Goal: Task Accomplishment & Management: Manage account settings

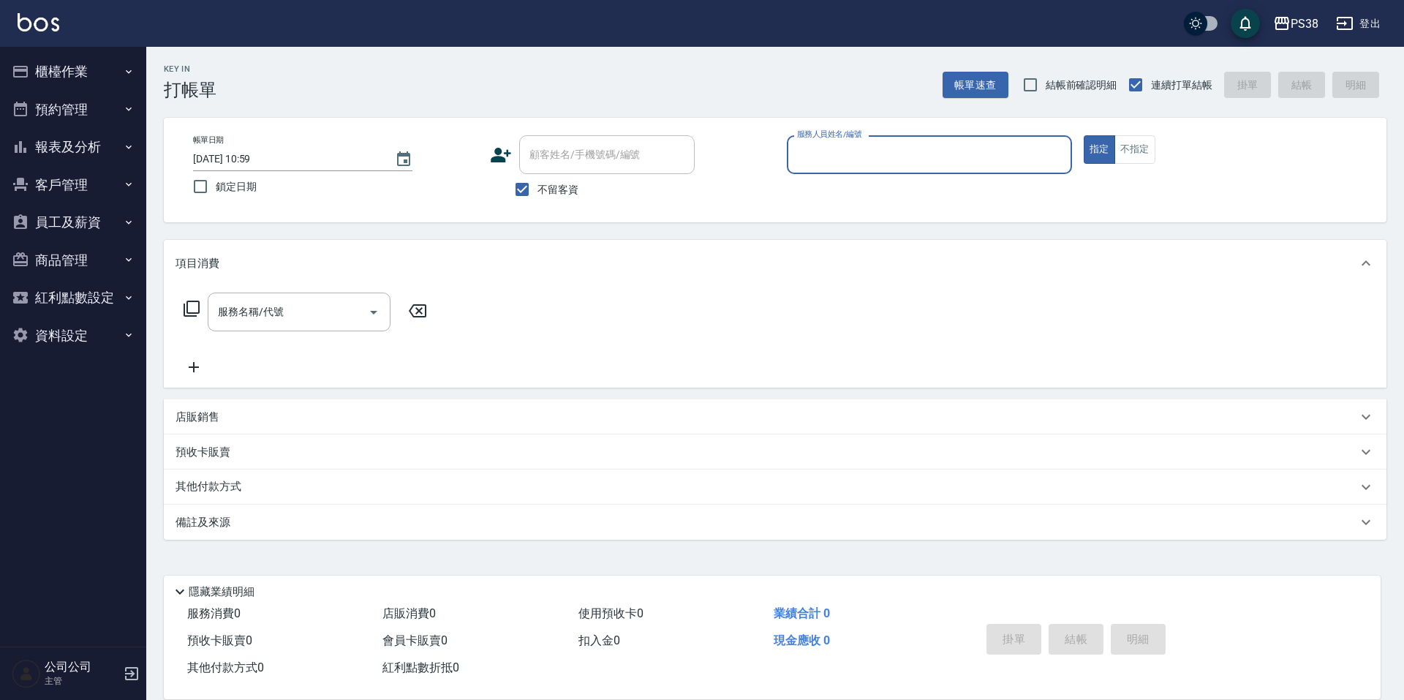
click at [129, 110] on icon "button" at bounding box center [129, 109] width 12 height 12
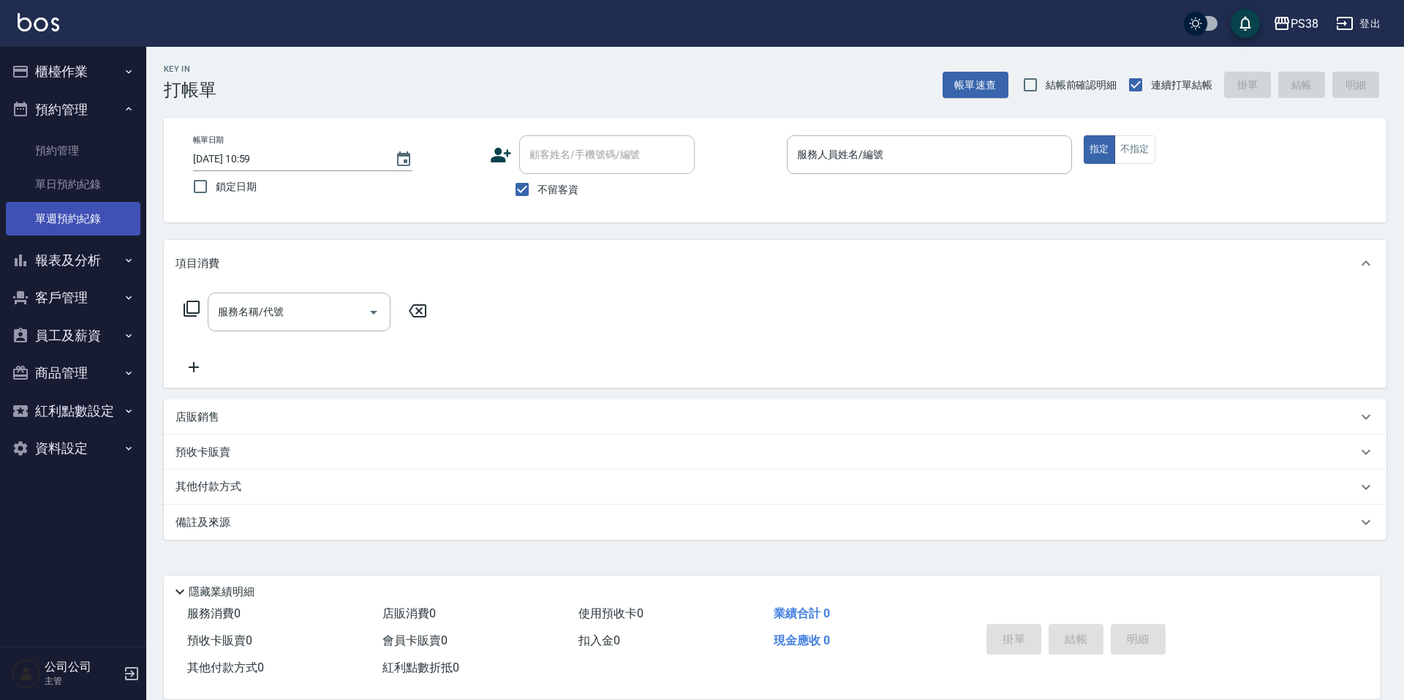
click at [108, 208] on link "單週預約紀錄" at bounding box center [73, 219] width 135 height 34
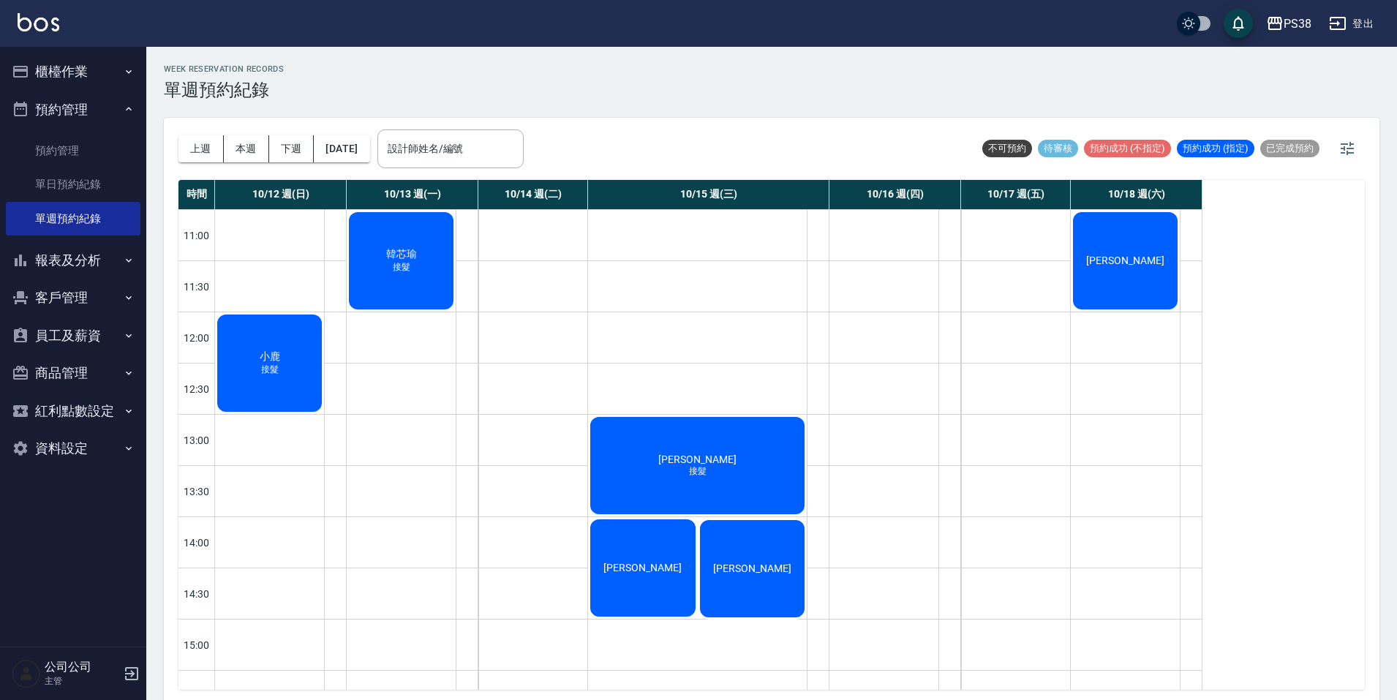
click at [601, 450] on div "陳姓鳳 接髮" at bounding box center [697, 466] width 219 height 102
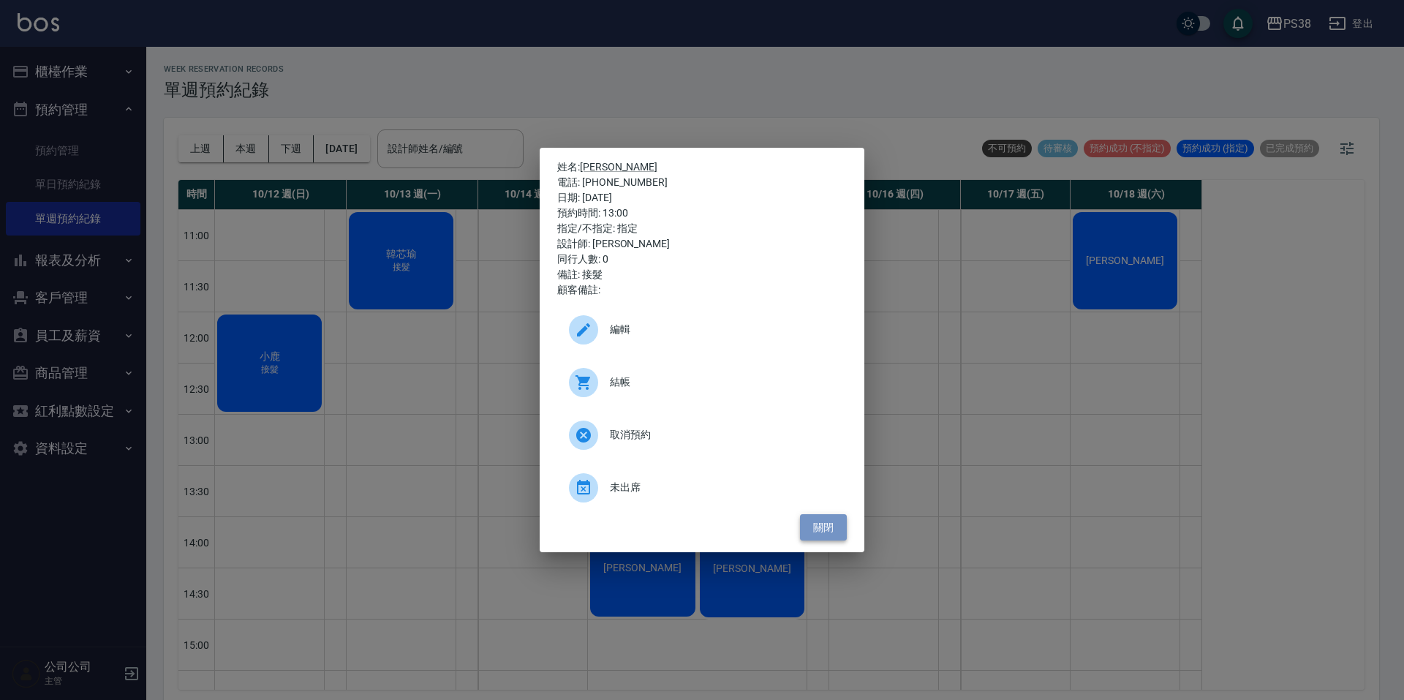
click at [837, 516] on button "關閉" at bounding box center [823, 527] width 47 height 27
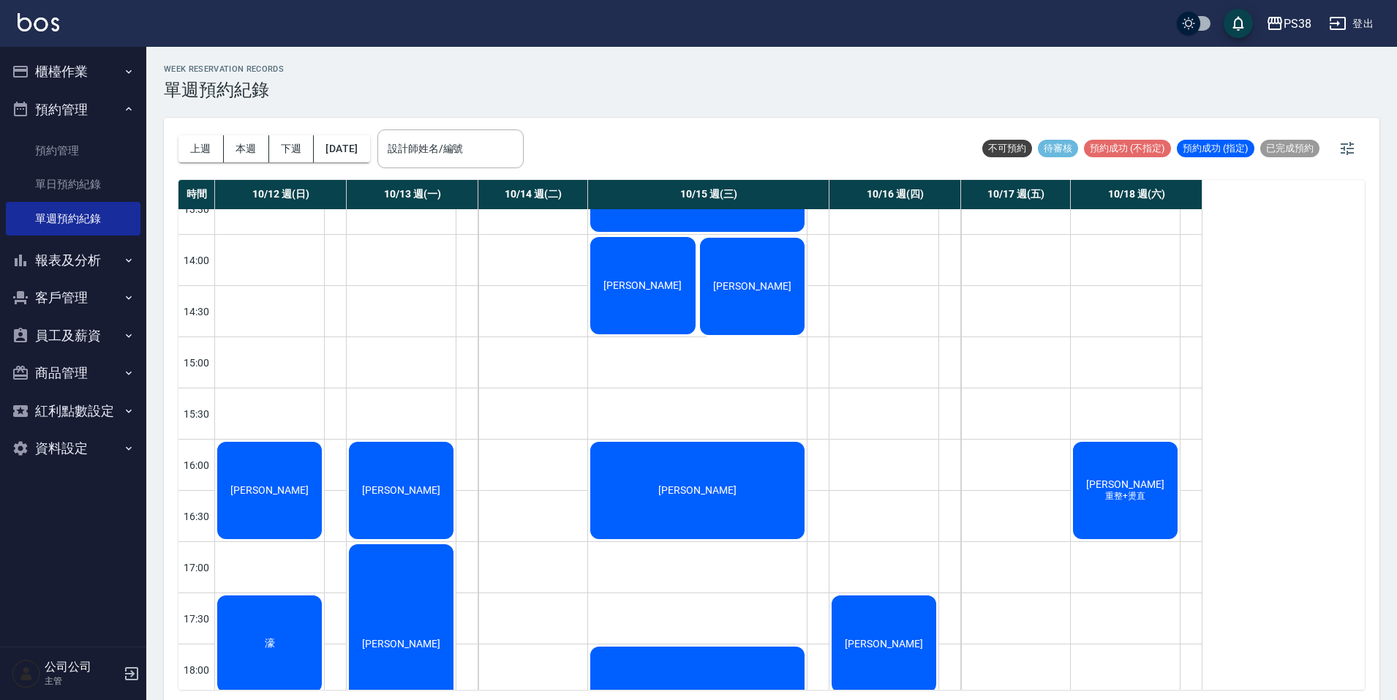
scroll to position [366, 0]
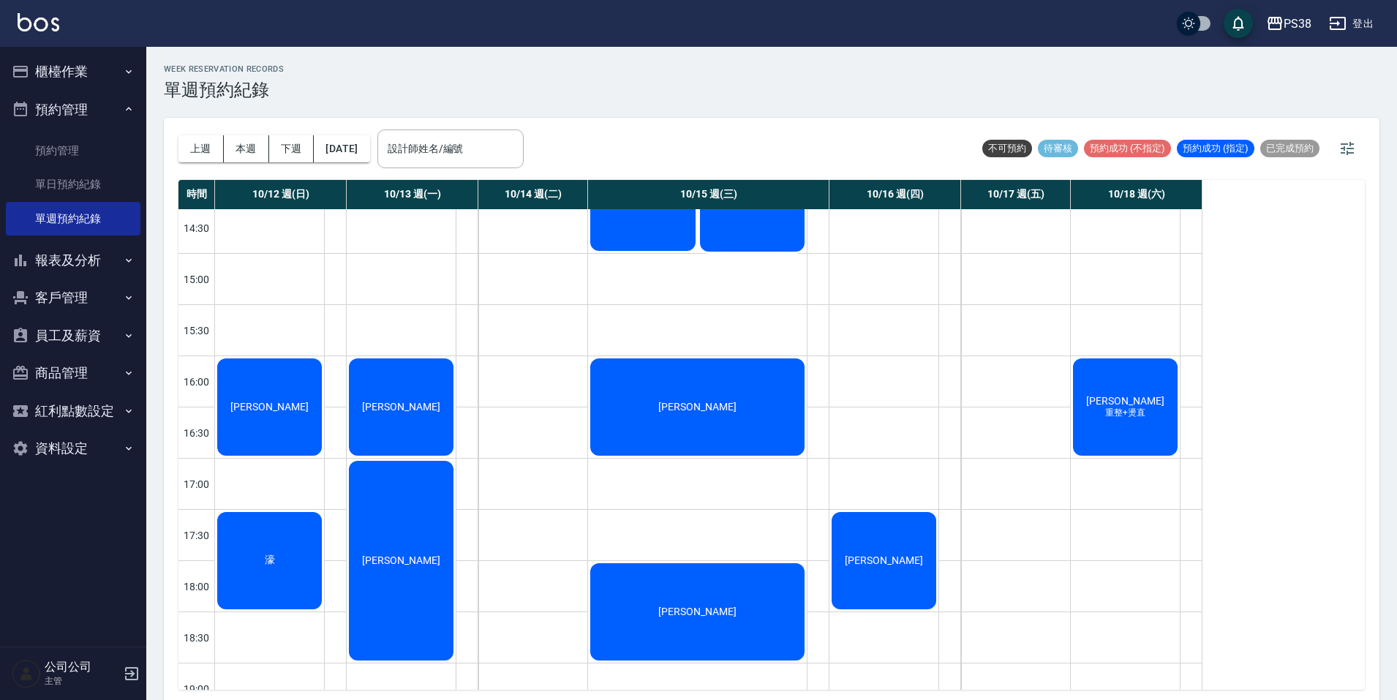
click at [739, 391] on div "柯又瑄" at bounding box center [697, 407] width 219 height 102
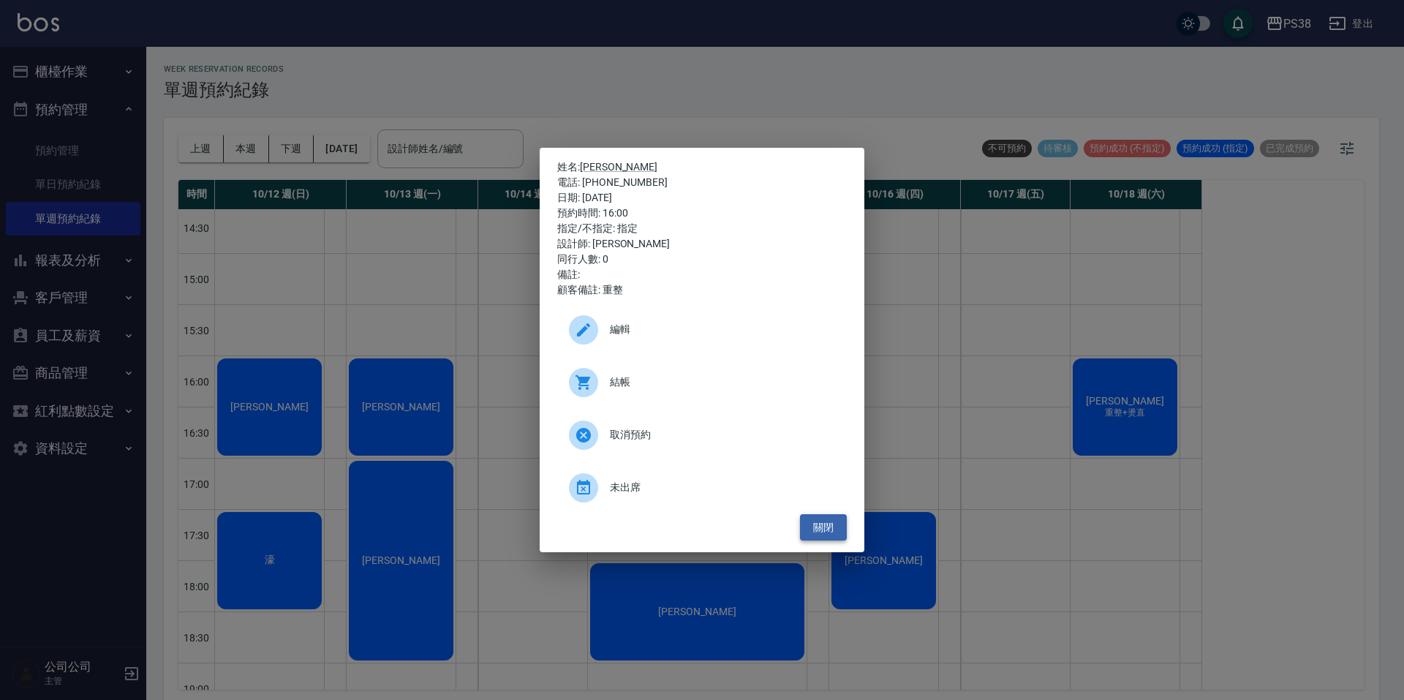
click at [833, 515] on button "關閉" at bounding box center [823, 527] width 47 height 27
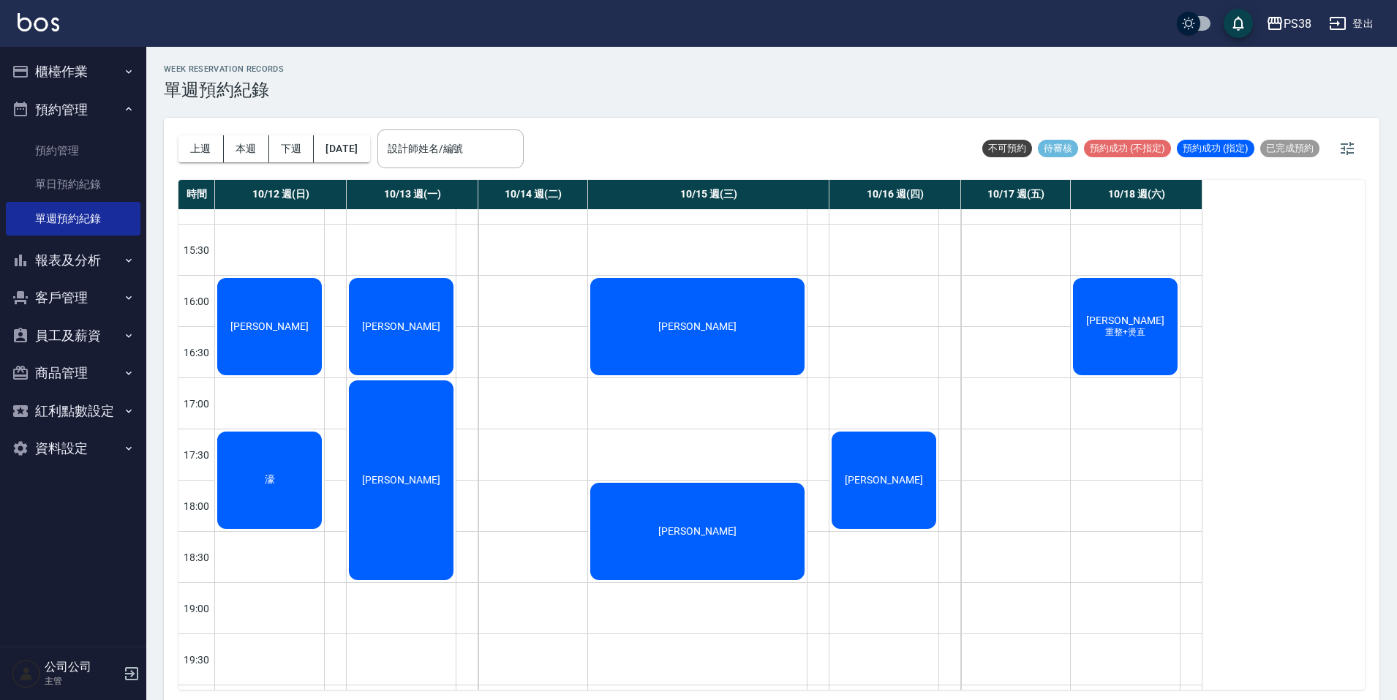
scroll to position [555, 0]
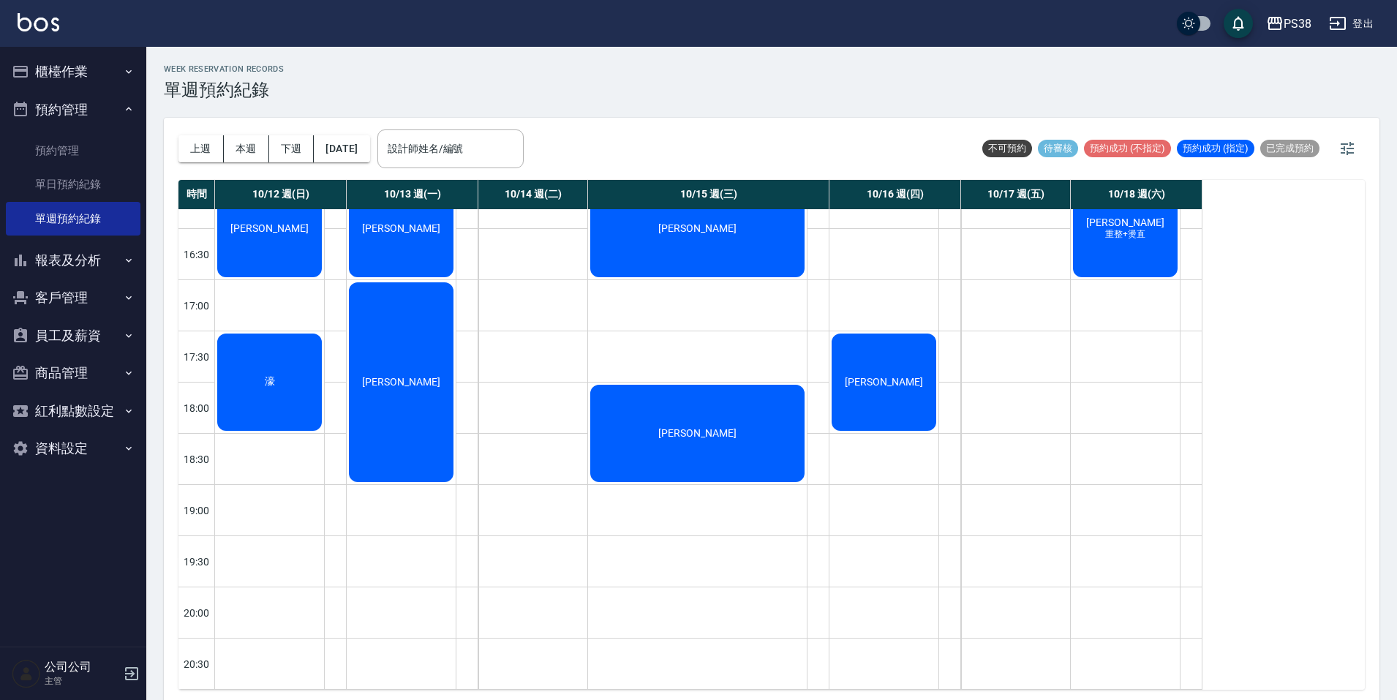
click at [763, 401] on div "林登皓" at bounding box center [697, 433] width 219 height 102
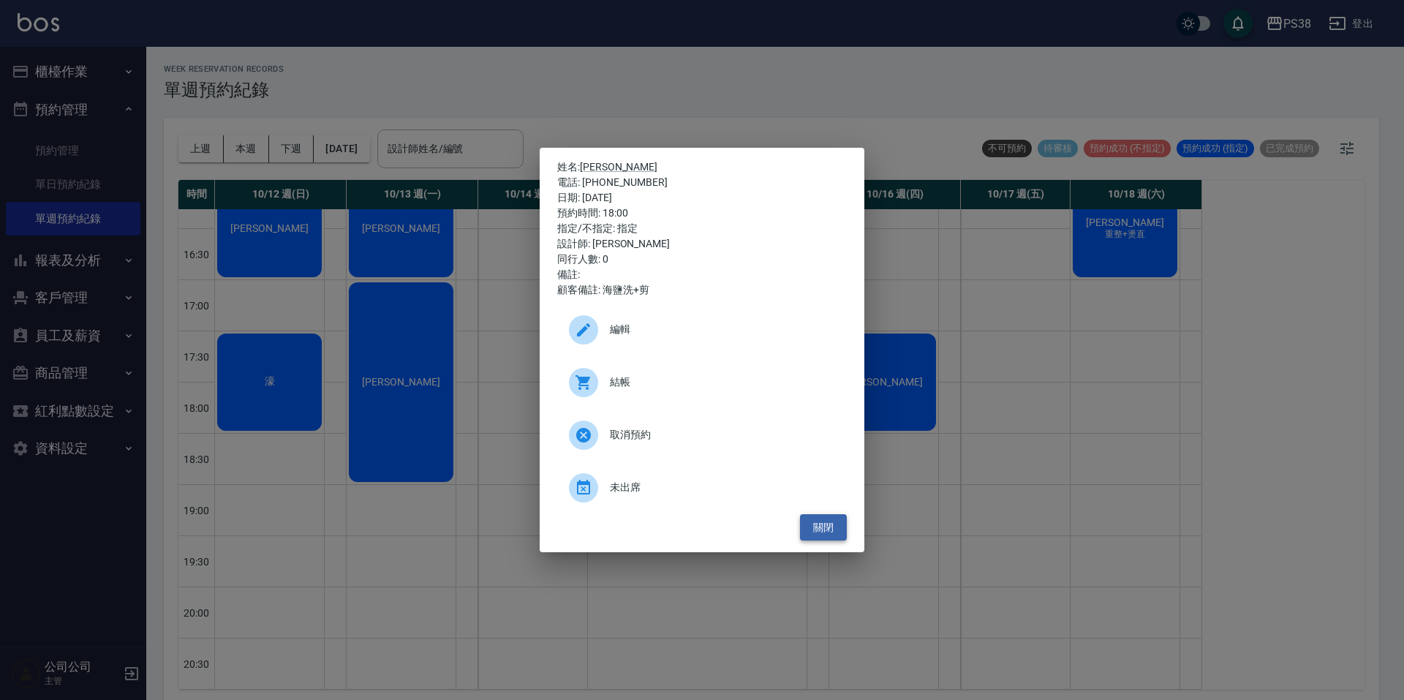
click at [824, 522] on button "關閉" at bounding box center [823, 527] width 47 height 27
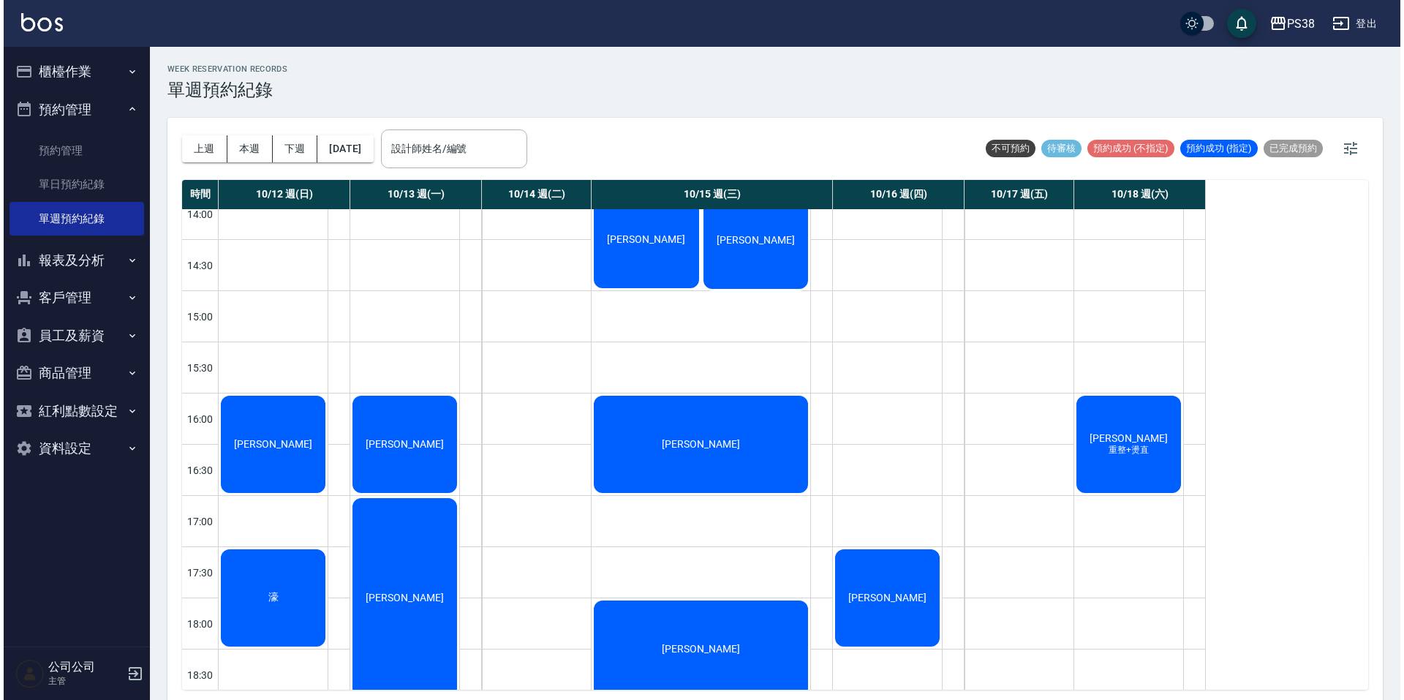
scroll to position [439, 0]
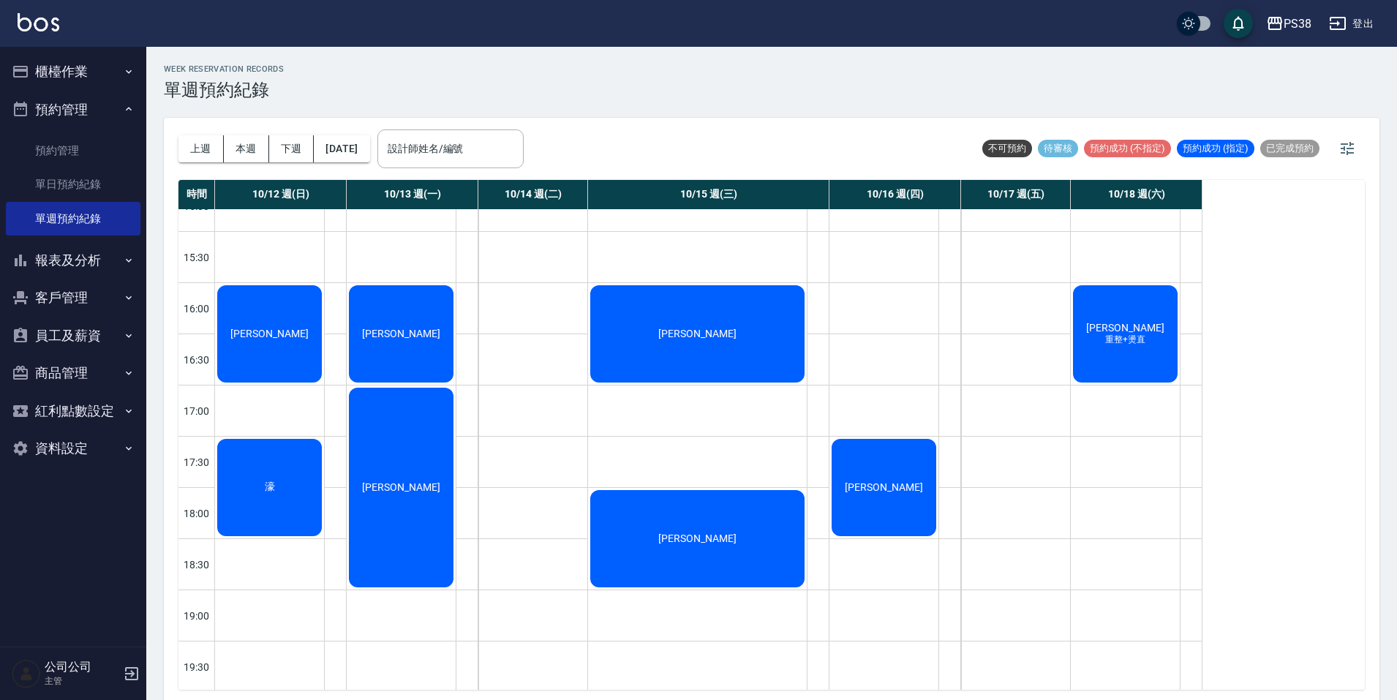
click at [853, 499] on div "洪恣璇" at bounding box center [883, 488] width 109 height 102
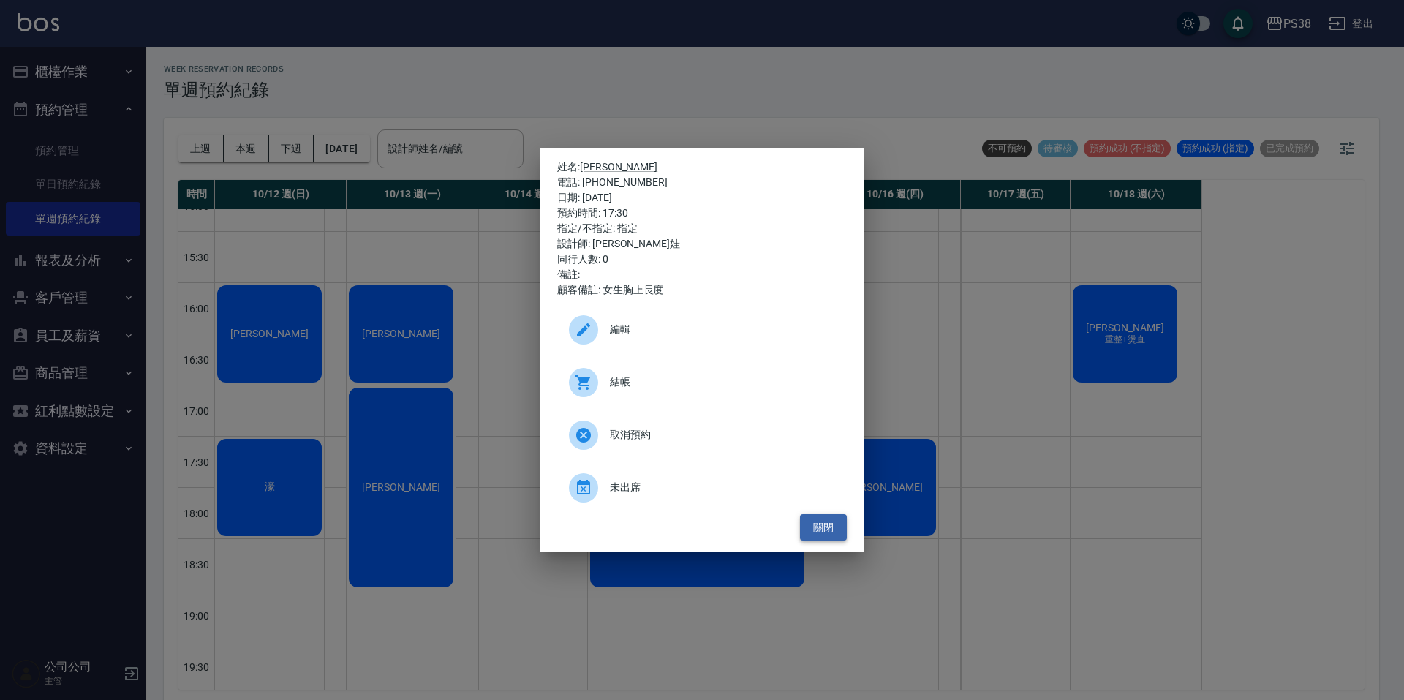
click at [813, 527] on button "關閉" at bounding box center [823, 527] width 47 height 27
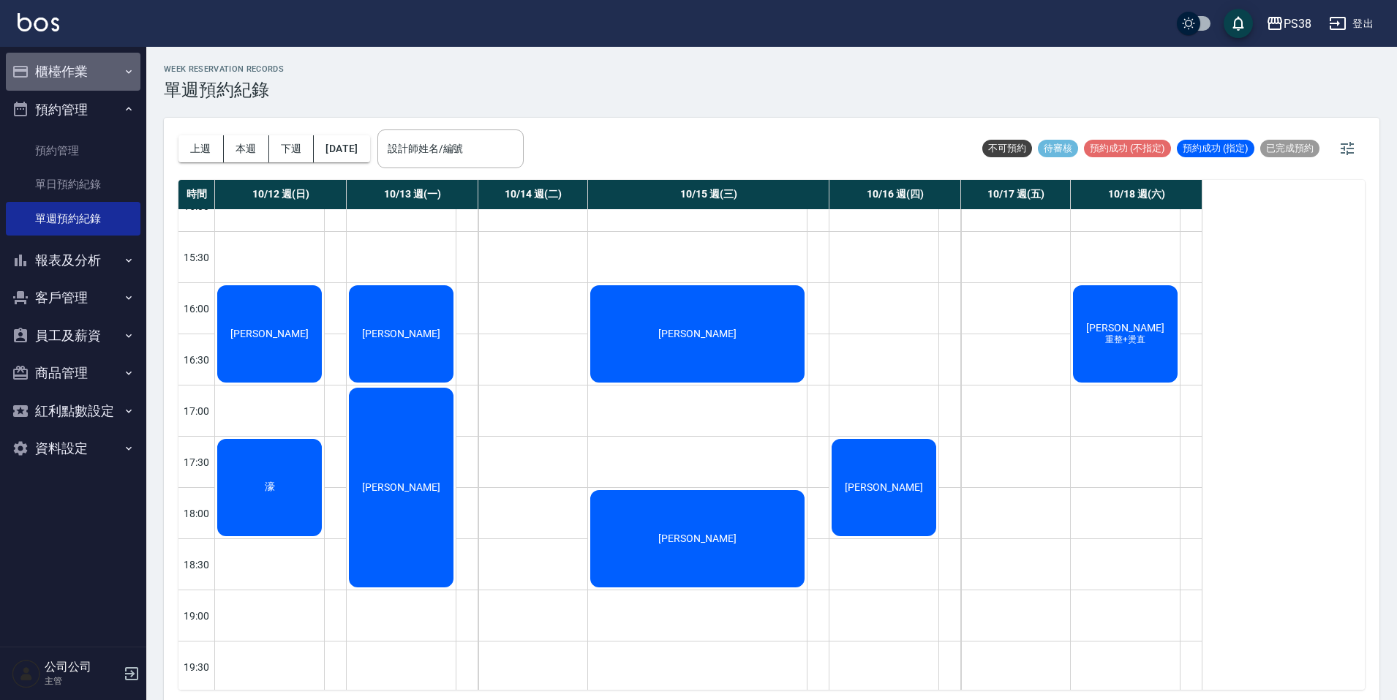
click at [105, 67] on button "櫃檯作業" at bounding box center [73, 72] width 135 height 38
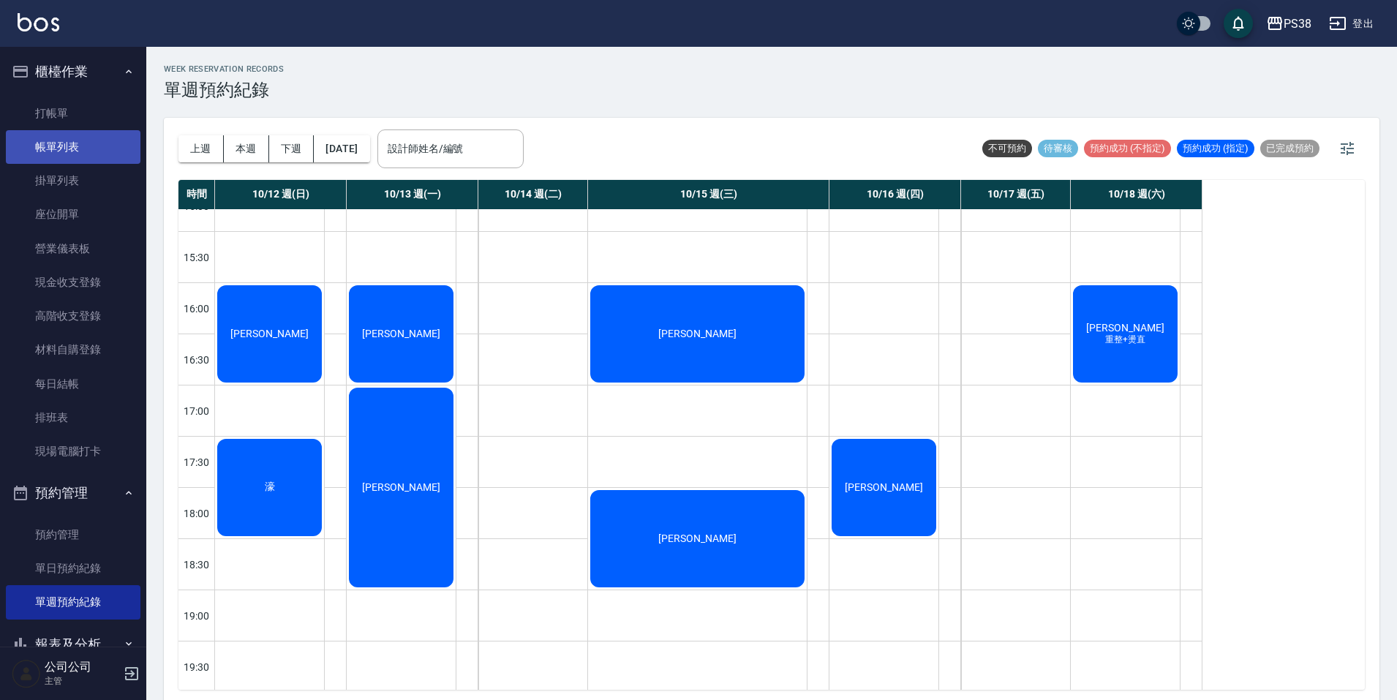
click at [106, 135] on link "帳單列表" at bounding box center [73, 147] width 135 height 34
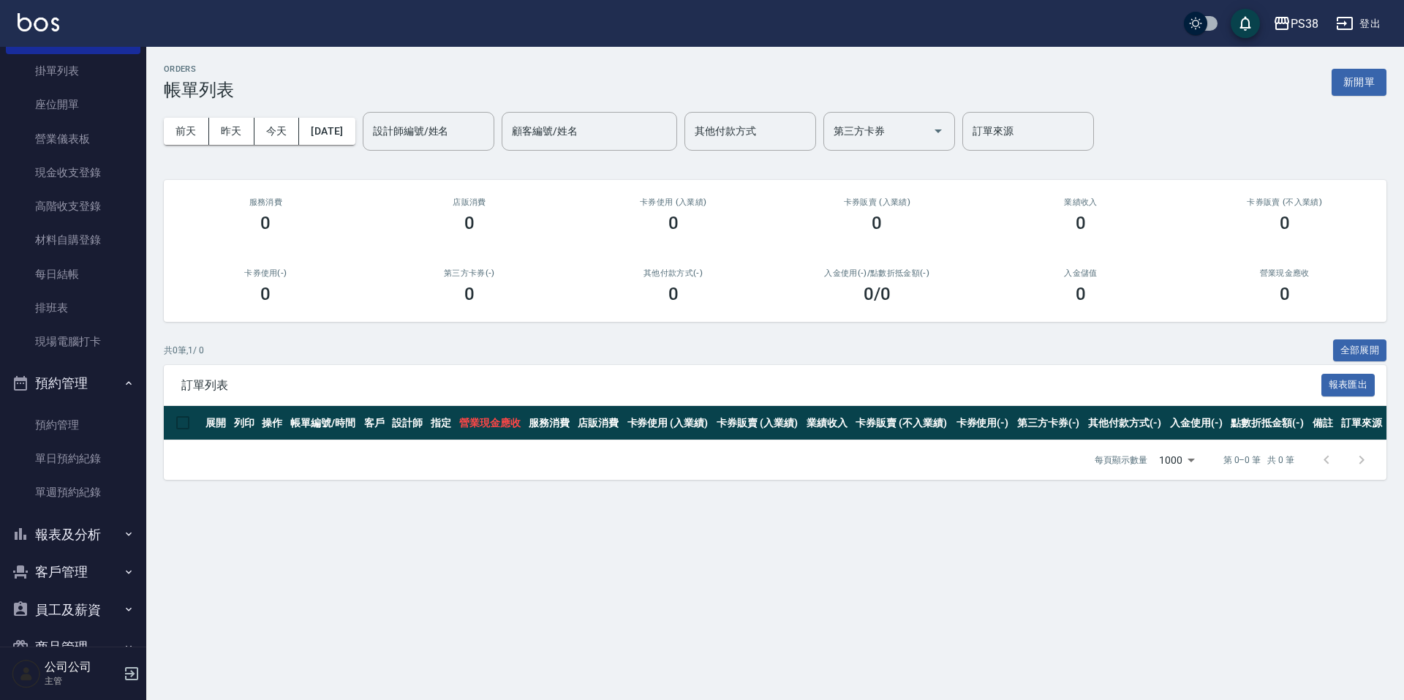
scroll to position [222, 0]
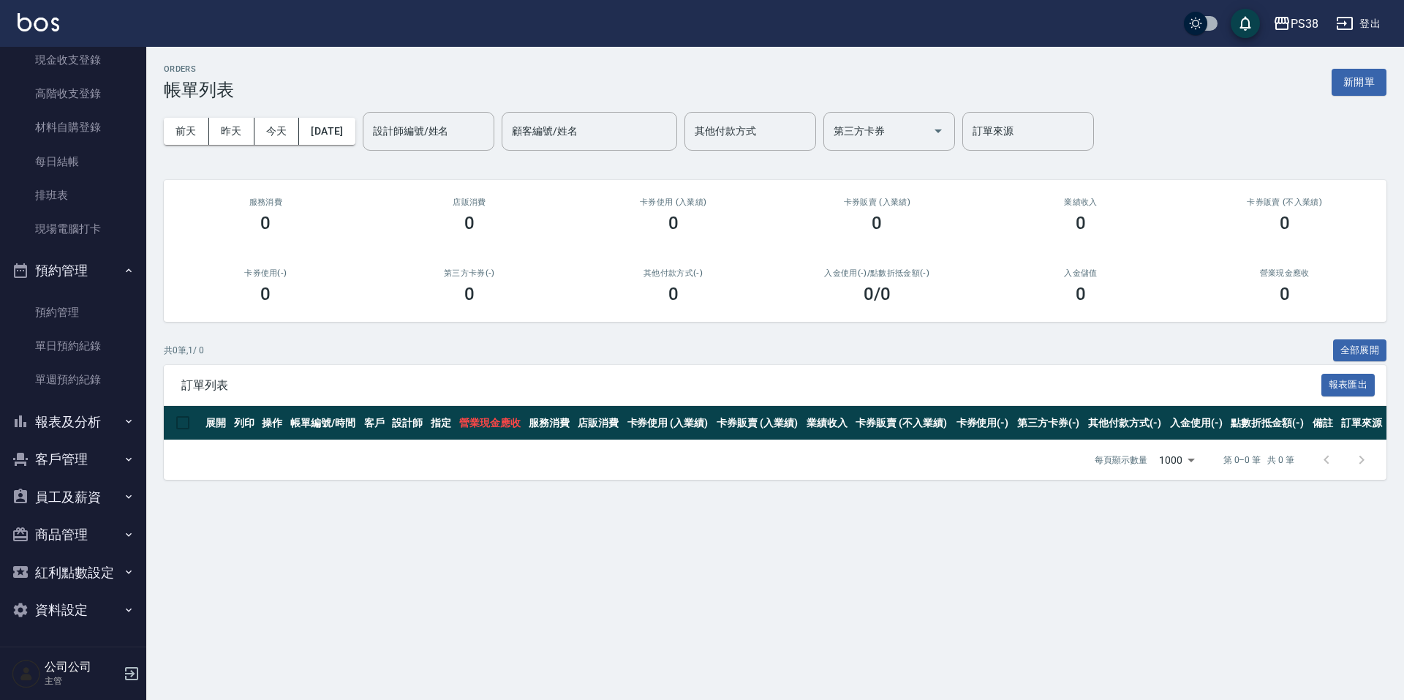
click at [86, 431] on button "報表及分析" at bounding box center [73, 422] width 135 height 38
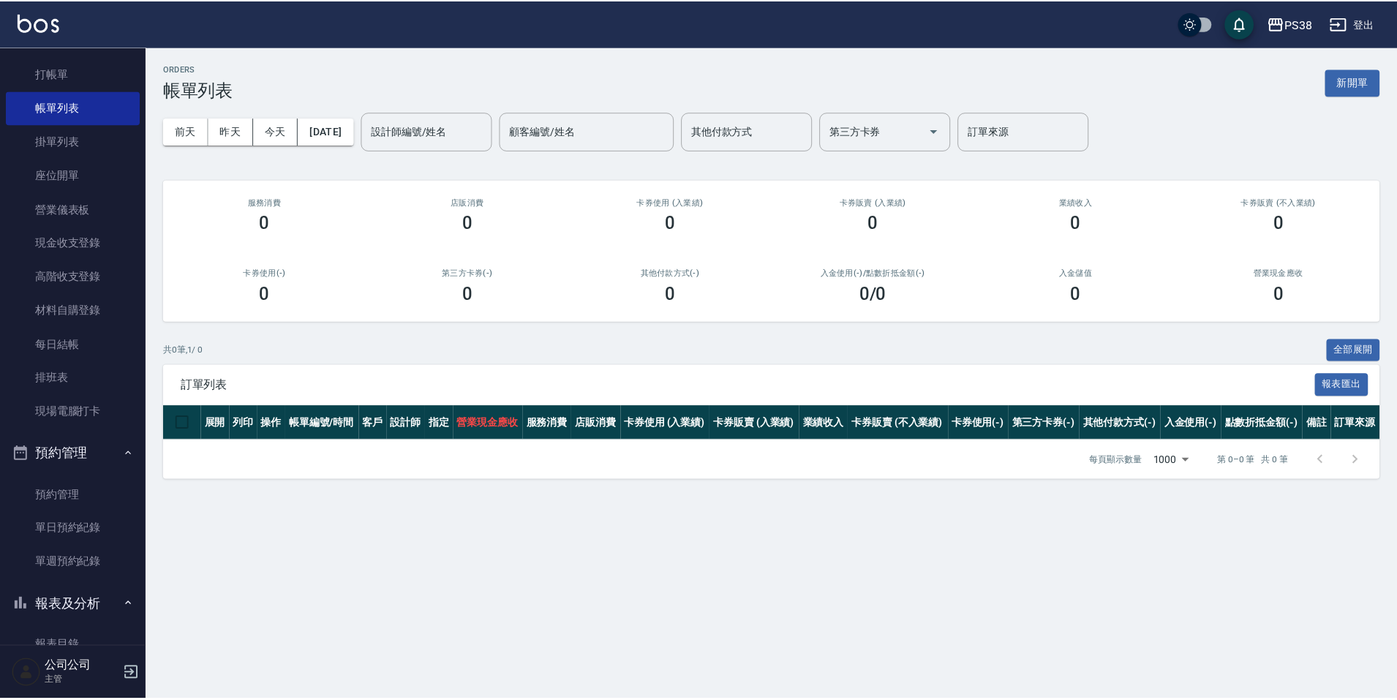
scroll to position [33, 0]
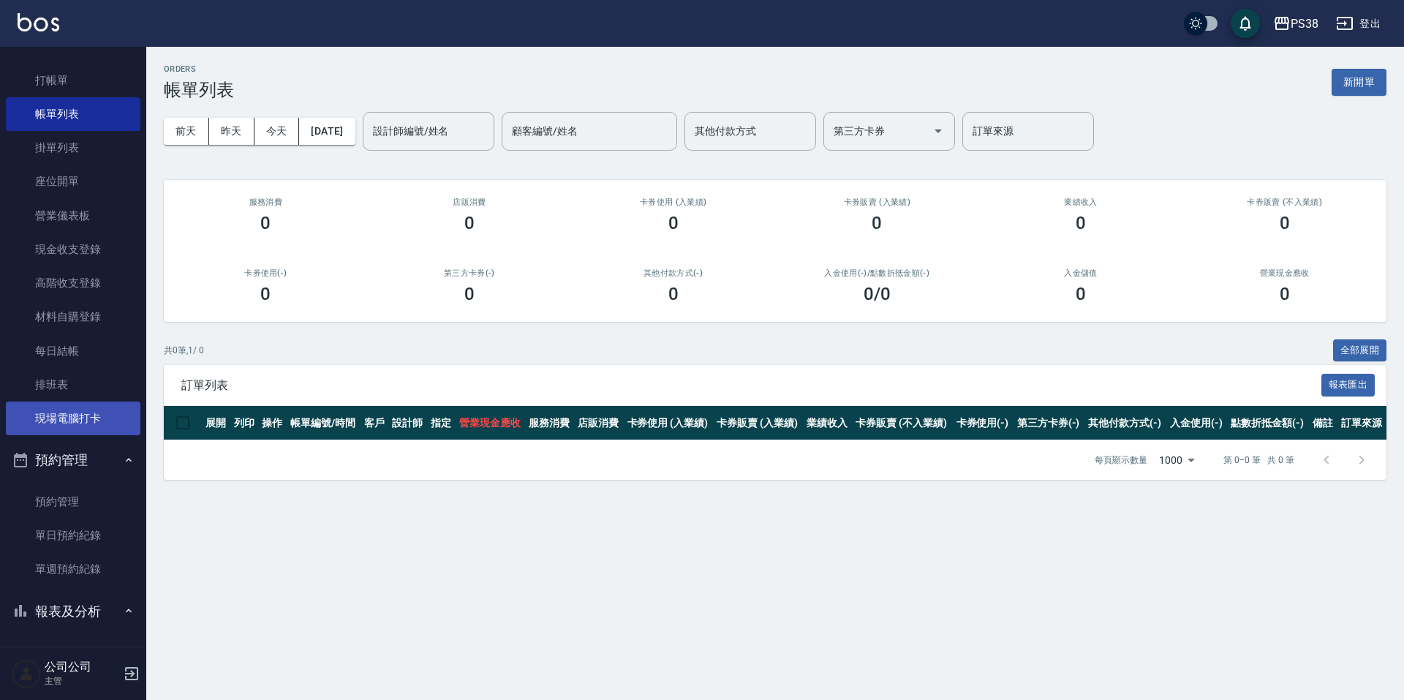
click at [70, 416] on link "現場電腦打卡" at bounding box center [73, 418] width 135 height 34
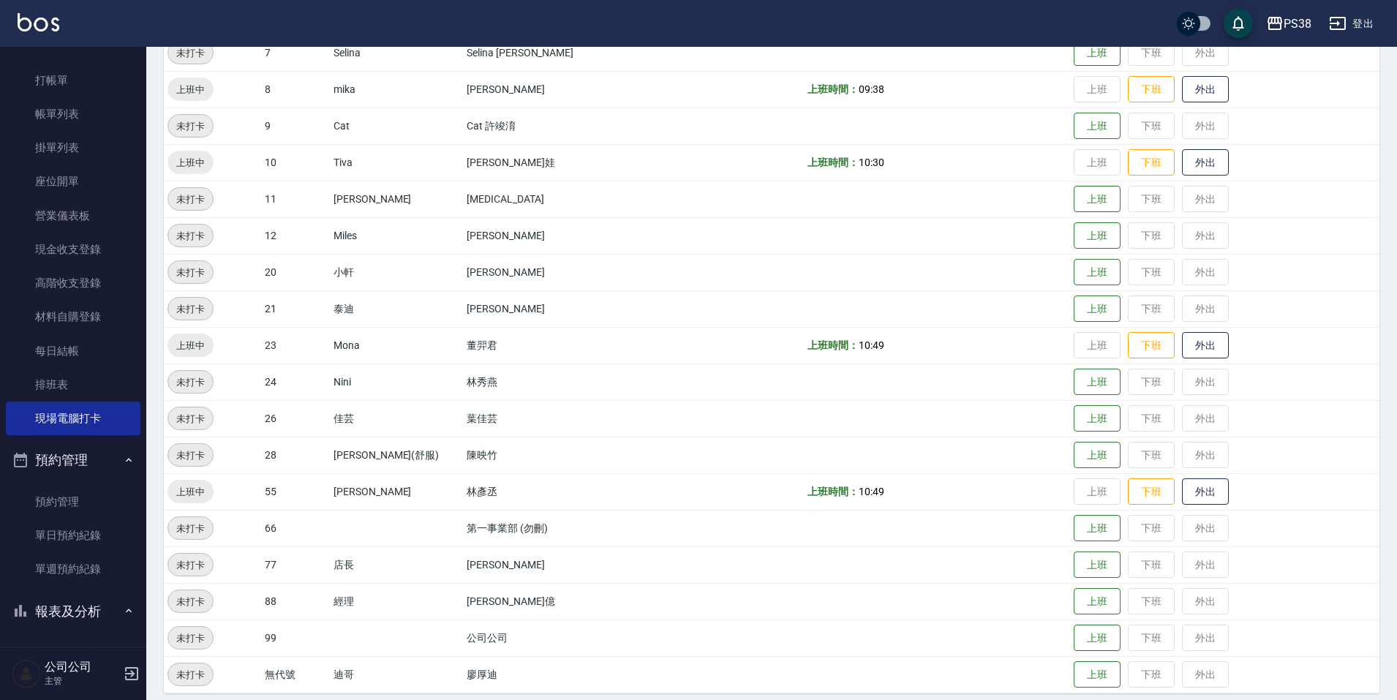
scroll to position [469, 0]
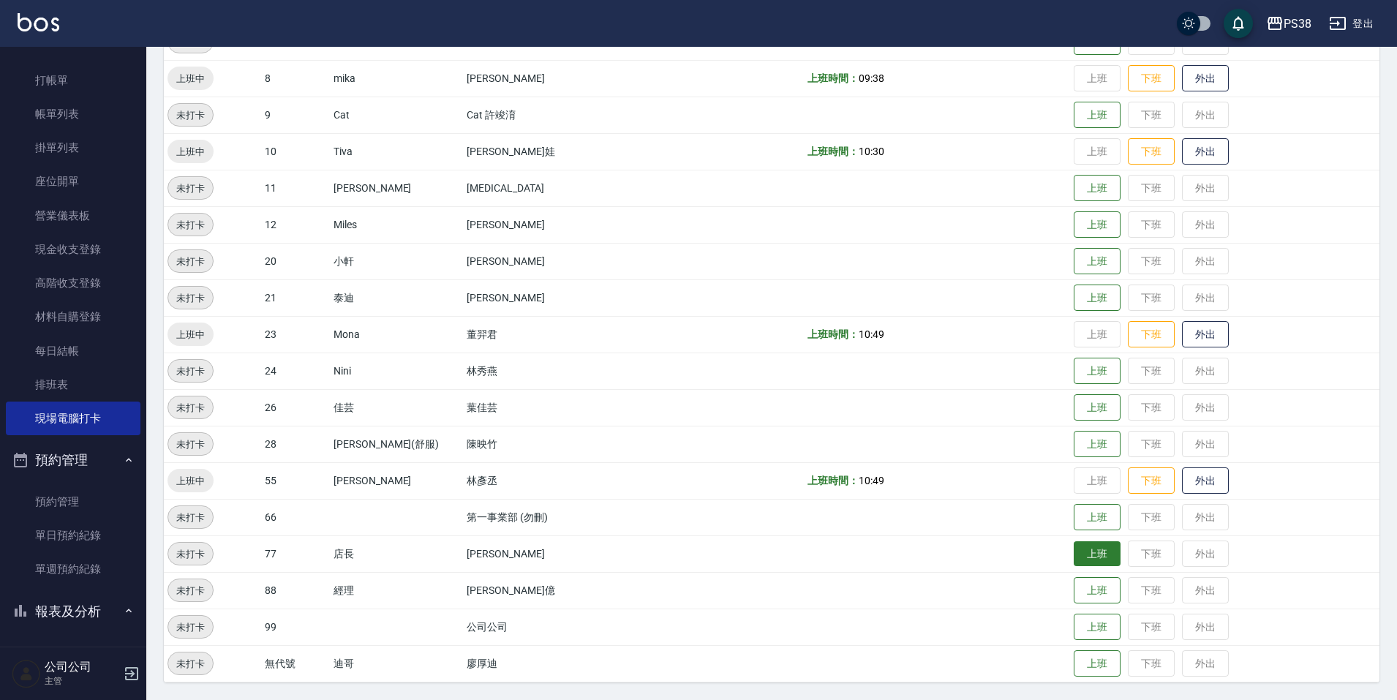
click at [1074, 551] on button "上班" at bounding box center [1097, 554] width 47 height 26
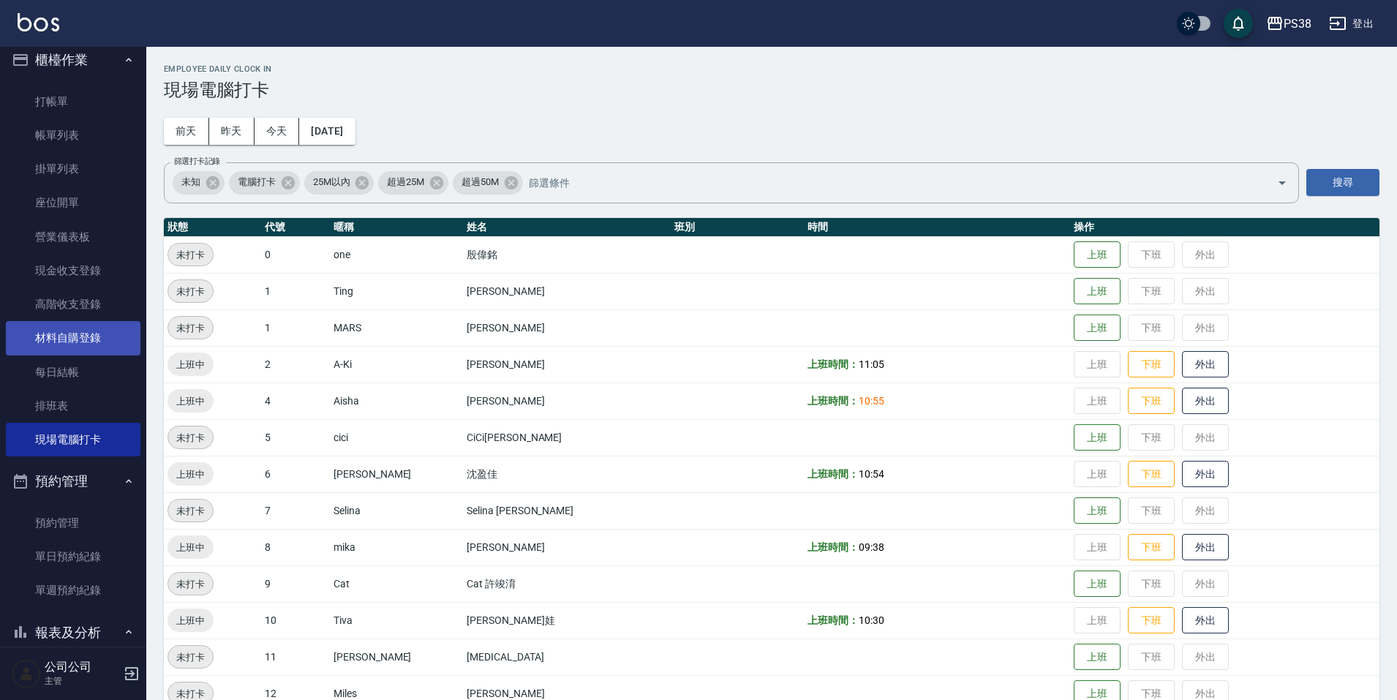
scroll to position [0, 0]
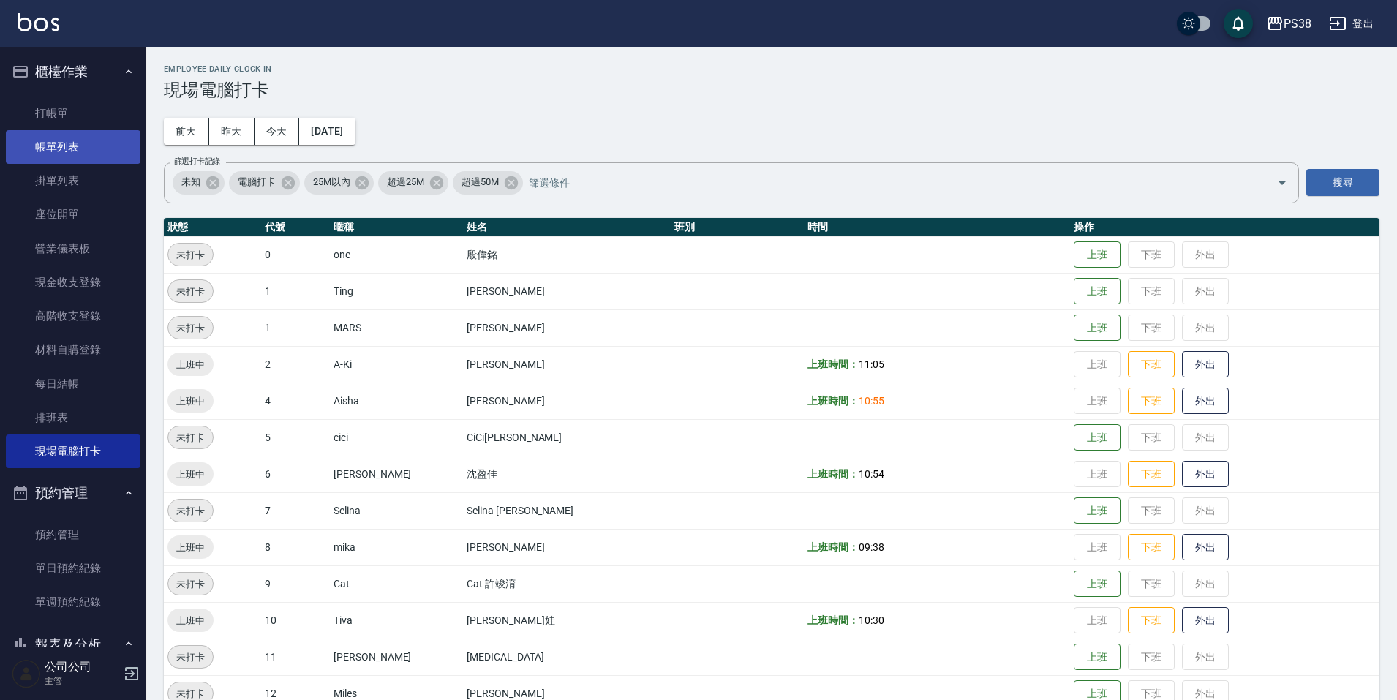
click at [69, 159] on link "帳單列表" at bounding box center [73, 147] width 135 height 34
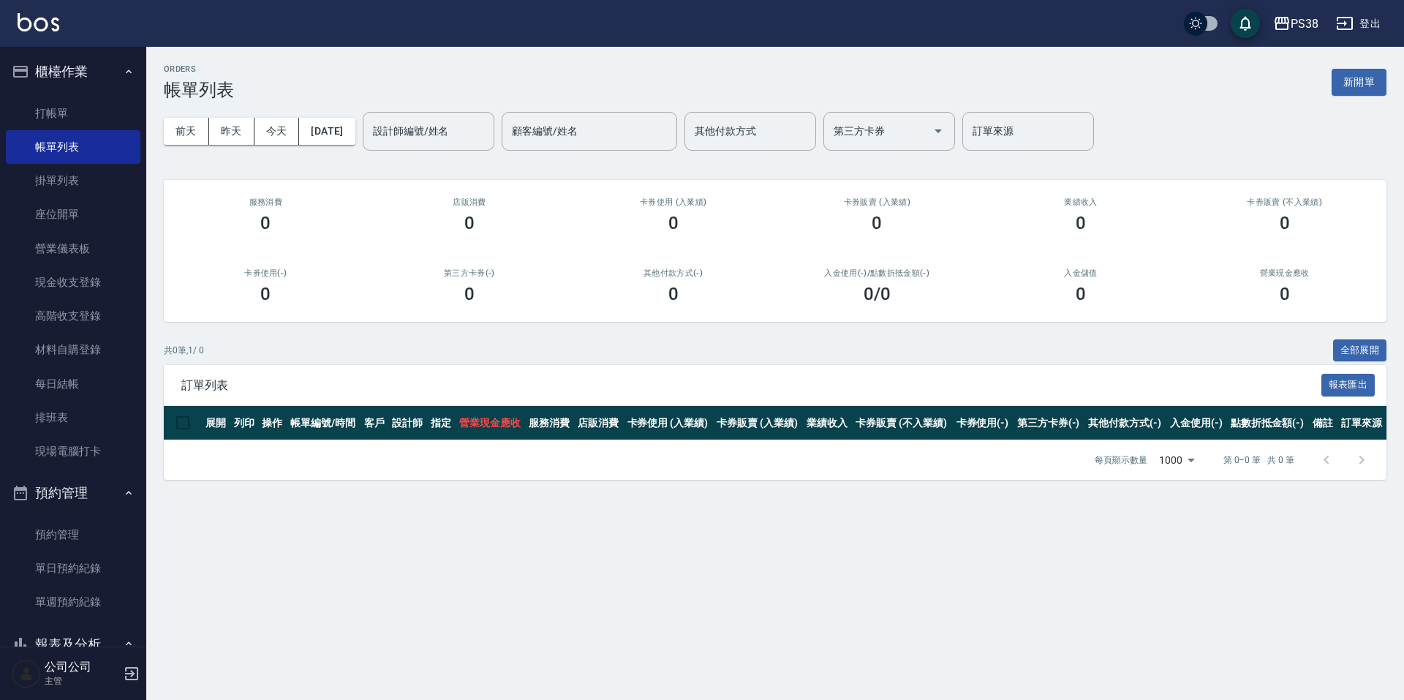
click at [341, 116] on div "前天 昨天 今天 2025/10/15 設計師編號/姓名 設計師編號/姓名 顧客編號/姓名 顧客編號/姓名 其他付款方式 其他付款方式 第三方卡券 第三方卡券…" at bounding box center [775, 131] width 1223 height 62
click at [341, 121] on button "[DATE]" at bounding box center [327, 131] width 56 height 27
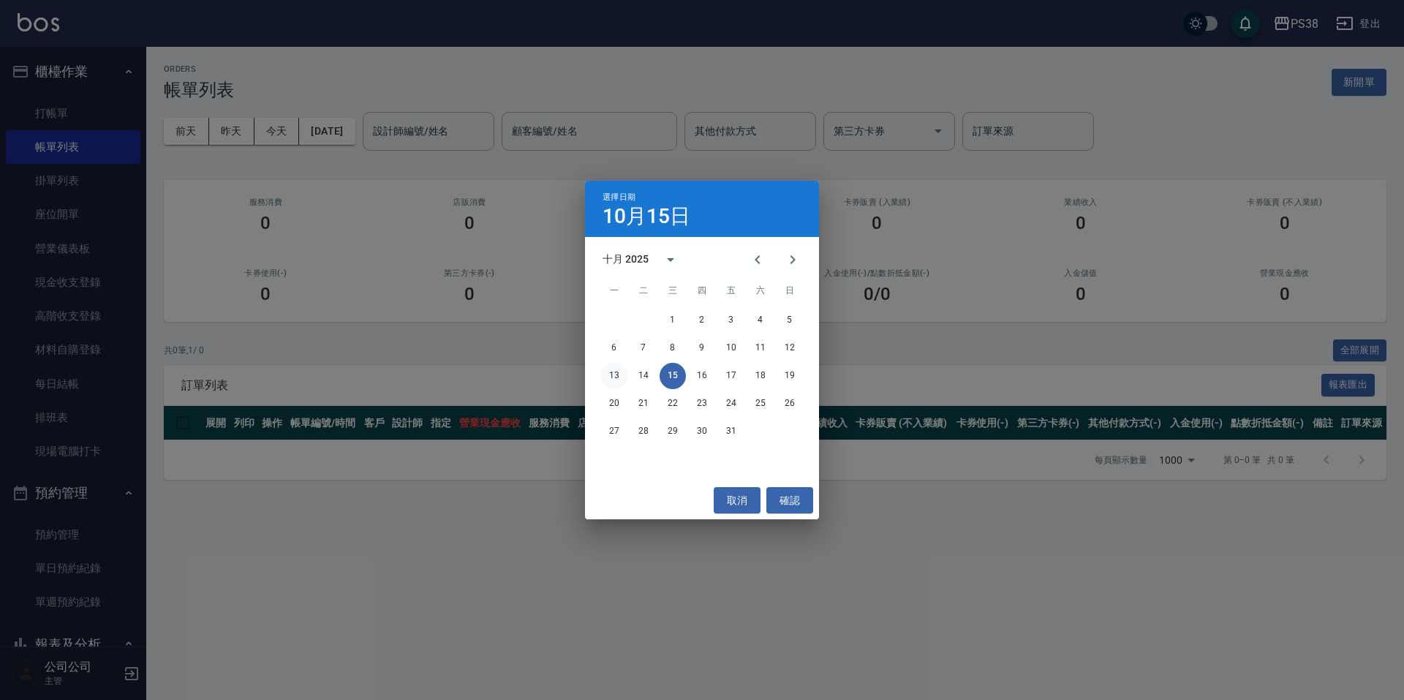
click at [610, 374] on button "13" at bounding box center [614, 376] width 26 height 26
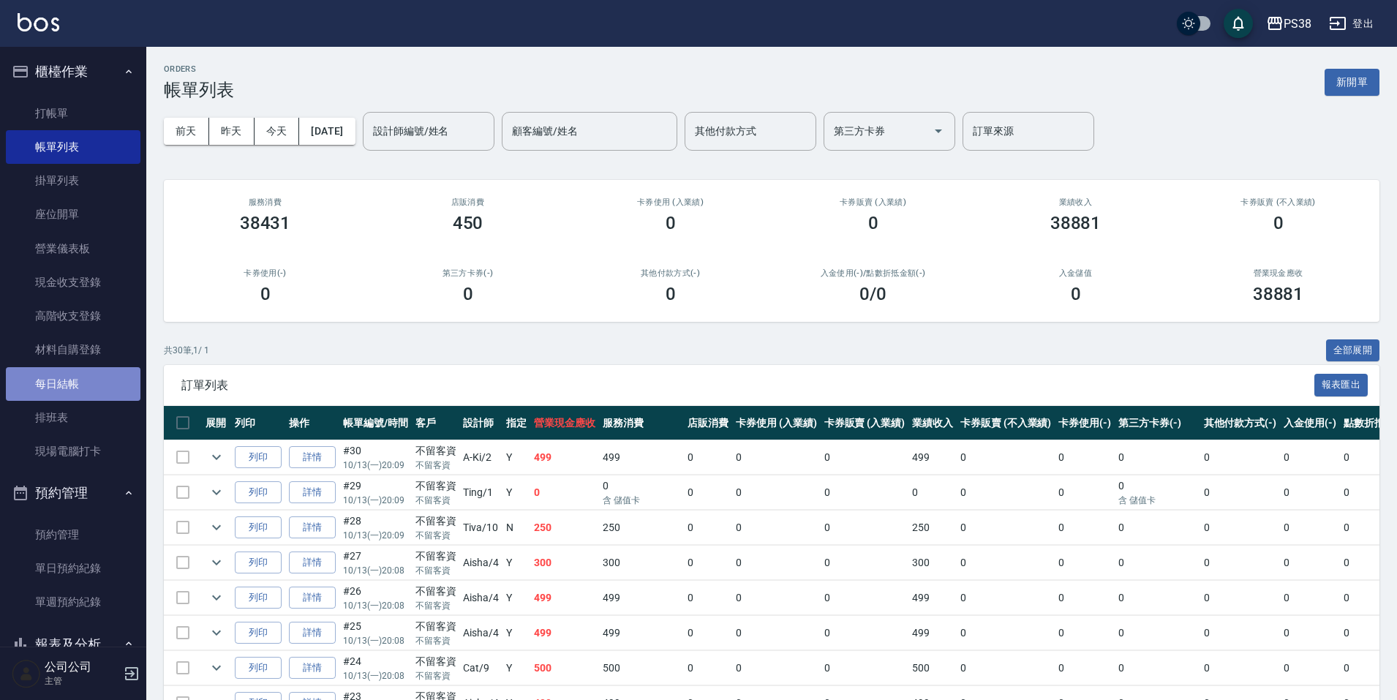
click at [101, 396] on link "每日結帳" at bounding box center [73, 384] width 135 height 34
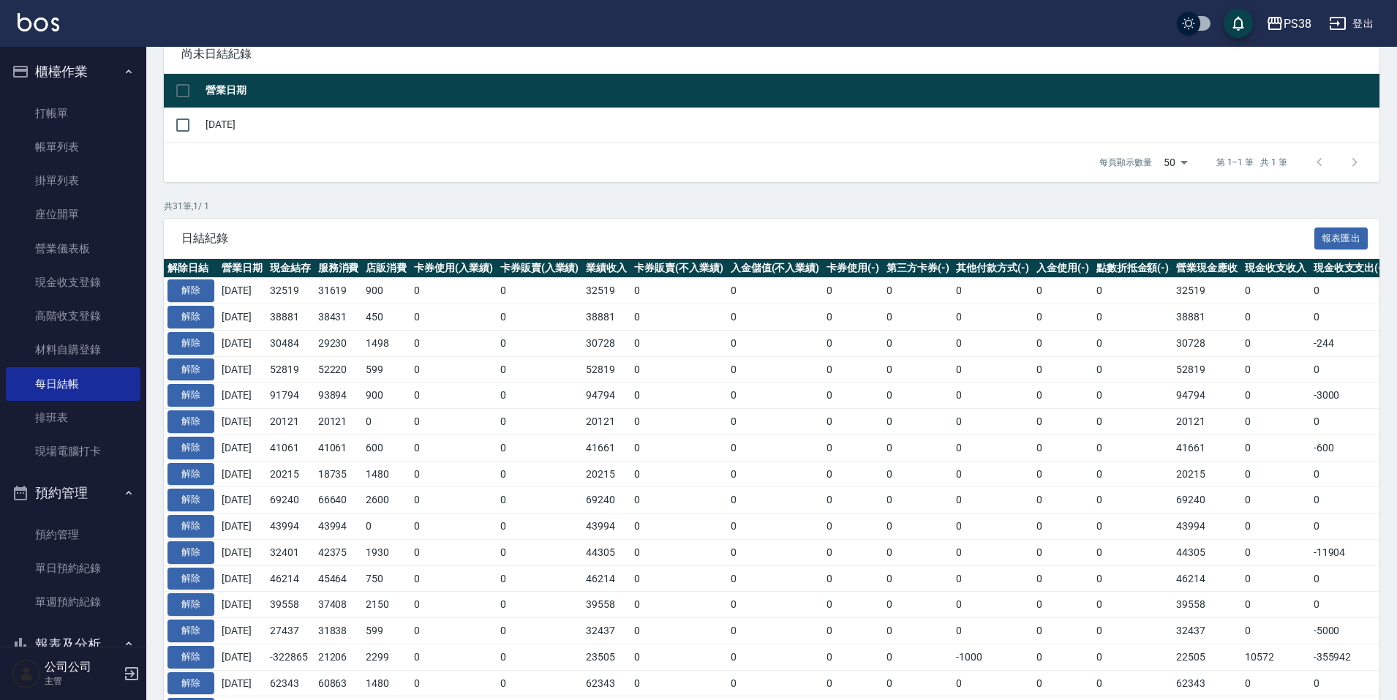
scroll to position [73, 0]
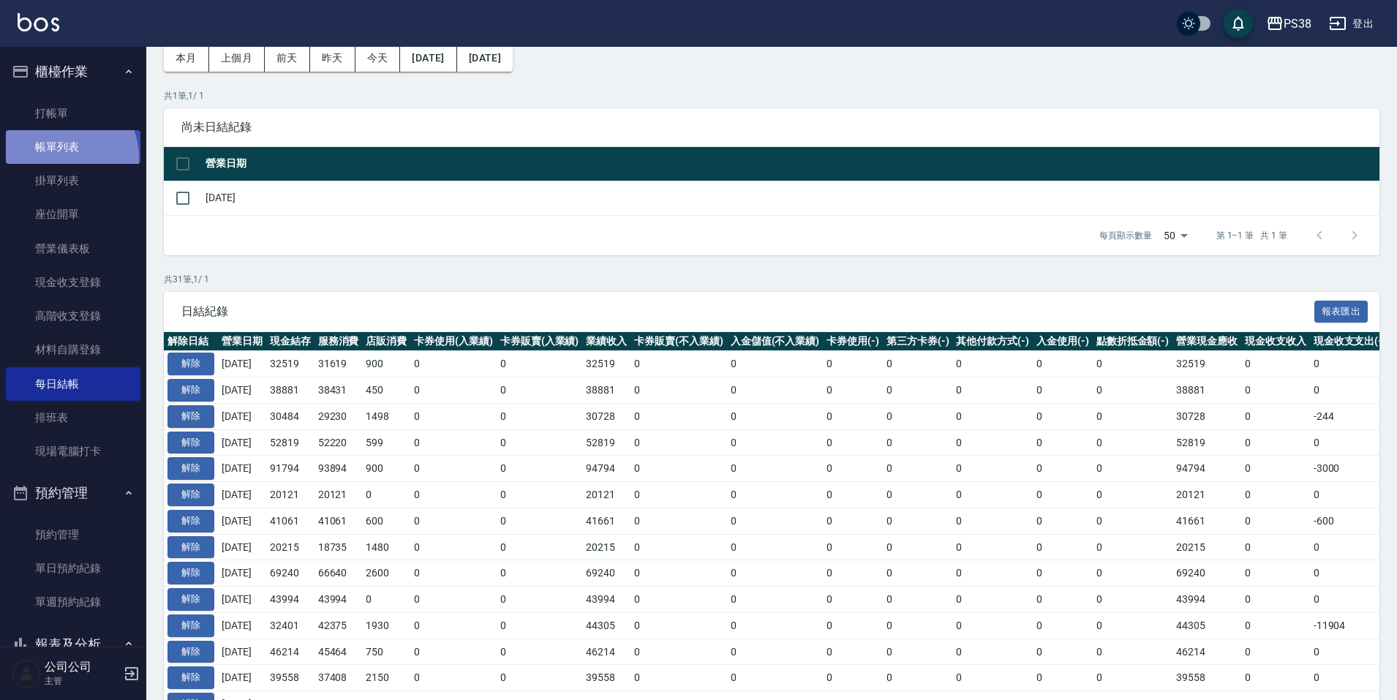
click at [61, 158] on link "帳單列表" at bounding box center [73, 147] width 135 height 34
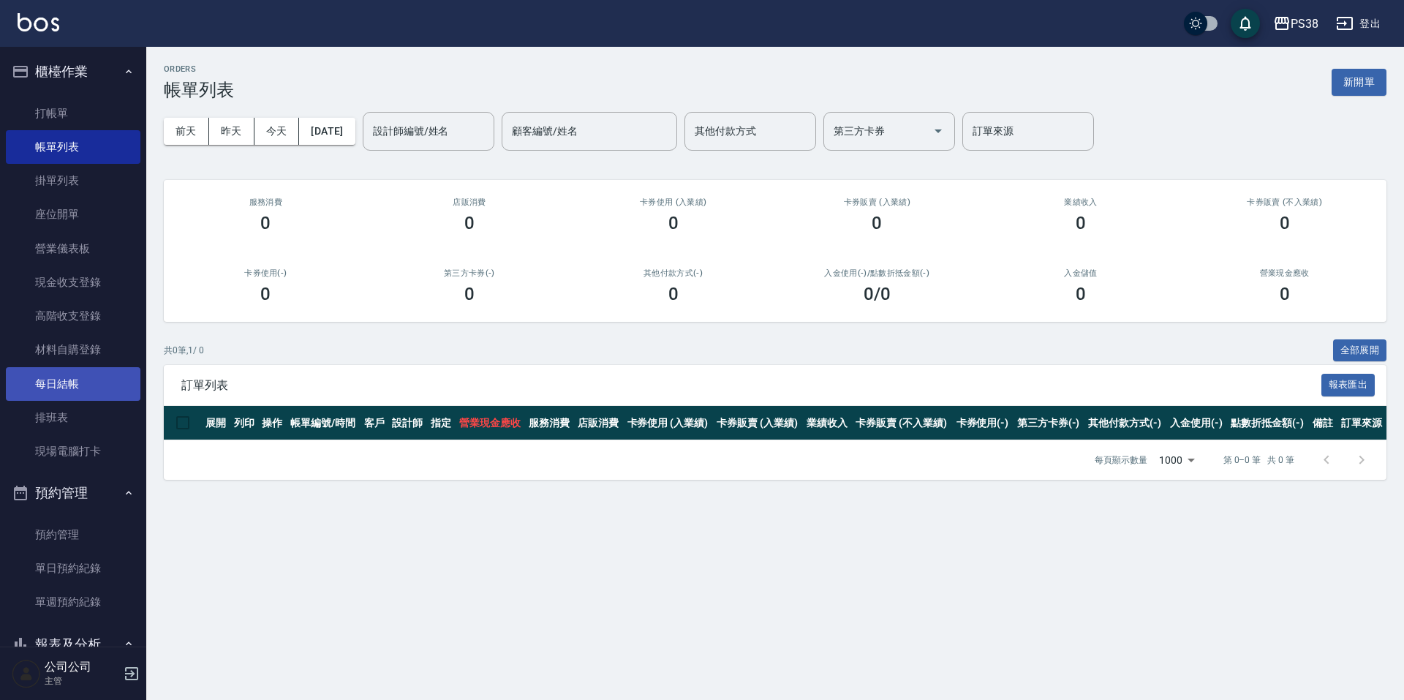
drag, startPoint x: 91, startPoint y: 388, endPoint x: 132, endPoint y: 393, distance: 40.5
click at [92, 388] on link "每日結帳" at bounding box center [73, 384] width 135 height 34
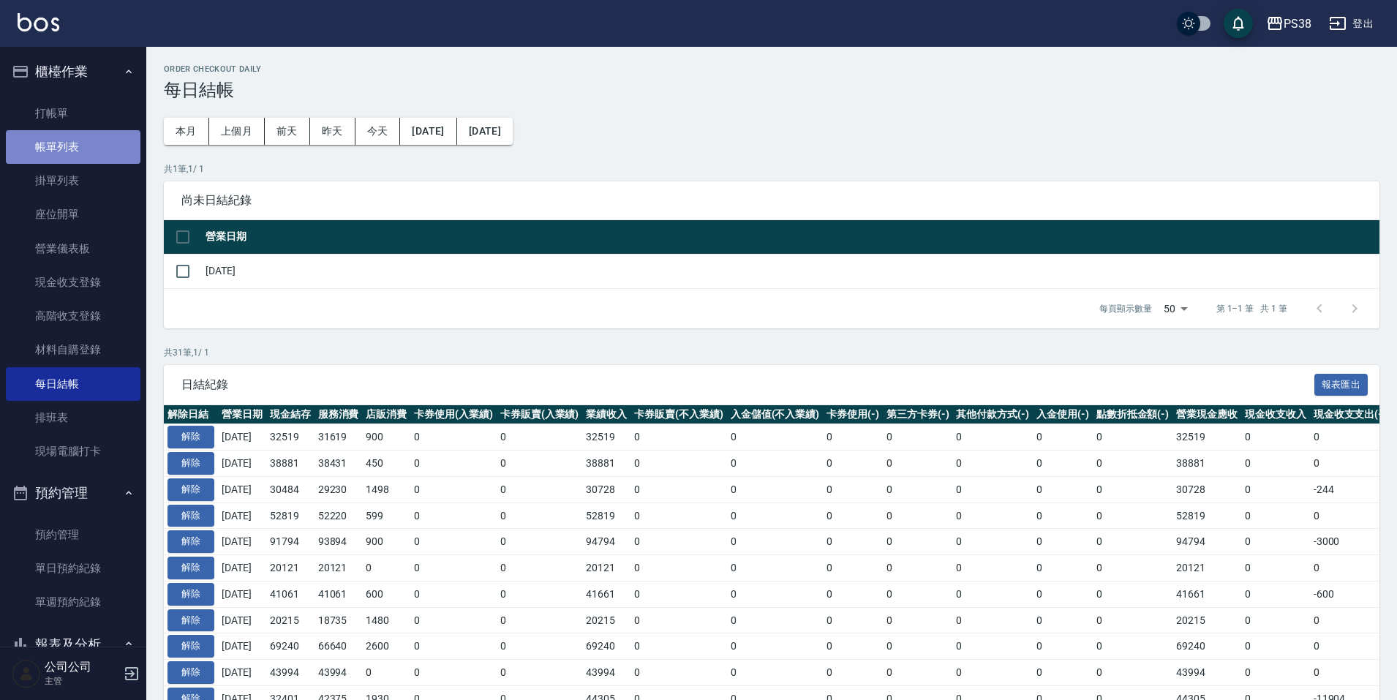
click at [98, 142] on link "帳單列表" at bounding box center [73, 147] width 135 height 34
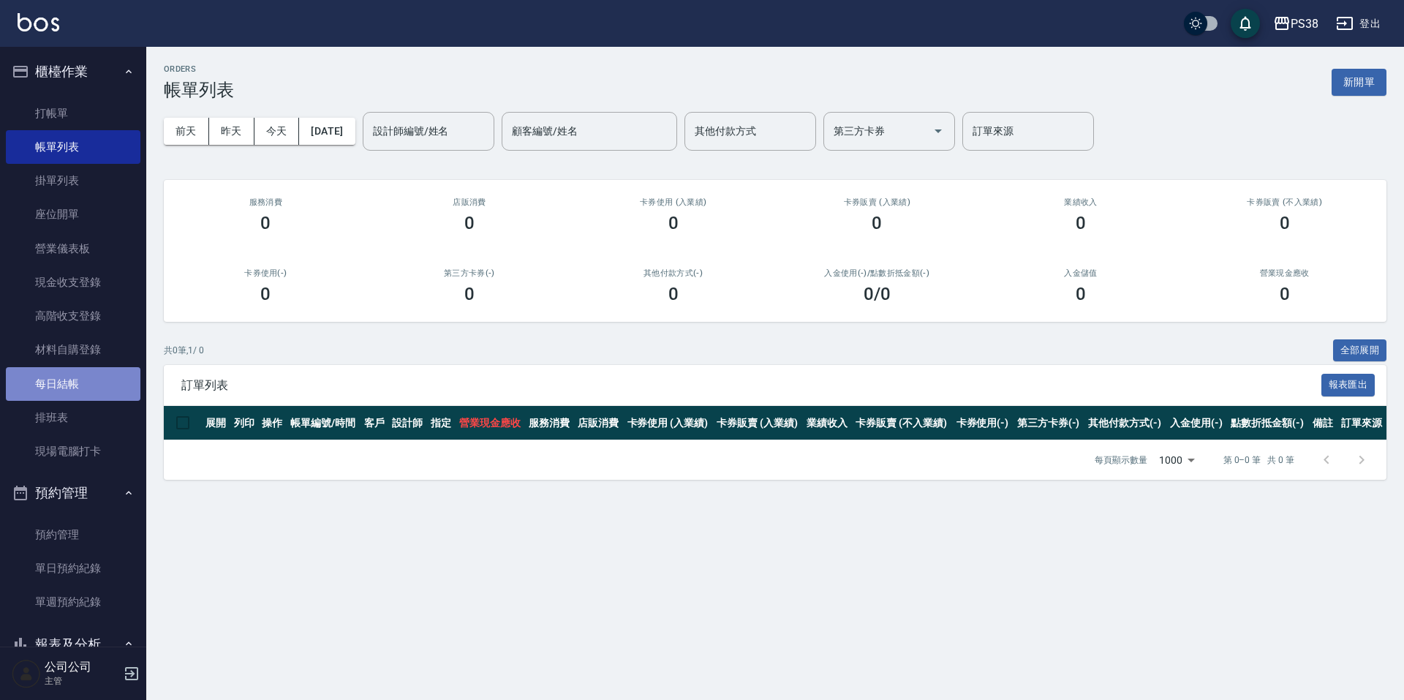
click at [73, 382] on link "每日結帳" at bounding box center [73, 384] width 135 height 34
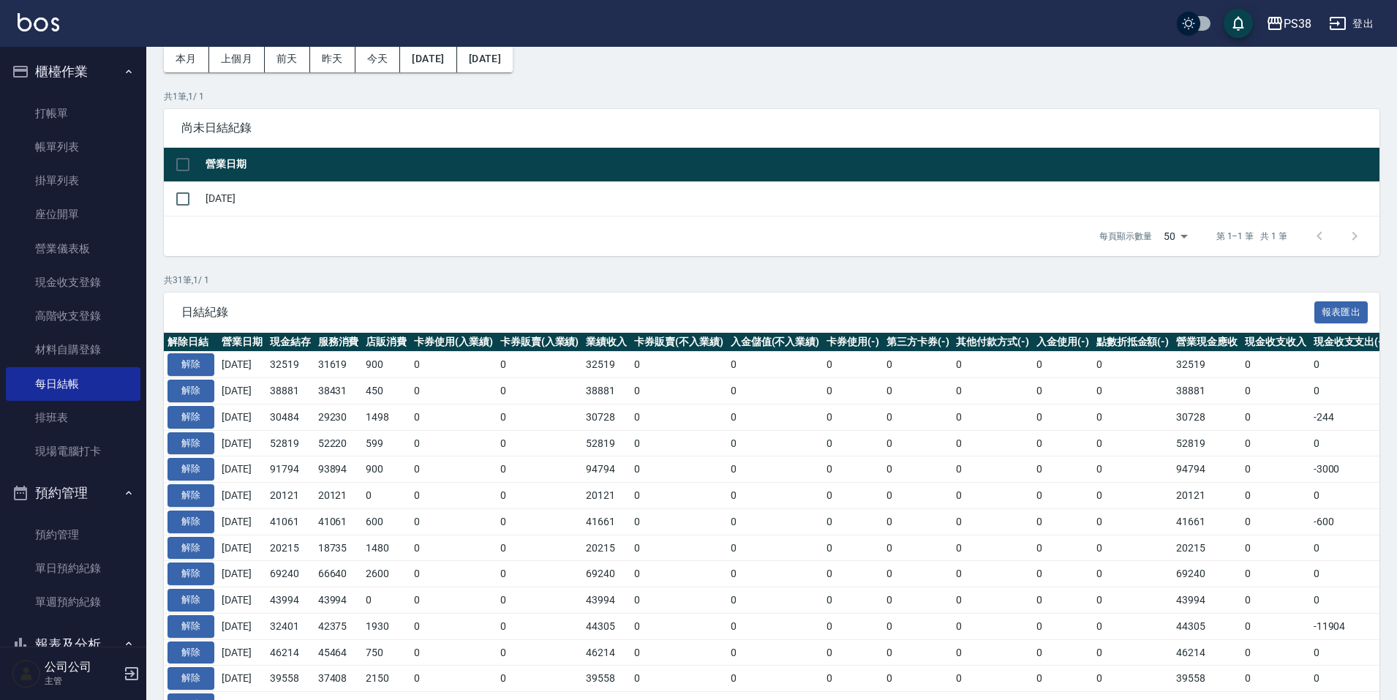
scroll to position [73, 0]
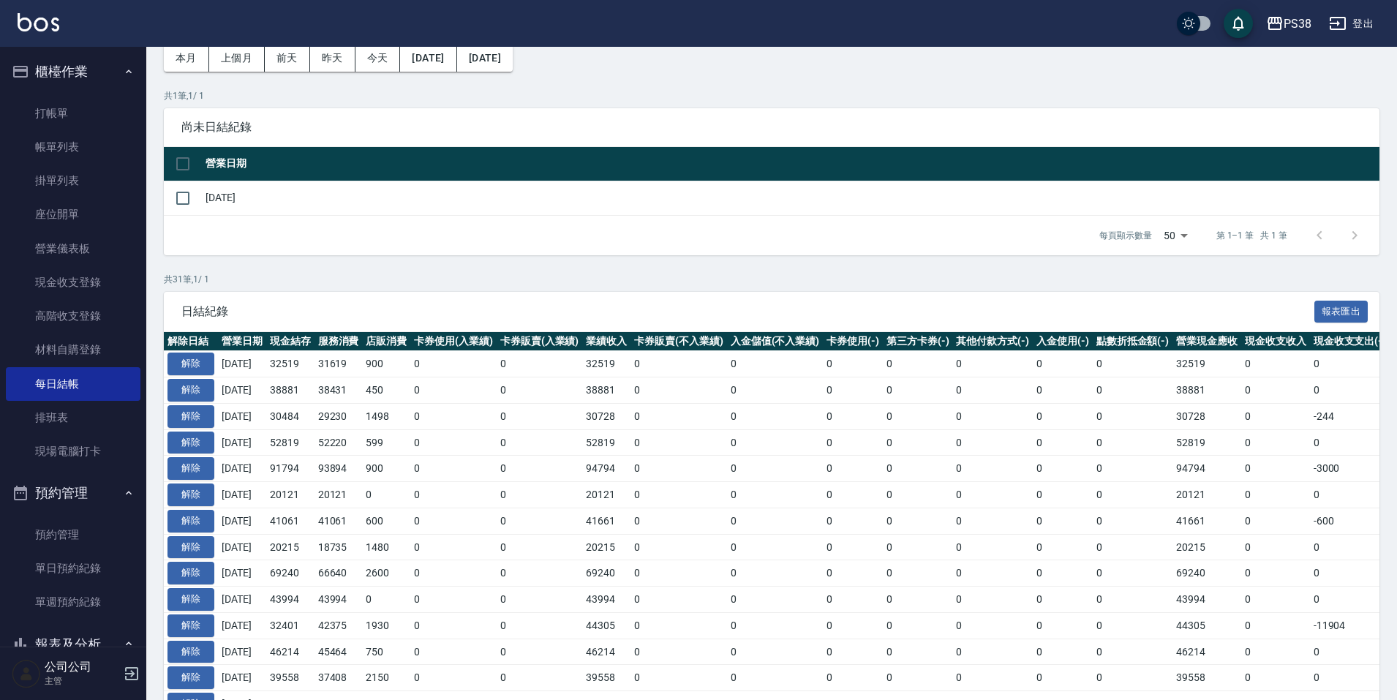
click at [1351, 520] on td "-600" at bounding box center [1350, 521] width 80 height 26
drag, startPoint x: 31, startPoint y: 144, endPoint x: 25, endPoint y: 150, distance: 8.8
click at [31, 144] on link "帳單列表" at bounding box center [73, 147] width 135 height 34
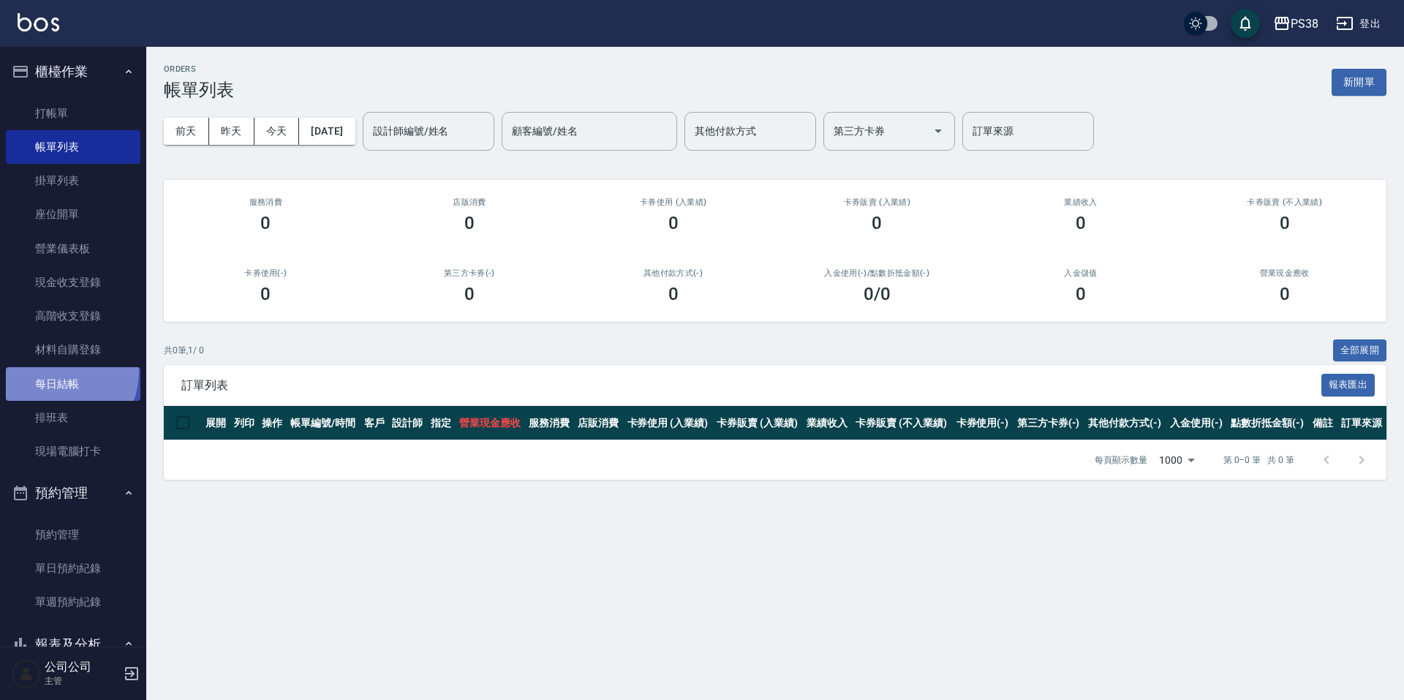
click at [54, 371] on link "每日結帳" at bounding box center [73, 384] width 135 height 34
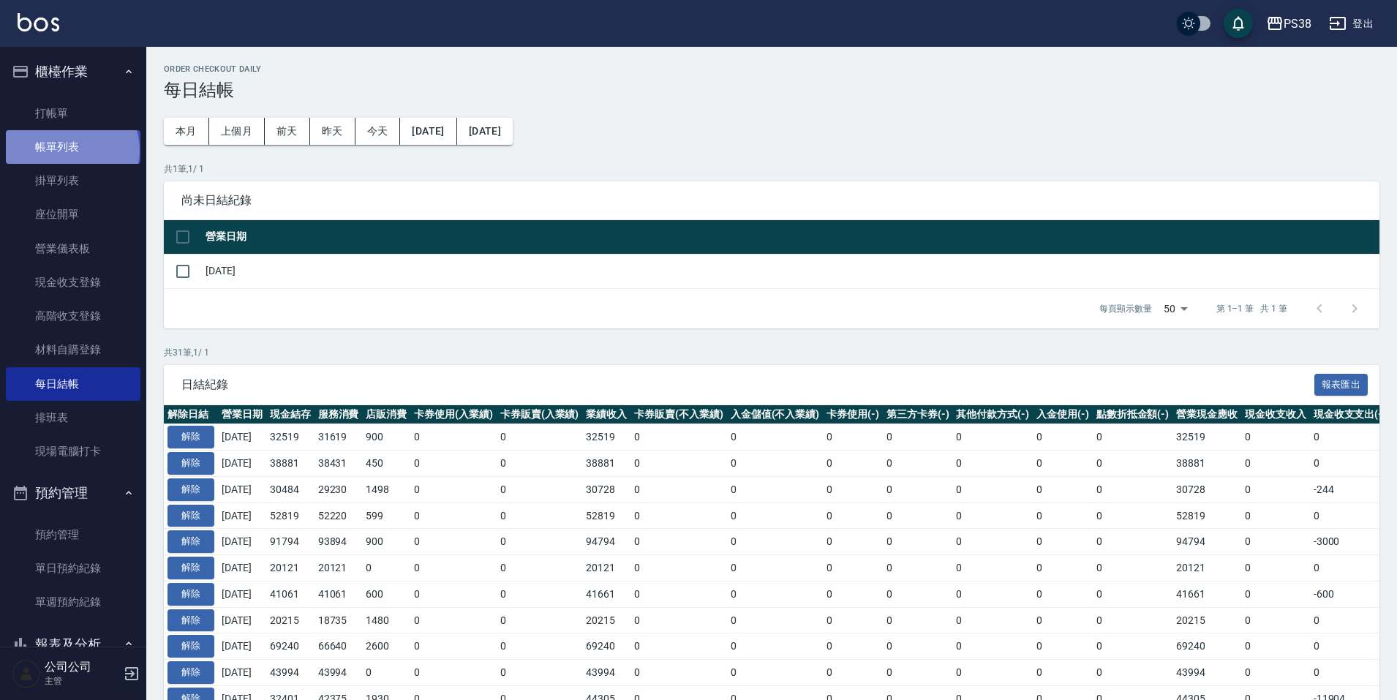
click at [71, 150] on link "帳單列表" at bounding box center [73, 147] width 135 height 34
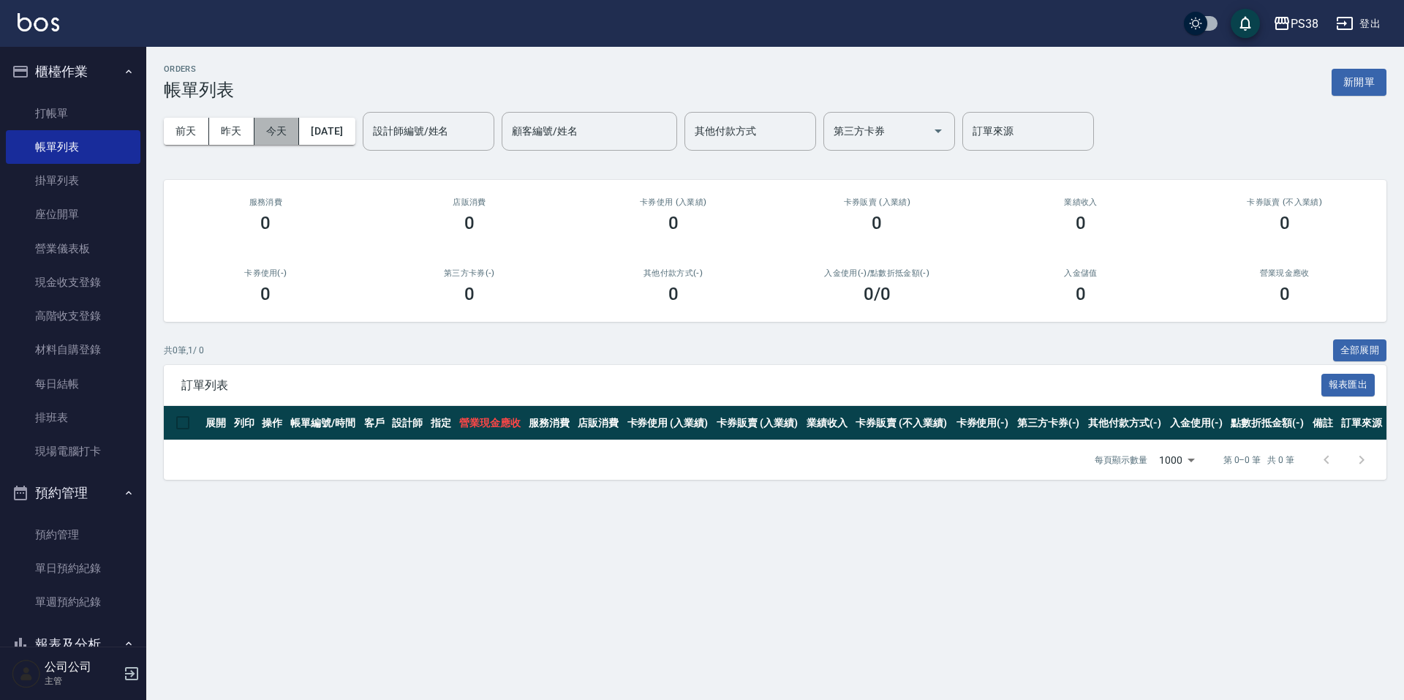
click at [279, 133] on button "今天" at bounding box center [277, 131] width 45 height 27
click at [244, 135] on button "昨天" at bounding box center [231, 131] width 45 height 27
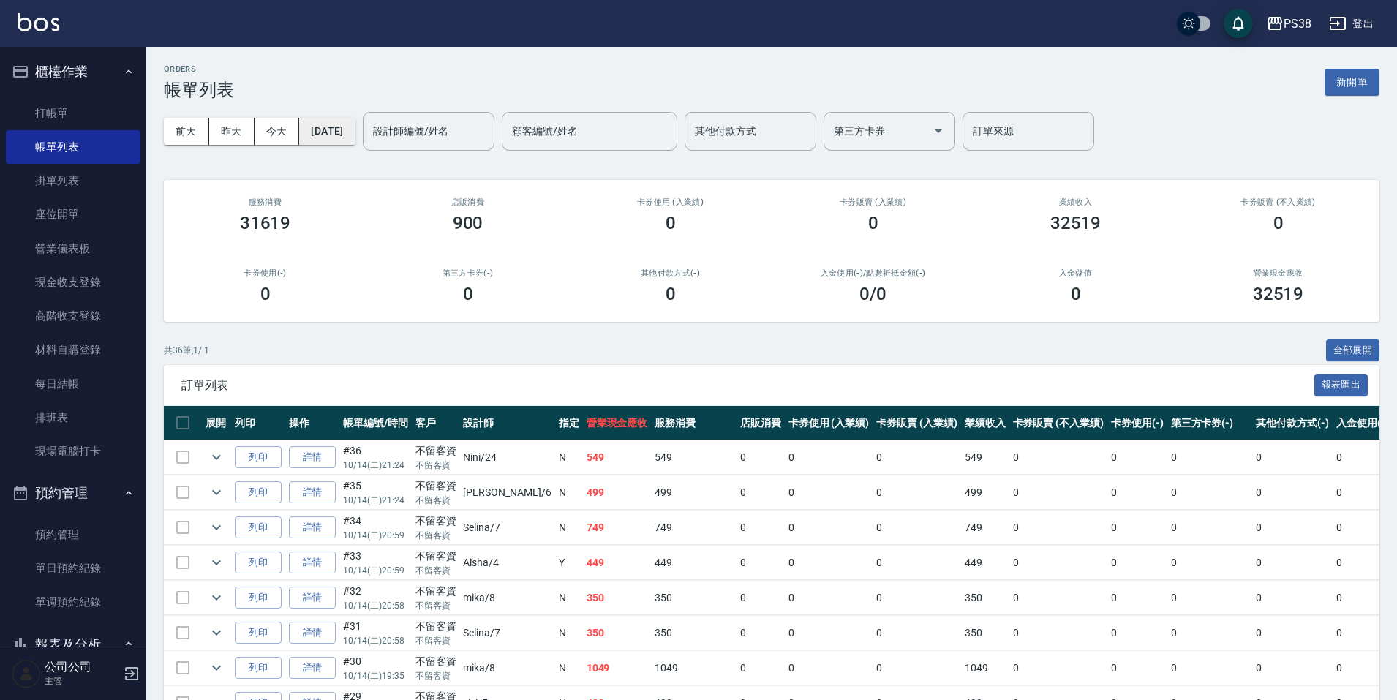
click at [349, 132] on button "[DATE]" at bounding box center [327, 131] width 56 height 27
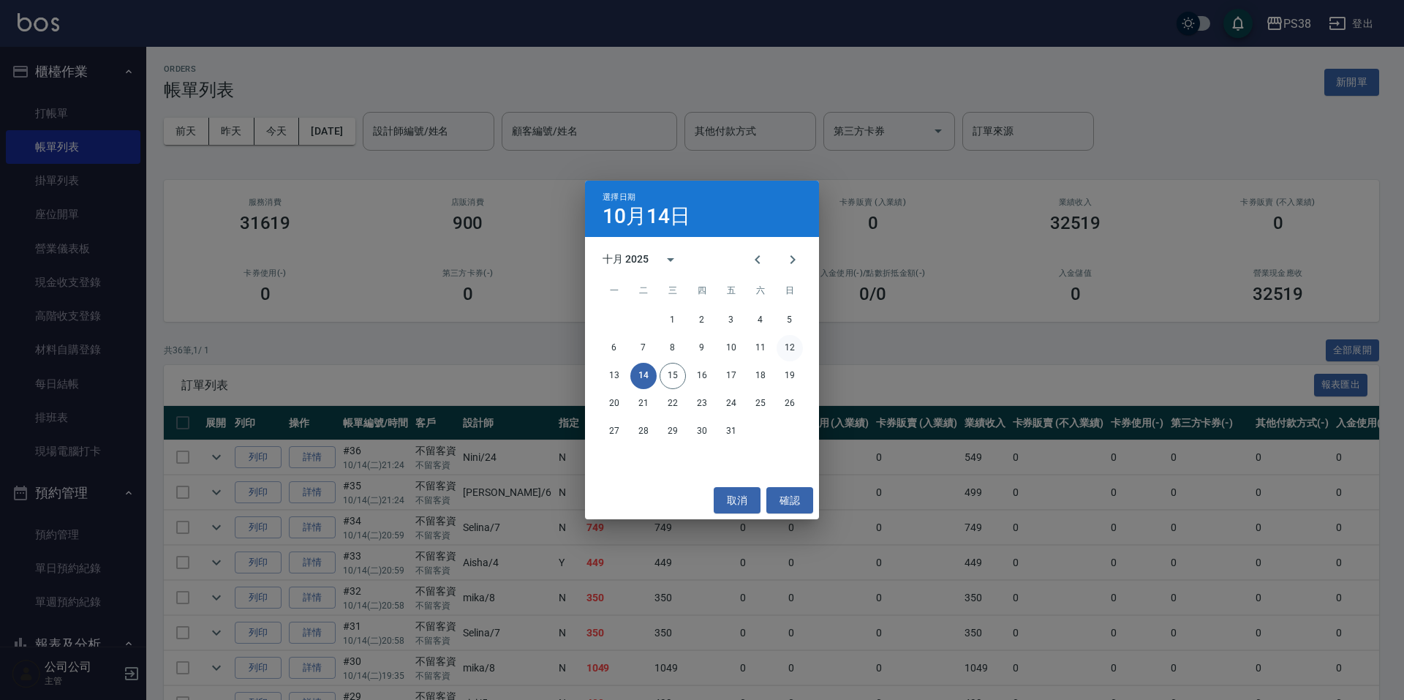
click at [791, 348] on button "12" at bounding box center [790, 348] width 26 height 26
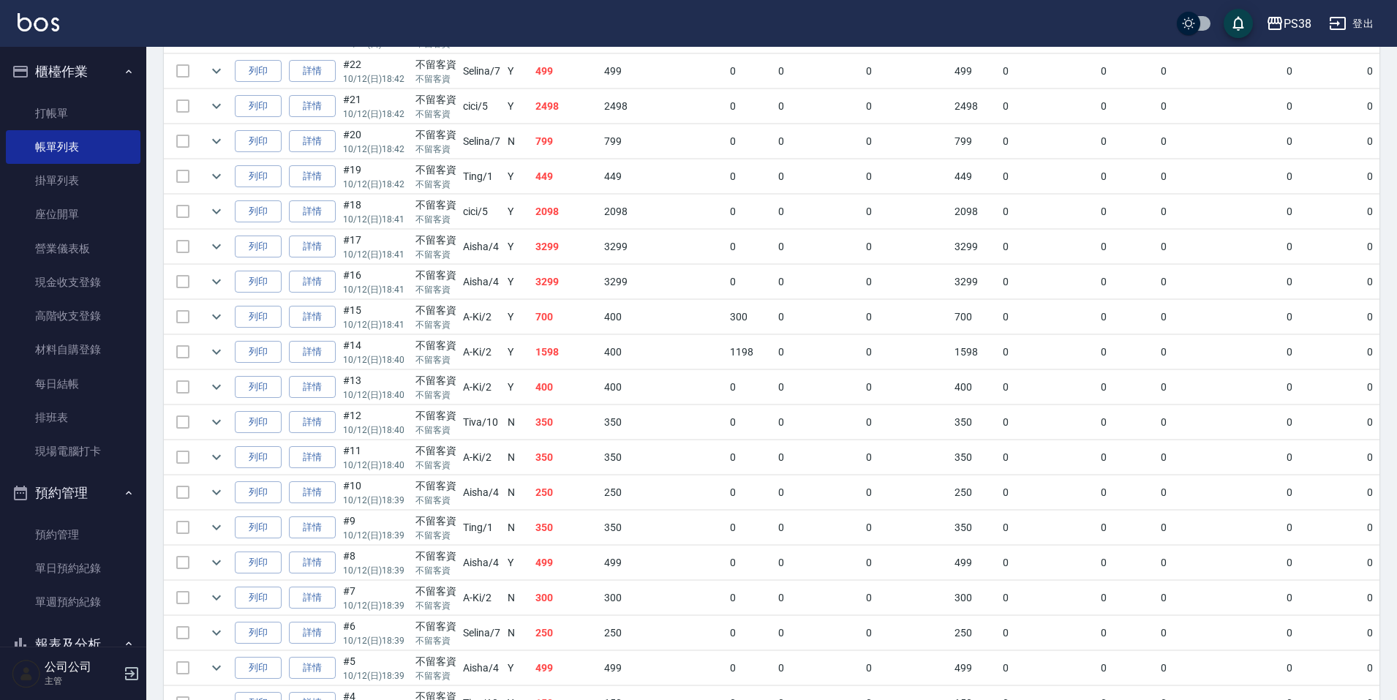
scroll to position [1072, 0]
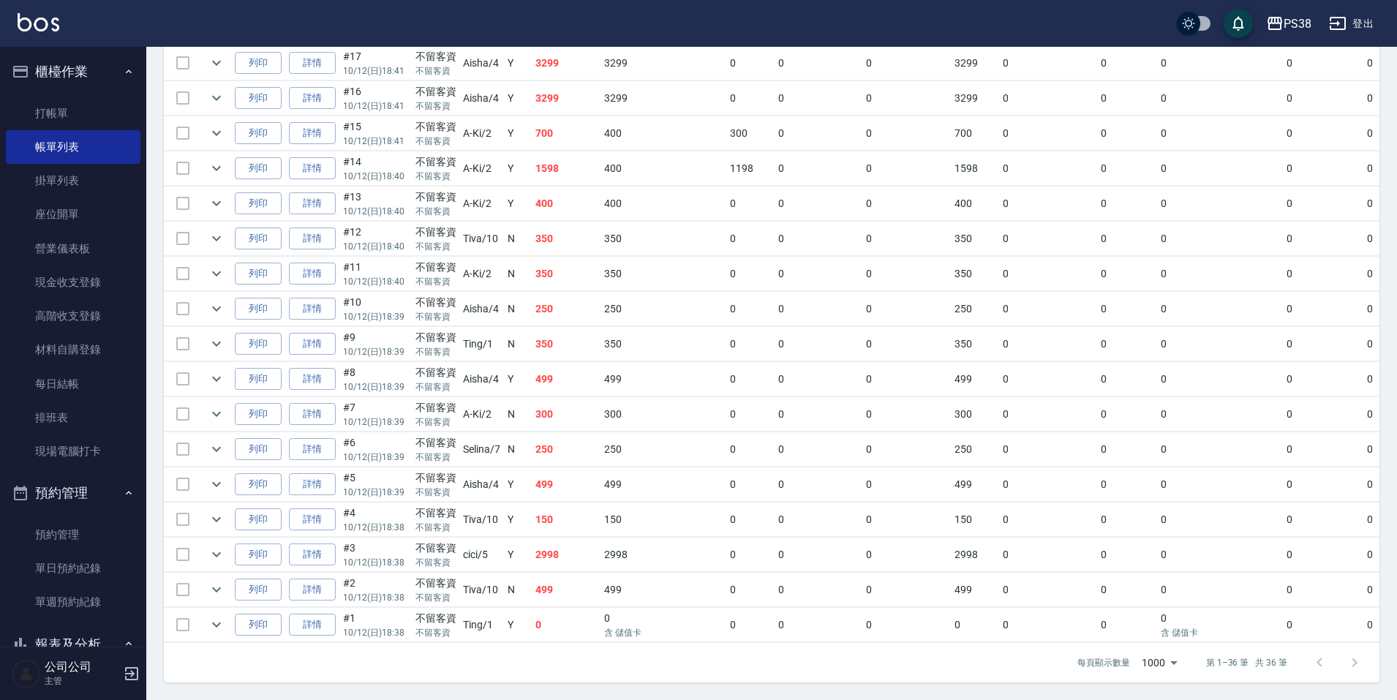
click at [596, 616] on td "0" at bounding box center [566, 625] width 69 height 34
click at [597, 616] on td "0" at bounding box center [566, 625] width 69 height 34
click at [593, 581] on td "499" at bounding box center [566, 590] width 69 height 34
click at [577, 619] on td "0" at bounding box center [566, 625] width 69 height 34
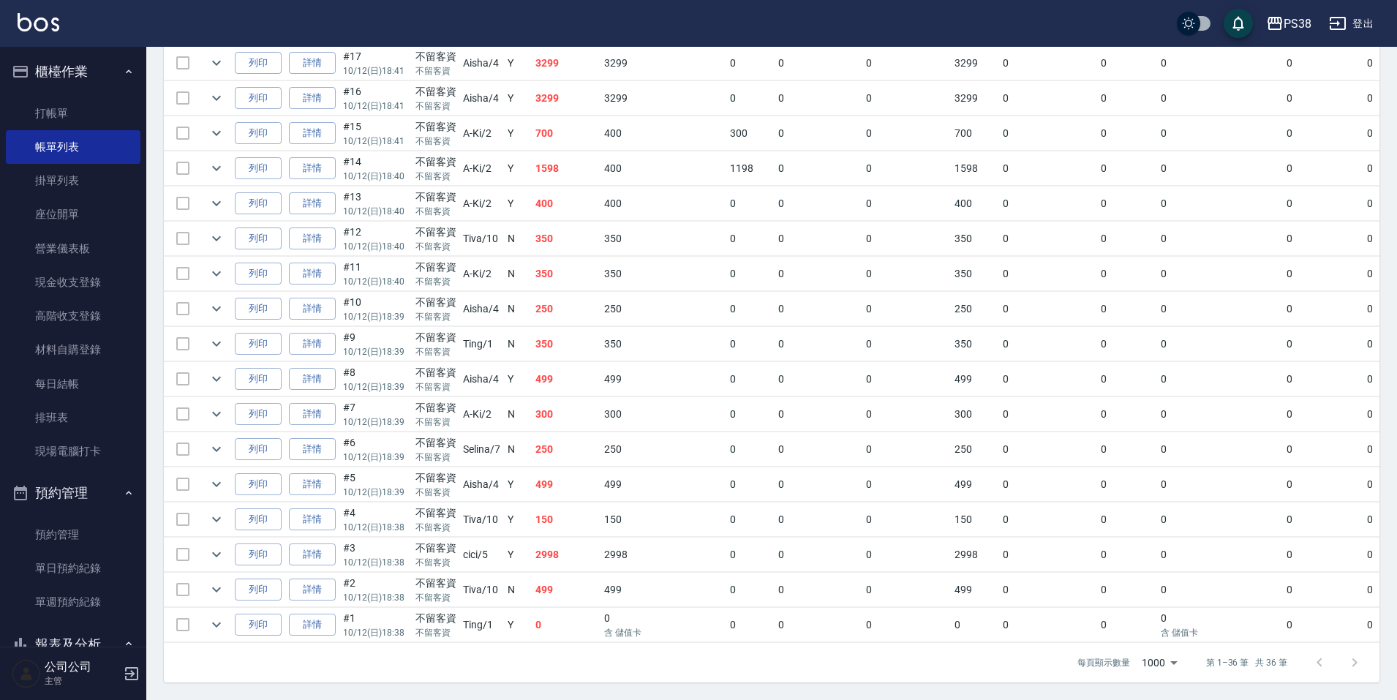
click at [560, 613] on td "0" at bounding box center [566, 625] width 69 height 34
click at [565, 614] on td "0" at bounding box center [566, 625] width 69 height 34
click at [563, 576] on td "499" at bounding box center [566, 590] width 69 height 34
click at [565, 541] on td "2998" at bounding box center [566, 555] width 69 height 34
click at [565, 519] on td "150" at bounding box center [566, 519] width 69 height 34
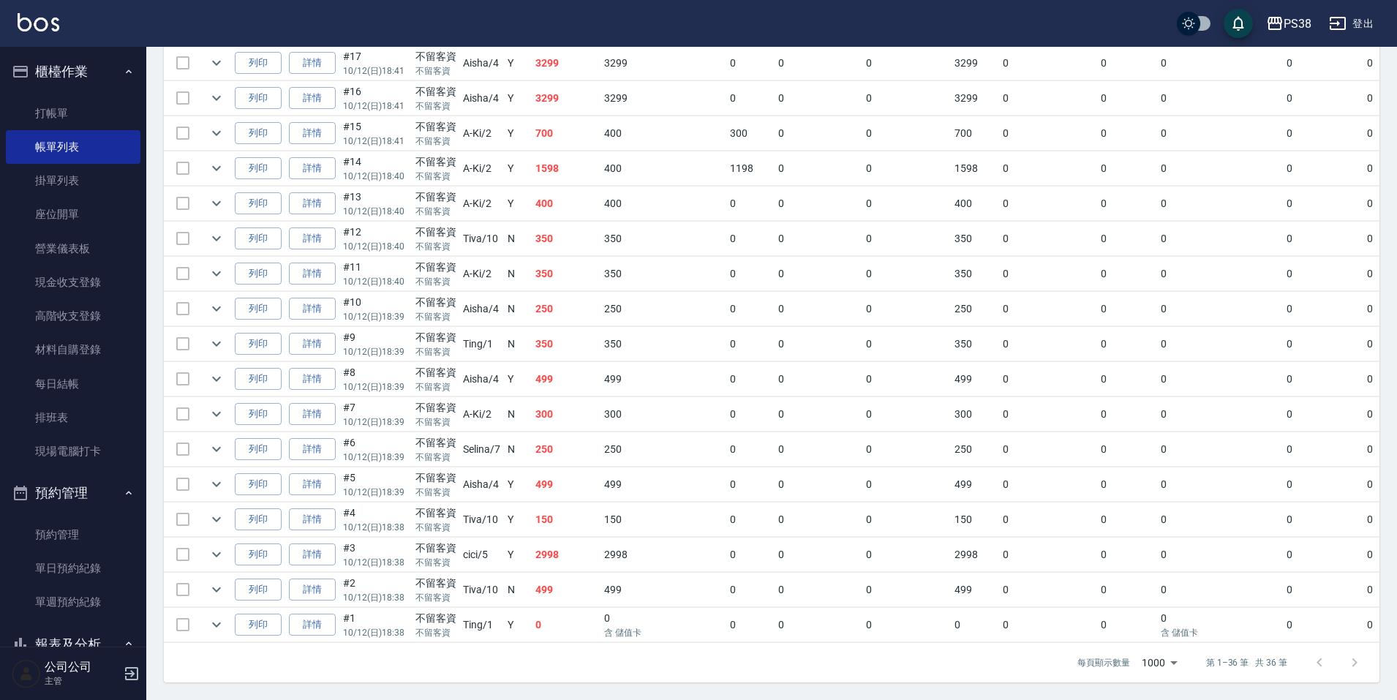
click at [573, 480] on td "499" at bounding box center [566, 484] width 69 height 34
click at [561, 441] on td "250" at bounding box center [566, 449] width 69 height 34
click at [568, 405] on td "300" at bounding box center [566, 414] width 69 height 34
click at [568, 369] on td "499" at bounding box center [566, 379] width 69 height 34
click at [565, 336] on td "350" at bounding box center [566, 344] width 69 height 34
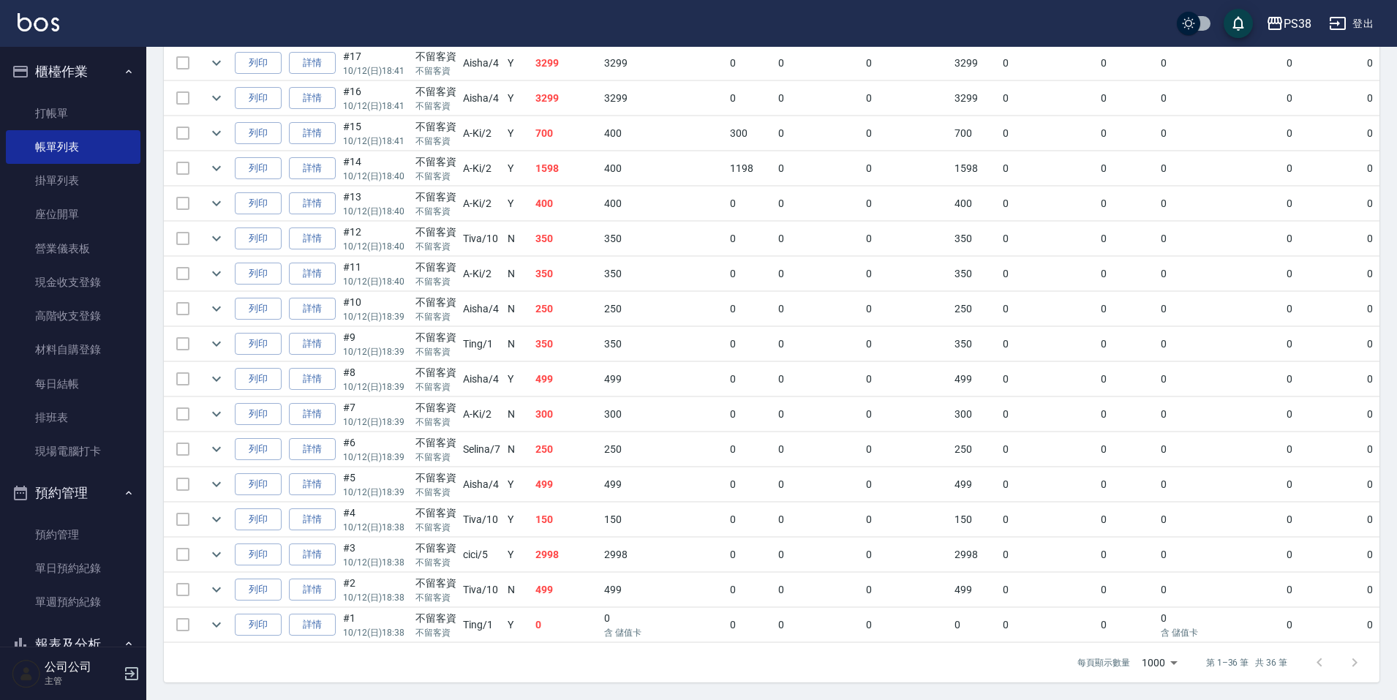
click at [573, 301] on td "250" at bounding box center [566, 309] width 69 height 34
click at [575, 278] on td "350" at bounding box center [566, 274] width 69 height 34
click at [581, 238] on td "350" at bounding box center [566, 239] width 69 height 34
click at [570, 186] on td "400" at bounding box center [566, 203] width 69 height 34
click at [567, 162] on td "1598" at bounding box center [566, 168] width 69 height 34
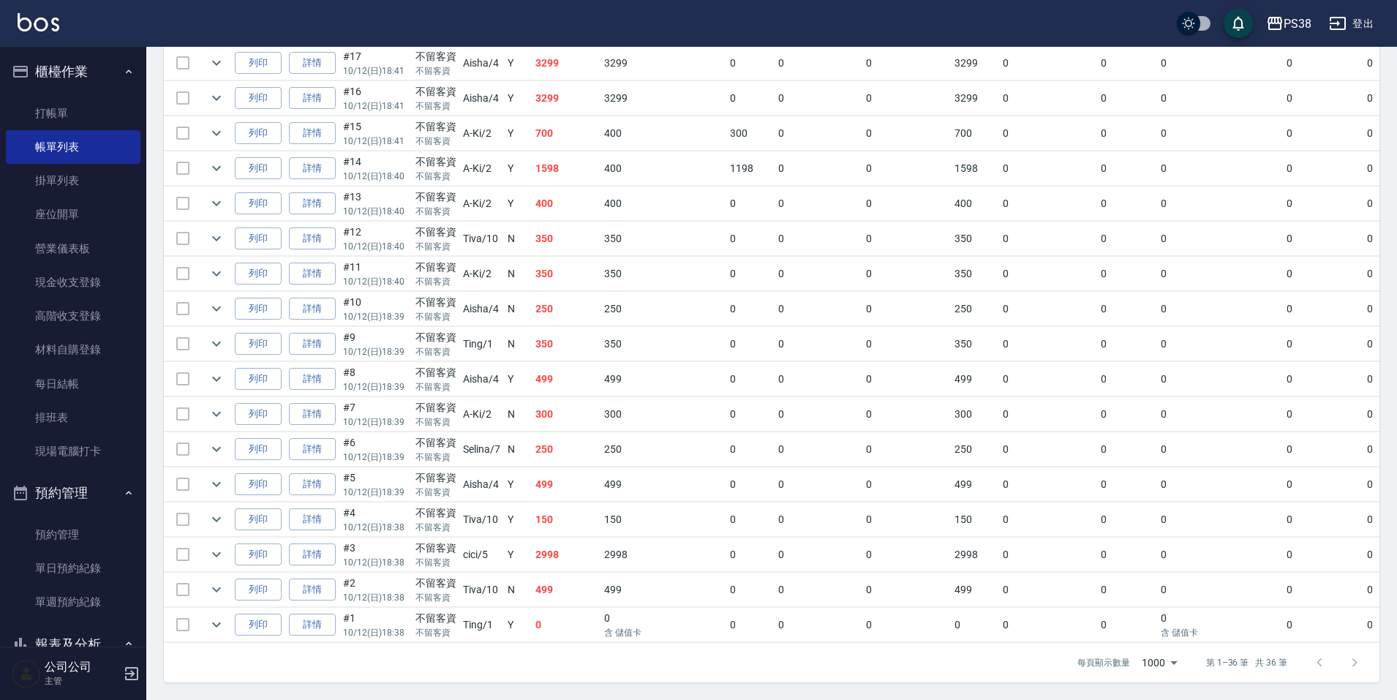
scroll to position [999, 0]
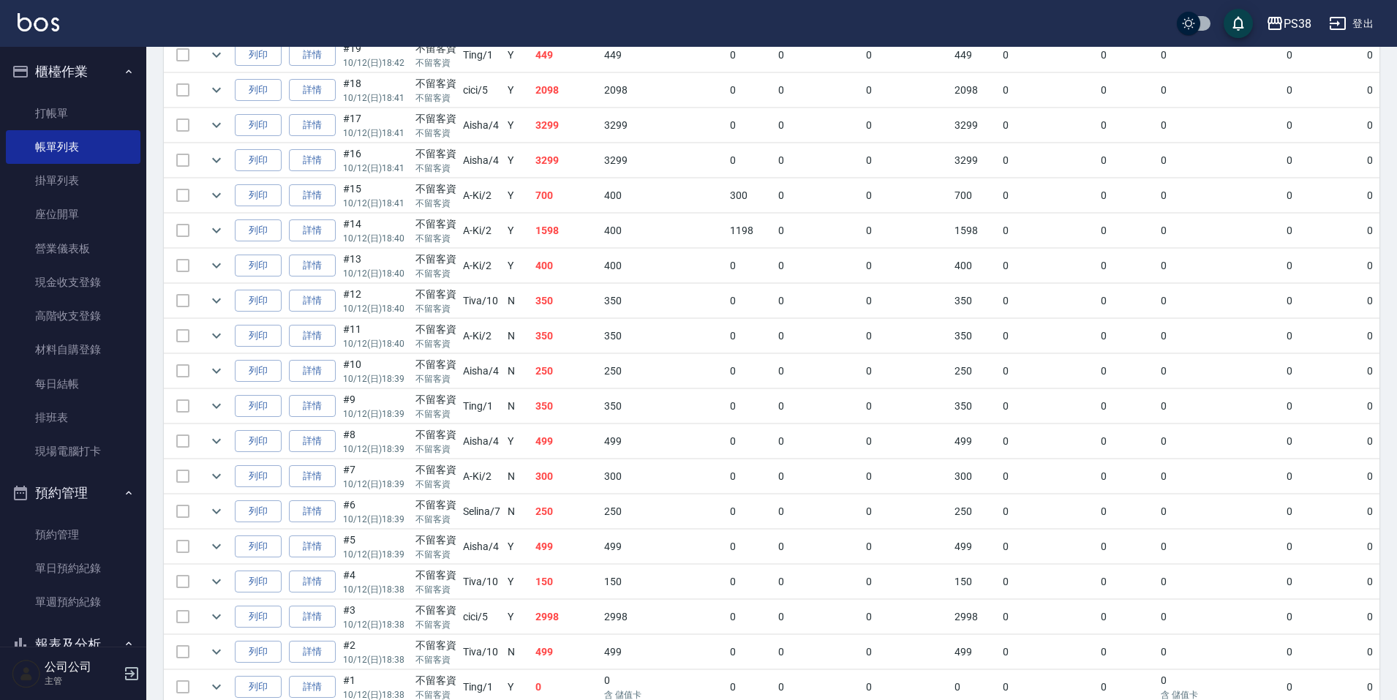
click at [570, 208] on td "700" at bounding box center [566, 195] width 69 height 34
click at [581, 154] on td "3299" at bounding box center [566, 160] width 69 height 34
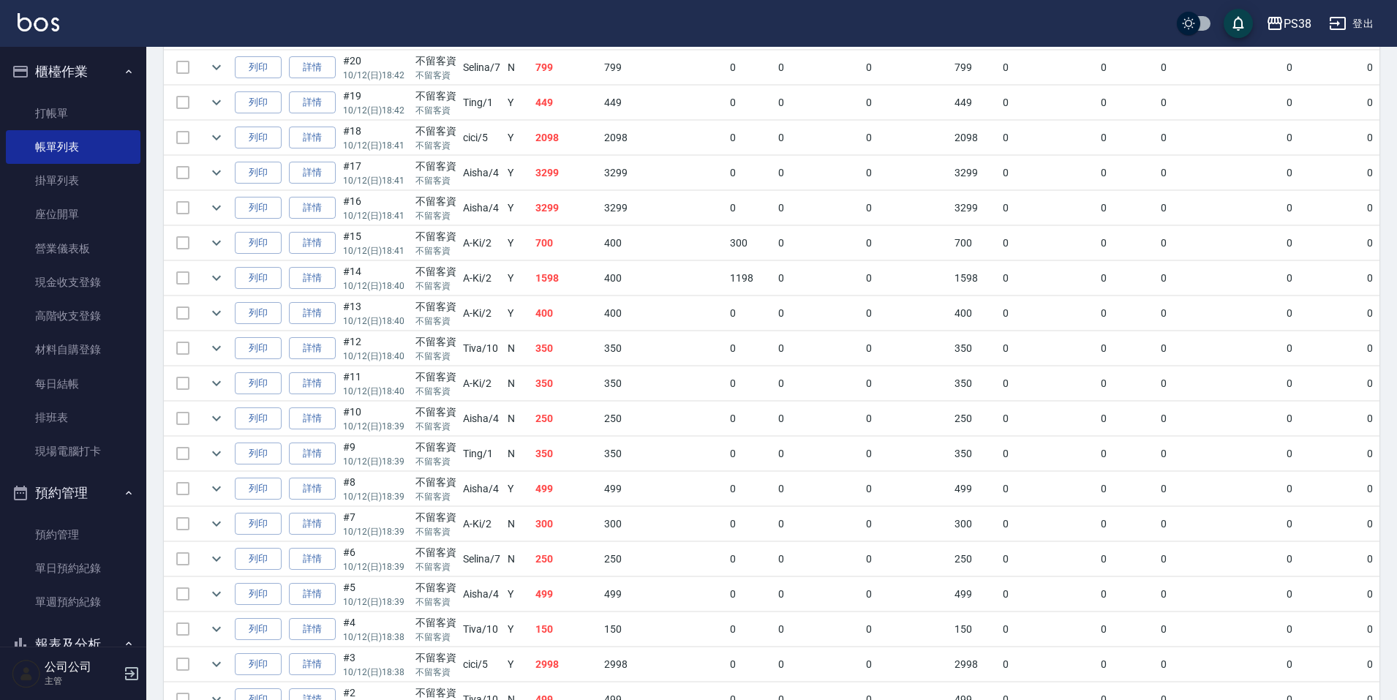
scroll to position [926, 0]
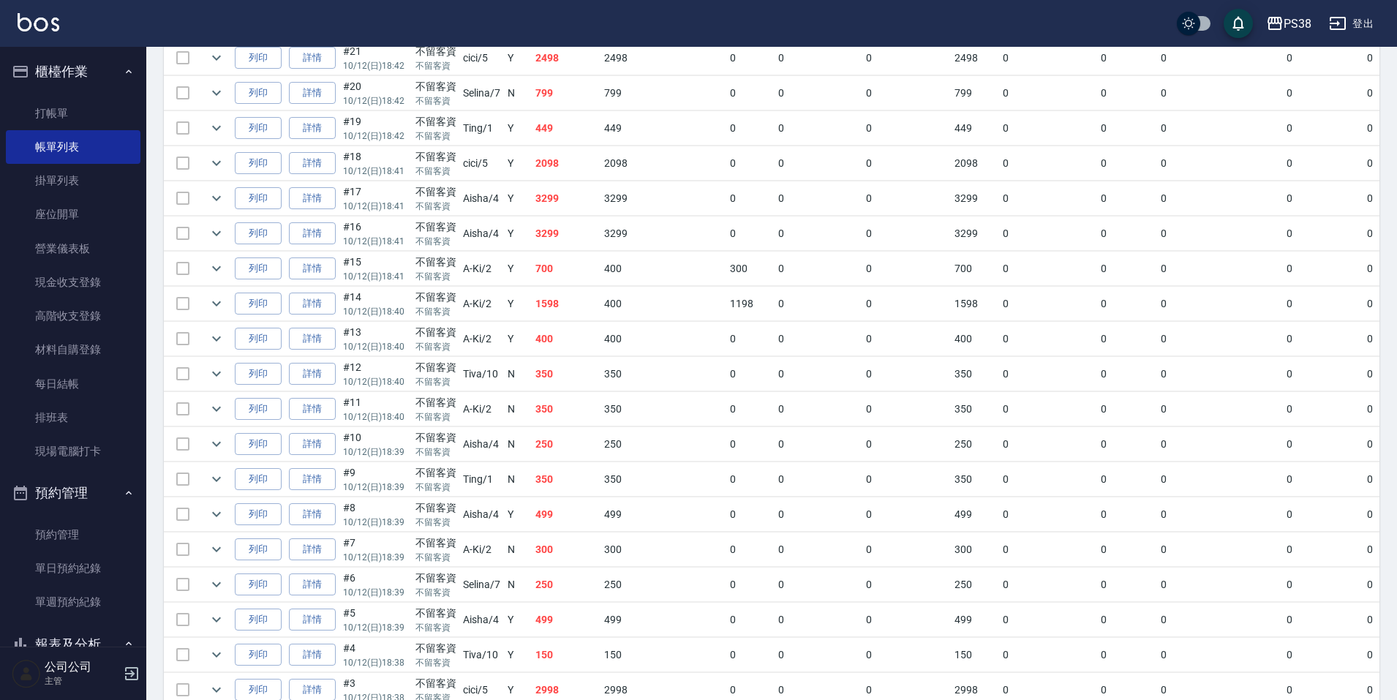
click at [580, 171] on td "2098" at bounding box center [566, 163] width 69 height 34
click at [573, 143] on td "449" at bounding box center [566, 128] width 69 height 34
click at [564, 99] on td "799" at bounding box center [566, 93] width 69 height 34
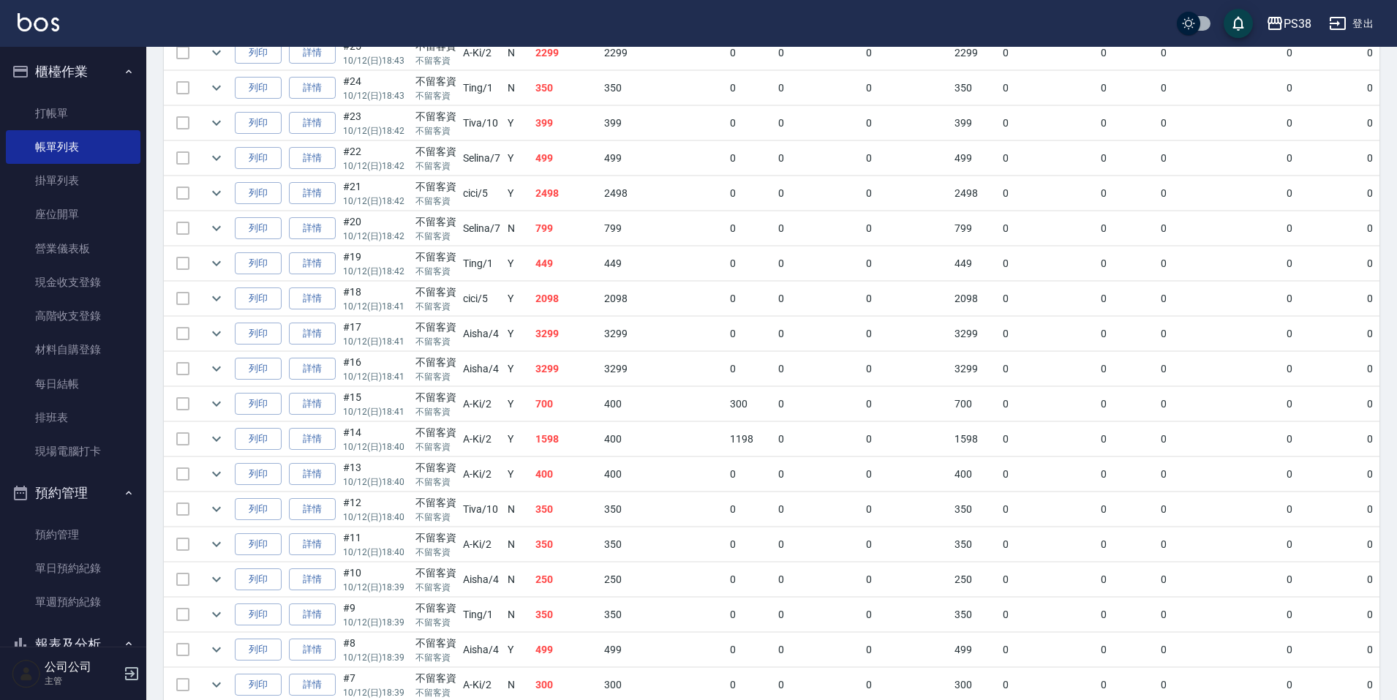
scroll to position [780, 0]
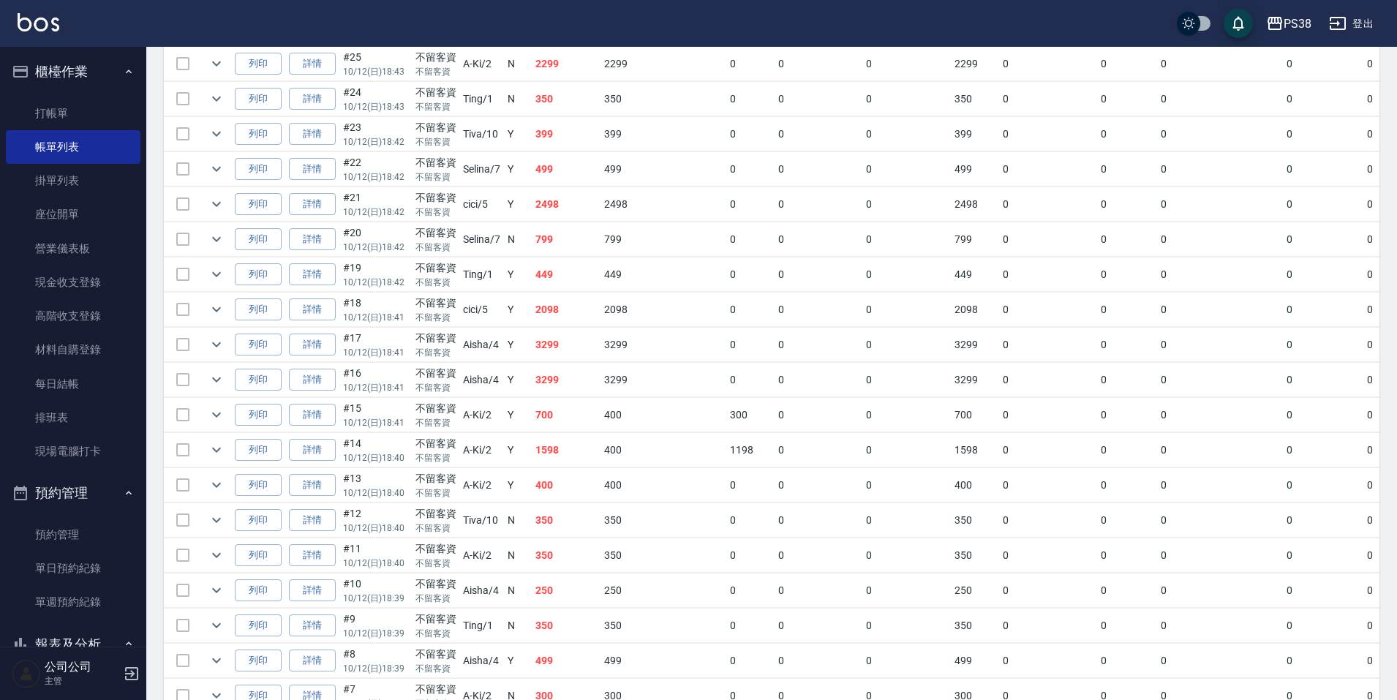
click at [570, 197] on td "2498" at bounding box center [566, 204] width 69 height 34
click at [570, 170] on td "499" at bounding box center [566, 169] width 69 height 34
click at [570, 175] on td "350" at bounding box center [566, 172] width 69 height 34
click at [569, 200] on td "399" at bounding box center [566, 207] width 69 height 34
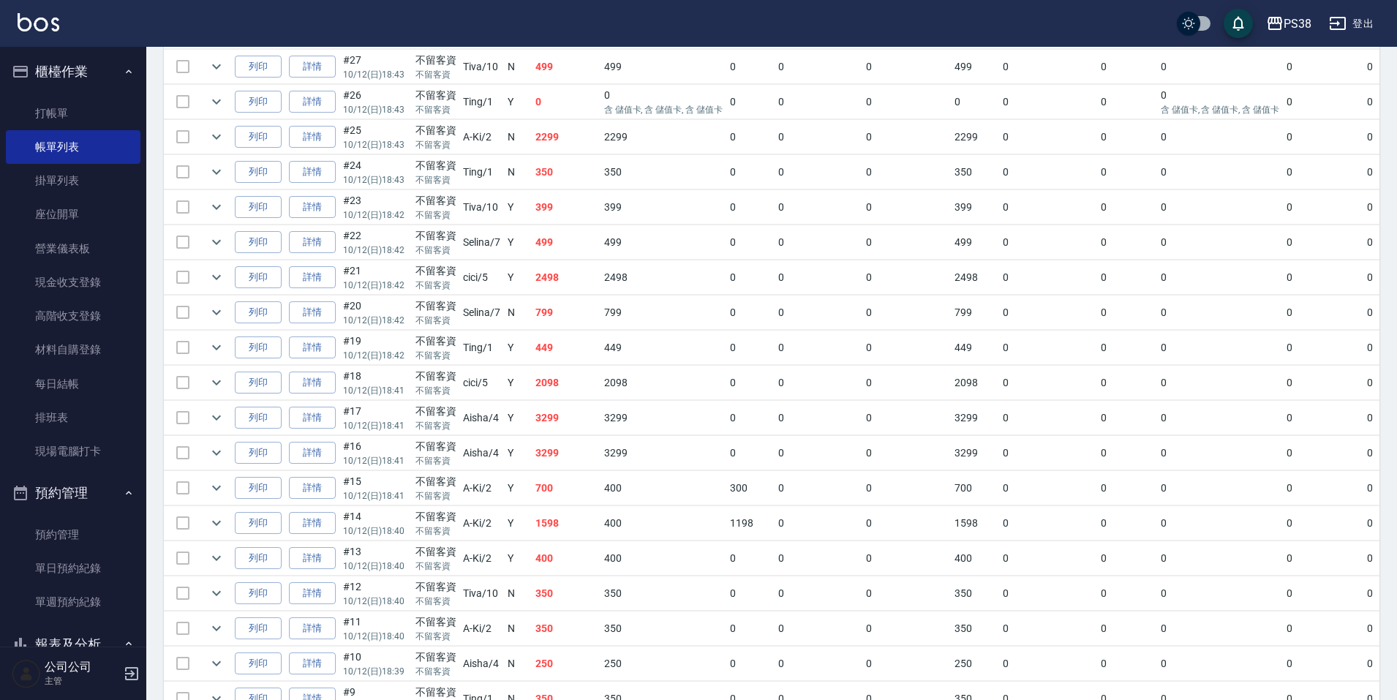
click at [569, 200] on td "399" at bounding box center [566, 207] width 69 height 34
click at [568, 151] on td "2299" at bounding box center [566, 137] width 69 height 34
click at [554, 170] on td "350" at bounding box center [566, 172] width 69 height 34
click at [570, 116] on td "0" at bounding box center [566, 102] width 69 height 34
click at [571, 110] on td "0" at bounding box center [566, 102] width 69 height 34
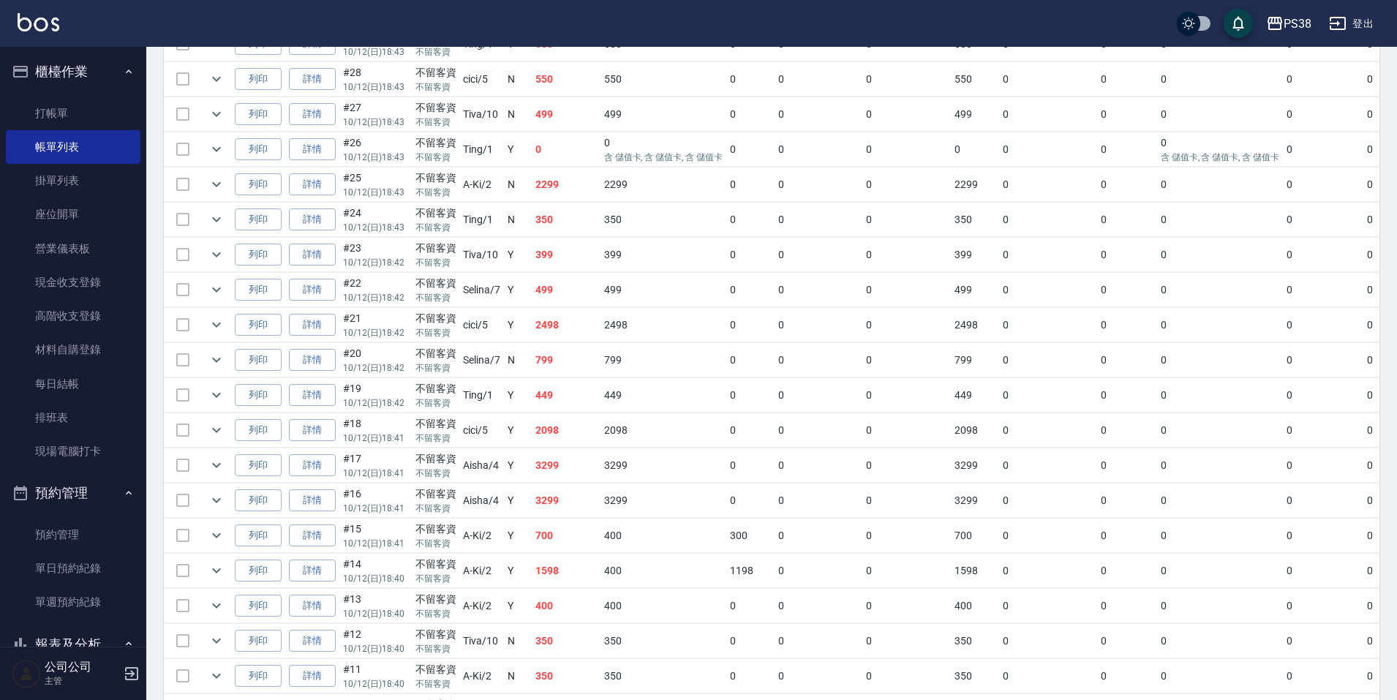
scroll to position [633, 0]
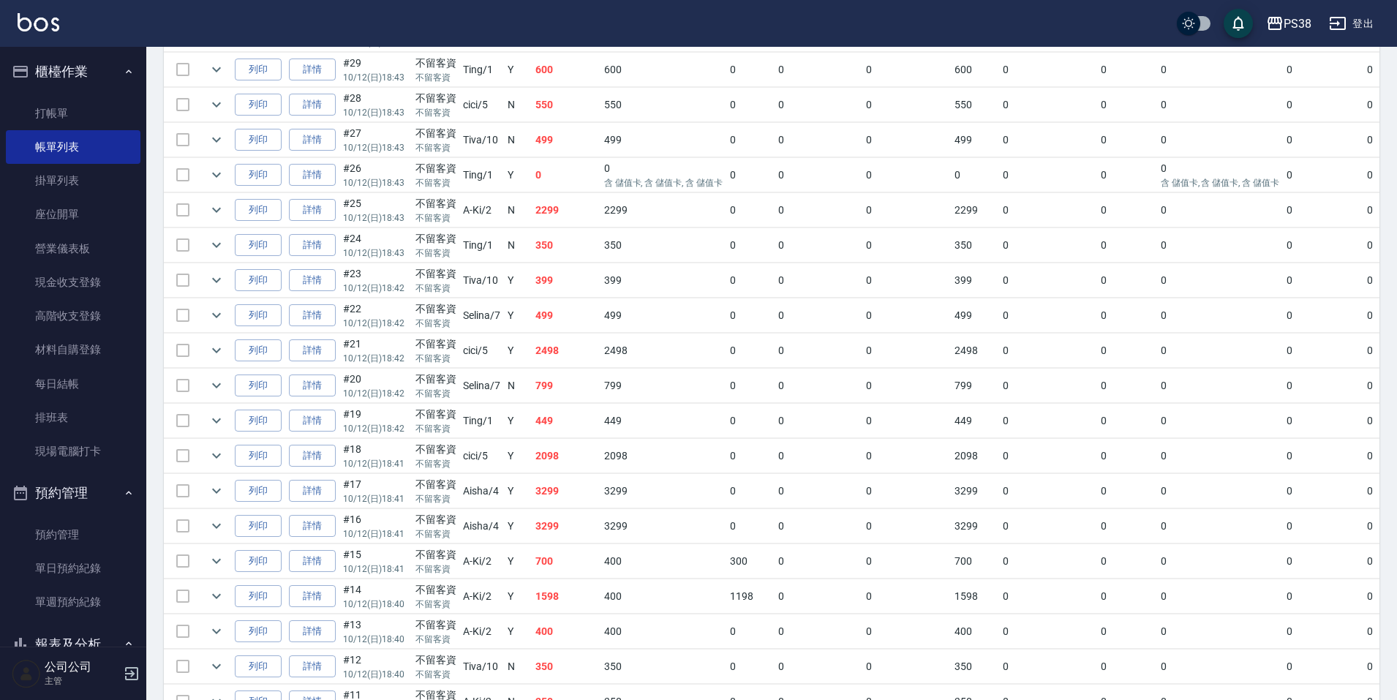
click at [581, 135] on td "499" at bounding box center [566, 140] width 69 height 34
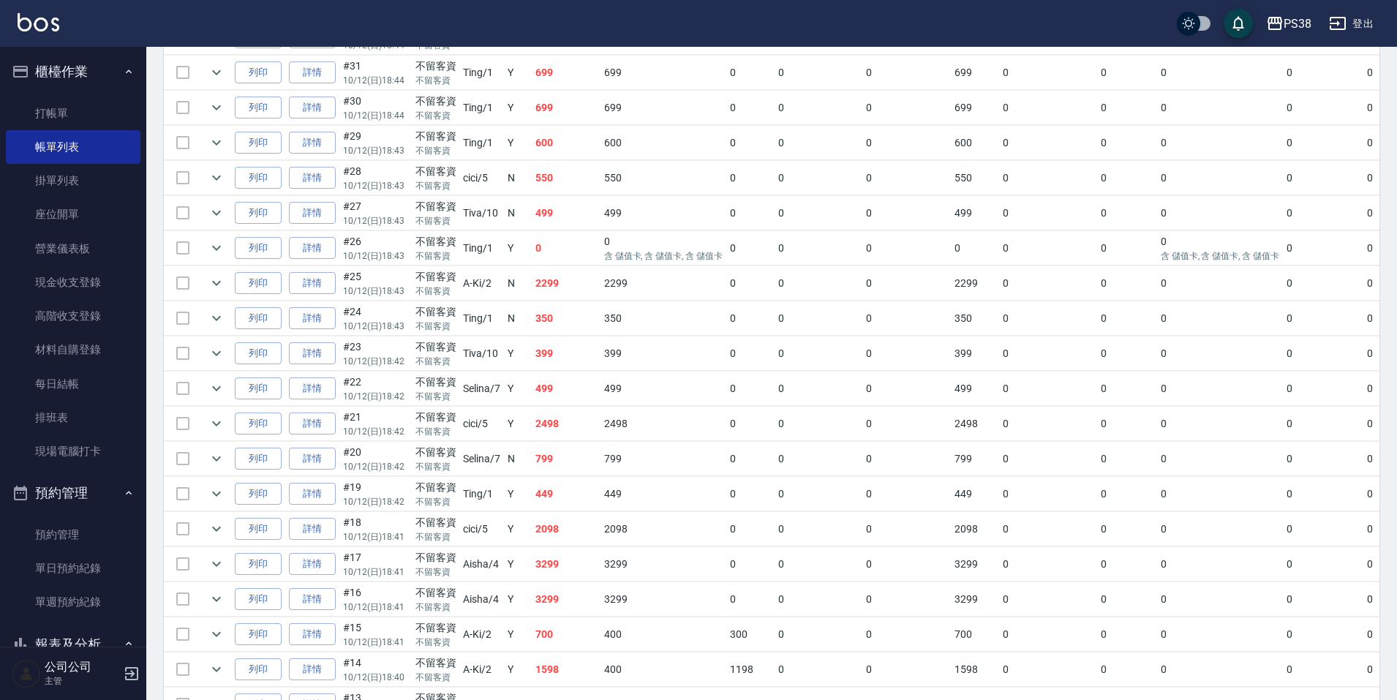
click at [575, 177] on td "550" at bounding box center [566, 178] width 69 height 34
click at [569, 140] on td "600" at bounding box center [566, 143] width 69 height 34
click at [570, 177] on td "699" at bounding box center [566, 181] width 69 height 34
click at [570, 143] on td "699" at bounding box center [566, 146] width 69 height 34
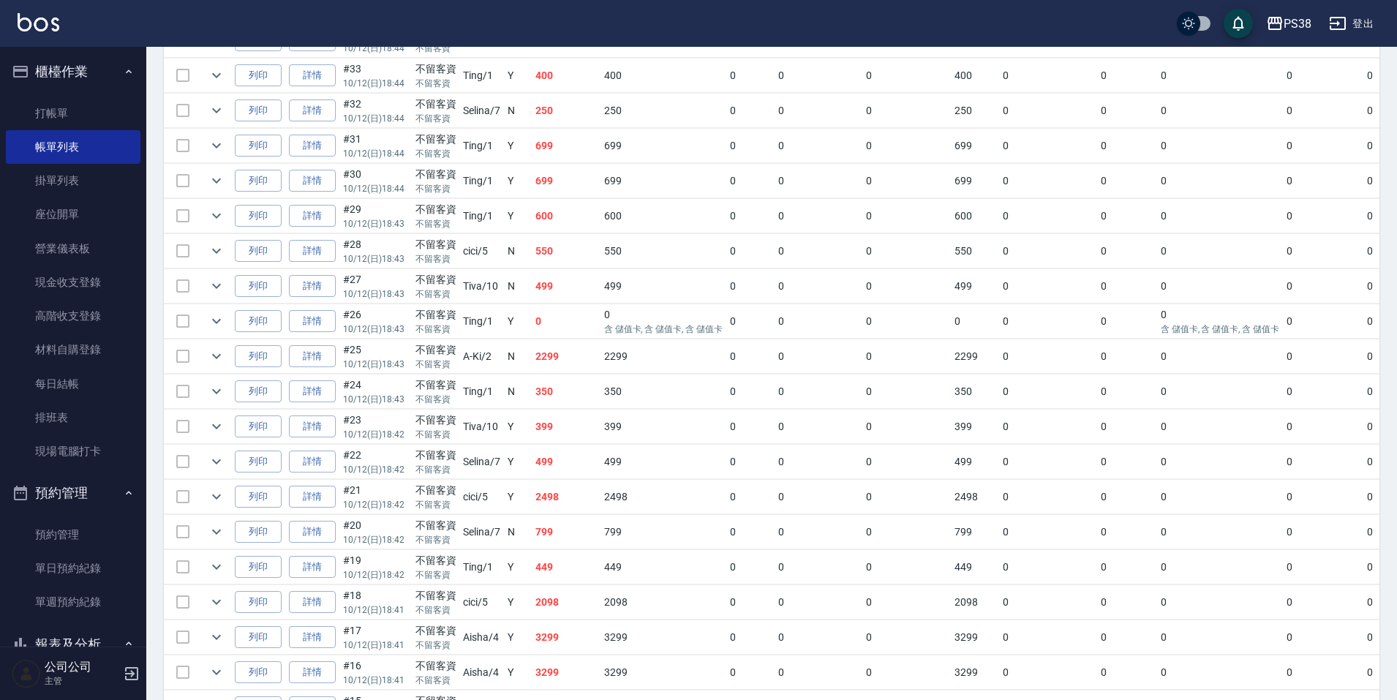
click at [580, 106] on td "250" at bounding box center [566, 111] width 69 height 34
click at [567, 151] on td "699" at bounding box center [566, 146] width 69 height 34
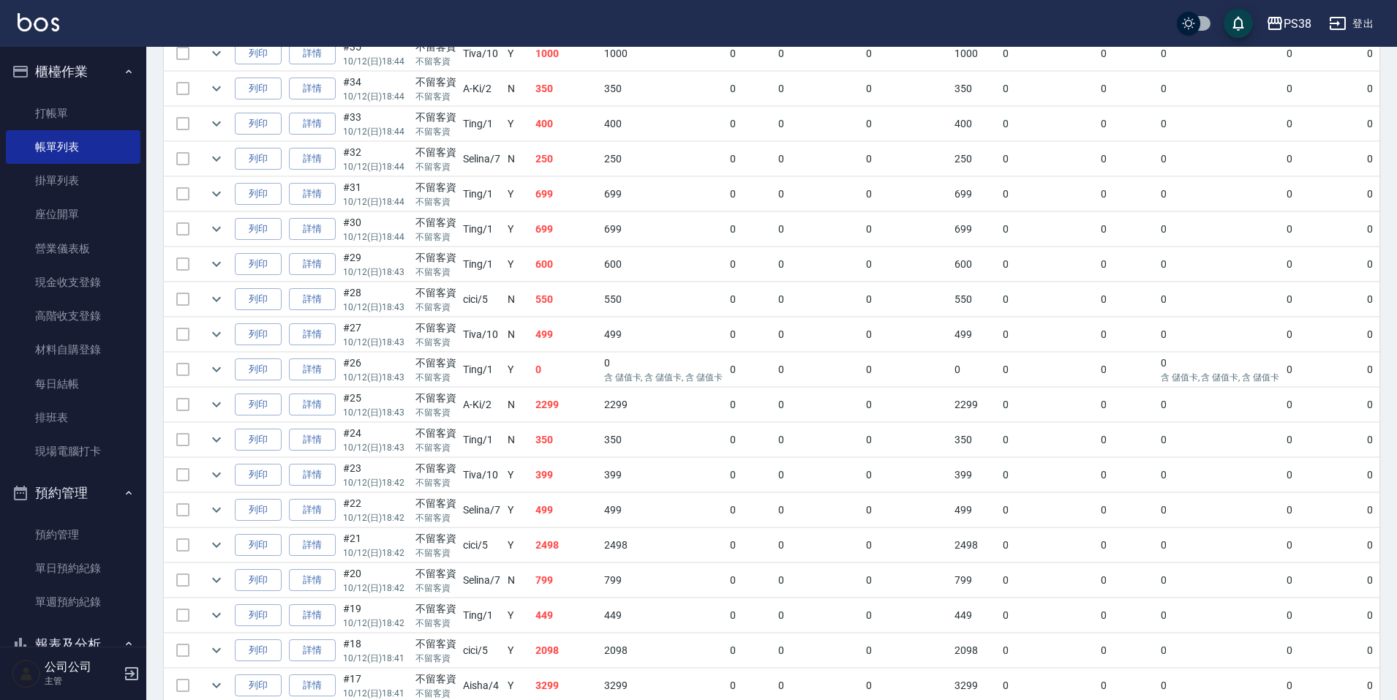
scroll to position [414, 0]
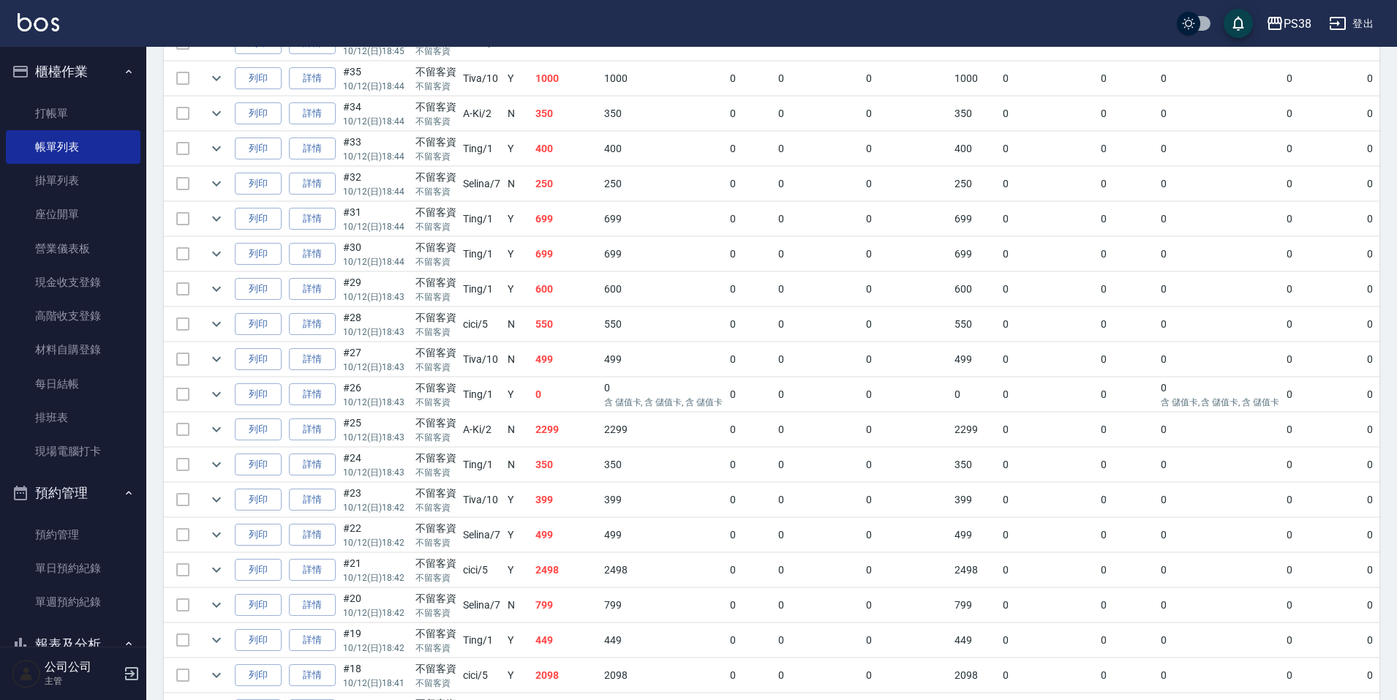
click at [568, 188] on td "250" at bounding box center [566, 184] width 69 height 34
click at [564, 176] on td "250" at bounding box center [566, 184] width 69 height 34
click at [567, 181] on td "250" at bounding box center [566, 184] width 69 height 34
click at [562, 151] on td "400" at bounding box center [566, 149] width 69 height 34
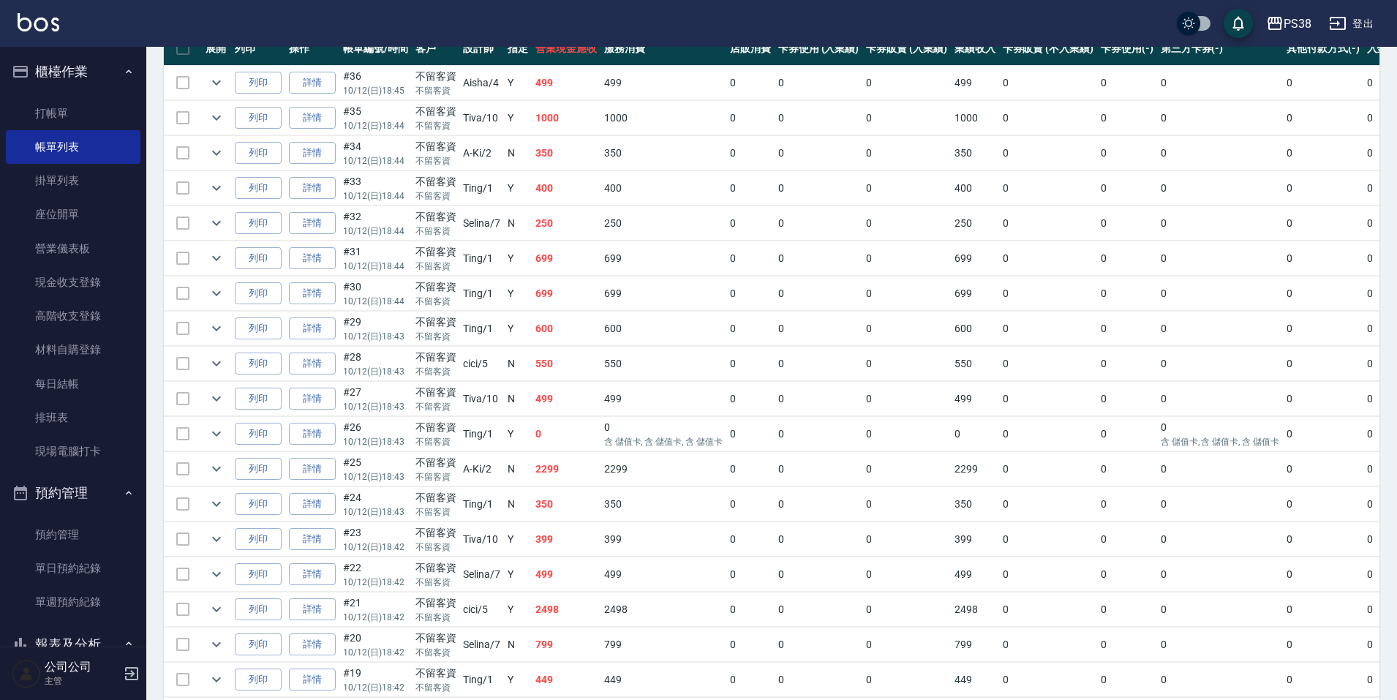
scroll to position [341, 0]
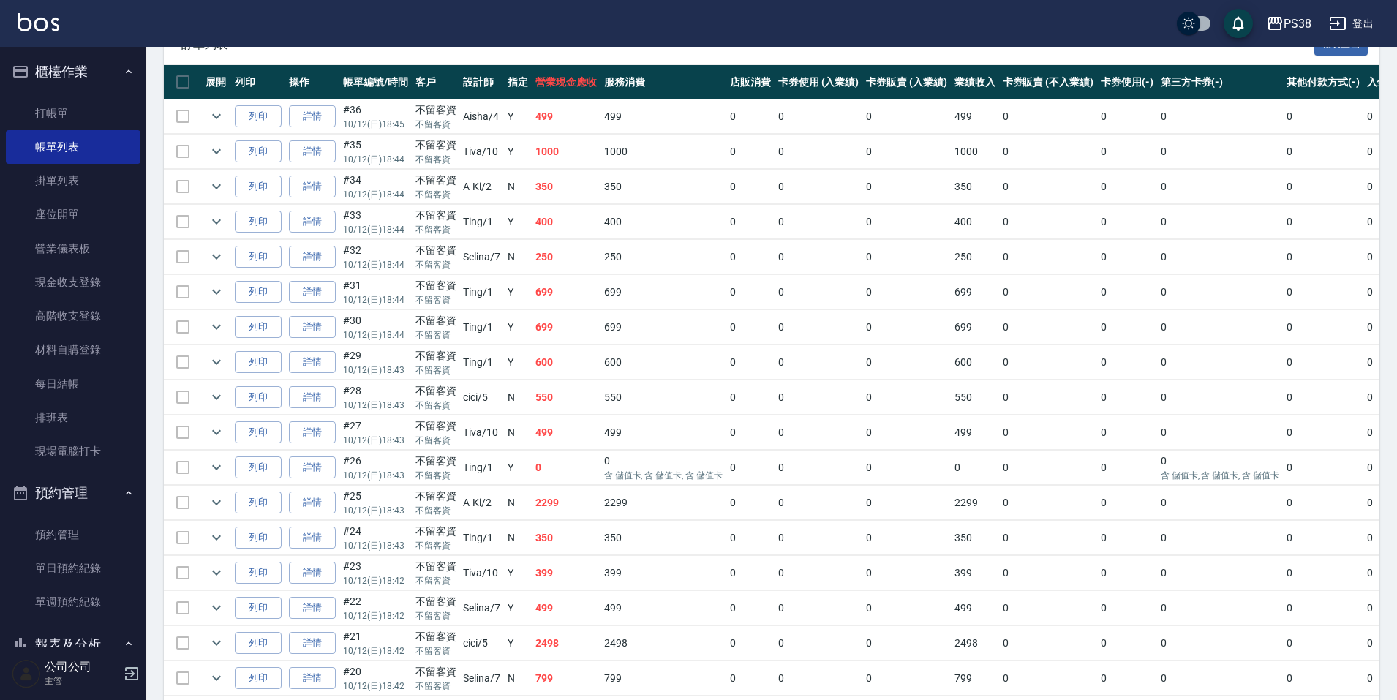
click at [565, 189] on td "350" at bounding box center [566, 187] width 69 height 34
click at [577, 137] on td "1000" at bounding box center [566, 152] width 69 height 34
click at [577, 122] on td "499" at bounding box center [566, 116] width 69 height 34
click at [40, 393] on link "每日結帳" at bounding box center [73, 384] width 135 height 34
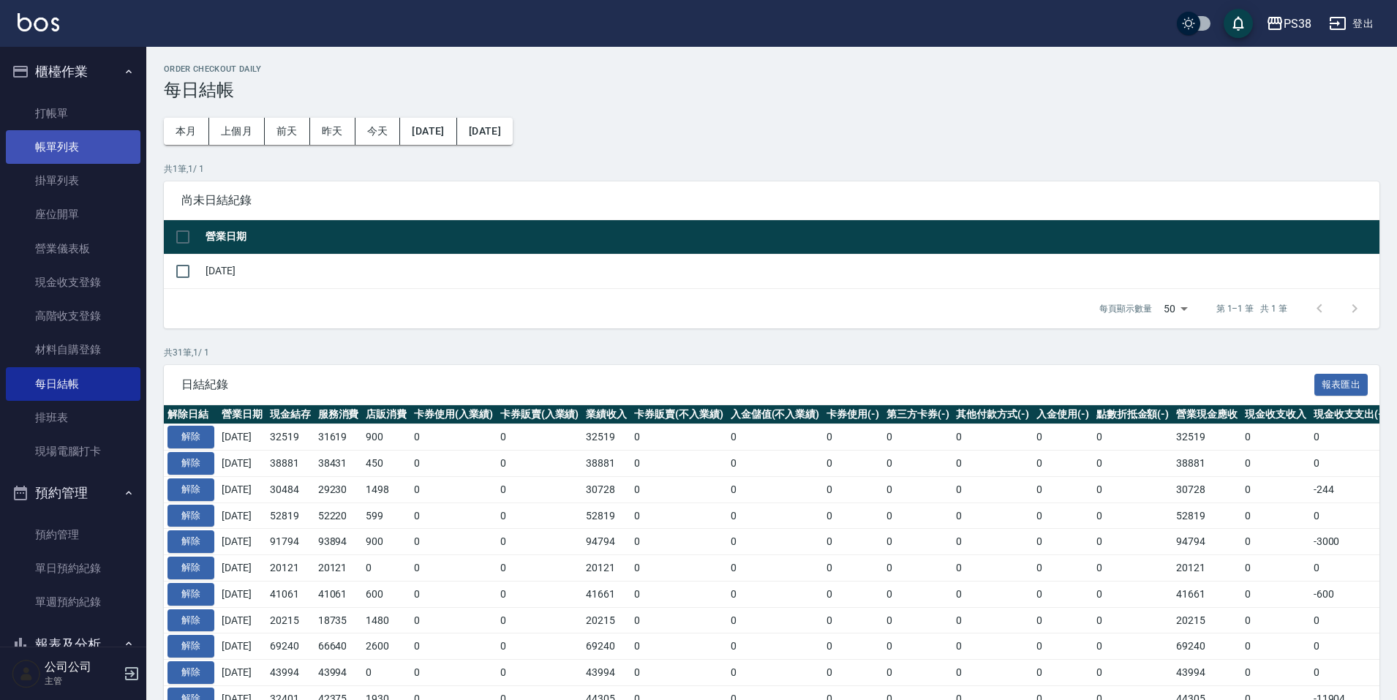
click at [94, 136] on link "帳單列表" at bounding box center [73, 147] width 135 height 34
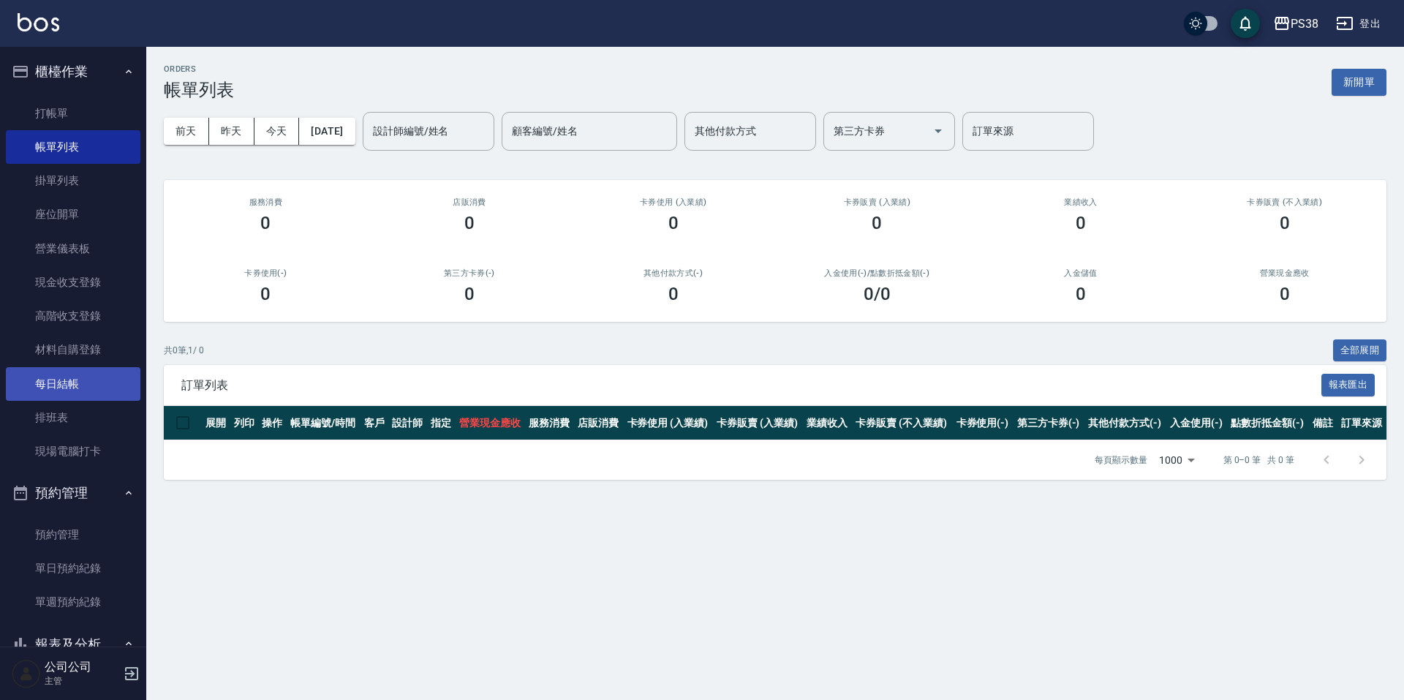
click at [97, 377] on link "每日結帳" at bounding box center [73, 384] width 135 height 34
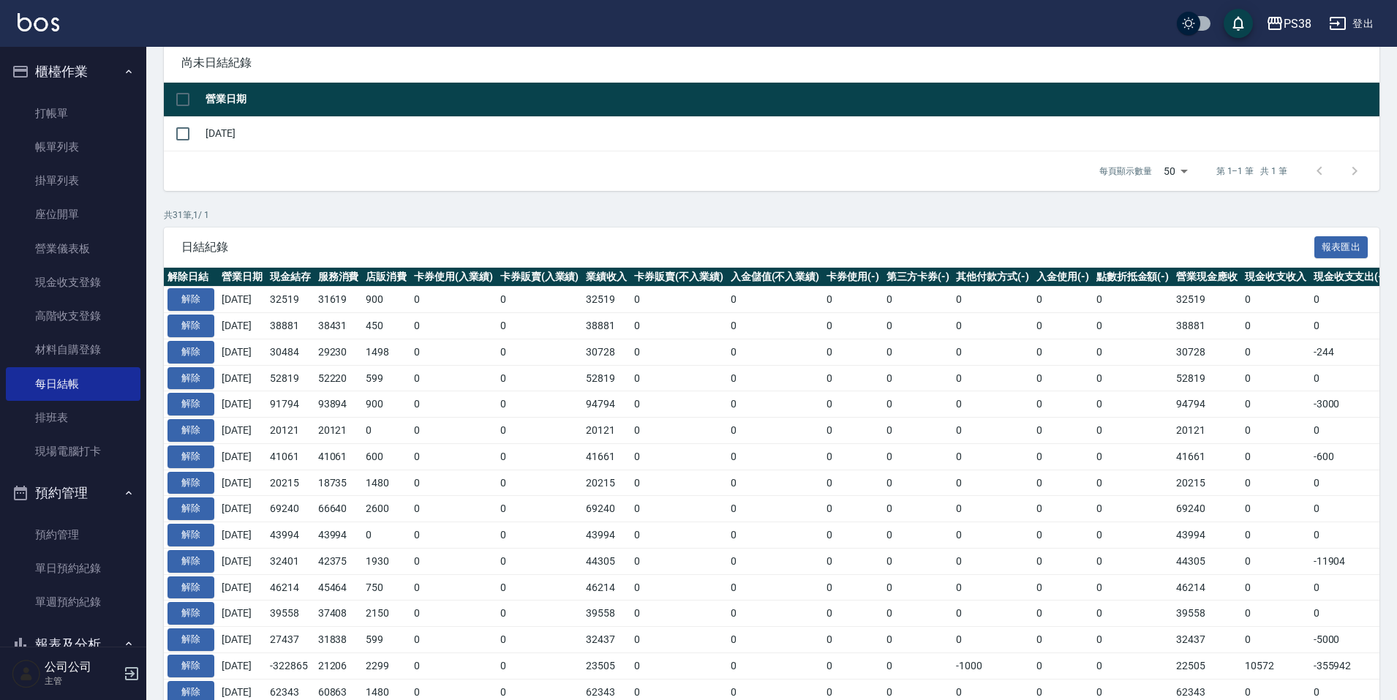
scroll to position [37, 0]
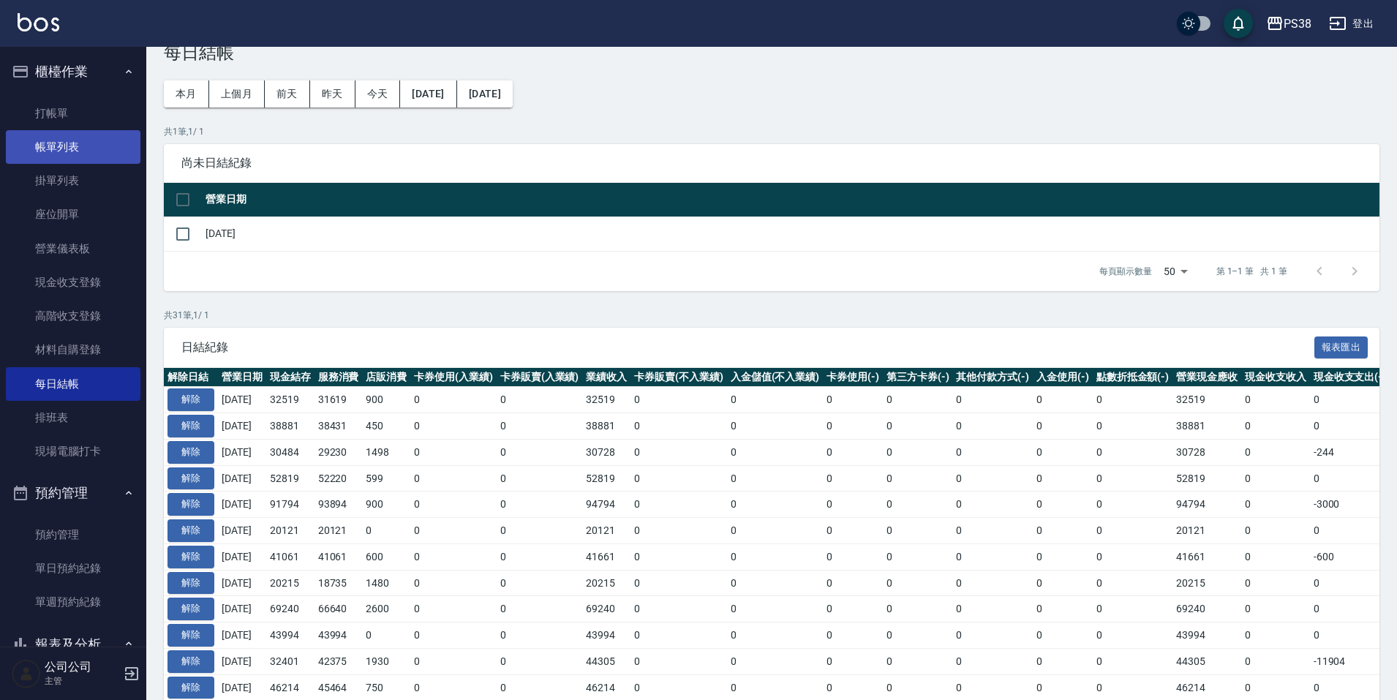
click at [111, 137] on link "帳單列表" at bounding box center [73, 147] width 135 height 34
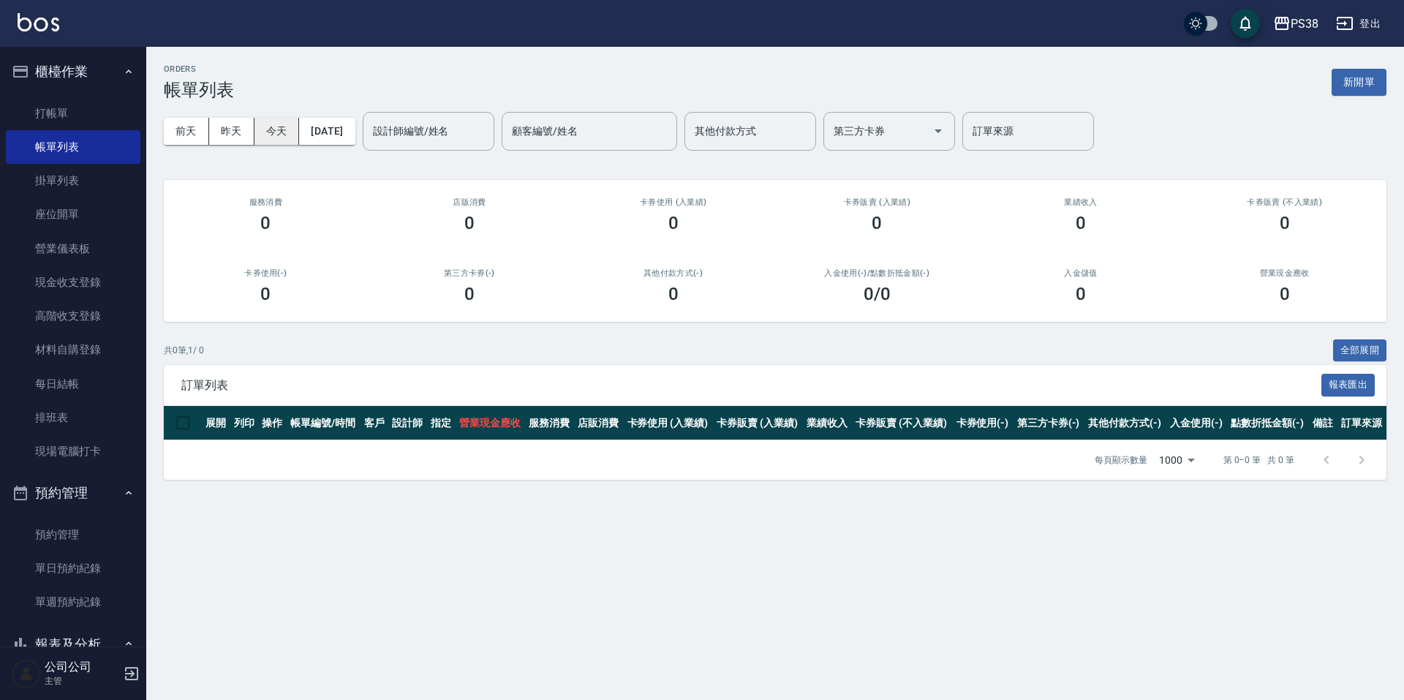
click at [274, 128] on button "今天" at bounding box center [277, 131] width 45 height 27
click at [218, 143] on button "昨天" at bounding box center [231, 131] width 45 height 27
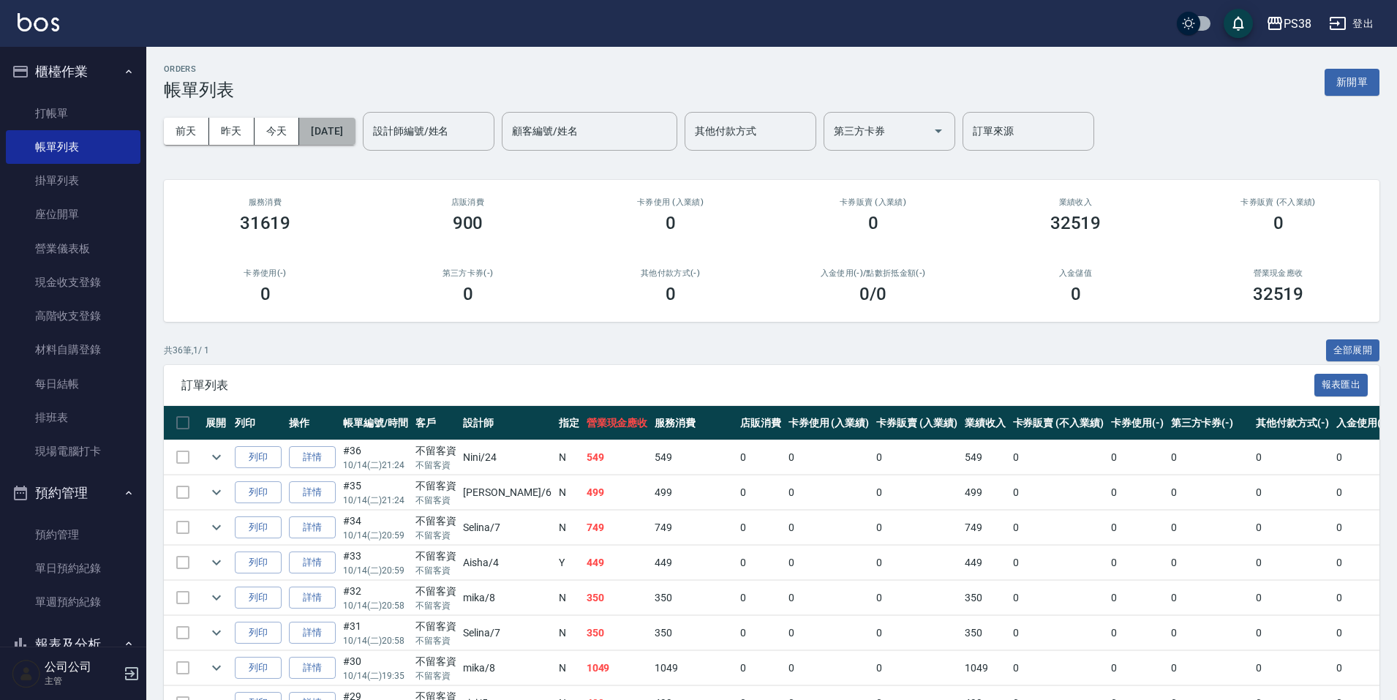
click at [323, 124] on button "[DATE]" at bounding box center [327, 131] width 56 height 27
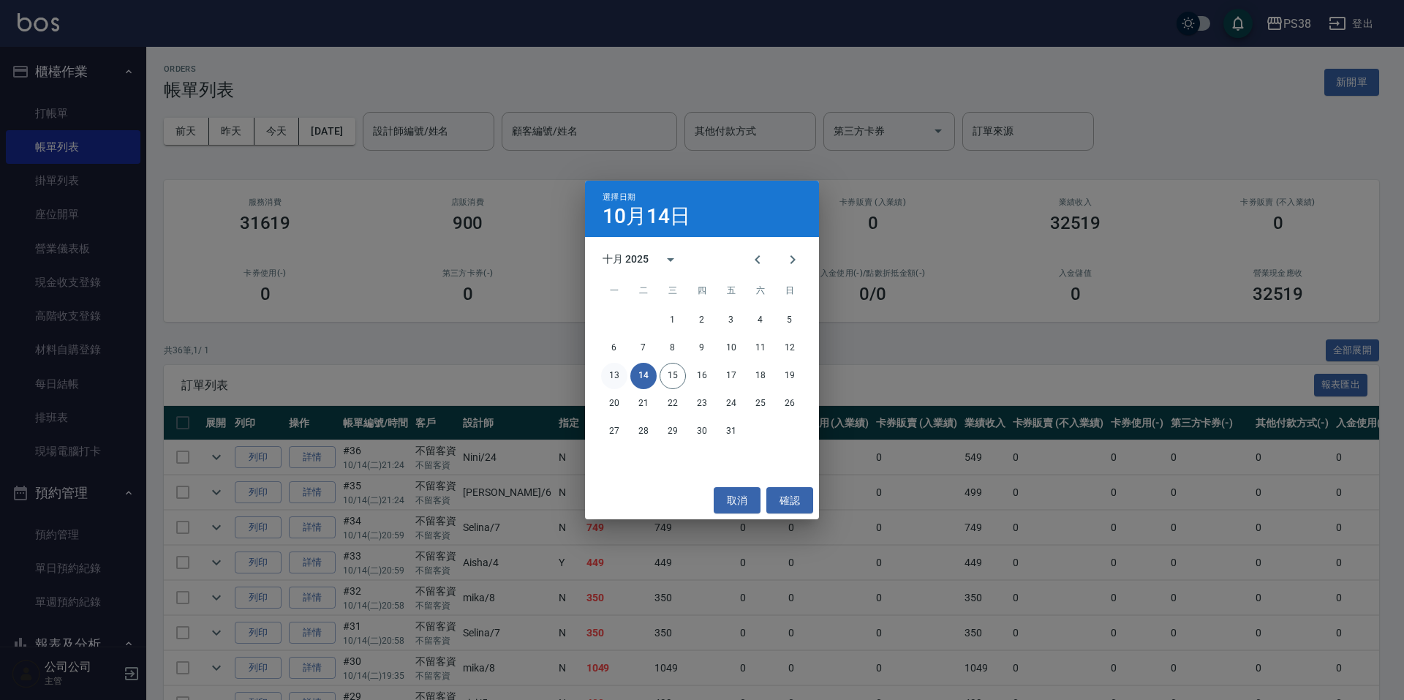
click at [621, 380] on button "13" at bounding box center [614, 376] width 26 height 26
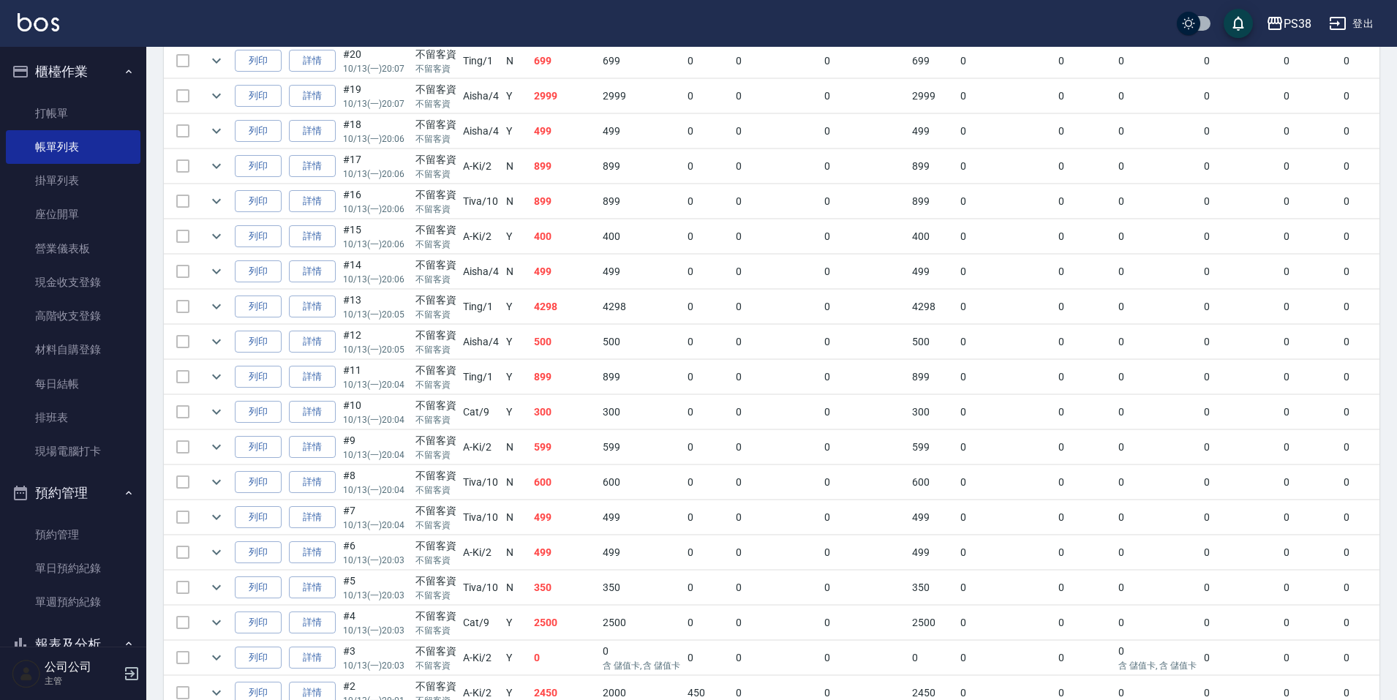
scroll to position [862, 0]
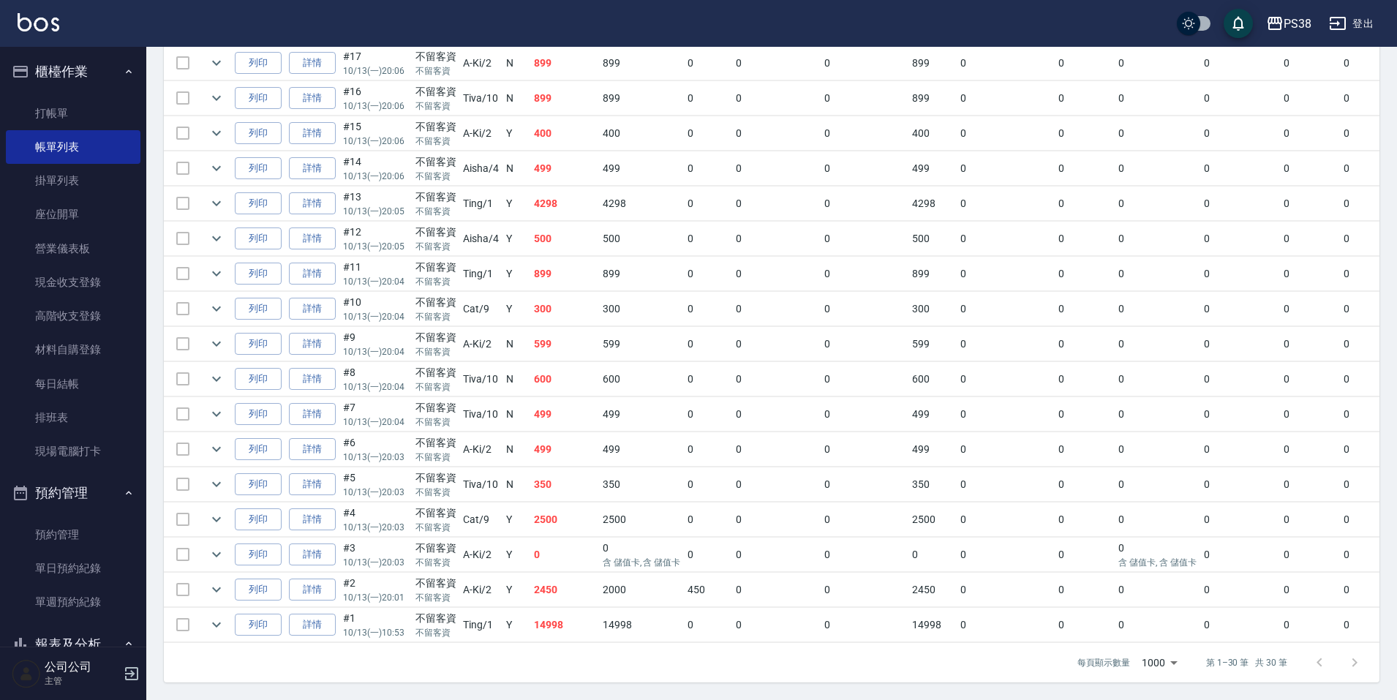
click at [589, 613] on td "14998" at bounding box center [564, 625] width 69 height 34
click at [562, 613] on td "14998" at bounding box center [564, 625] width 69 height 34
click at [560, 584] on td "2450" at bounding box center [564, 590] width 69 height 34
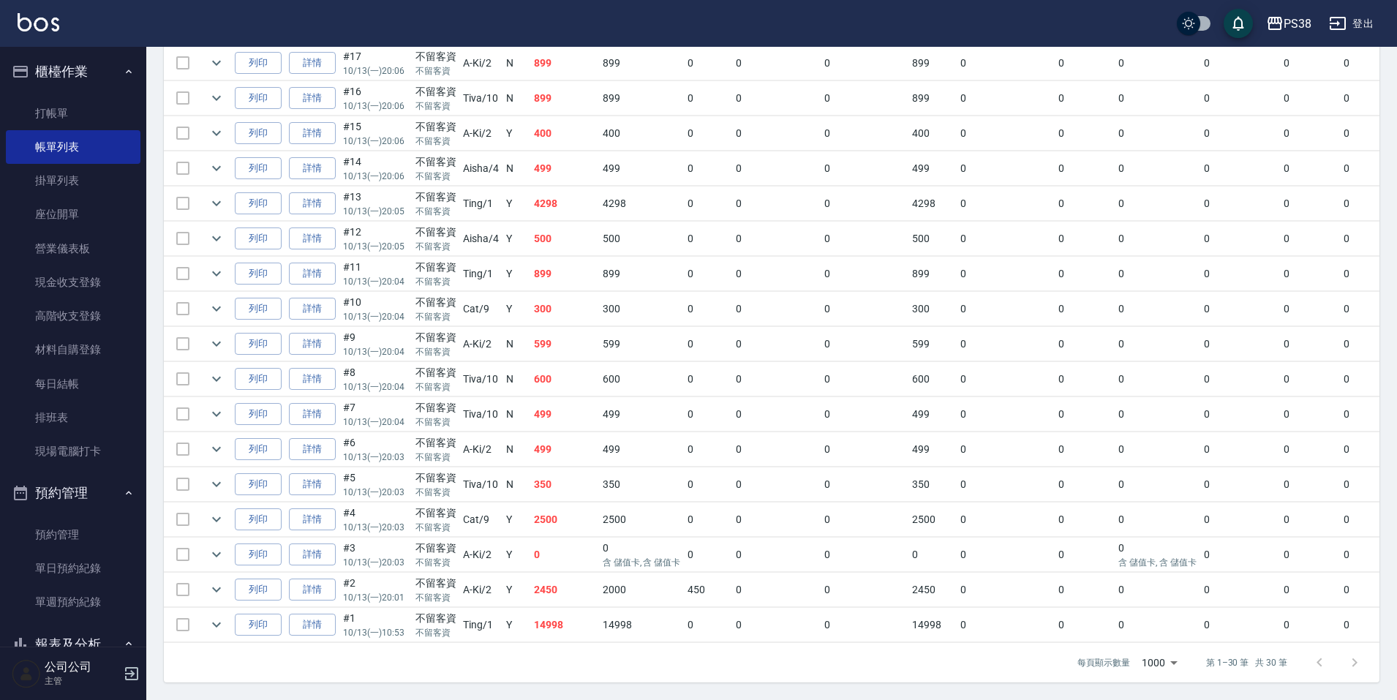
click at [554, 555] on td "0" at bounding box center [564, 555] width 69 height 34
click at [562, 509] on td "2500" at bounding box center [564, 519] width 69 height 34
click at [582, 469] on td "350" at bounding box center [564, 484] width 69 height 34
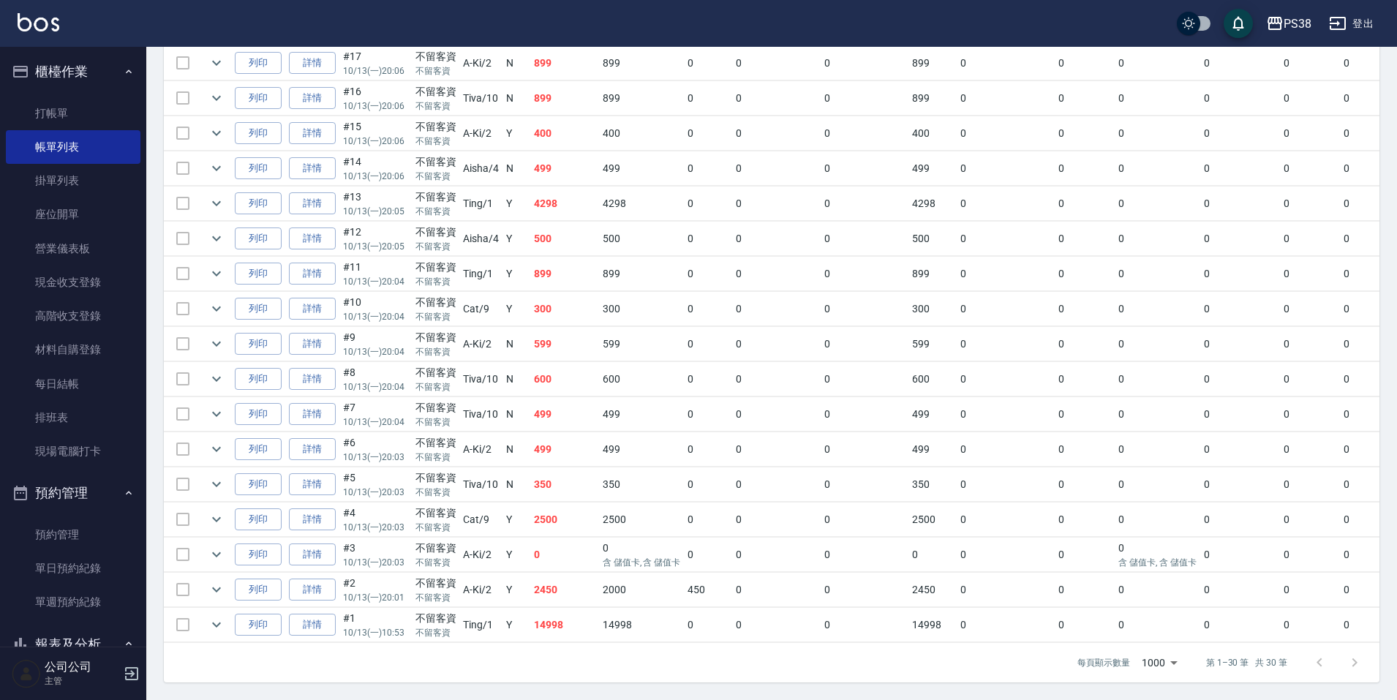
click at [571, 441] on td "499" at bounding box center [564, 449] width 69 height 34
click at [565, 408] on td "499" at bounding box center [564, 414] width 69 height 34
click at [565, 362] on td "600" at bounding box center [564, 379] width 69 height 34
click at [216, 616] on icon "expand row" at bounding box center [217, 625] width 18 height 18
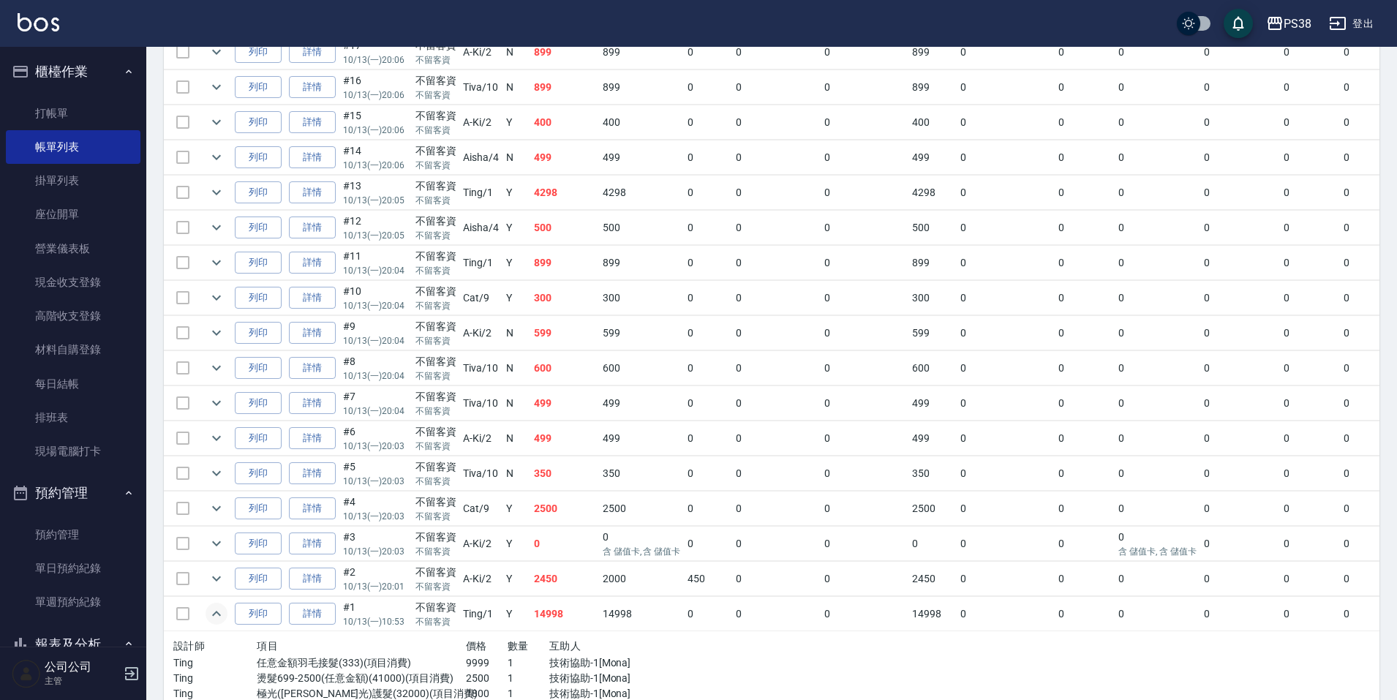
scroll to position [953, 0]
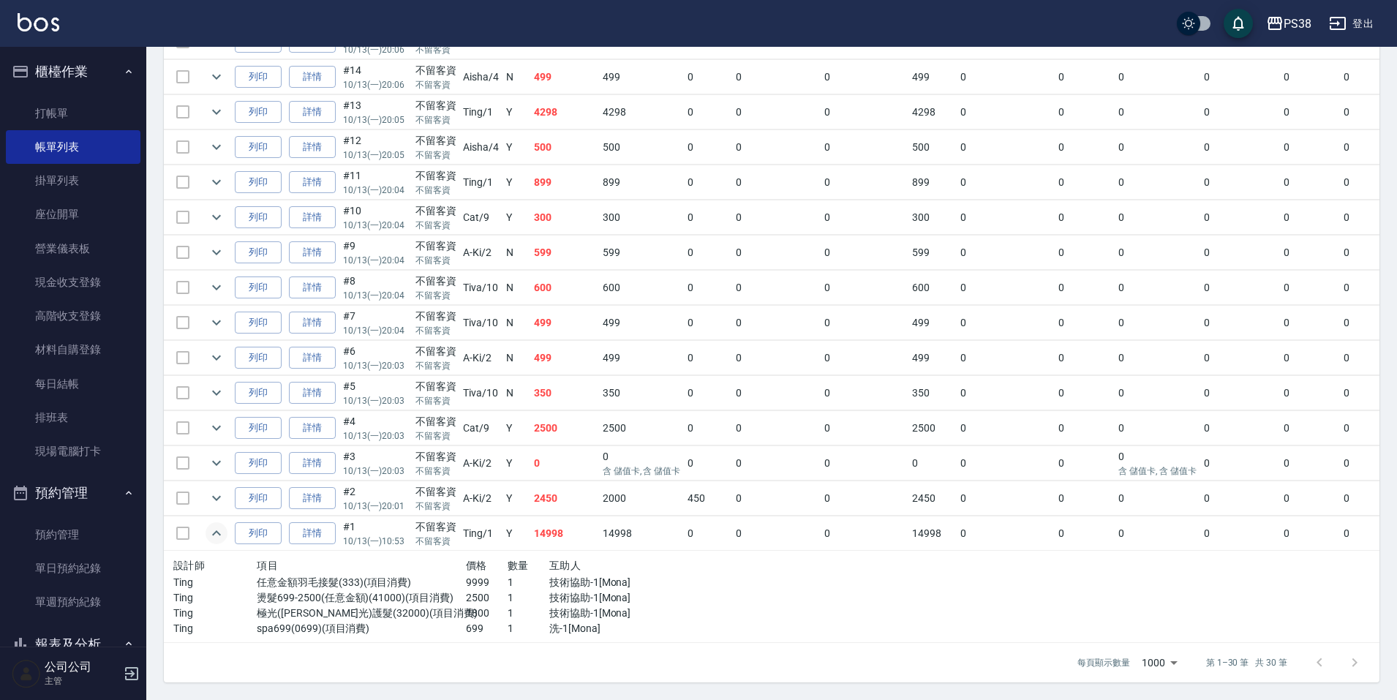
click at [521, 621] on p "1" at bounding box center [529, 628] width 42 height 15
click at [221, 489] on icon "expand row" at bounding box center [217, 498] width 18 height 18
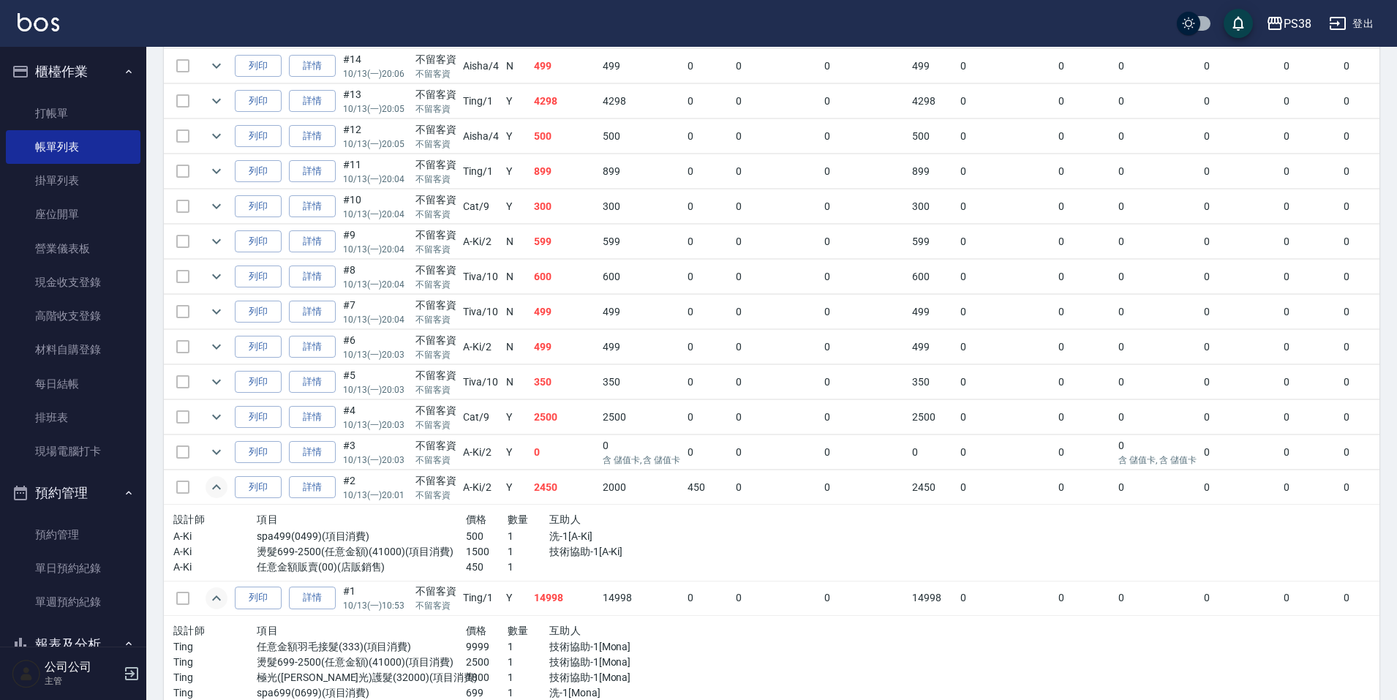
scroll to position [880, 0]
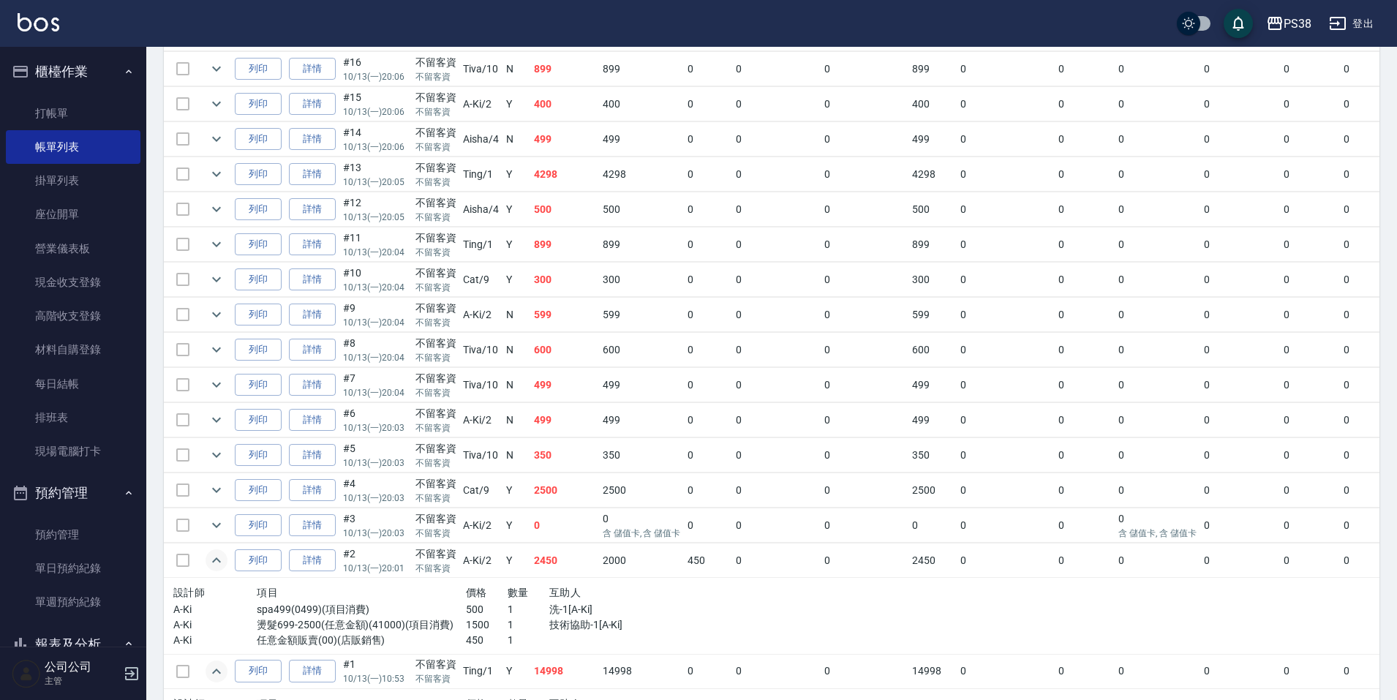
click at [560, 568] on td "2450" at bounding box center [564, 560] width 69 height 34
click at [554, 522] on td "0" at bounding box center [564, 525] width 69 height 34
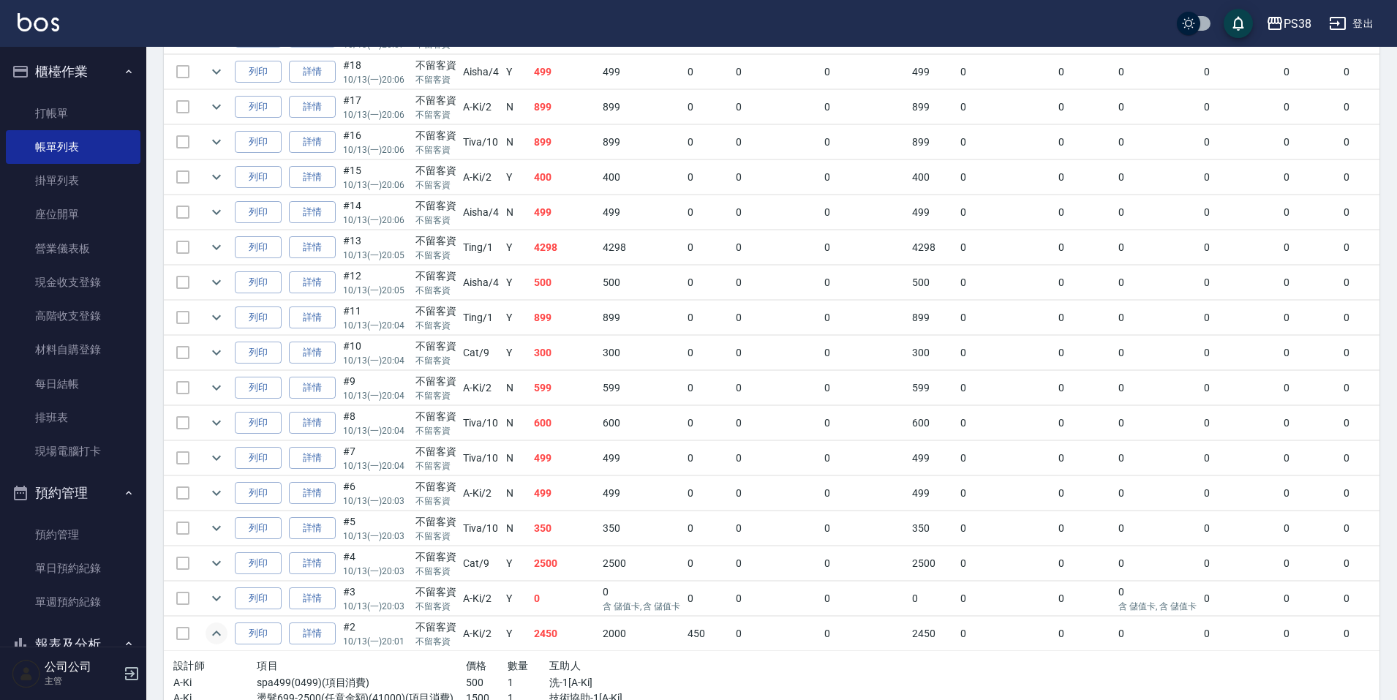
click at [583, 559] on td "2500" at bounding box center [564, 563] width 69 height 34
click at [583, 533] on td "350" at bounding box center [564, 528] width 69 height 34
click at [555, 497] on td "499" at bounding box center [564, 493] width 69 height 34
click at [562, 467] on td "499" at bounding box center [564, 458] width 69 height 34
click at [565, 419] on td "600" at bounding box center [564, 423] width 69 height 34
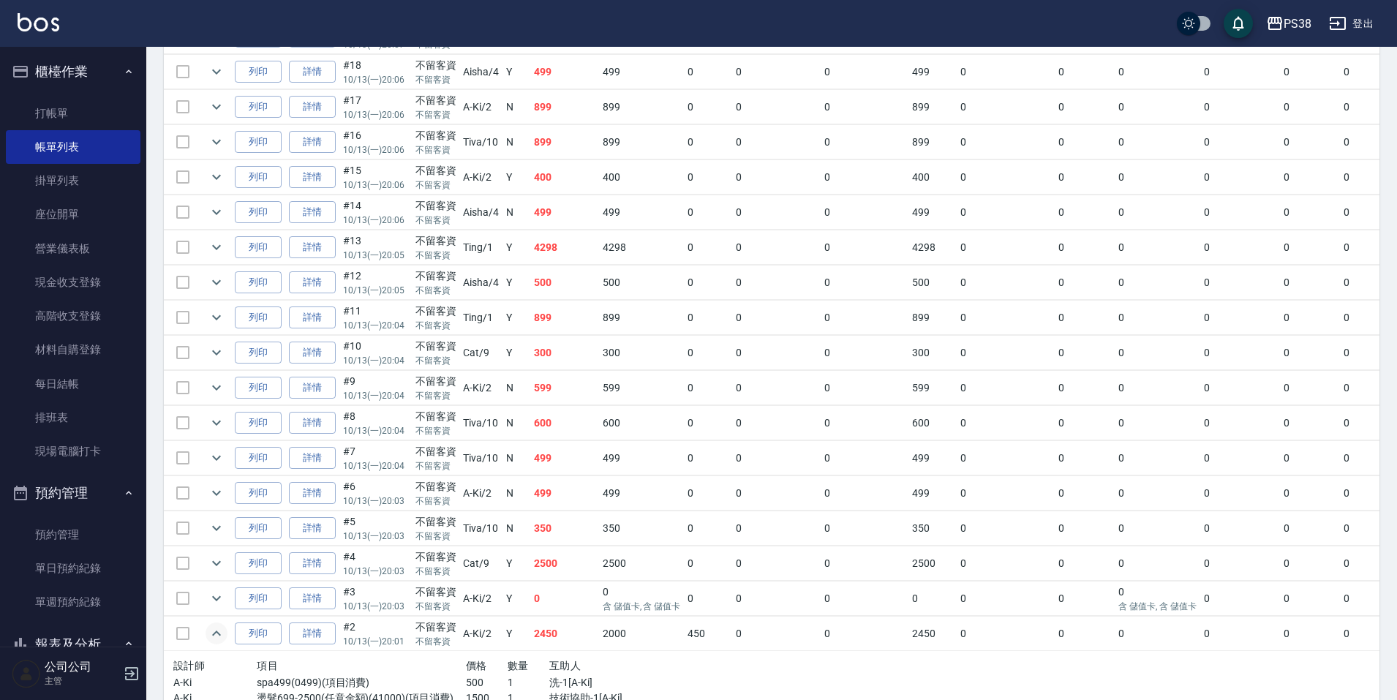
click at [573, 397] on td "599" at bounding box center [564, 388] width 69 height 34
click at [576, 357] on td "300" at bounding box center [564, 353] width 69 height 34
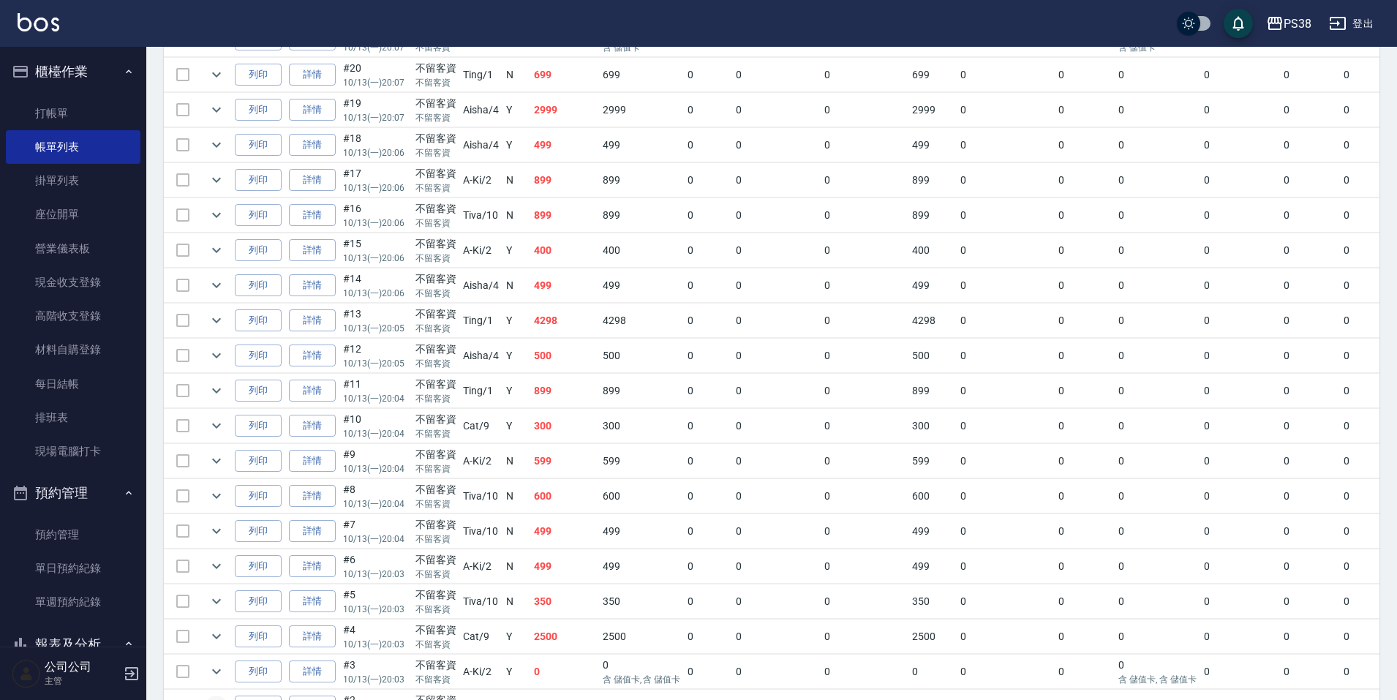
click at [565, 391] on td "899" at bounding box center [564, 391] width 69 height 34
click at [564, 355] on td "500" at bounding box center [564, 356] width 69 height 34
click at [573, 320] on td "4298" at bounding box center [564, 321] width 69 height 34
click at [216, 317] on icon "expand row" at bounding box center [217, 321] width 18 height 18
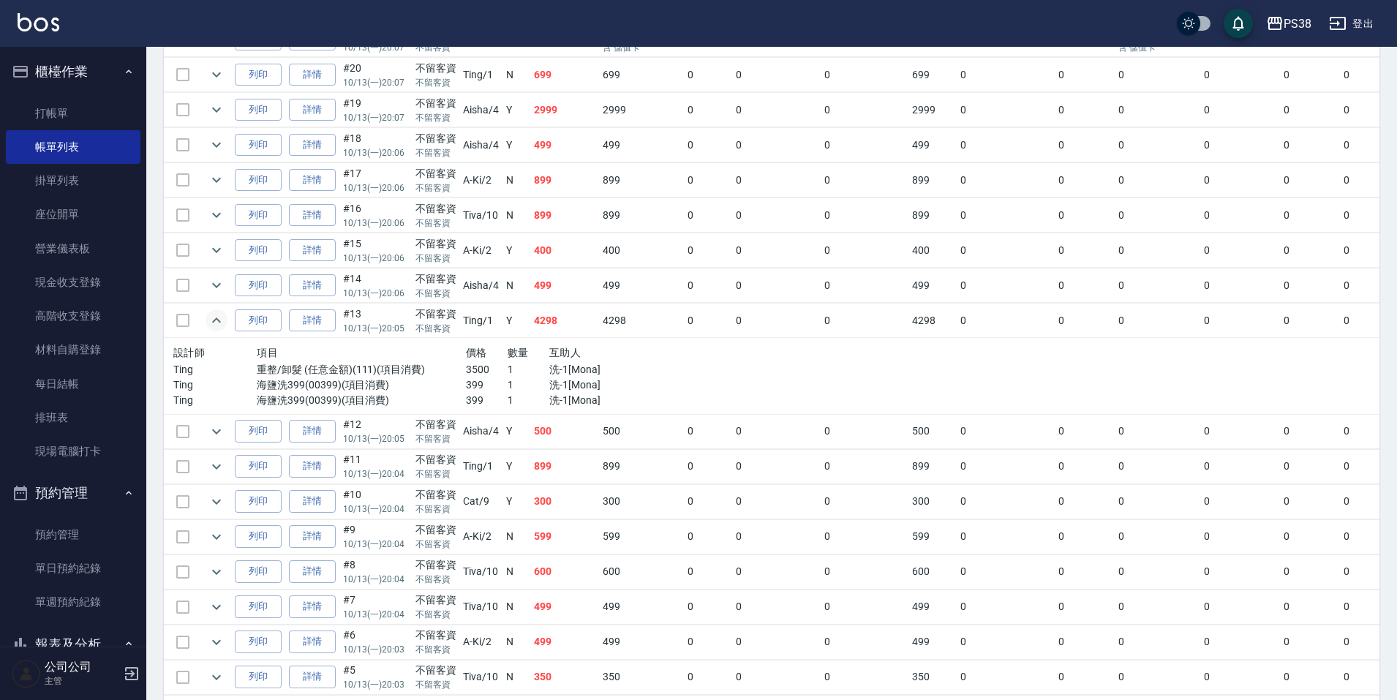
scroll to position [660, 0]
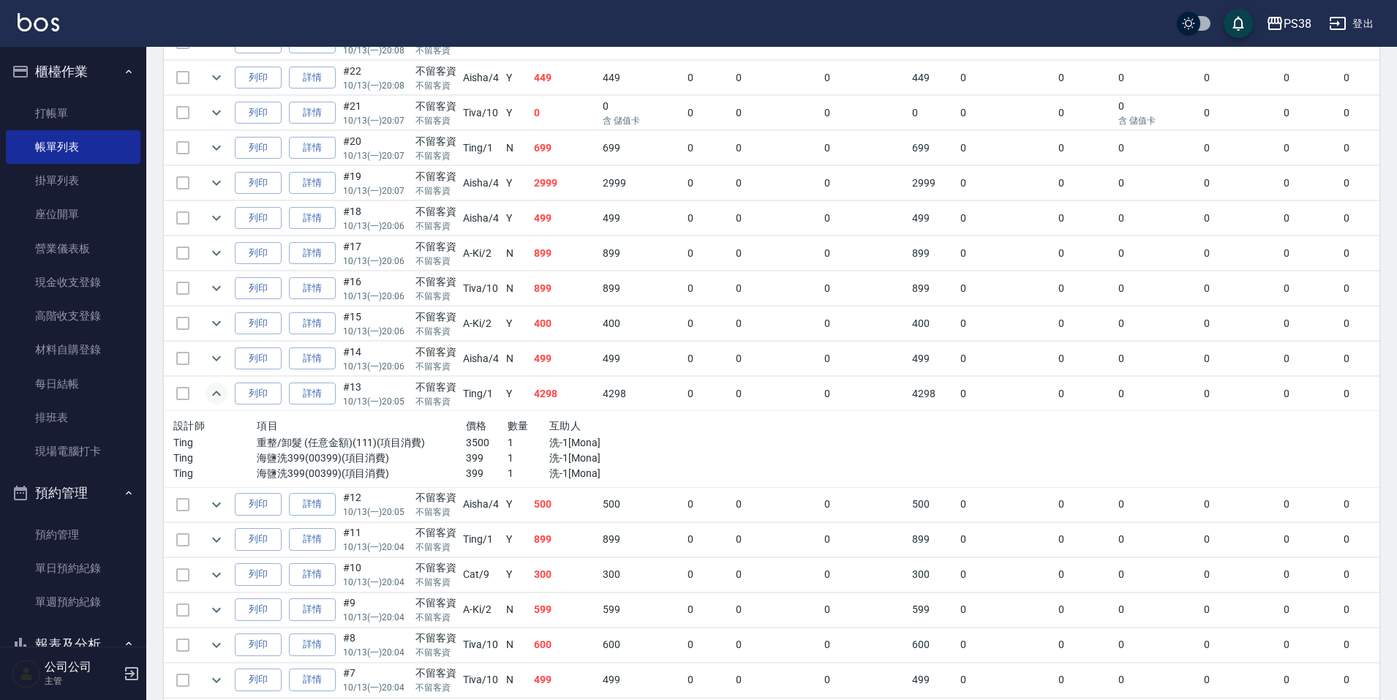
click at [571, 356] on td "499" at bounding box center [564, 359] width 69 height 34
drag, startPoint x: 213, startPoint y: 358, endPoint x: 328, endPoint y: 355, distance: 115.6
click at [213, 357] on icon "expand row" at bounding box center [216, 358] width 9 height 5
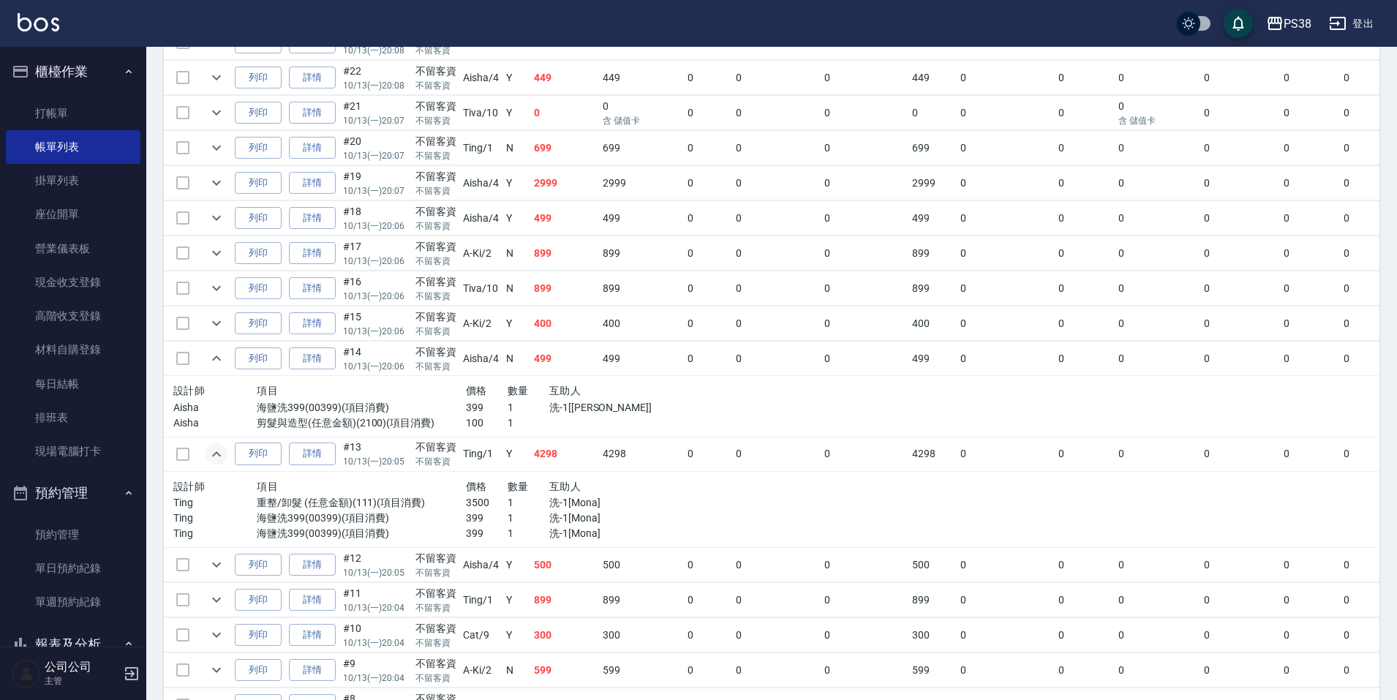
click at [646, 386] on div "互助人" at bounding box center [611, 391] width 125 height 18
click at [212, 327] on icon "expand row" at bounding box center [217, 323] width 18 height 18
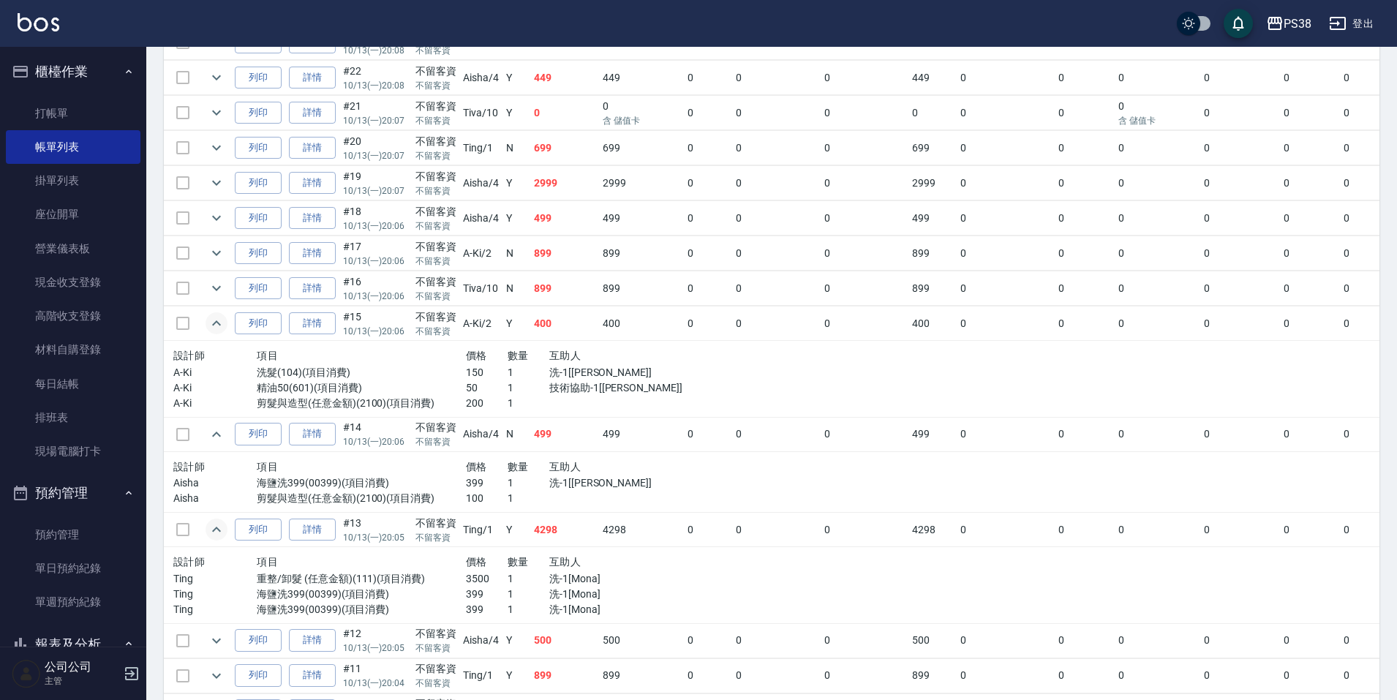
click at [672, 327] on td "400" at bounding box center [642, 323] width 86 height 34
click at [222, 280] on icon "expand row" at bounding box center [217, 288] width 18 height 18
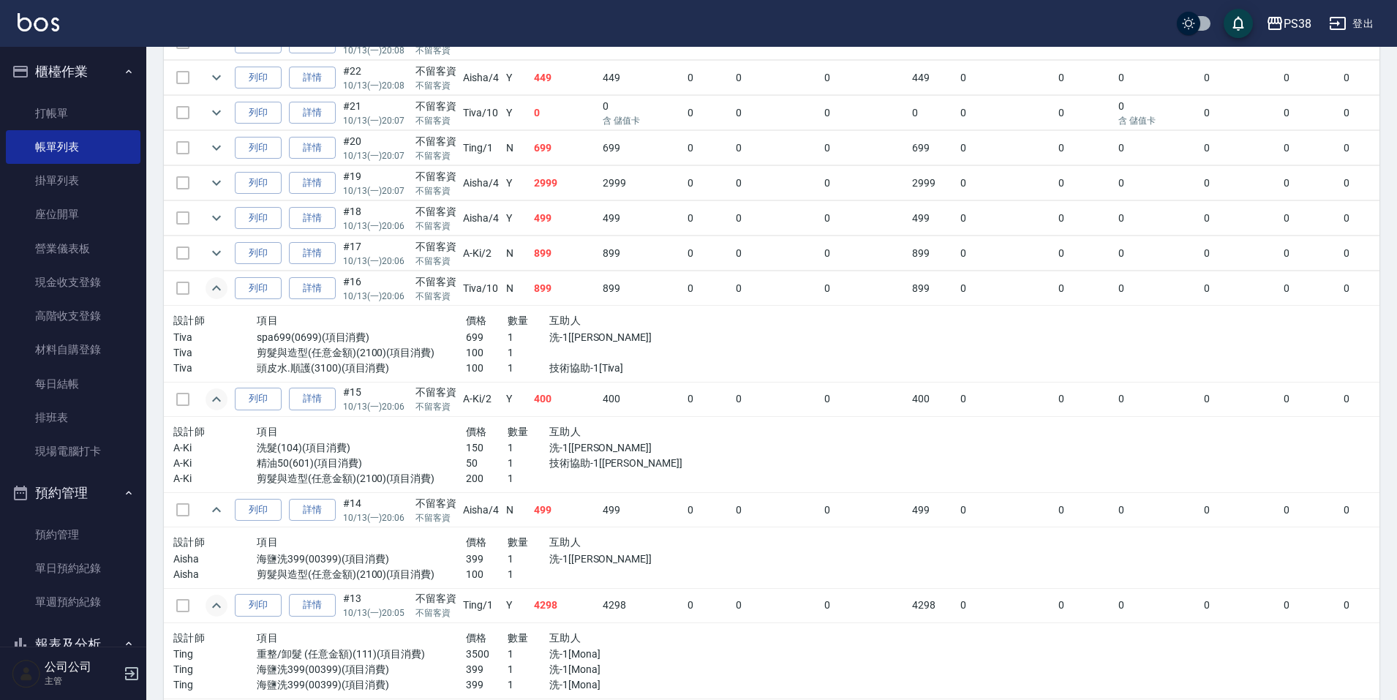
click at [652, 367] on p "技術協助-1[Tiva]" at bounding box center [611, 368] width 125 height 15
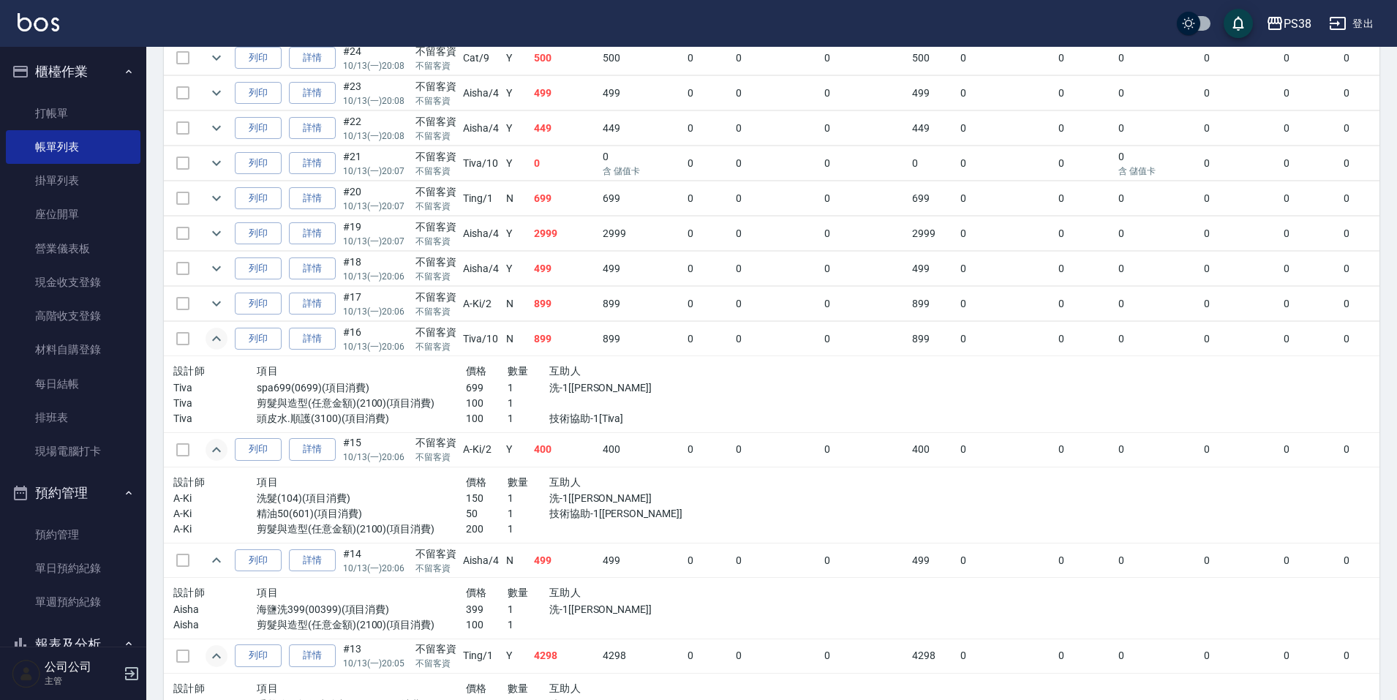
scroll to position [587, 0]
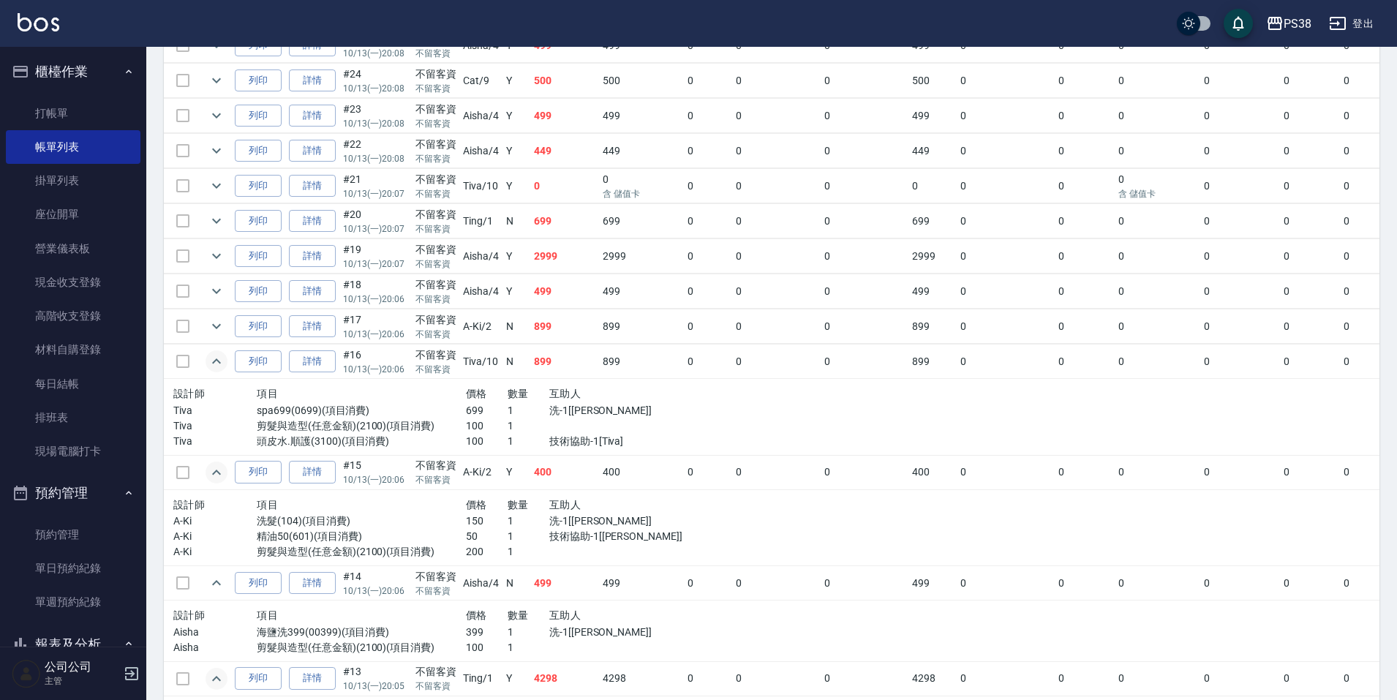
click at [229, 328] on td at bounding box center [216, 326] width 29 height 34
click at [222, 328] on icon "expand row" at bounding box center [217, 326] width 18 height 18
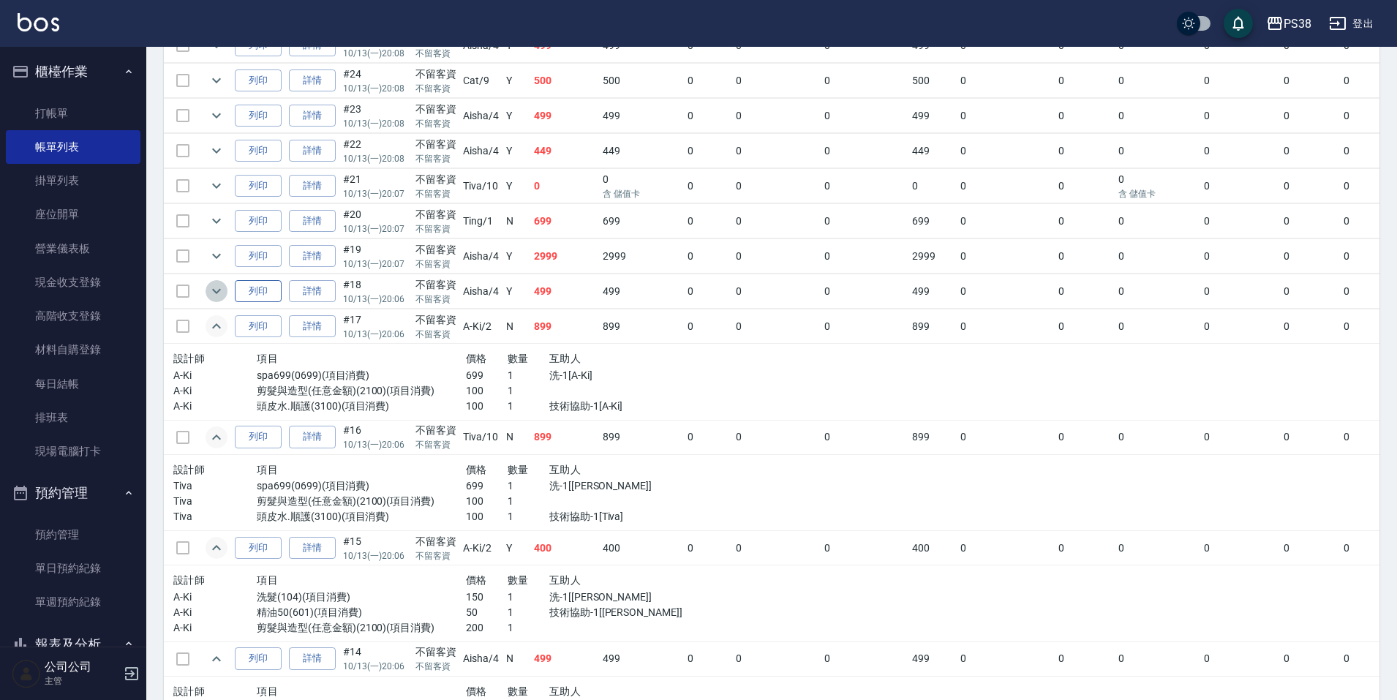
drag, startPoint x: 219, startPoint y: 286, endPoint x: 238, endPoint y: 284, distance: 19.1
click at [219, 287] on icon "expand row" at bounding box center [217, 291] width 18 height 18
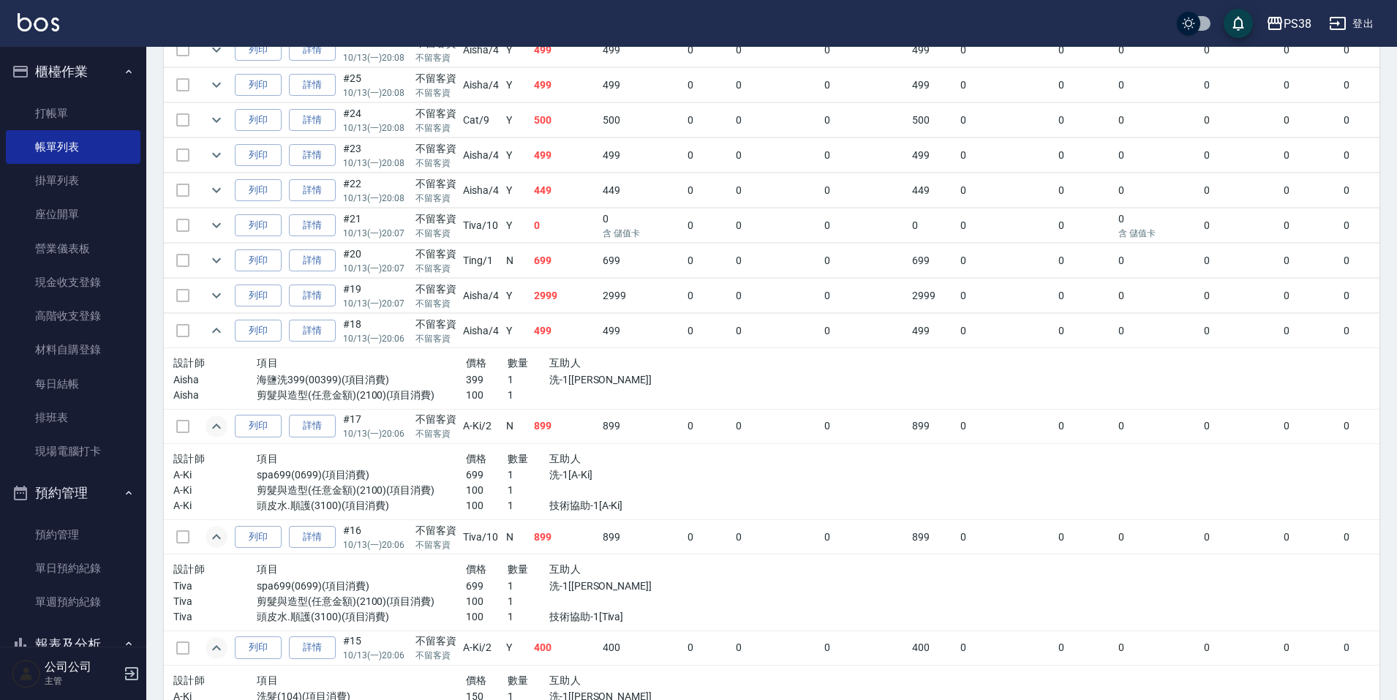
scroll to position [514, 0]
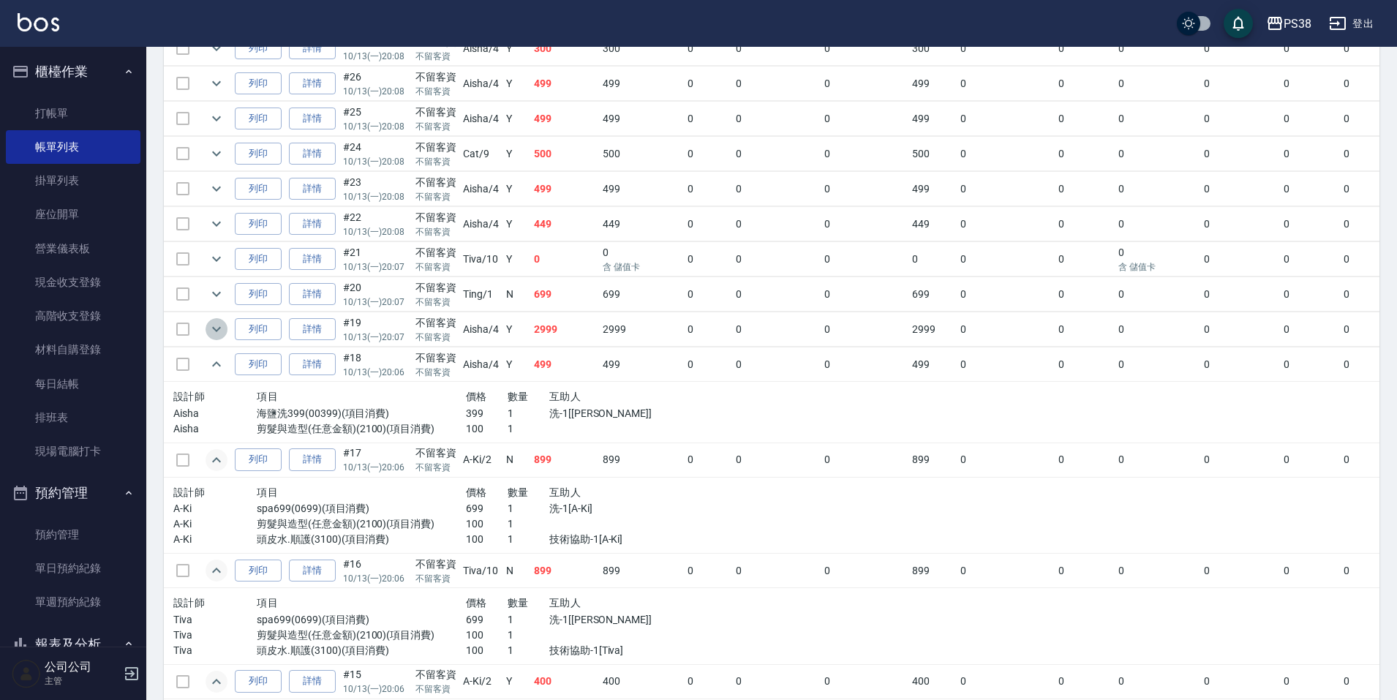
click at [225, 330] on icon "expand row" at bounding box center [217, 329] width 18 height 18
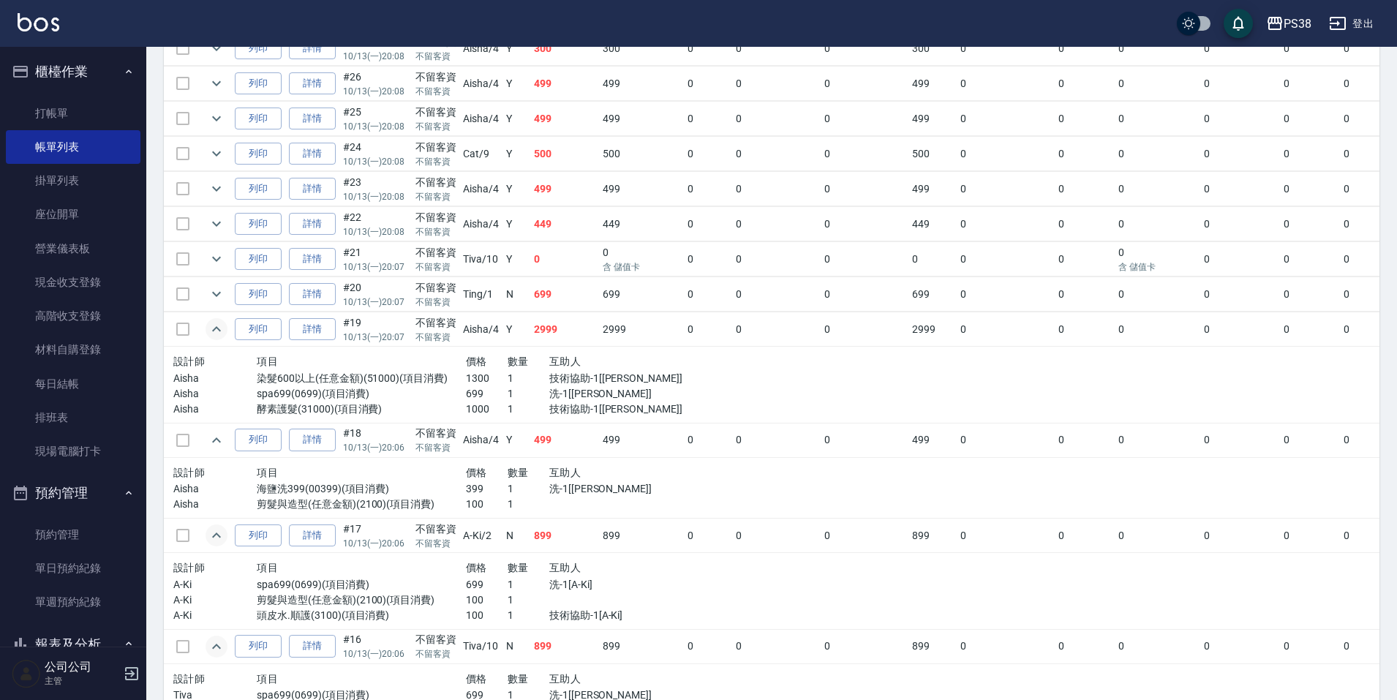
click at [615, 364] on div "互助人" at bounding box center [611, 362] width 125 height 18
click at [223, 296] on icon "expand row" at bounding box center [217, 294] width 18 height 18
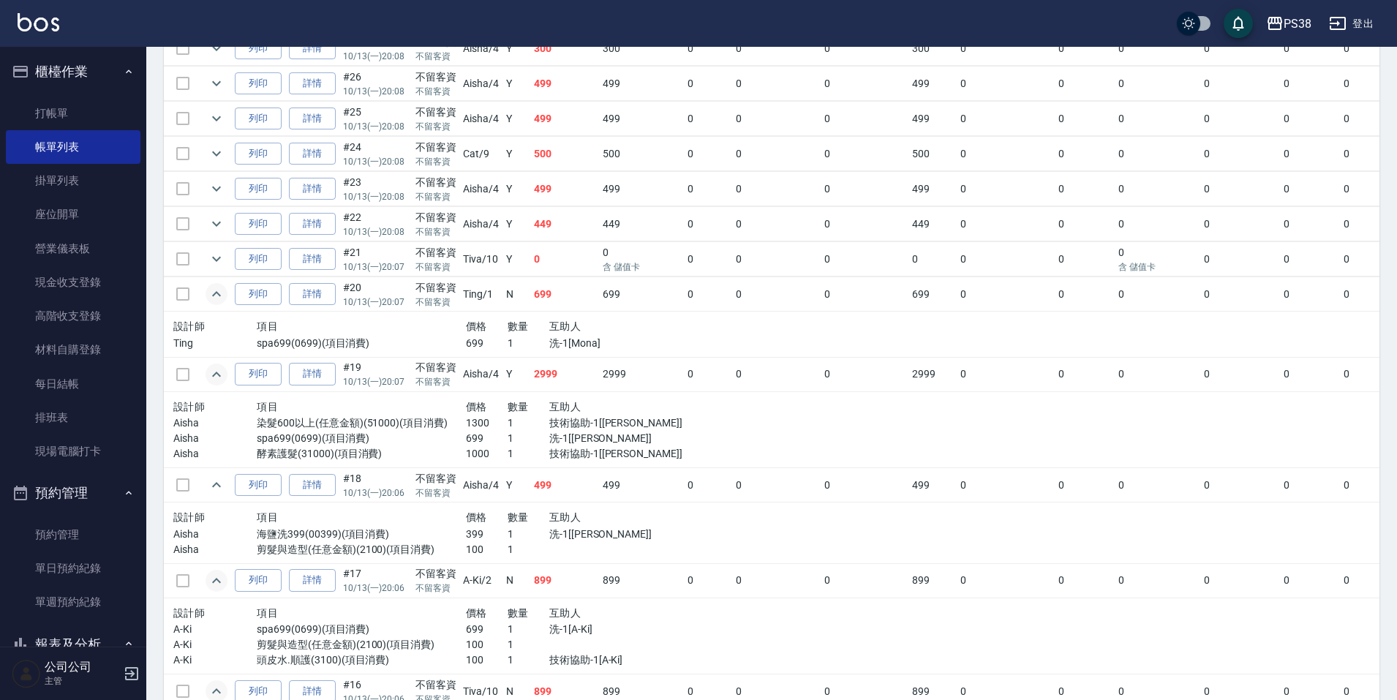
click at [669, 341] on p "洗-1[Mona]" at bounding box center [611, 343] width 125 height 15
click at [218, 257] on icon "expand row" at bounding box center [217, 259] width 18 height 18
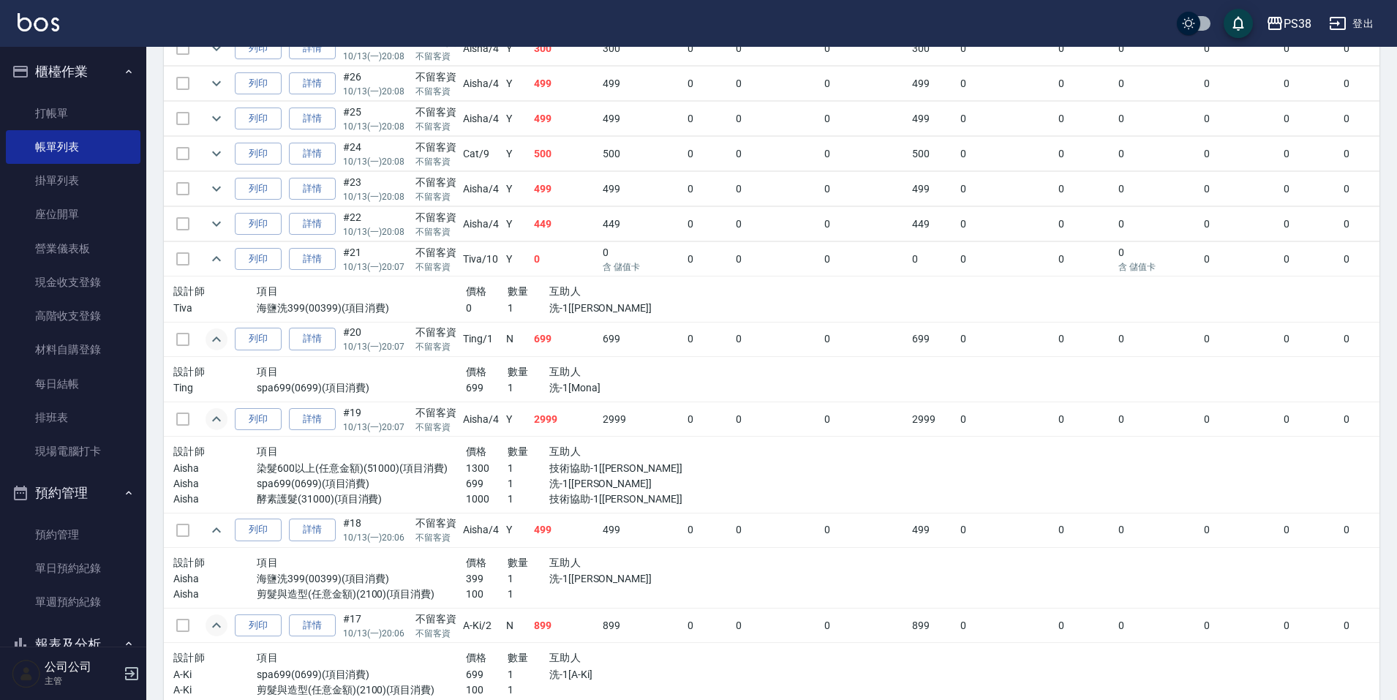
click at [649, 289] on div "互助人" at bounding box center [611, 291] width 125 height 18
drag, startPoint x: 223, startPoint y: 223, endPoint x: 232, endPoint y: 225, distance: 9.0
click at [225, 225] on icon "expand row" at bounding box center [217, 224] width 18 height 18
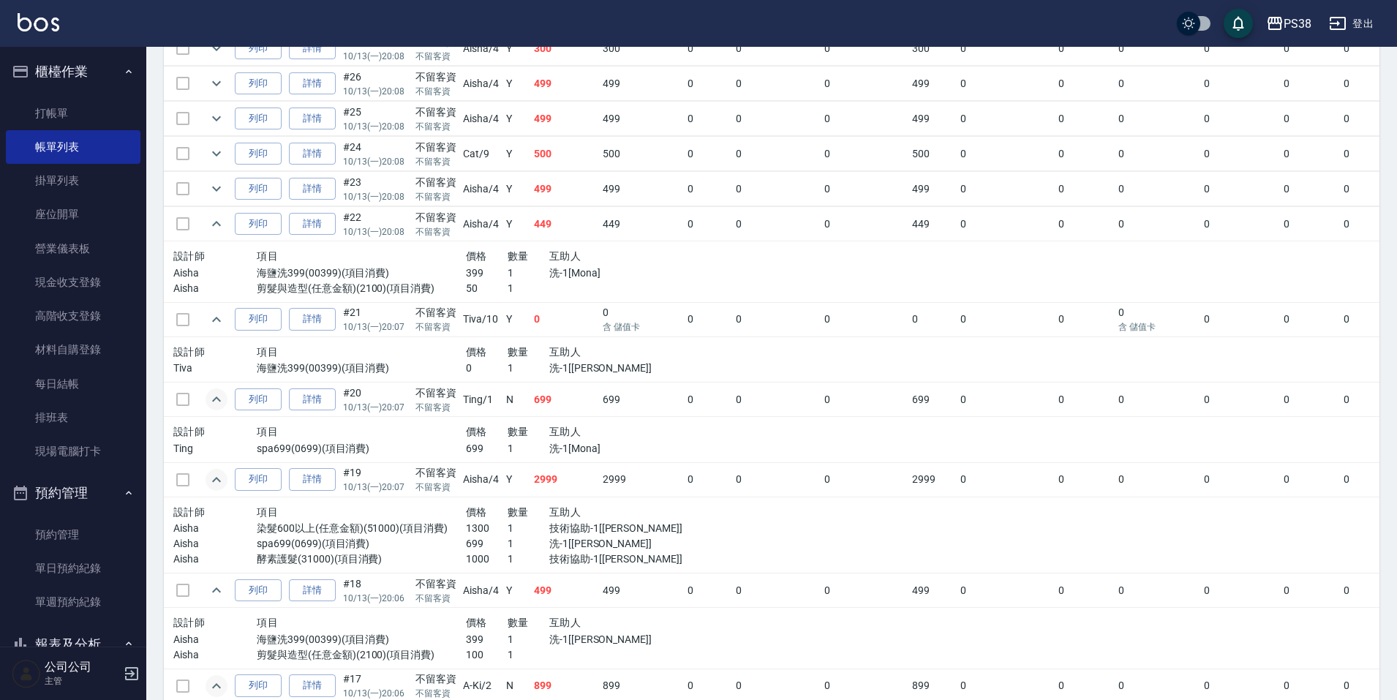
scroll to position [441, 0]
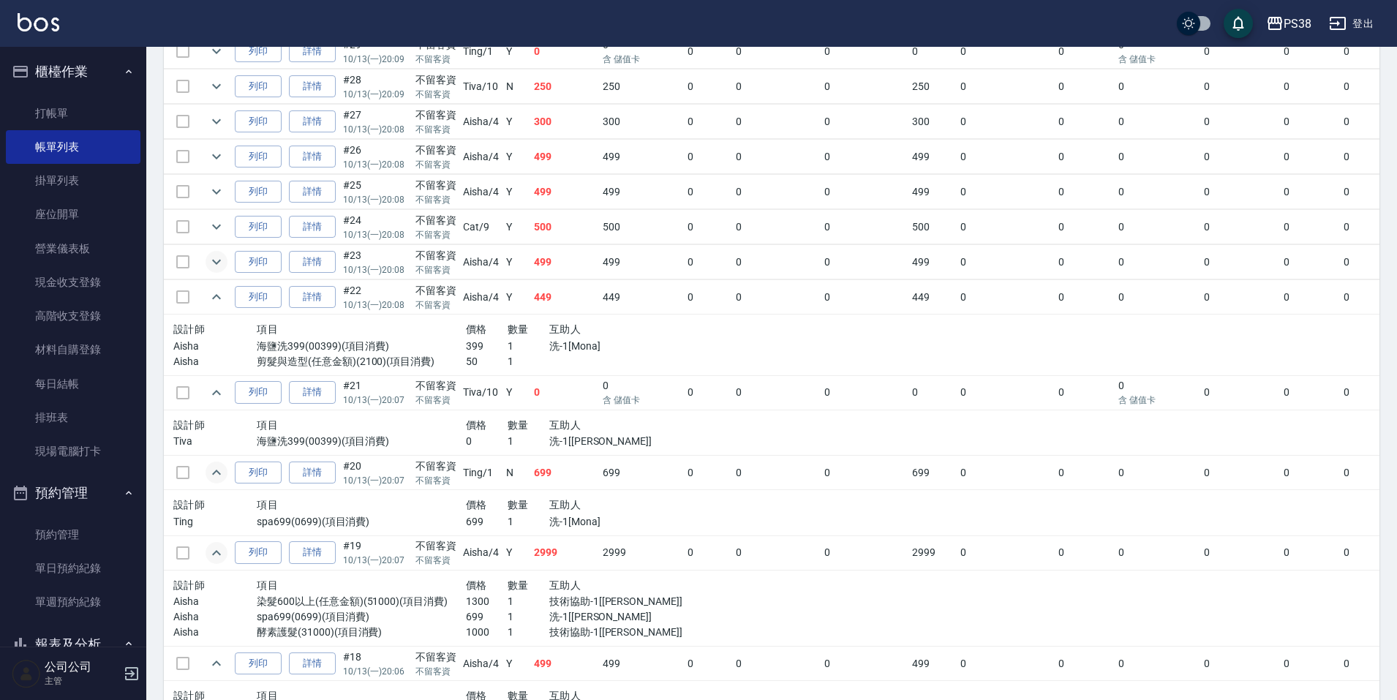
drag, startPoint x: 192, startPoint y: 266, endPoint x: 220, endPoint y: 263, distance: 28.8
click at [192, 267] on td at bounding box center [183, 262] width 38 height 34
click at [221, 263] on icon "expand row" at bounding box center [217, 262] width 18 height 18
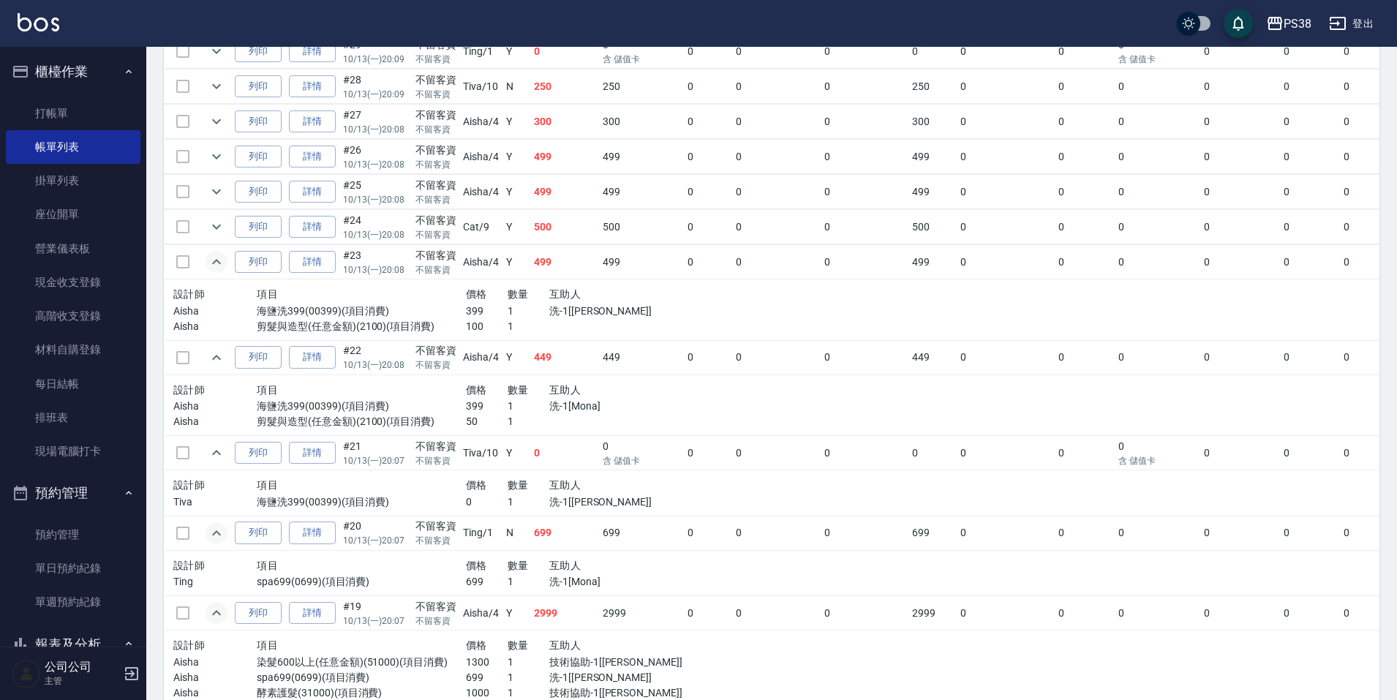
click at [587, 304] on p "洗-1[Yuki]" at bounding box center [611, 311] width 125 height 15
click at [587, 301] on div "互助人" at bounding box center [611, 294] width 125 height 18
click at [218, 227] on icon "expand row" at bounding box center [216, 227] width 9 height 5
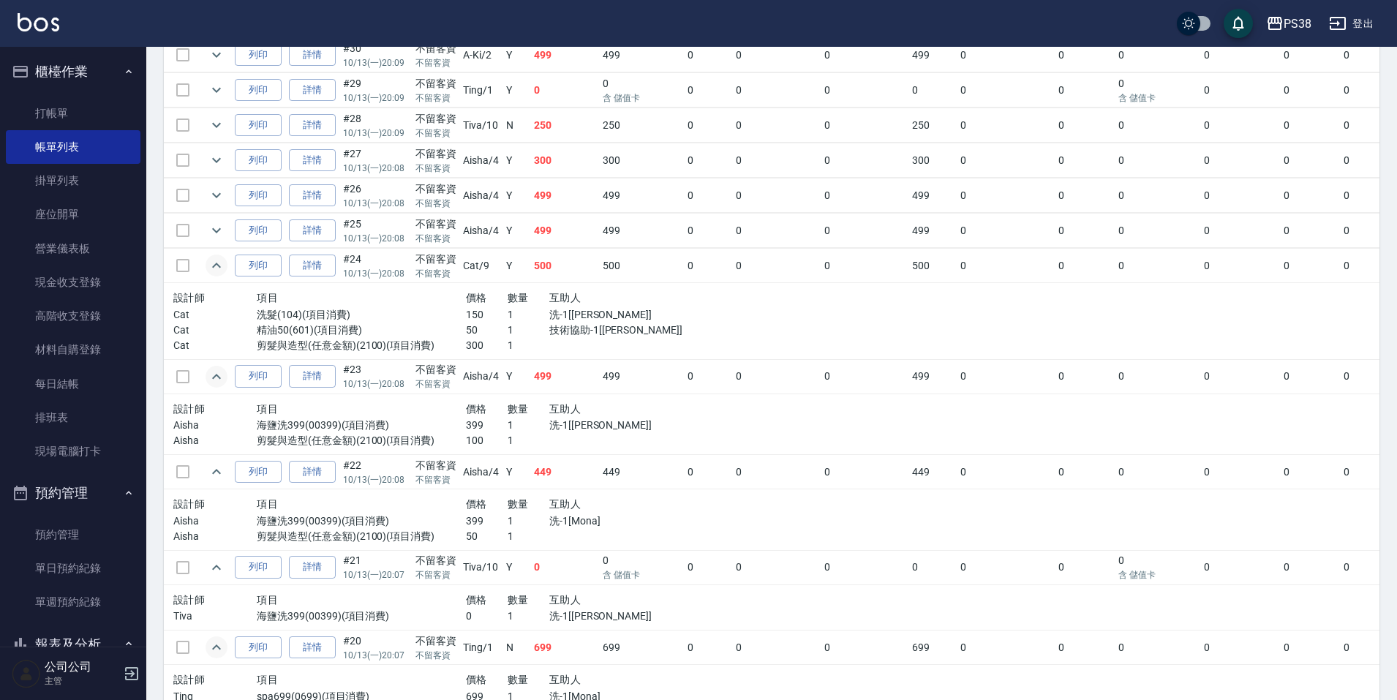
scroll to position [368, 0]
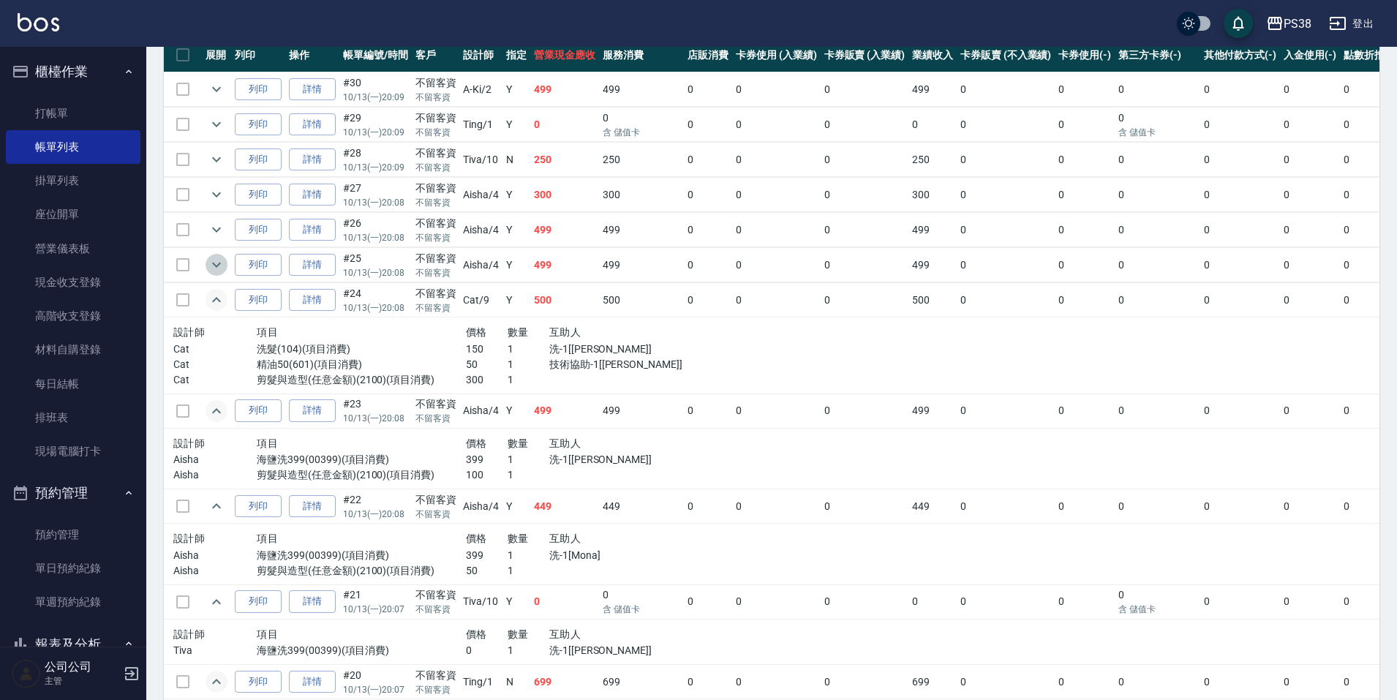
drag, startPoint x: 222, startPoint y: 263, endPoint x: 297, endPoint y: 247, distance: 76.9
click at [220, 264] on icon "expand row" at bounding box center [217, 265] width 18 height 18
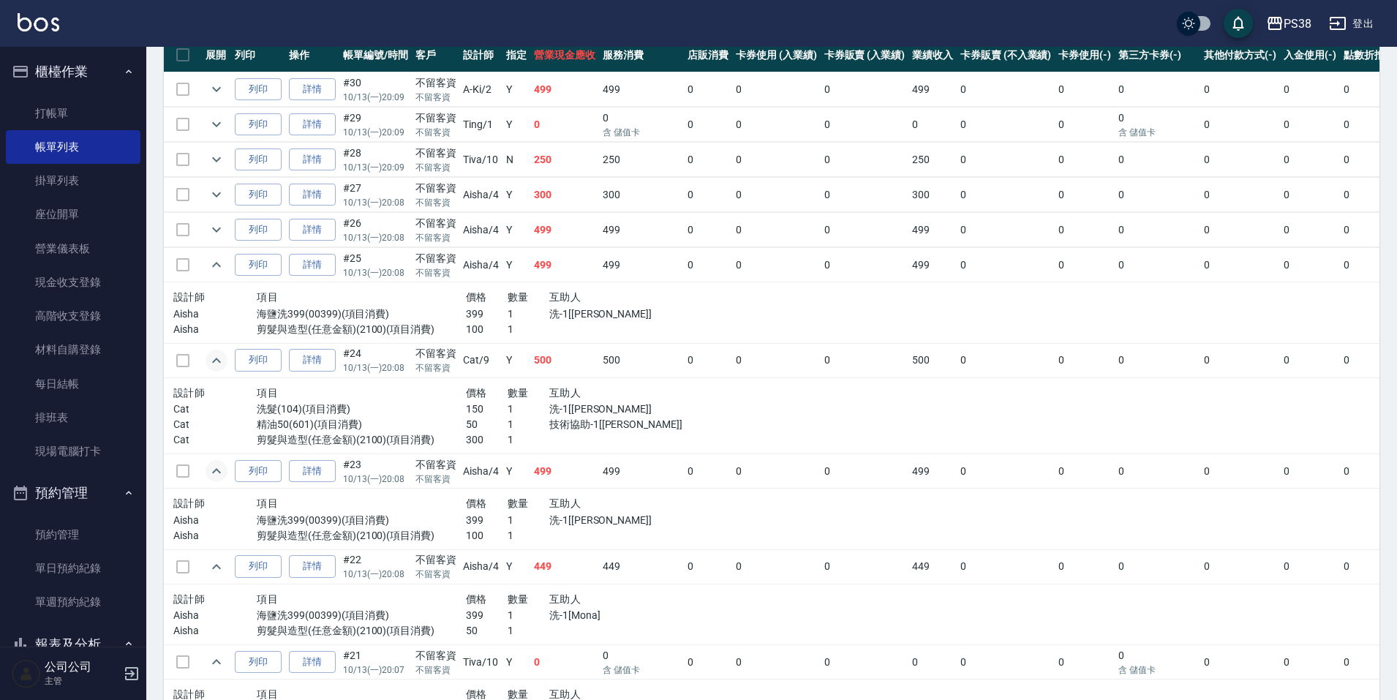
click at [586, 365] on td "500" at bounding box center [564, 360] width 69 height 34
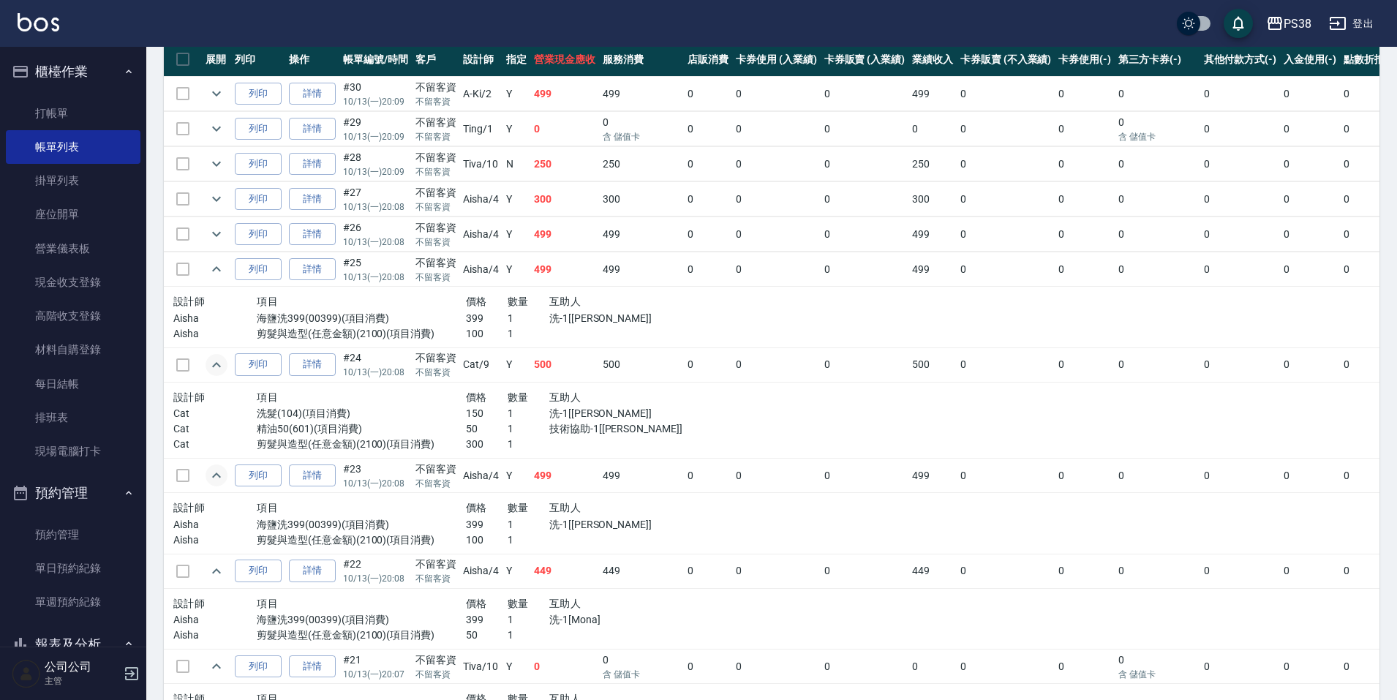
scroll to position [295, 0]
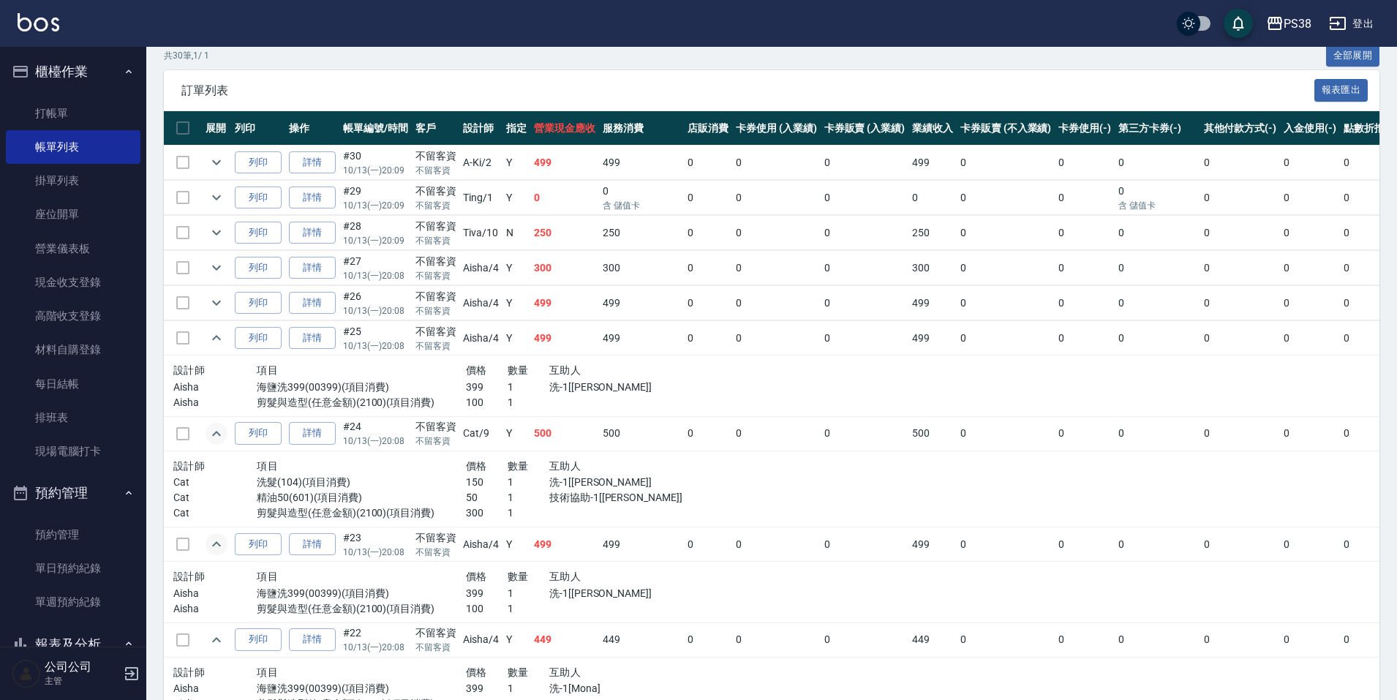
click at [570, 312] on td "499" at bounding box center [564, 303] width 69 height 34
click at [563, 262] on td "300" at bounding box center [564, 268] width 69 height 34
click at [563, 246] on td "250" at bounding box center [564, 233] width 69 height 34
click at [564, 206] on td "0" at bounding box center [564, 198] width 69 height 34
click at [562, 159] on td "499" at bounding box center [564, 163] width 69 height 34
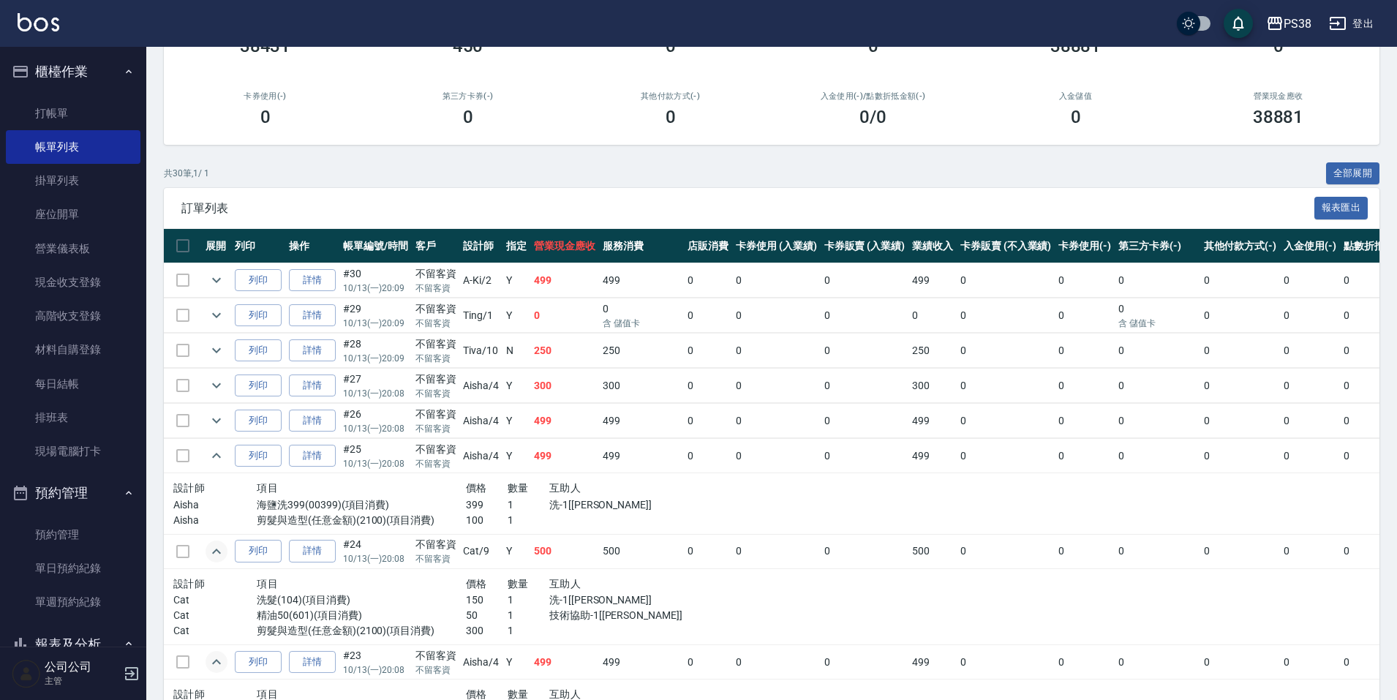
scroll to position [0, 0]
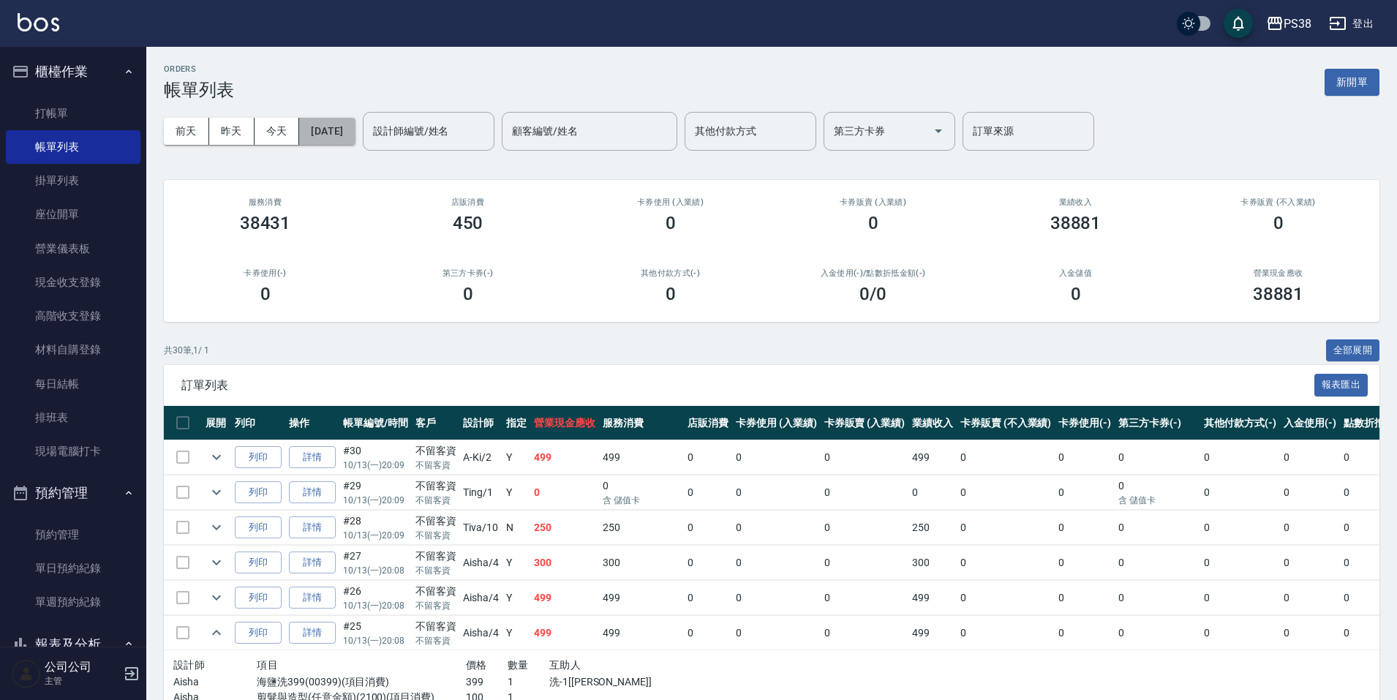
click at [355, 129] on button "[DATE]" at bounding box center [327, 131] width 56 height 27
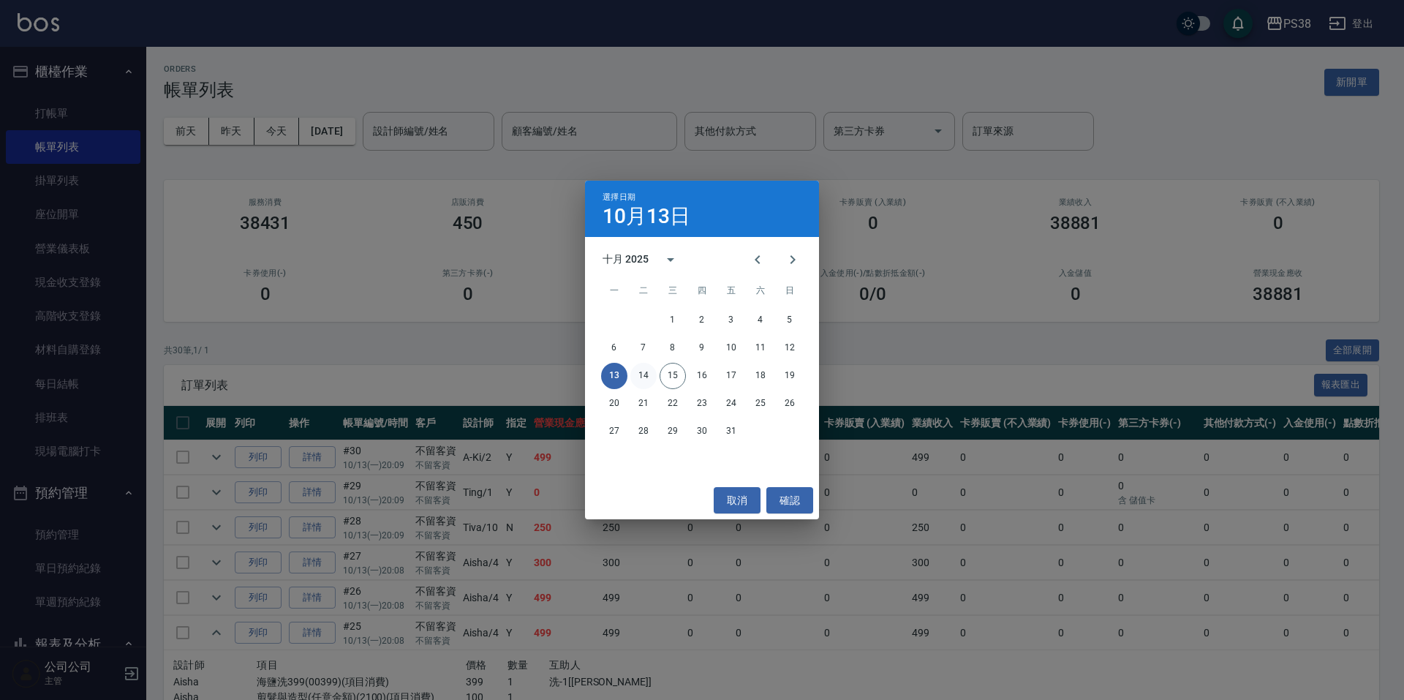
click at [641, 378] on button "14" at bounding box center [643, 376] width 26 height 26
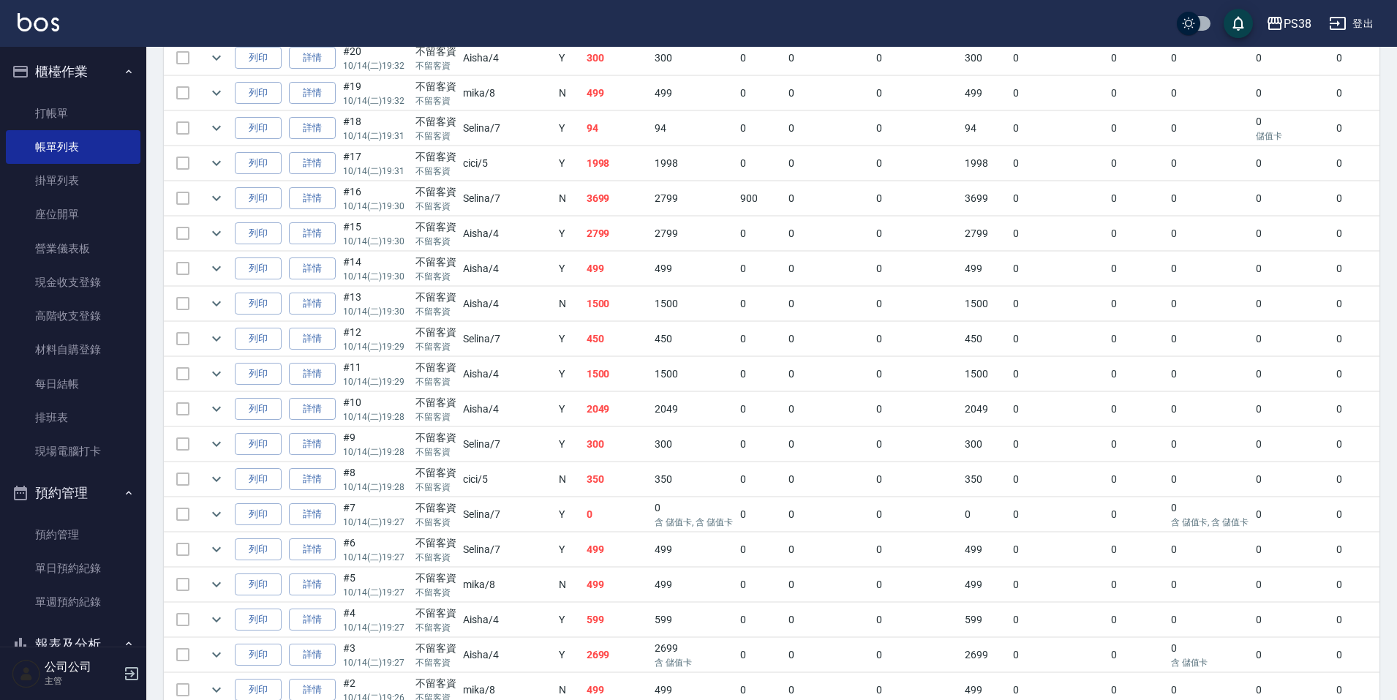
scroll to position [1072, 0]
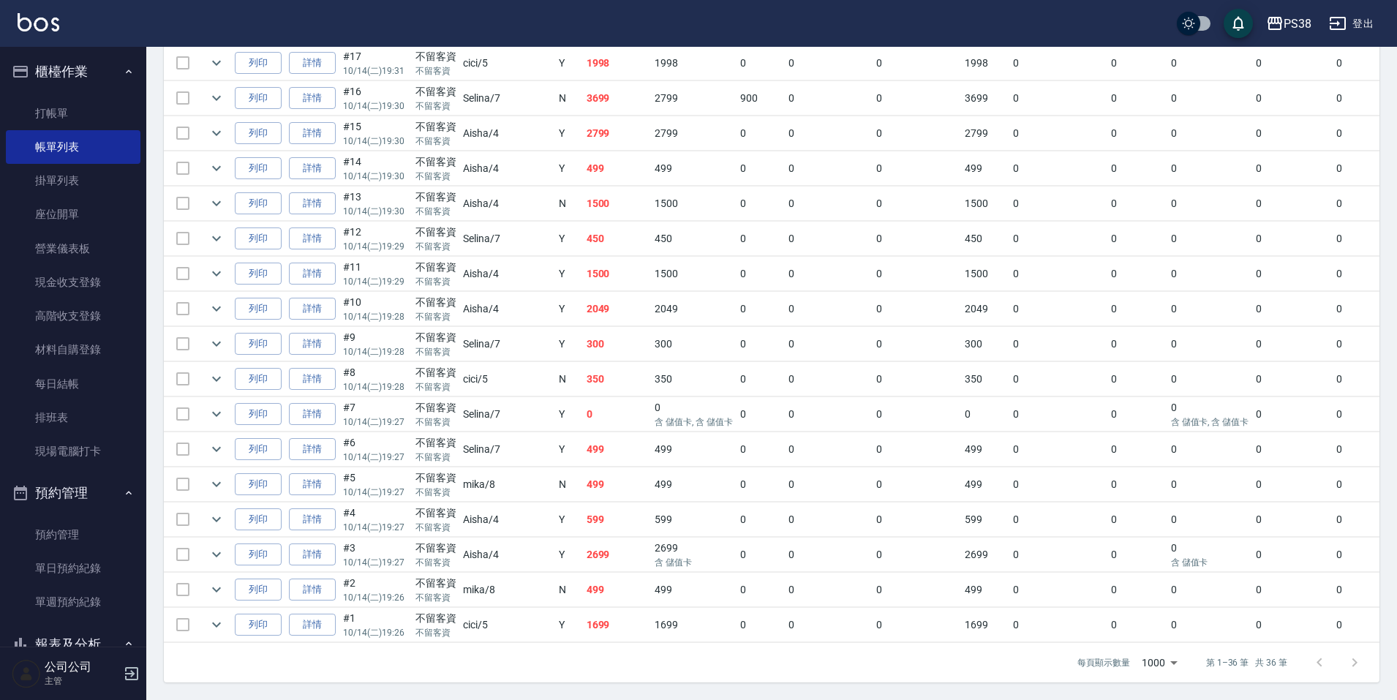
click at [583, 624] on td "1699" at bounding box center [617, 625] width 69 height 34
click at [583, 620] on td "1699" at bounding box center [617, 625] width 69 height 34
click at [211, 617] on icon "expand row" at bounding box center [217, 625] width 18 height 18
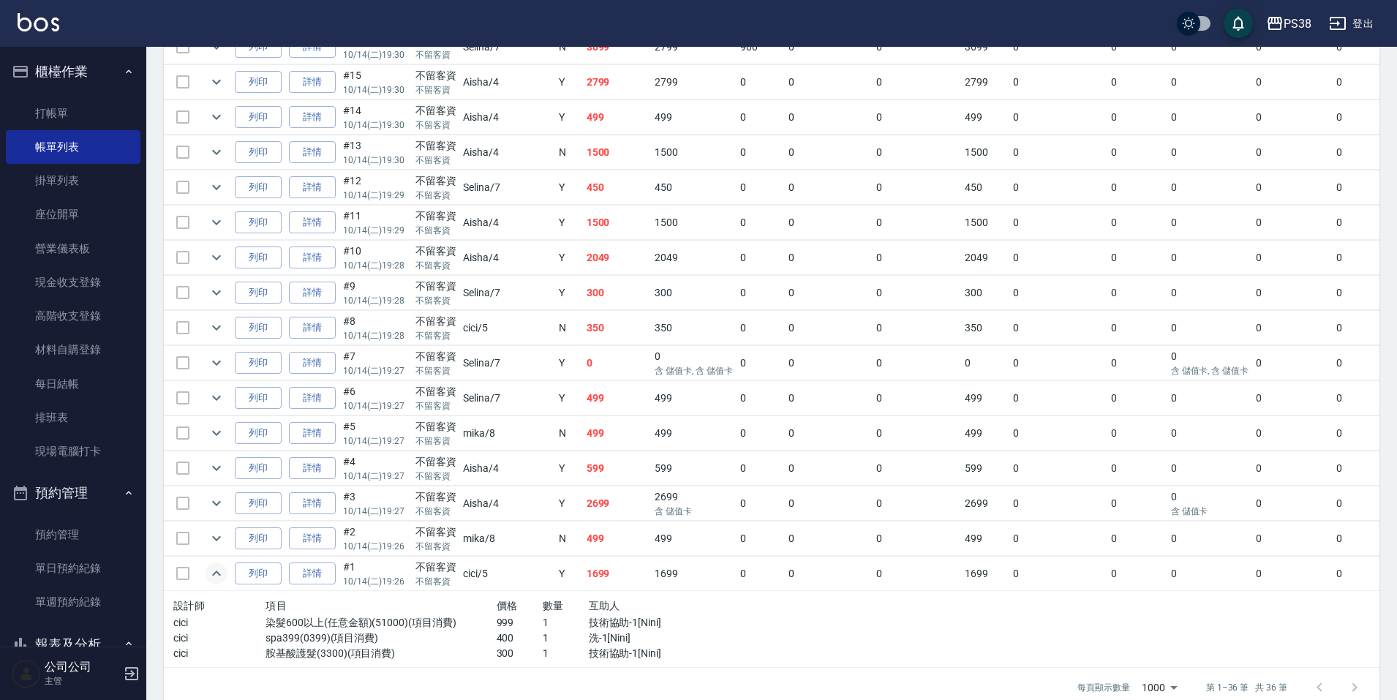
scroll to position [1148, 0]
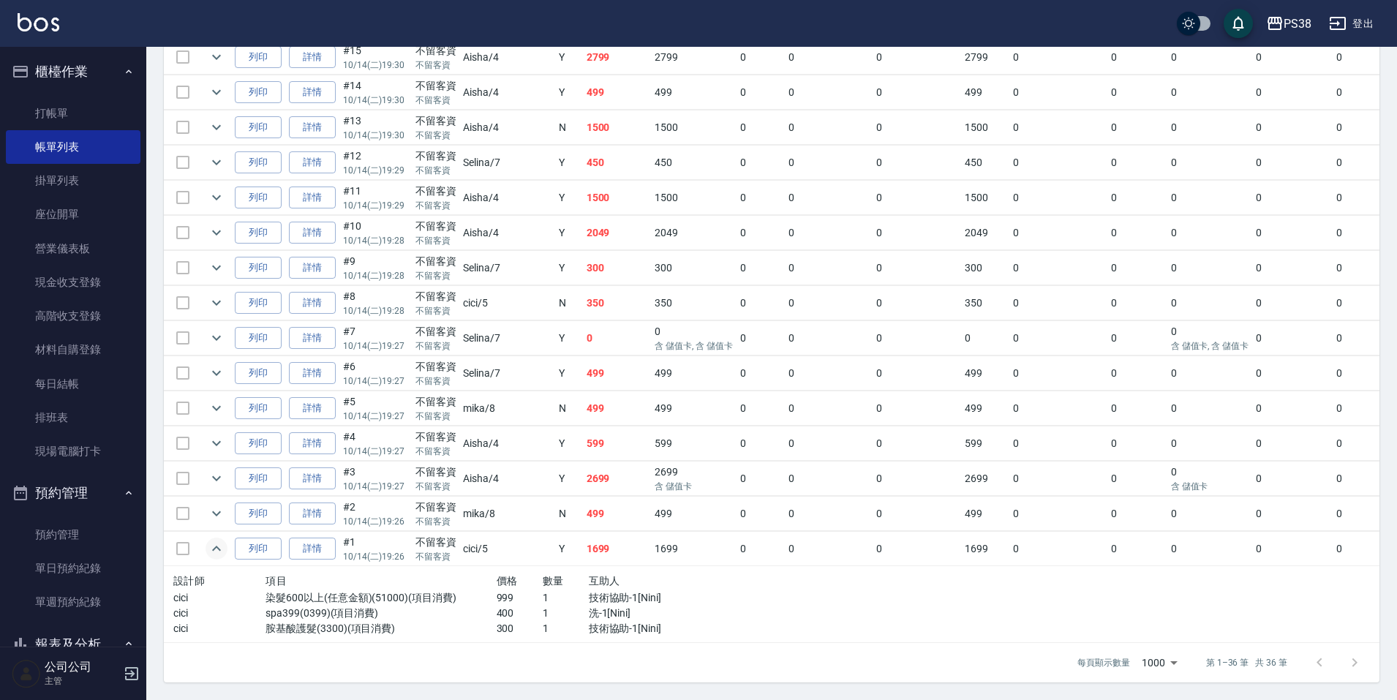
click at [603, 606] on p "洗-1[Nini]" at bounding box center [658, 613] width 138 height 15
click at [206, 502] on button "expand row" at bounding box center [217, 513] width 22 height 22
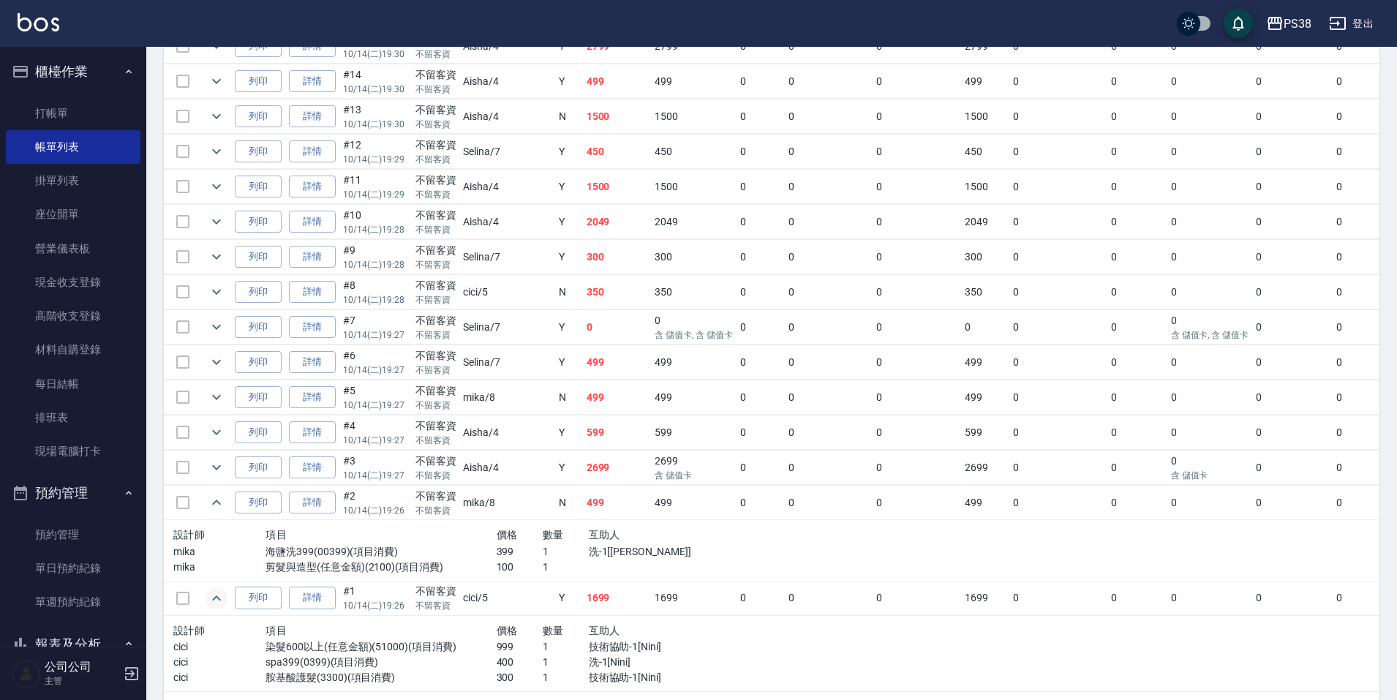
click at [543, 545] on p "1" at bounding box center [566, 551] width 46 height 15
click at [549, 539] on div "數量" at bounding box center [566, 535] width 46 height 18
click at [206, 461] on td at bounding box center [216, 467] width 29 height 34
click at [211, 464] on icon "expand row" at bounding box center [217, 468] width 18 height 18
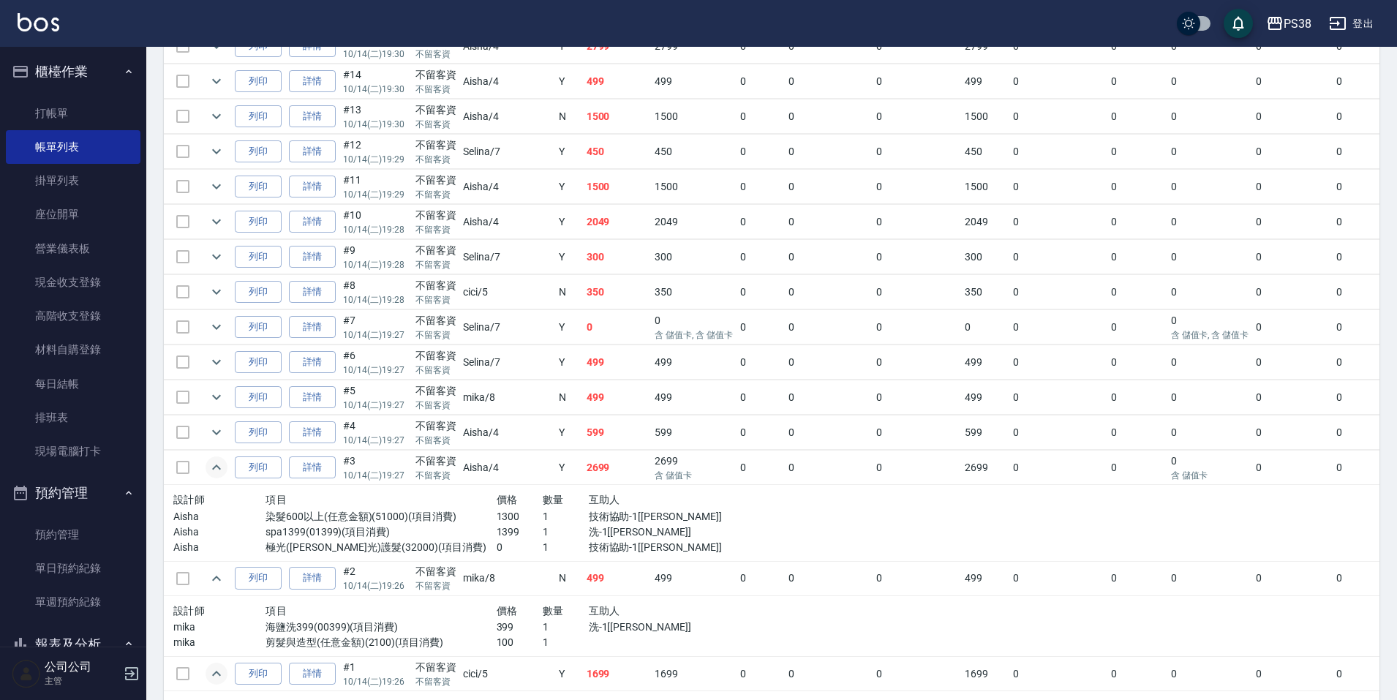
click at [625, 527] on p "洗-1[Yuki]" at bounding box center [658, 531] width 138 height 15
click at [949, 555] on td at bounding box center [951, 523] width 431 height 77
click at [736, 540] on td at bounding box center [951, 523] width 431 height 77
click at [651, 426] on td "599" at bounding box center [694, 432] width 86 height 34
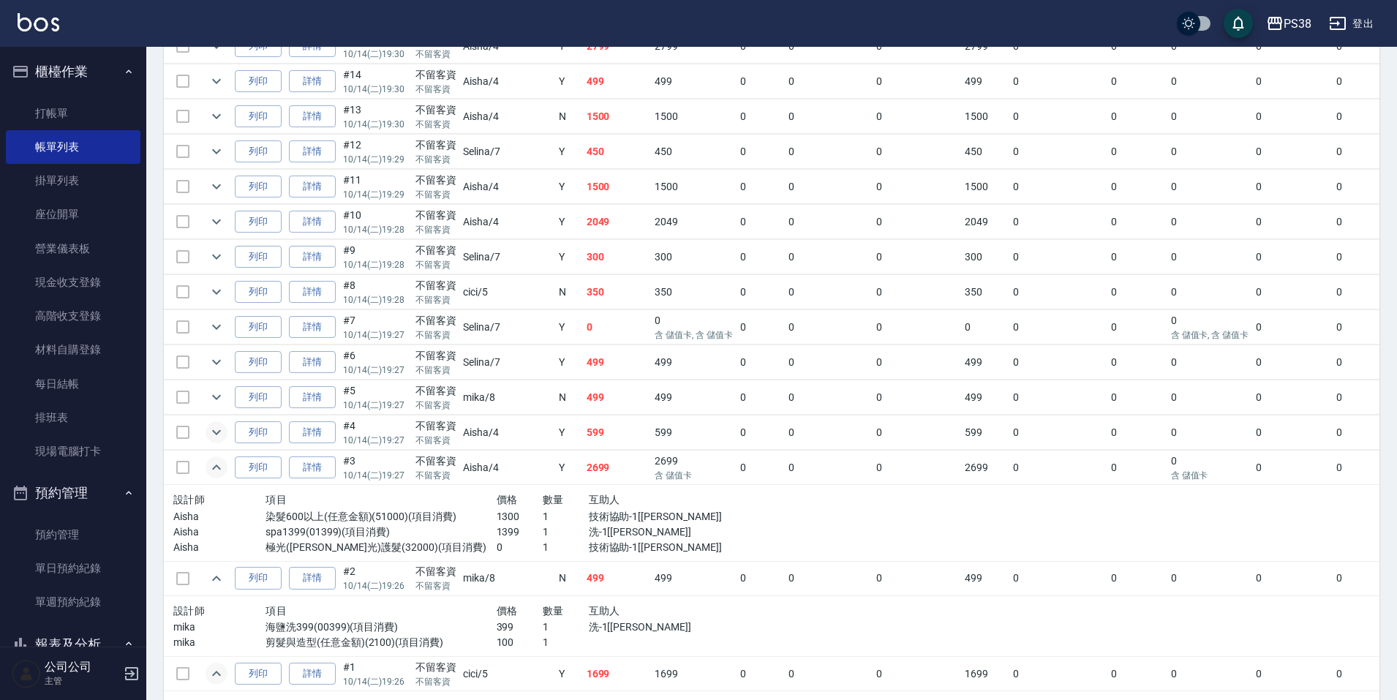
click at [225, 434] on button "expand row" at bounding box center [217, 432] width 22 height 22
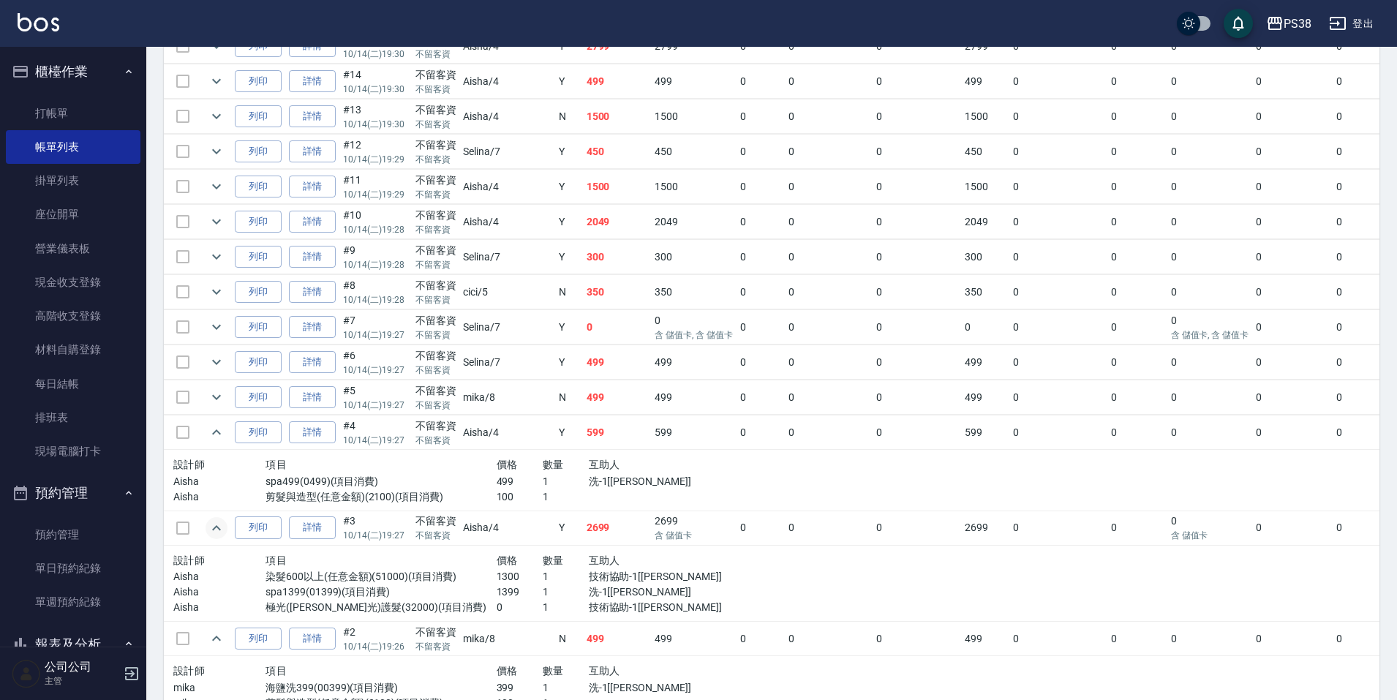
click at [589, 488] on p "洗-1[Yuki]" at bounding box center [658, 481] width 138 height 15
click at [583, 396] on td "499" at bounding box center [617, 397] width 69 height 34
click at [212, 392] on icon "expand row" at bounding box center [217, 397] width 18 height 18
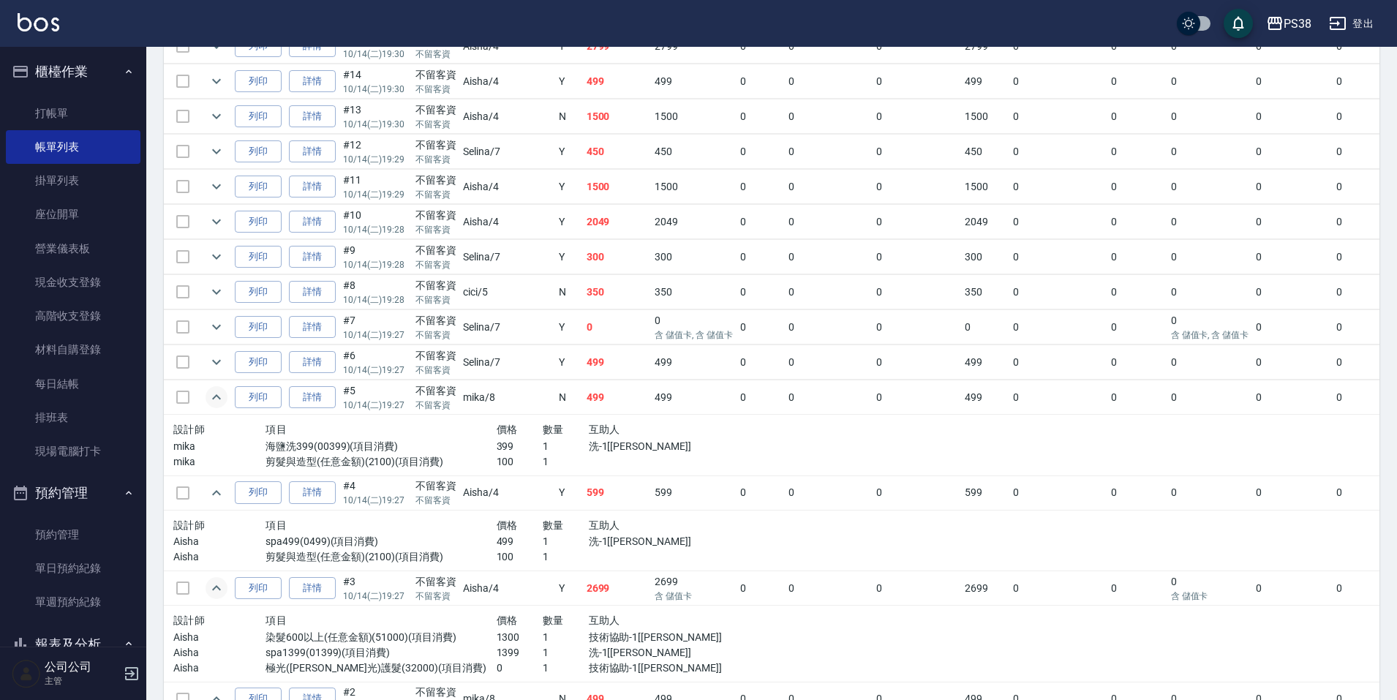
drag, startPoint x: 209, startPoint y: 364, endPoint x: 358, endPoint y: 359, distance: 148.5
click at [211, 365] on icon "expand row" at bounding box center [217, 362] width 18 height 18
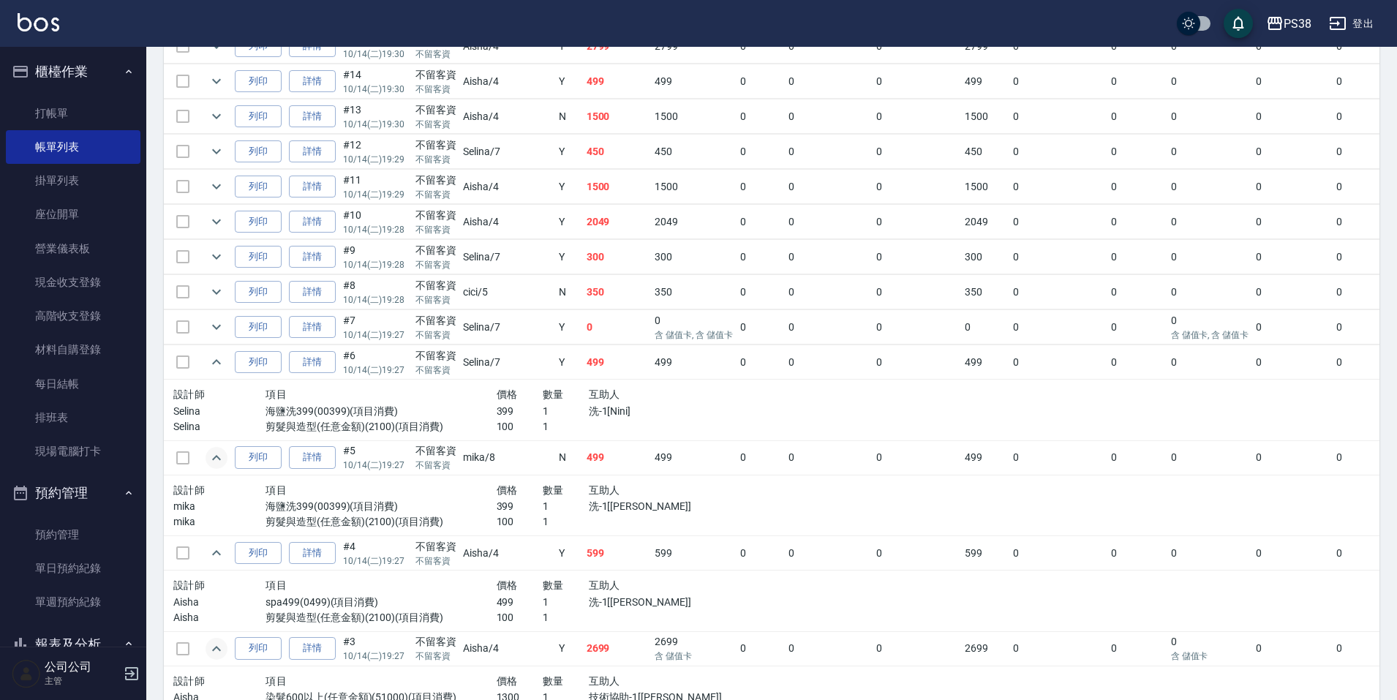
click at [543, 404] on p "1" at bounding box center [566, 411] width 46 height 15
click at [214, 333] on icon "expand row" at bounding box center [217, 327] width 18 height 18
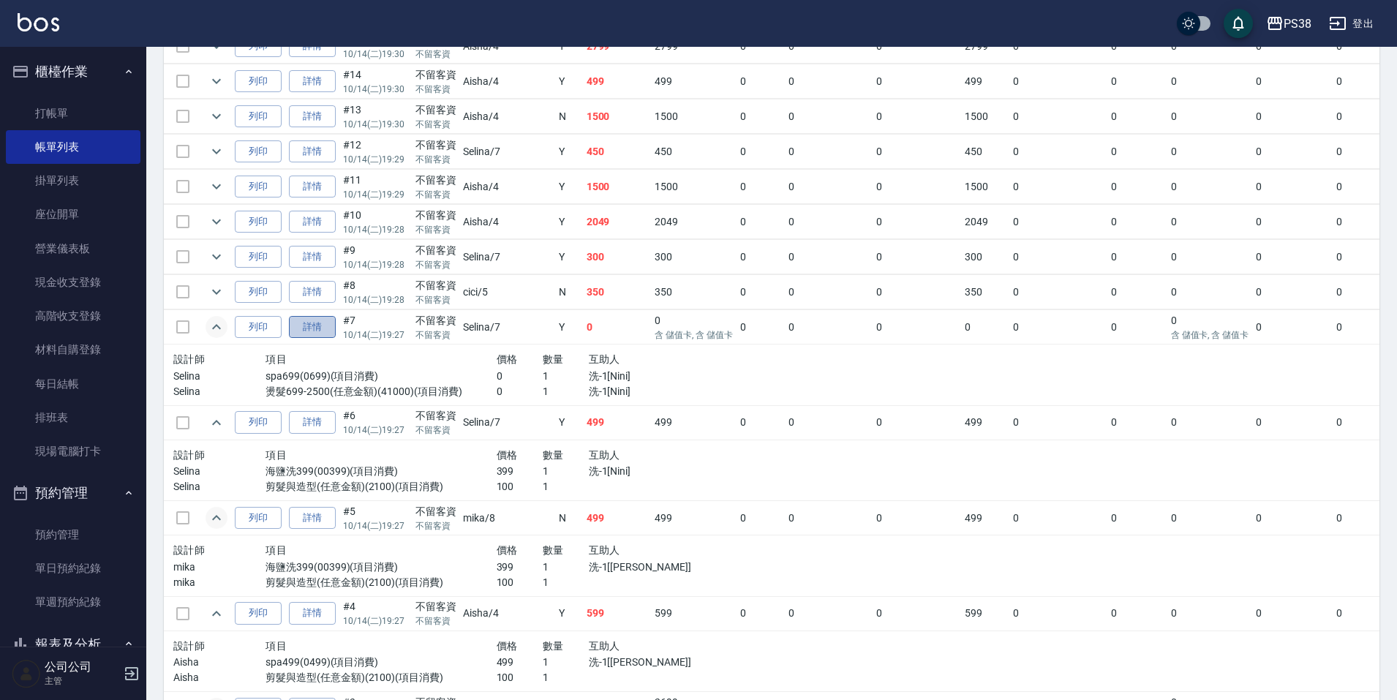
click at [320, 328] on link "詳情" at bounding box center [312, 327] width 47 height 23
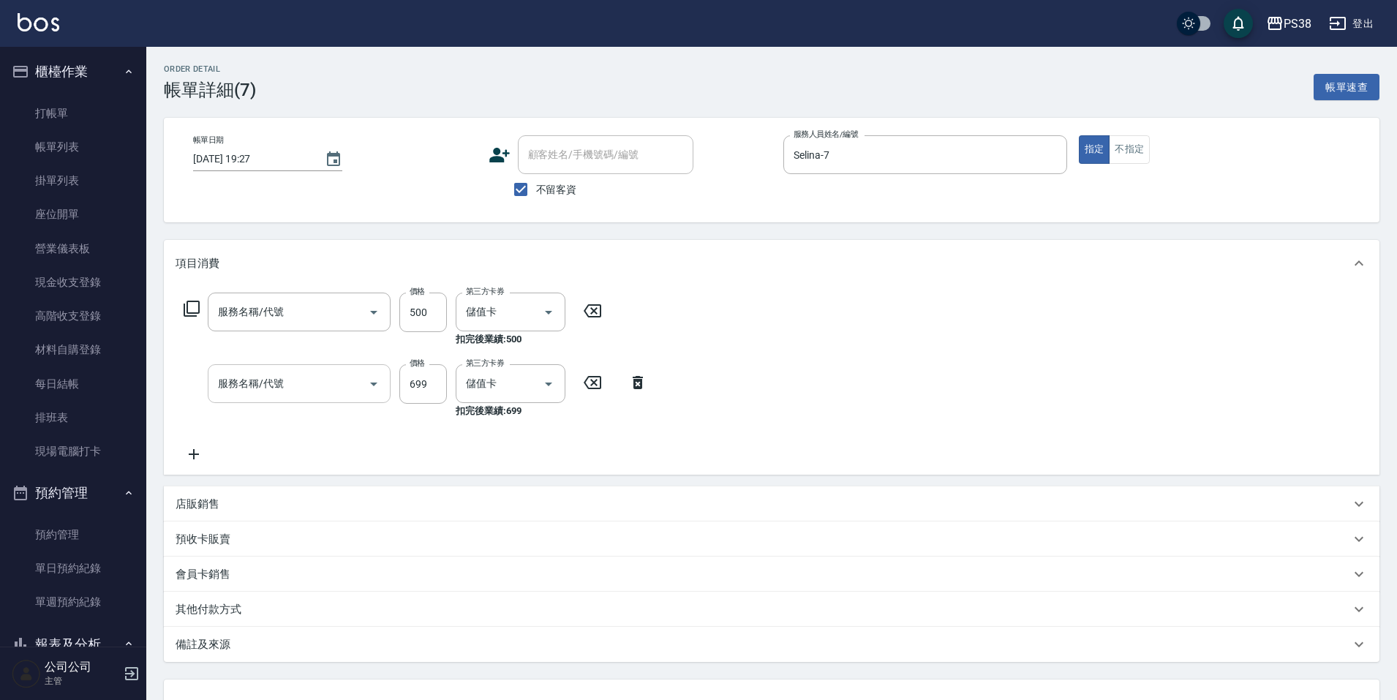
type input "2025/10/14 19:27"
checkbox input "true"
type input "Selina-7"
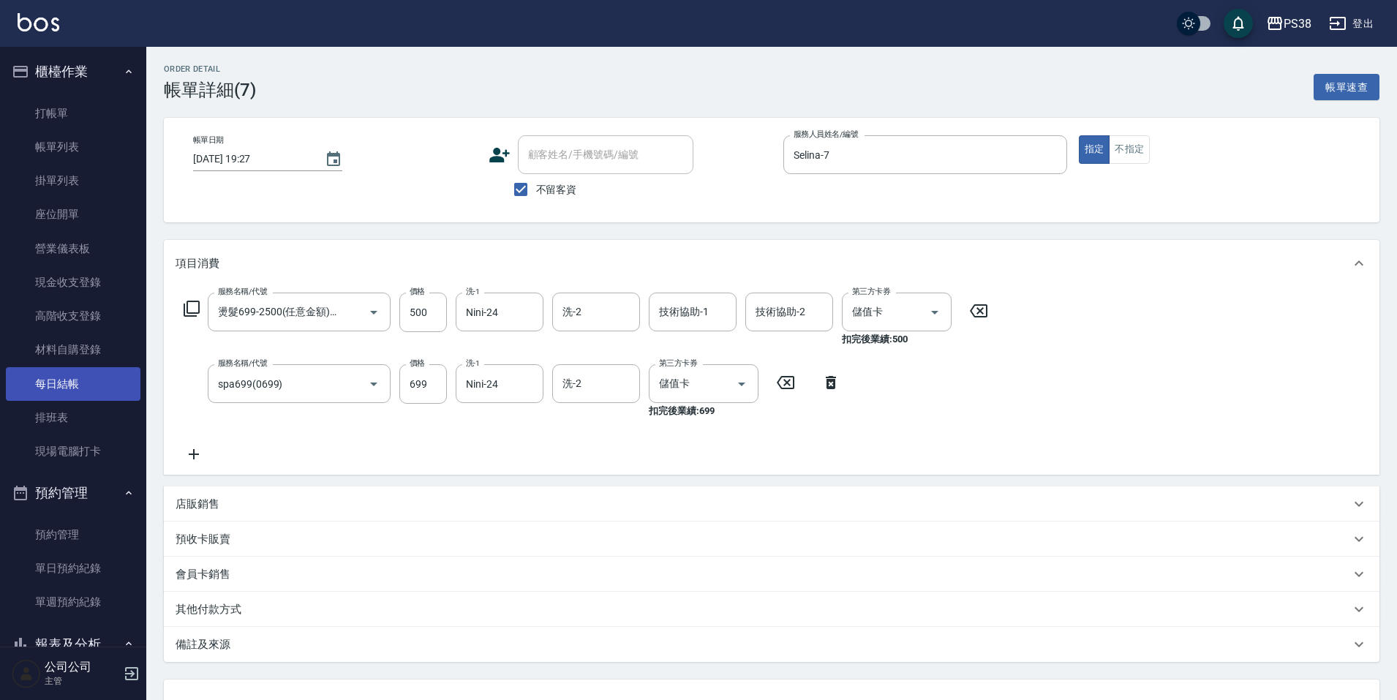
type input "燙髮699-2500(任意金額)(41000)"
type input "spa699(0699)"
click at [69, 382] on link "每日結帳" at bounding box center [73, 384] width 135 height 34
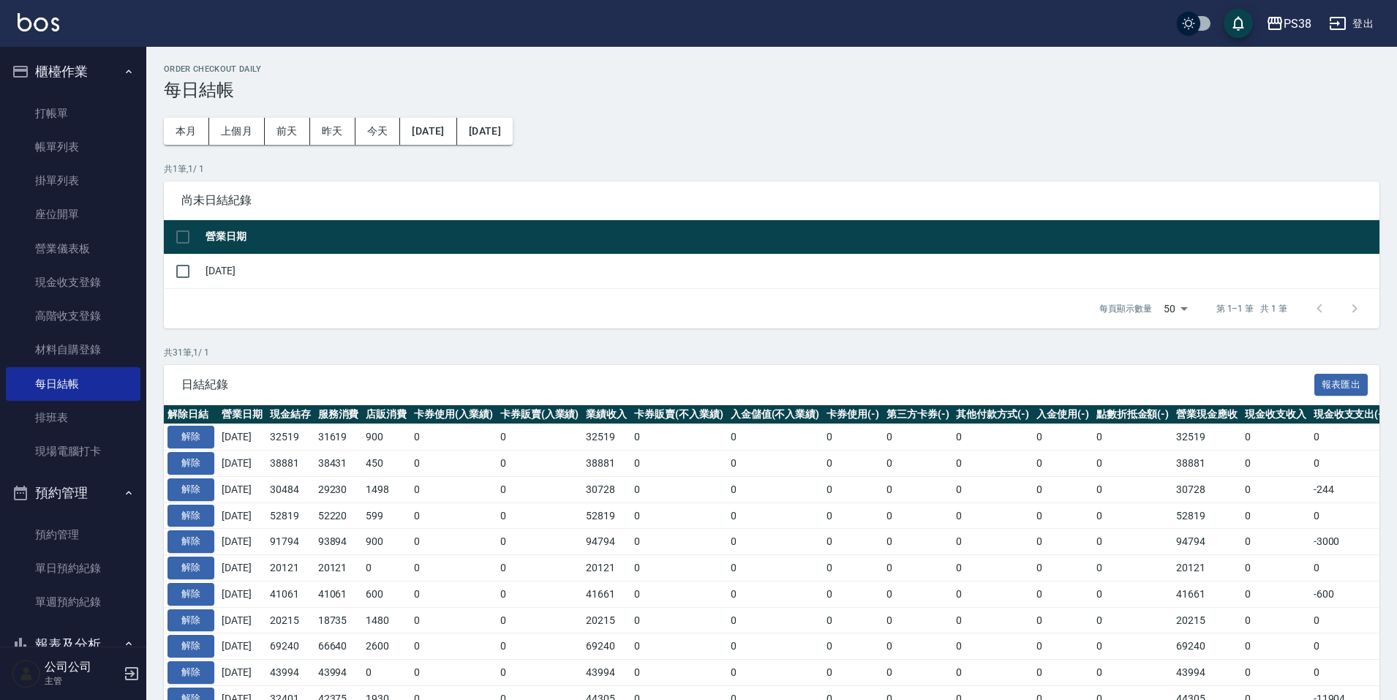
click at [185, 424] on td "解除" at bounding box center [191, 437] width 54 height 26
click at [178, 432] on button "解除" at bounding box center [190, 437] width 47 height 23
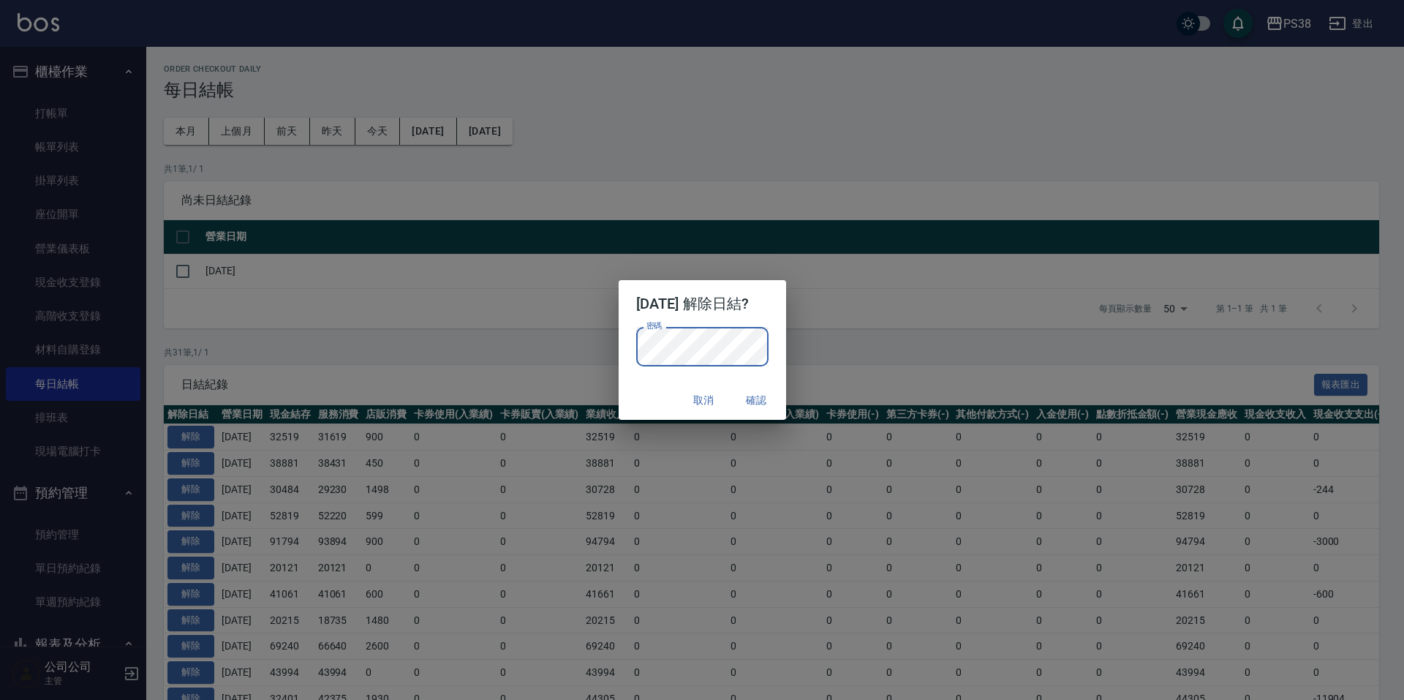
click at [765, 402] on button "確認" at bounding box center [757, 400] width 47 height 27
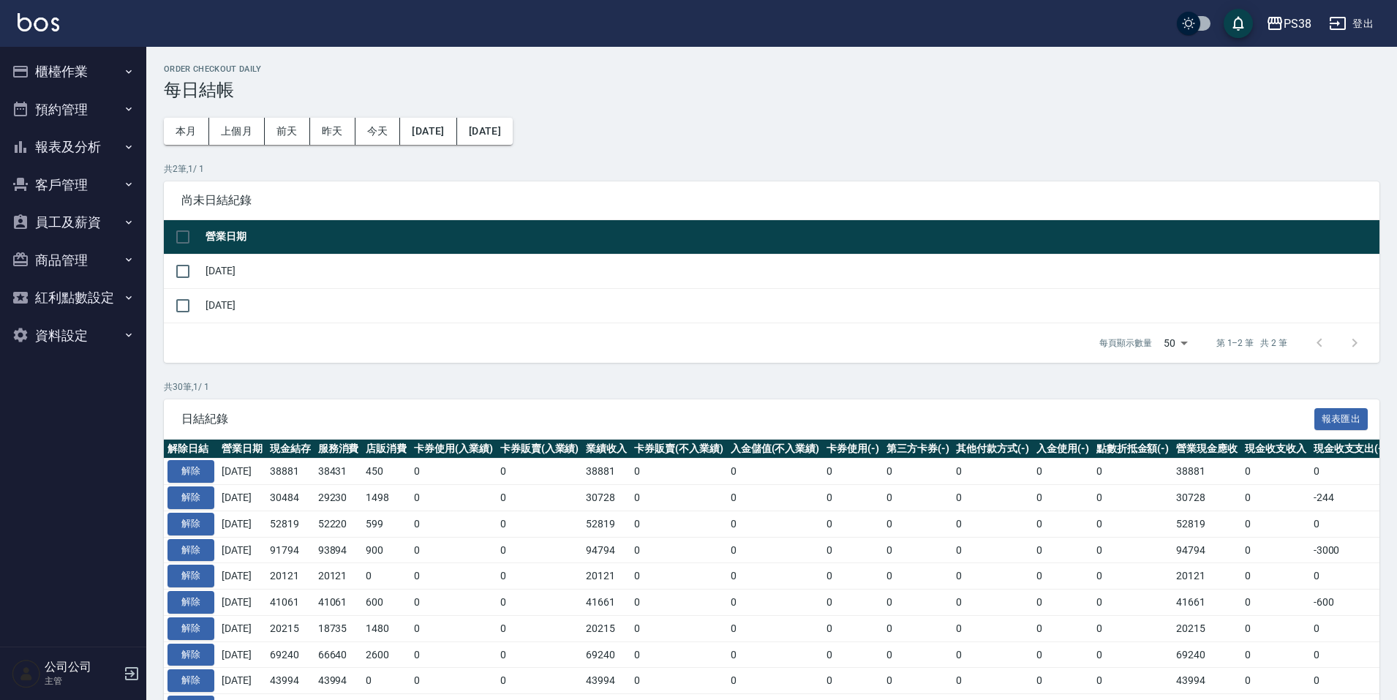
click at [118, 65] on button "櫃檯作業" at bounding box center [73, 72] width 135 height 38
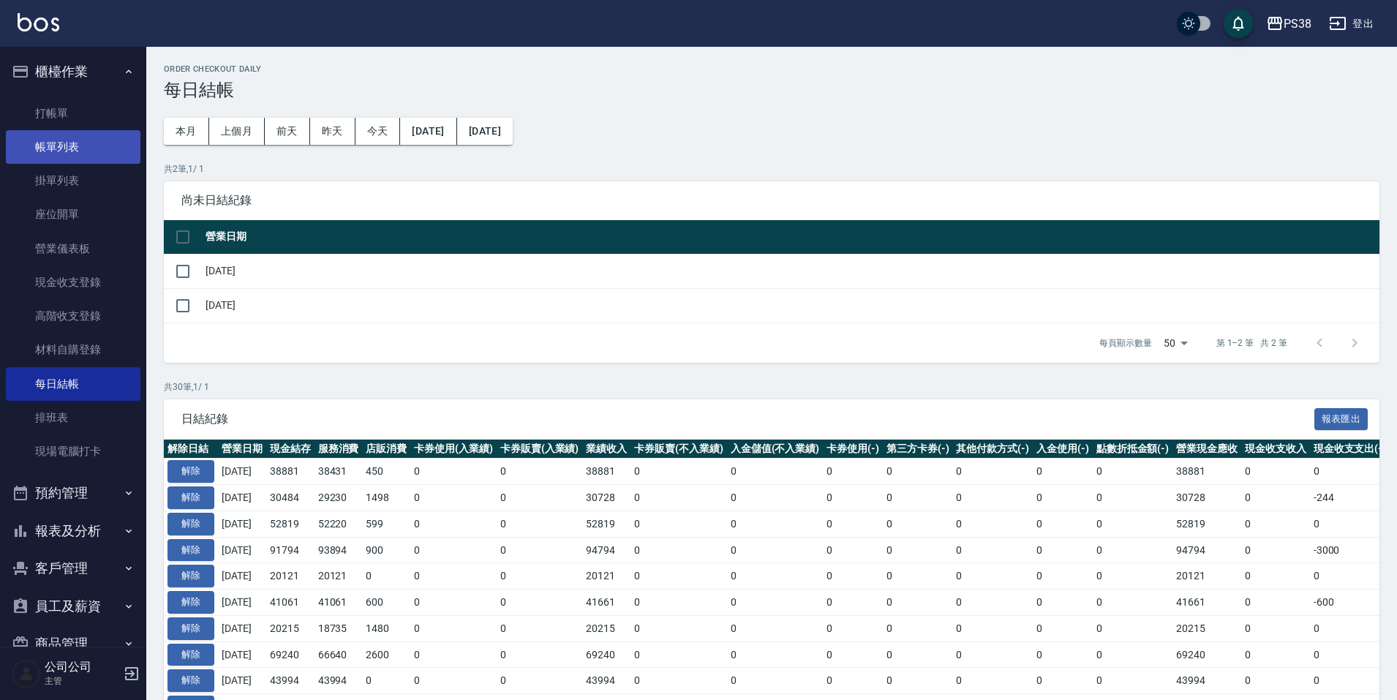
click at [100, 143] on link "帳單列表" at bounding box center [73, 147] width 135 height 34
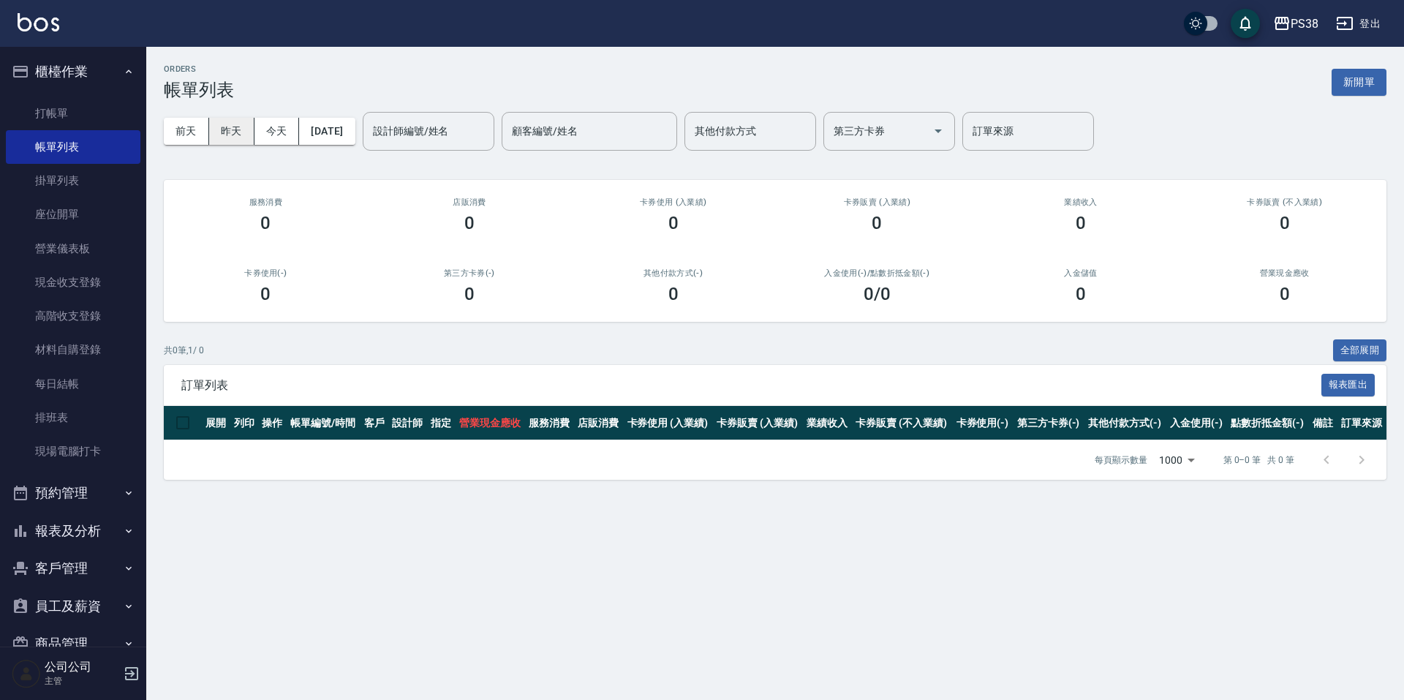
click at [227, 141] on button "昨天" at bounding box center [231, 131] width 45 height 27
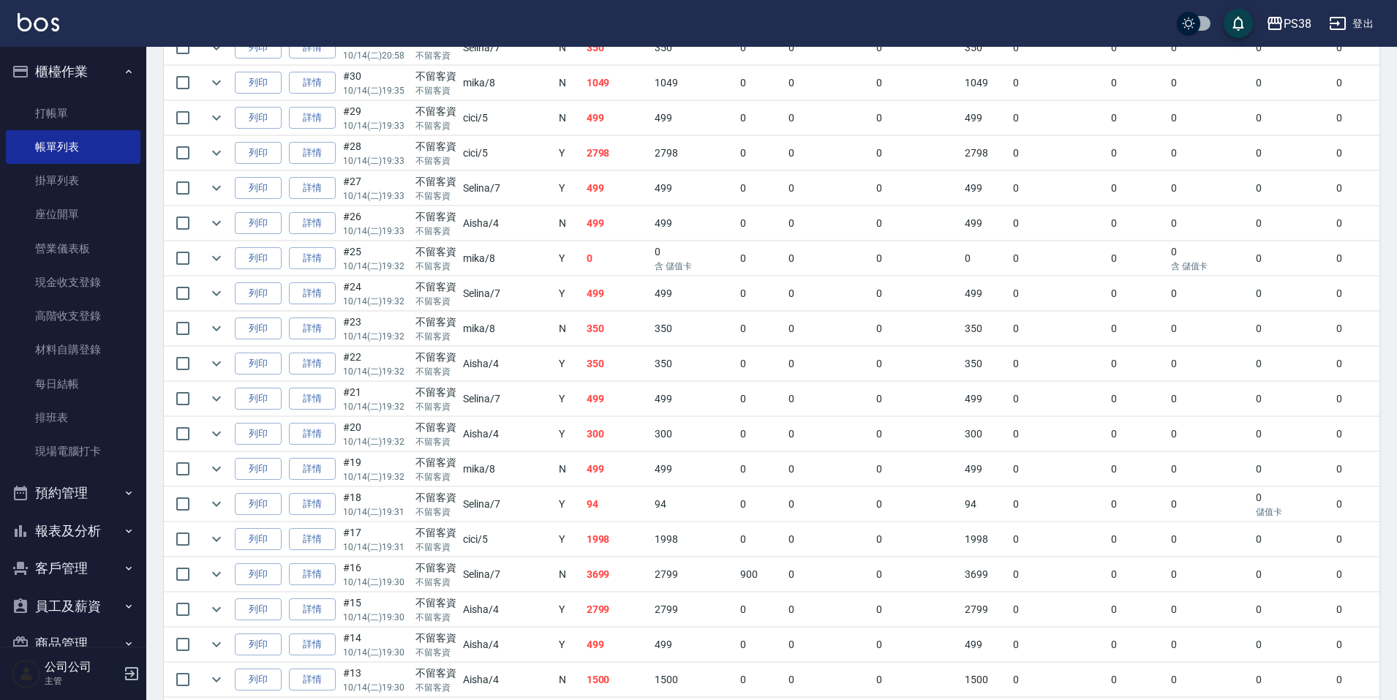
scroll to position [951, 0]
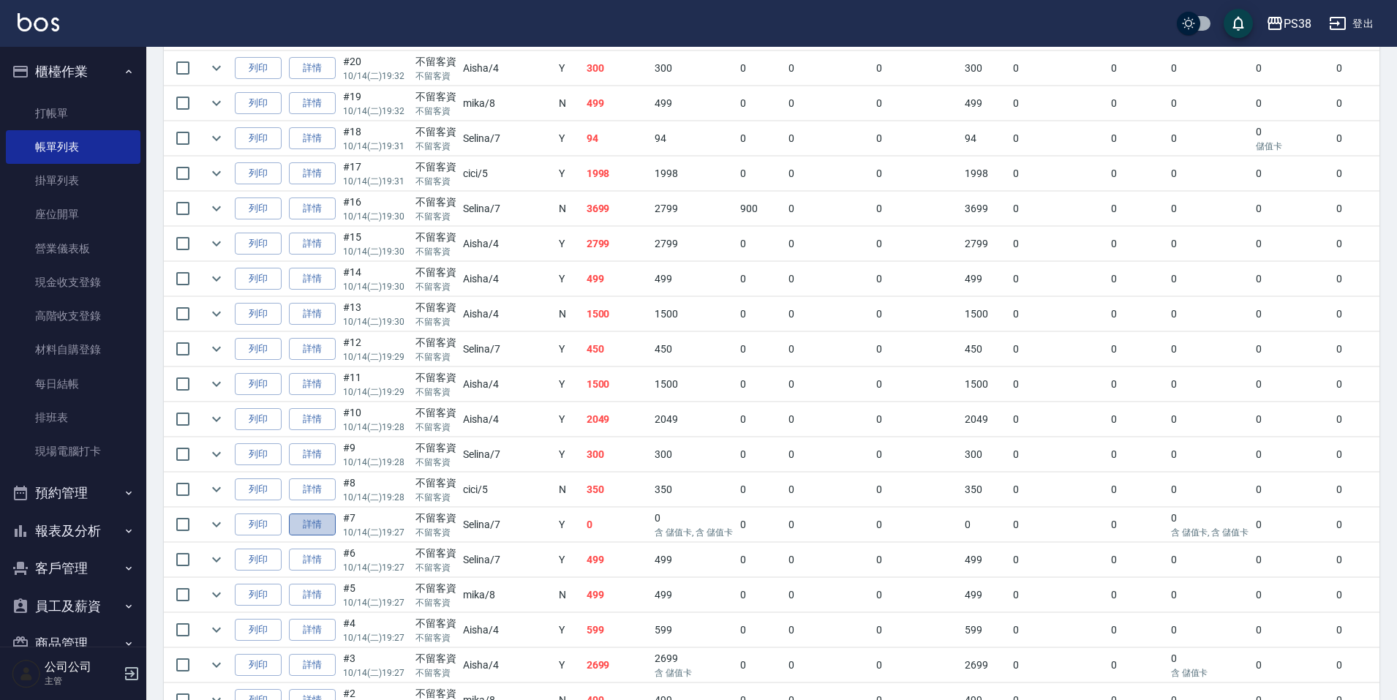
click at [330, 519] on link "詳情" at bounding box center [312, 524] width 47 height 23
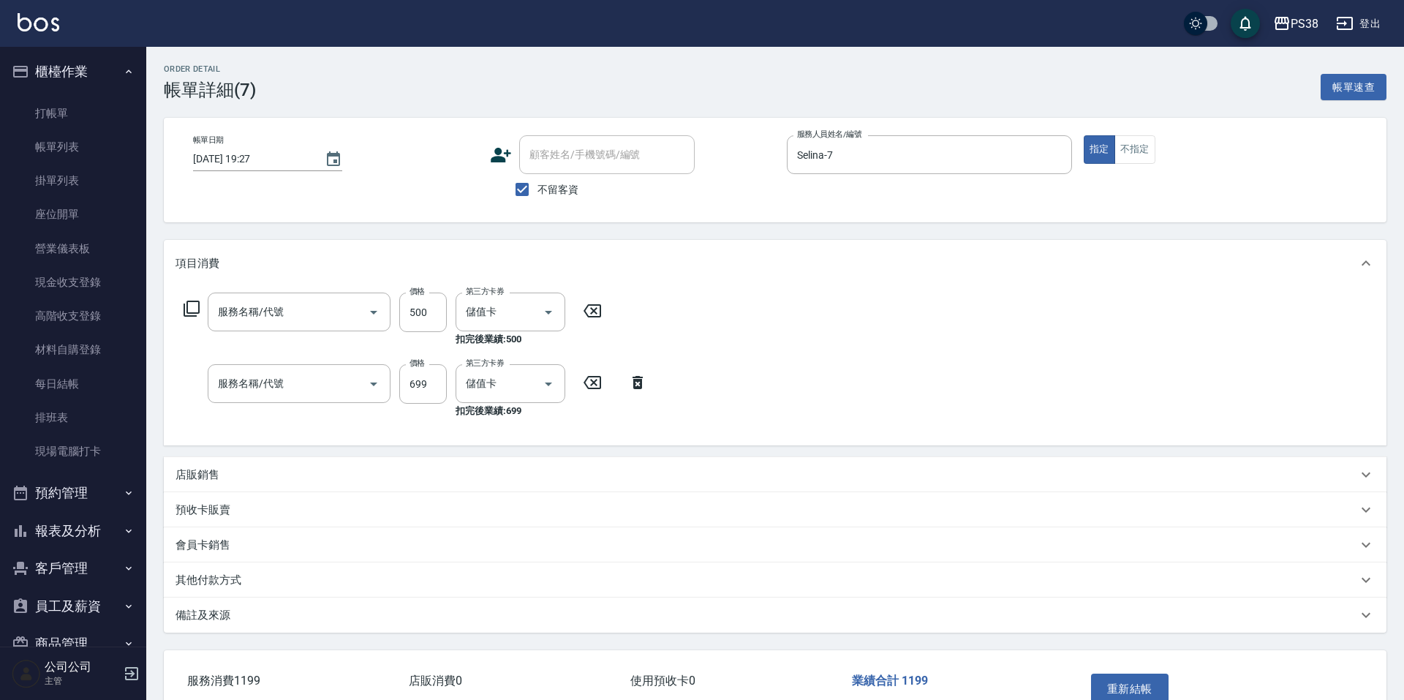
type input "2025/10/14 19:27"
checkbox input "true"
type input "[PERSON_NAME]-7"
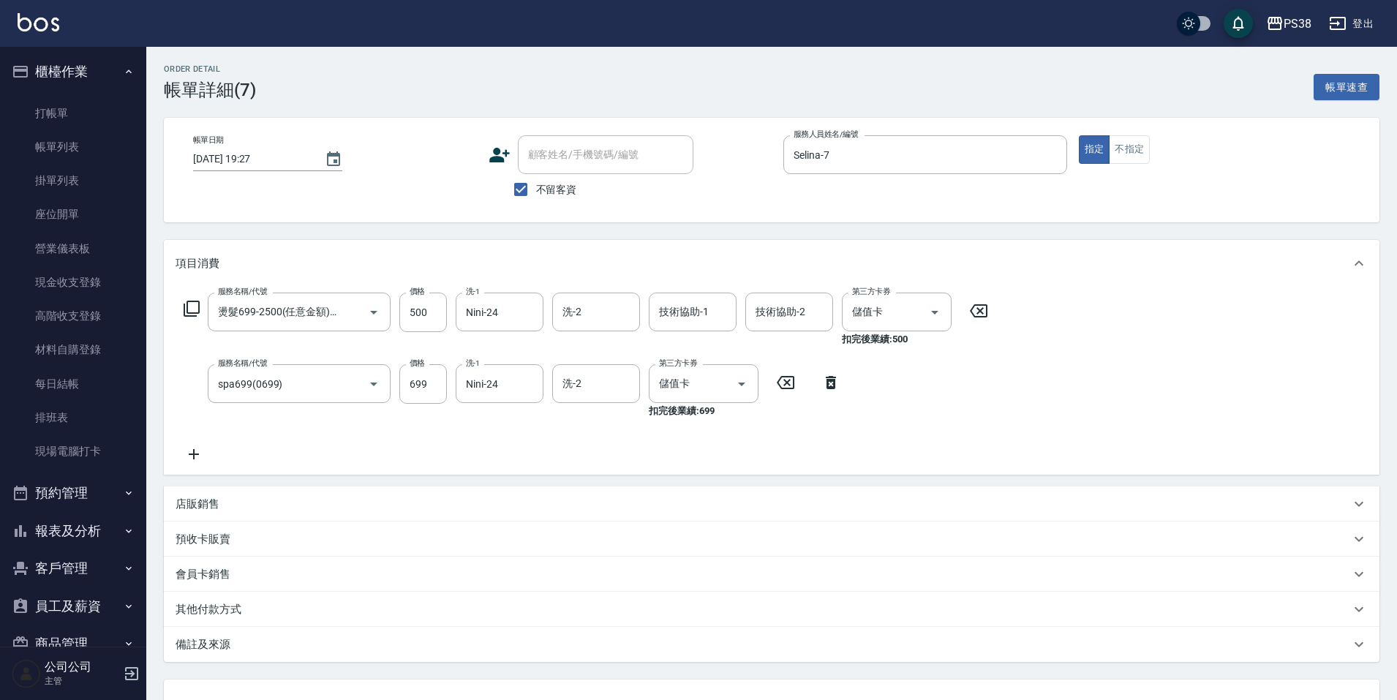
type input "燙髮699-2500(任意金額)(41000)"
type input "spa699(0699)"
click at [351, 317] on icon "Clear" at bounding box center [353, 312] width 15 height 15
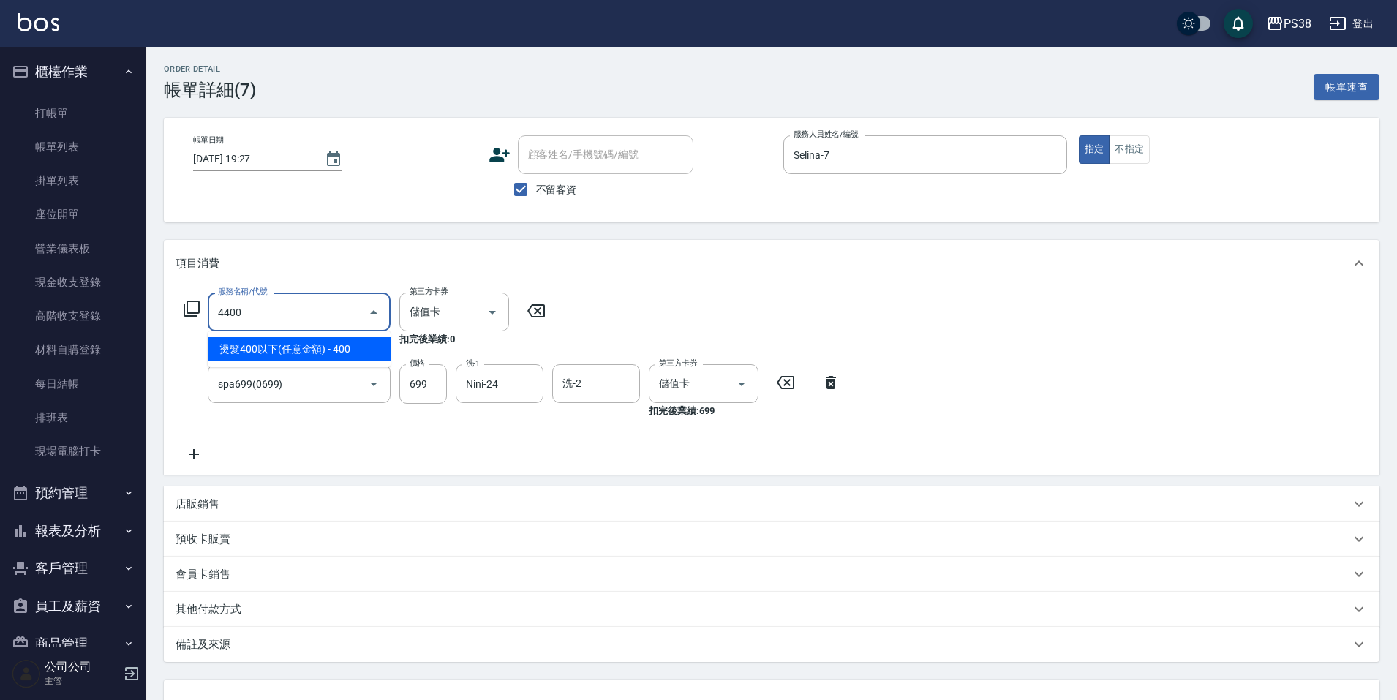
type input "燙髮400以下(任意金額)(4400)"
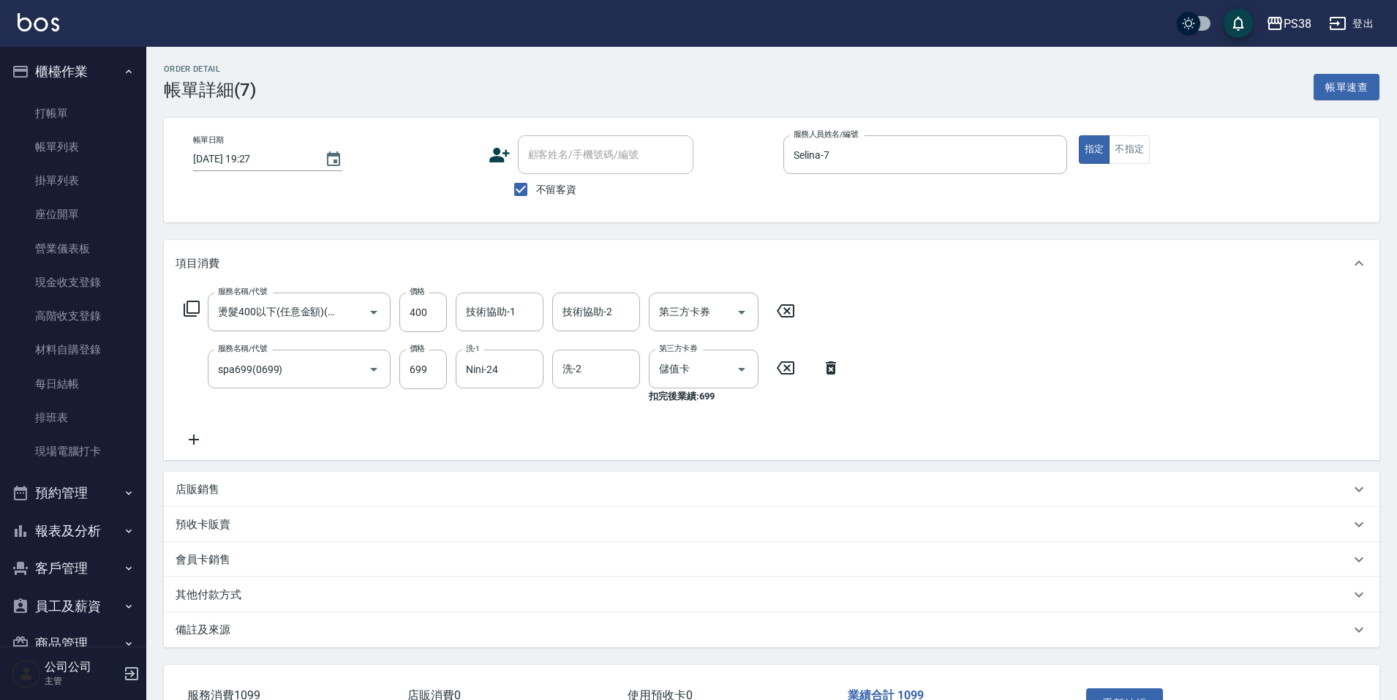
click at [442, 291] on div "服務名稱/代號 燙髮400以下(任意金額)(4400) 服務名稱/代號 價格 400 價格 技術協助-1 技術協助-1 技術協助-2 技術協助-2 第三方卡券…" at bounding box center [771, 373] width 1215 height 173
click at [442, 299] on input "400" at bounding box center [423, 312] width 48 height 39
click at [352, 318] on icon "Clear" at bounding box center [353, 312] width 15 height 15
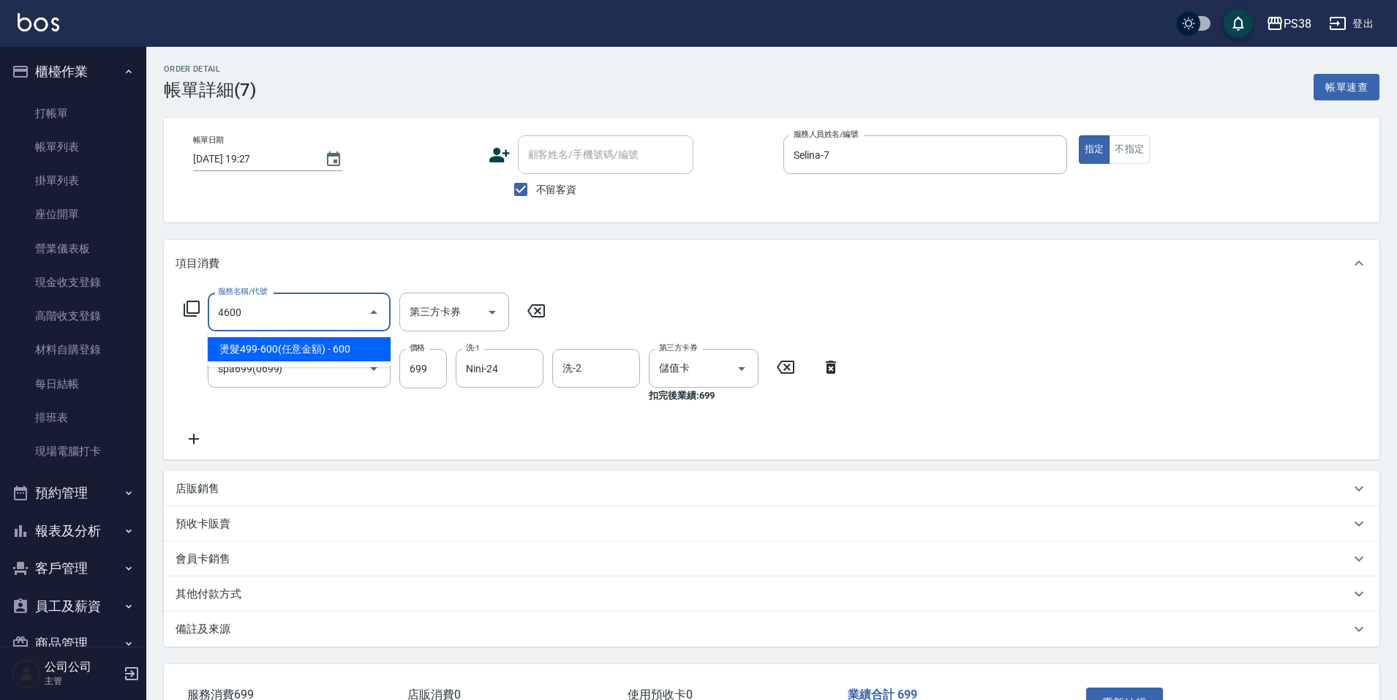
type input "燙髮499-600(任意金額)(4600)"
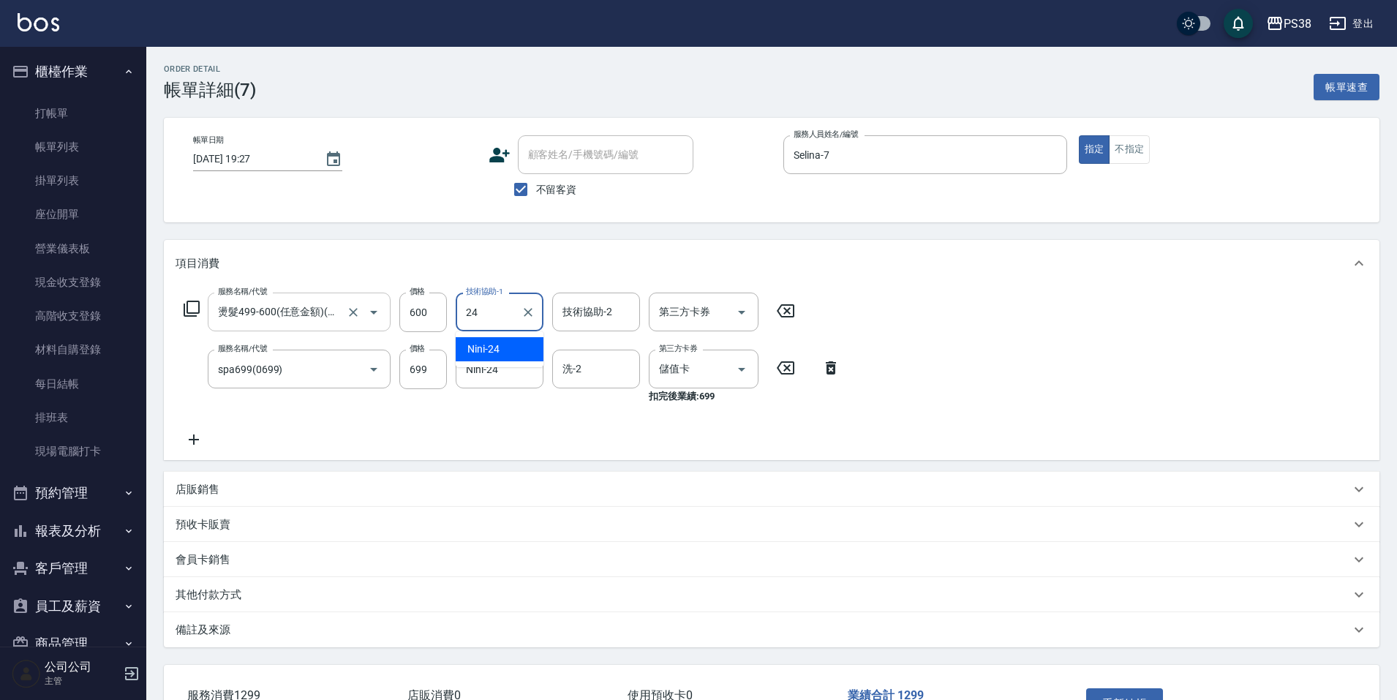
type input "Nini-24"
click at [437, 306] on input "600" at bounding box center [423, 312] width 48 height 39
click at [737, 304] on icon "Open" at bounding box center [742, 313] width 18 height 18
type input "500"
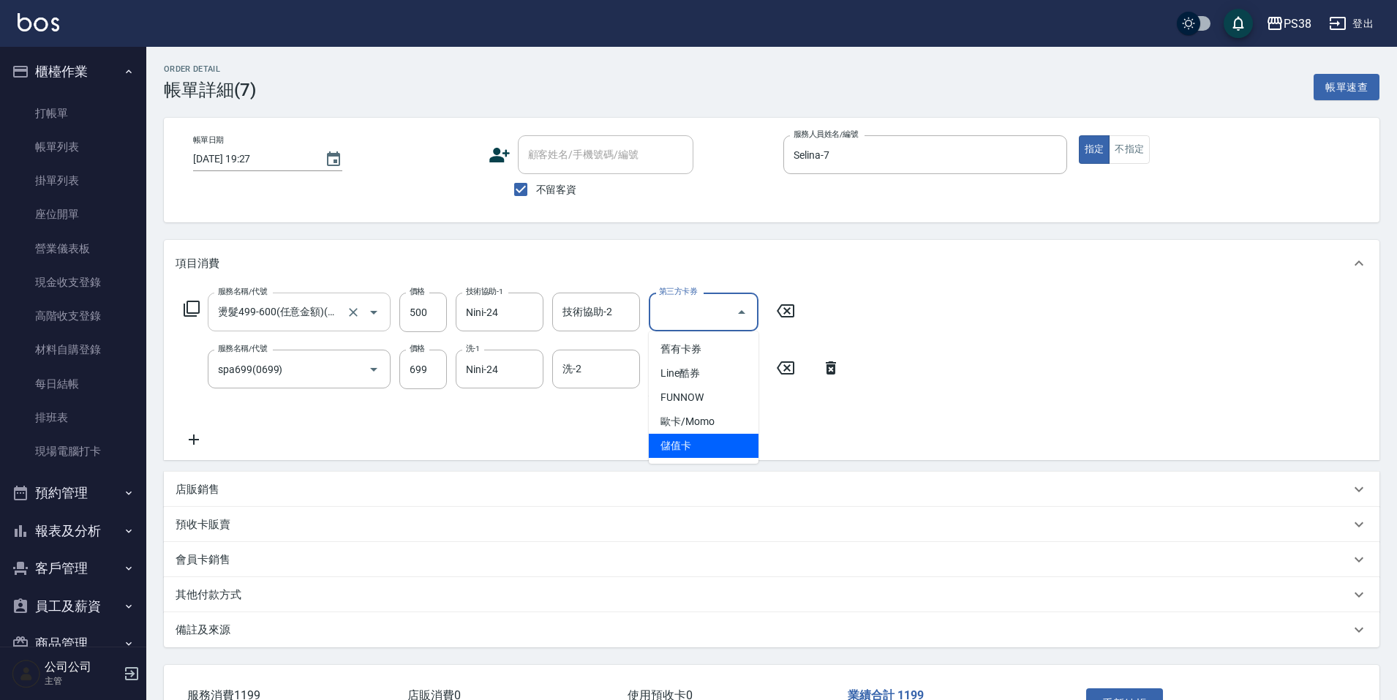
click at [728, 444] on span "儲值卡" at bounding box center [704, 446] width 110 height 24
type input "儲值卡"
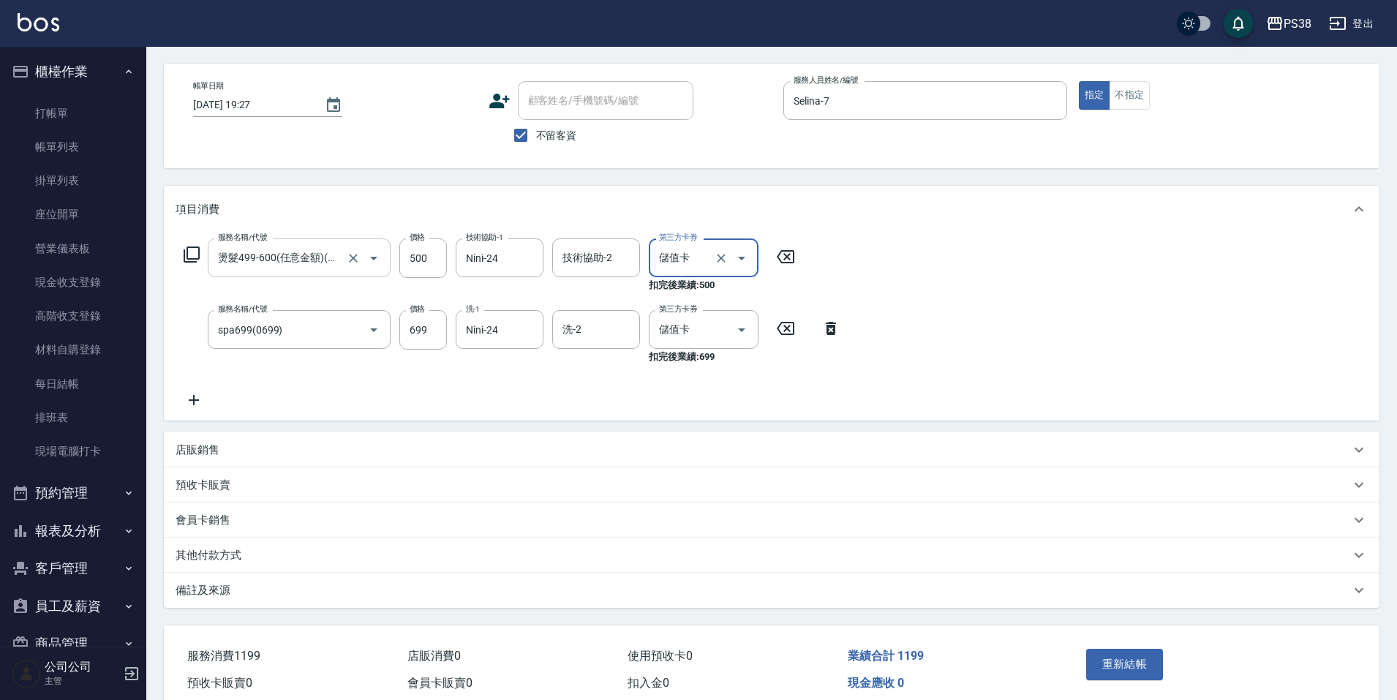
scroll to position [120, 0]
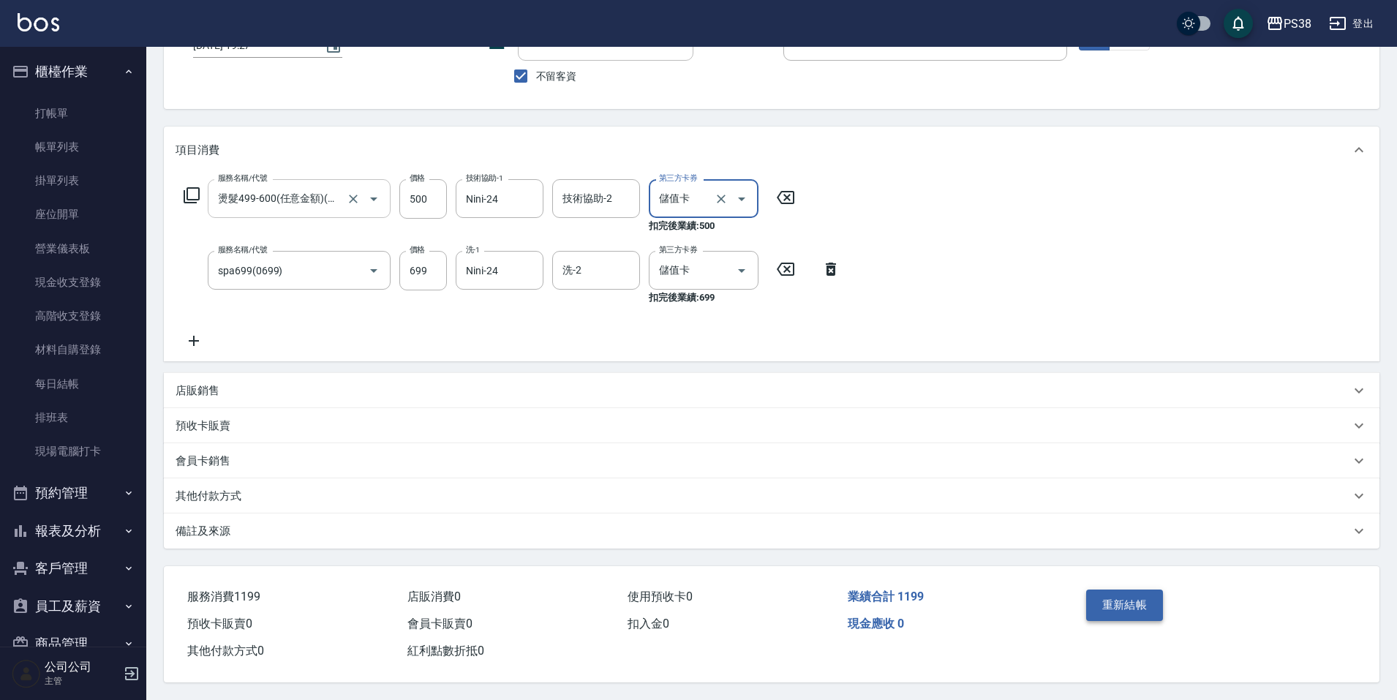
click at [1128, 606] on button "重新結帳" at bounding box center [1125, 604] width 78 height 31
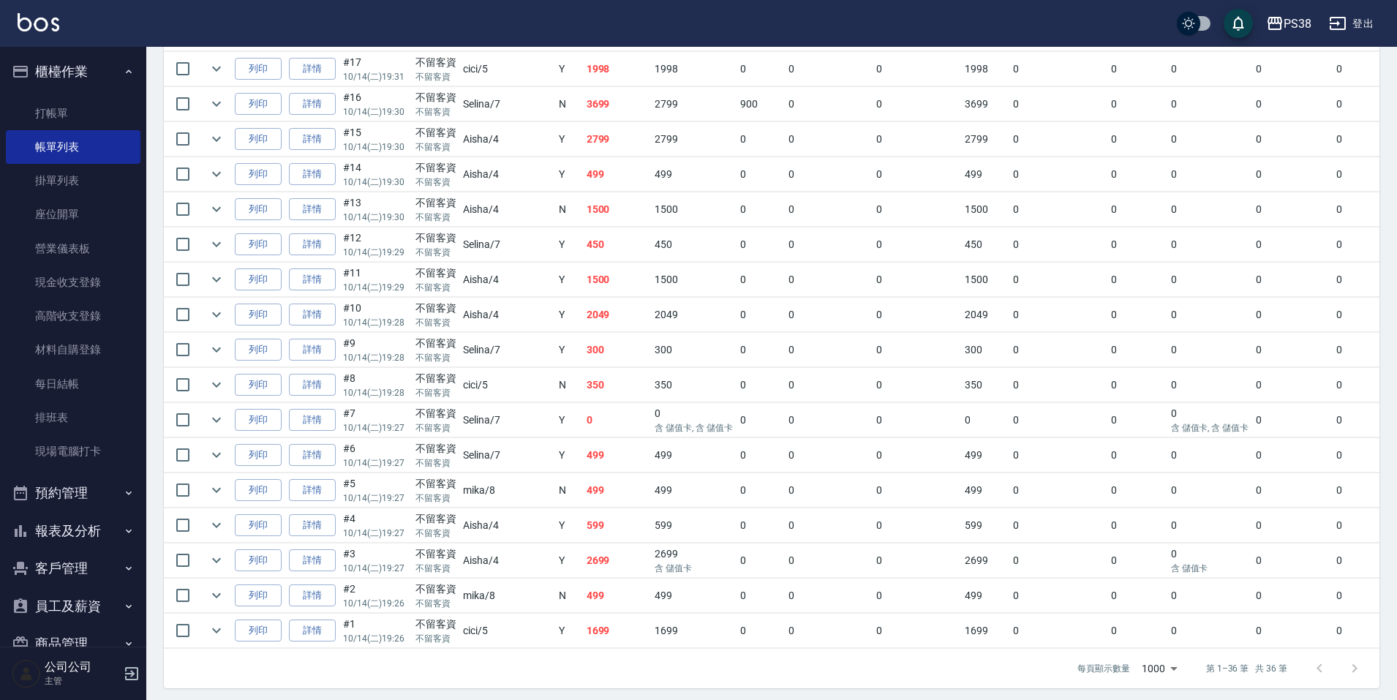
scroll to position [1072, 0]
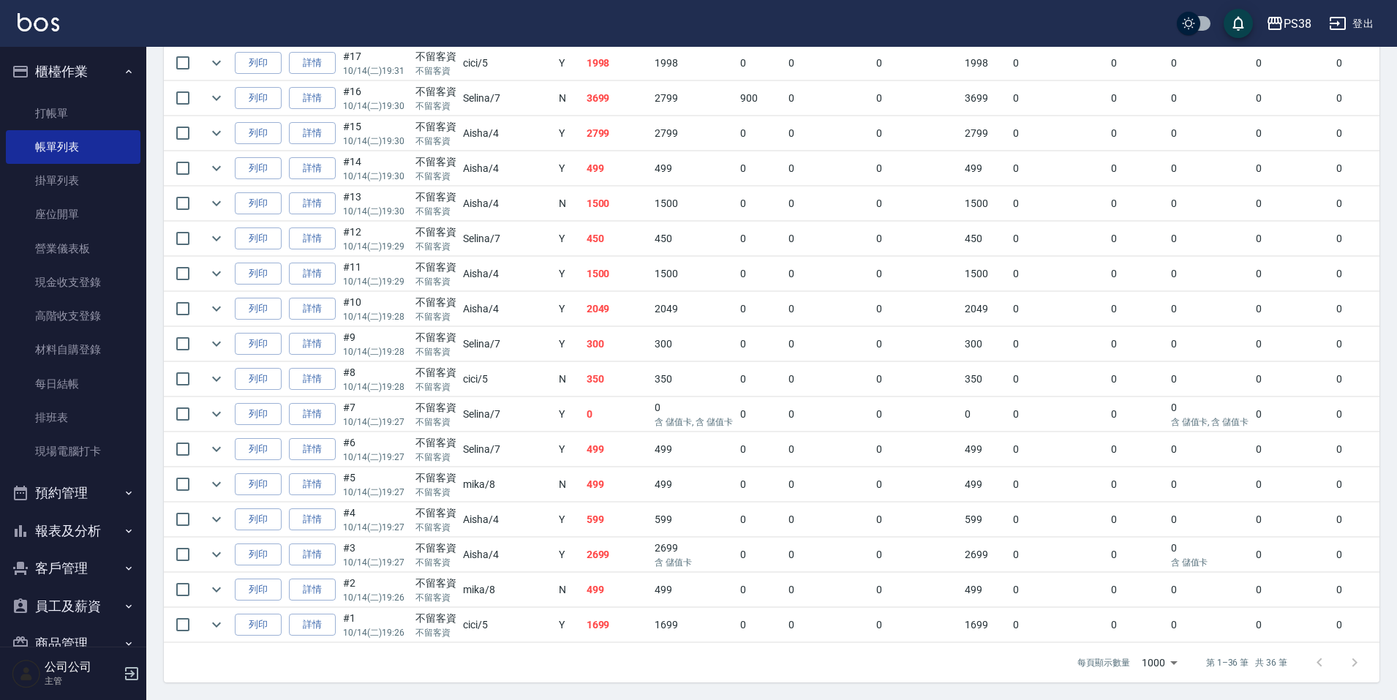
click at [583, 397] on td "0" at bounding box center [617, 414] width 69 height 34
click at [583, 369] on td "350" at bounding box center [617, 379] width 69 height 34
click at [583, 366] on td "350" at bounding box center [617, 379] width 69 height 34
click at [583, 344] on td "300" at bounding box center [617, 344] width 69 height 34
click at [583, 295] on td "2049" at bounding box center [617, 309] width 69 height 34
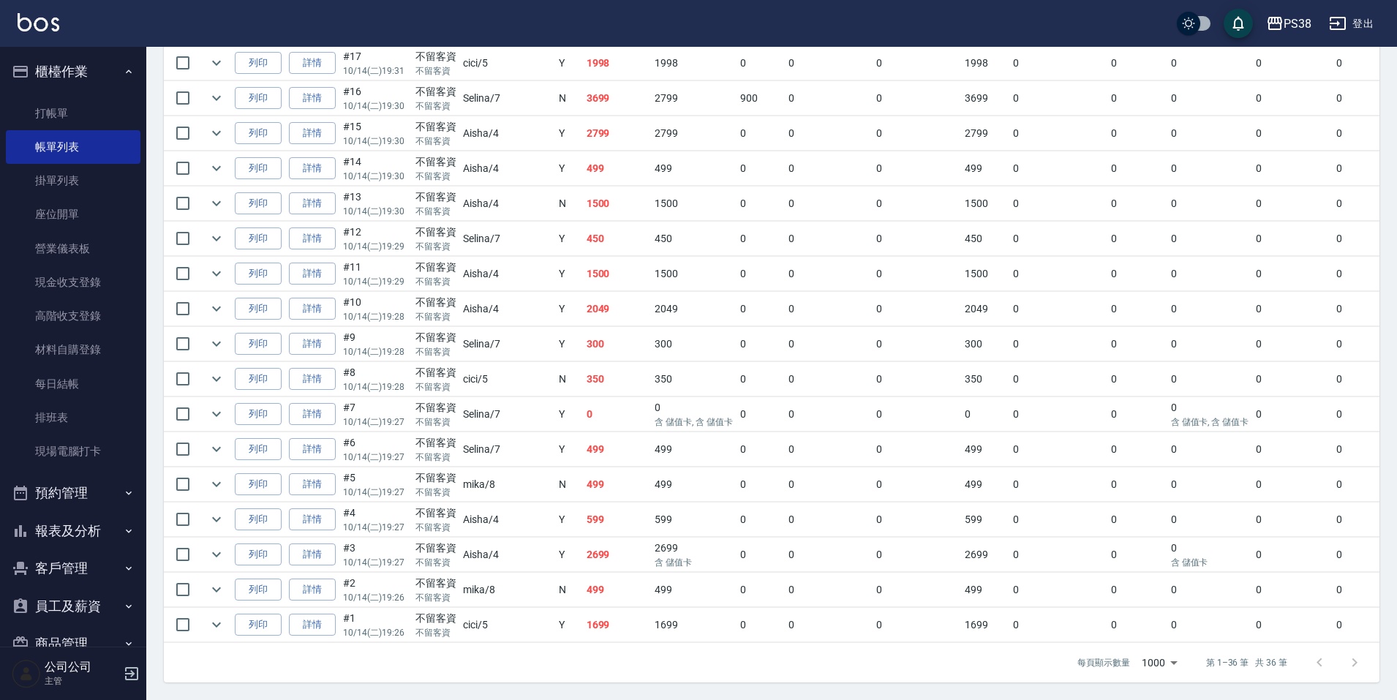
click at [583, 295] on td "2049" at bounding box center [617, 309] width 69 height 34
click at [583, 272] on td "1500" at bounding box center [617, 274] width 69 height 34
click at [583, 233] on td "450" at bounding box center [617, 239] width 69 height 34
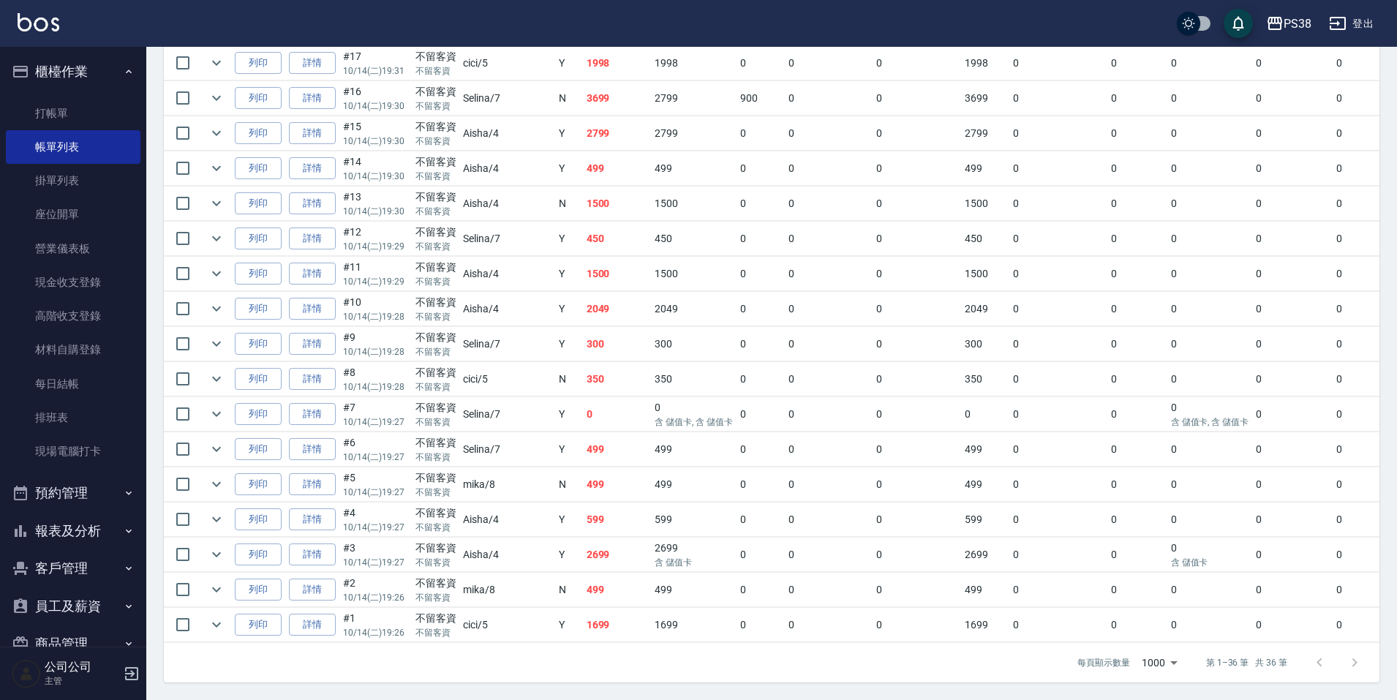
click at [583, 233] on td "450" at bounding box center [617, 239] width 69 height 34
click at [583, 199] on td "1500" at bounding box center [617, 203] width 69 height 34
click at [583, 187] on td "1500" at bounding box center [617, 203] width 69 height 34
click at [583, 154] on td "499" at bounding box center [617, 168] width 69 height 34
click at [583, 127] on td "2799" at bounding box center [617, 133] width 69 height 34
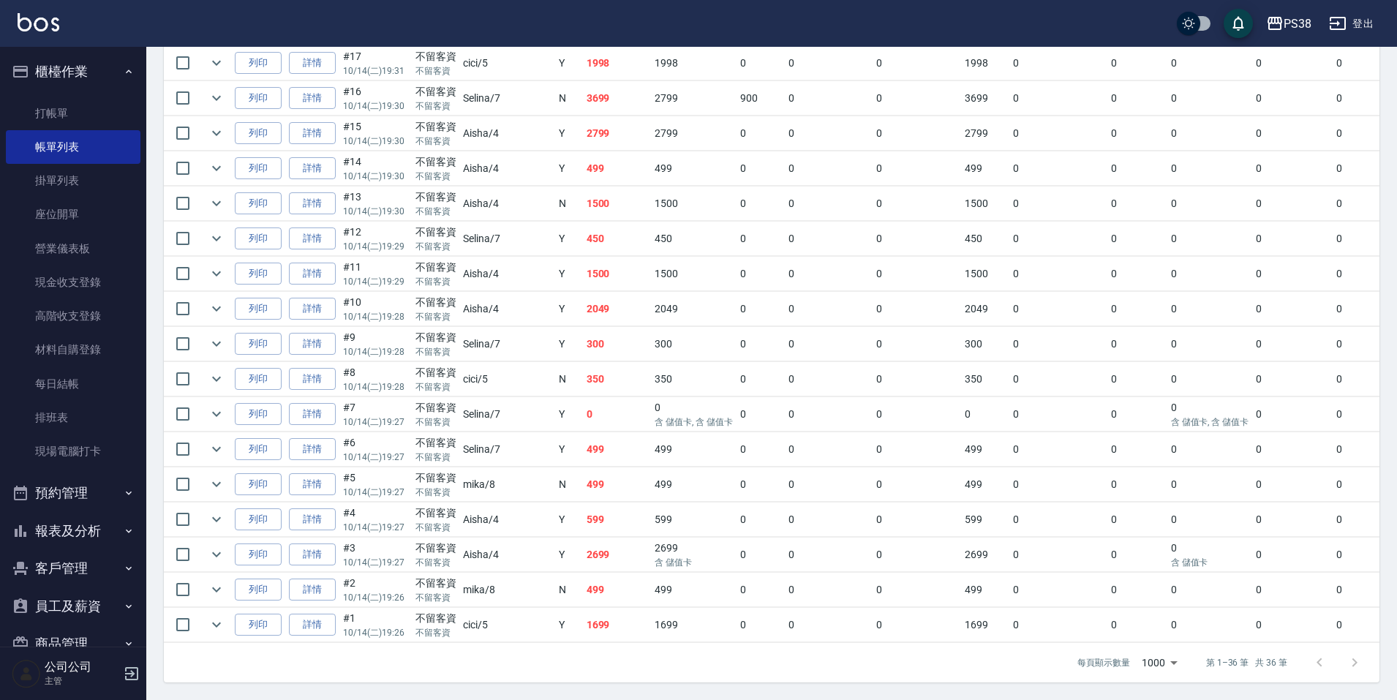
scroll to position [999, 0]
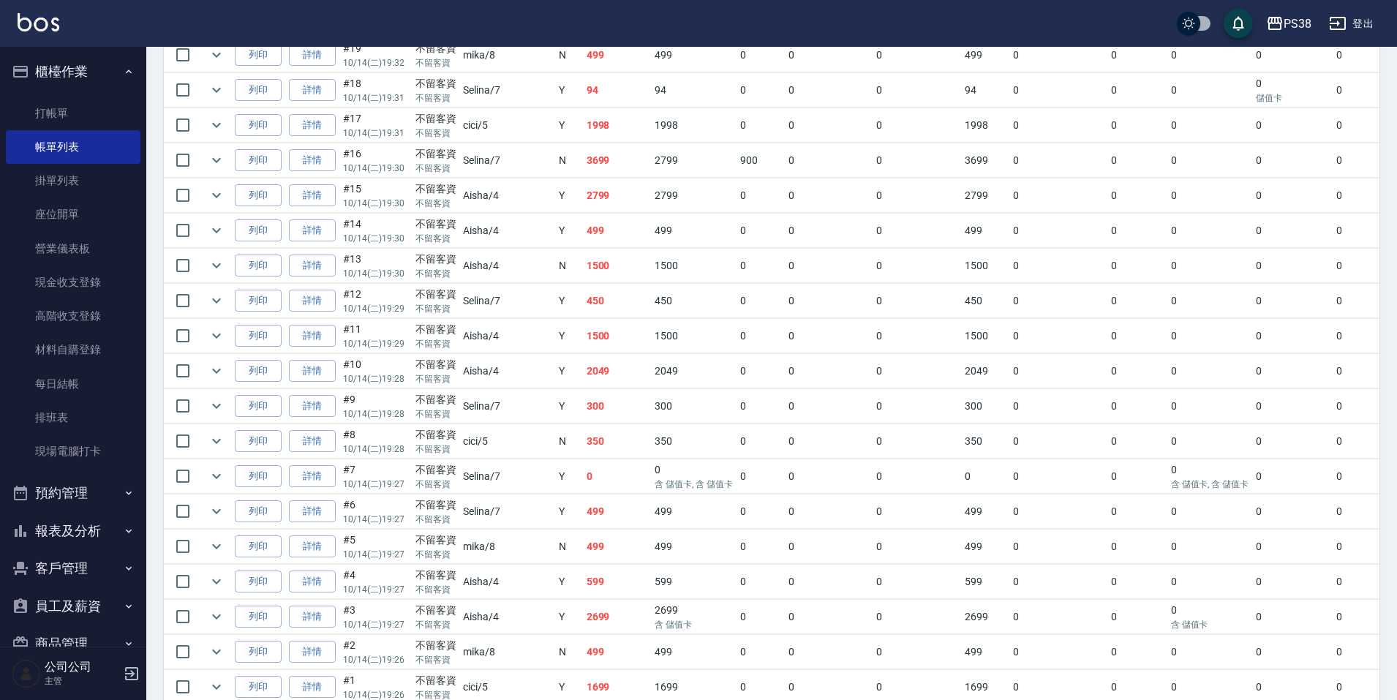
click at [583, 160] on td "3699" at bounding box center [617, 160] width 69 height 34
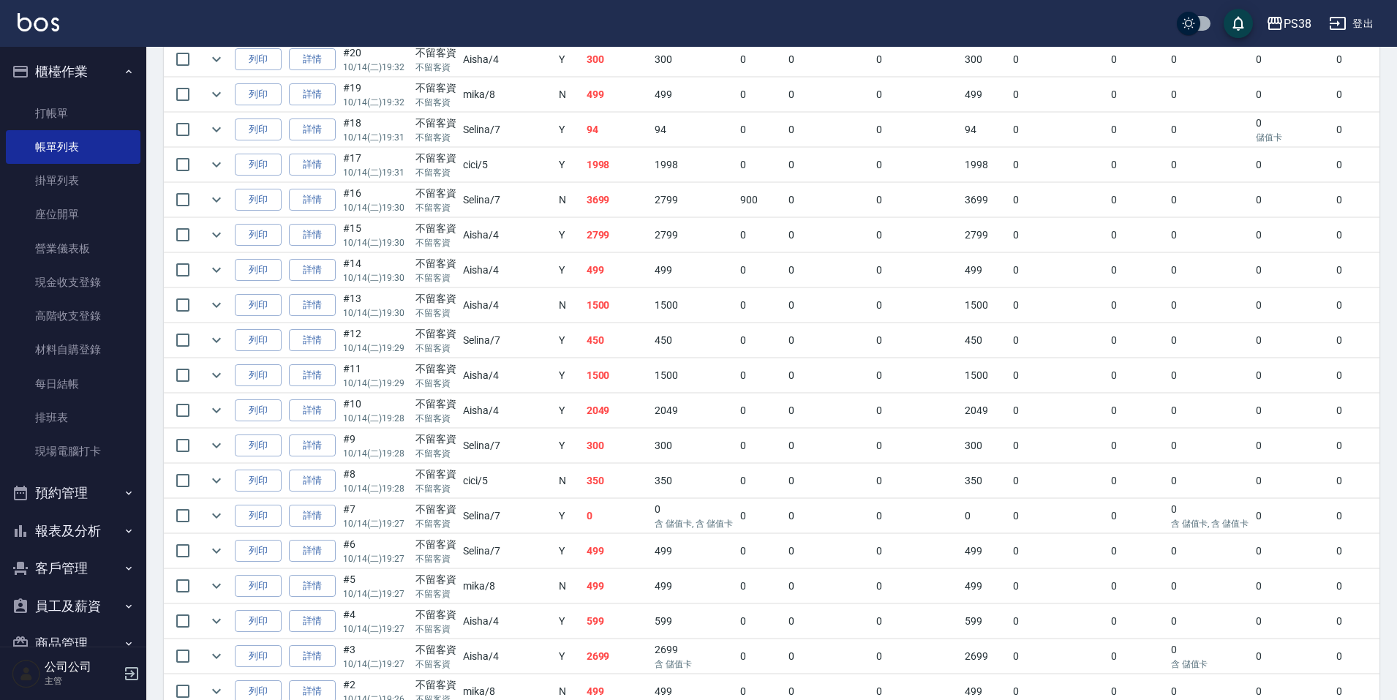
scroll to position [926, 0]
click at [583, 196] on td "1998" at bounding box center [617, 198] width 69 height 34
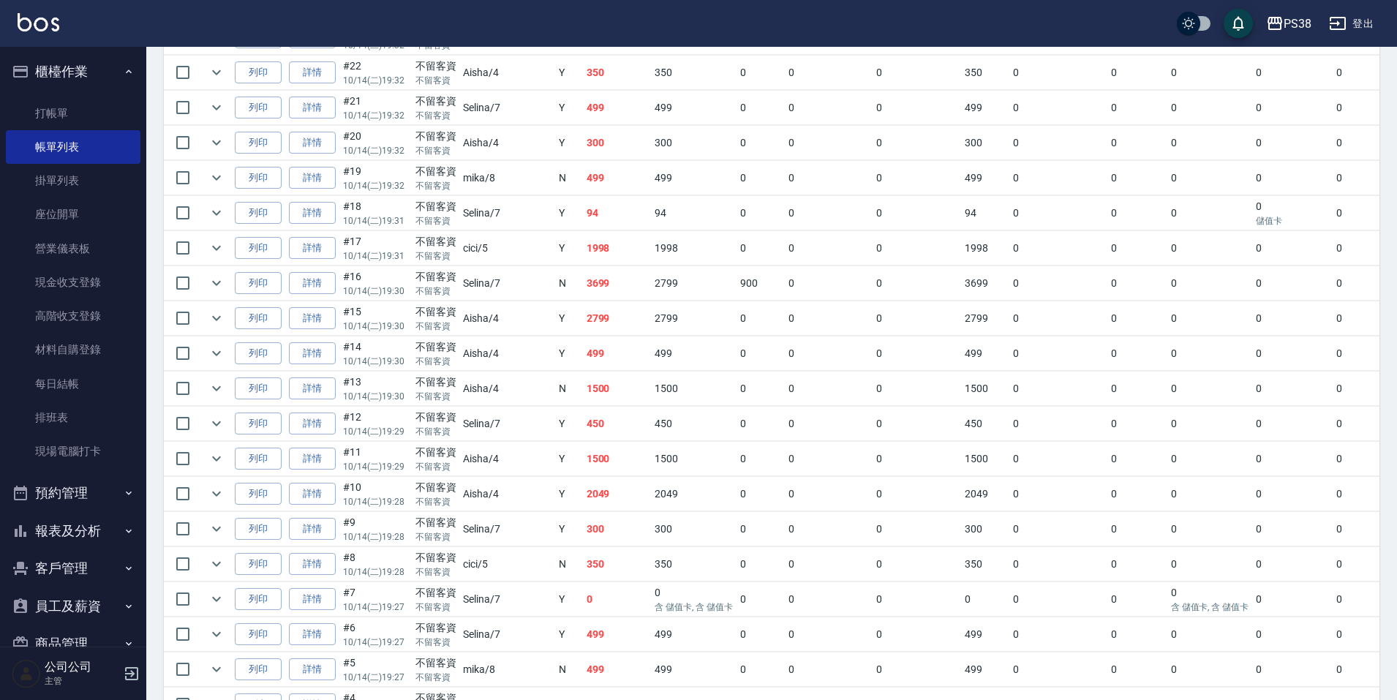
scroll to position [853, 0]
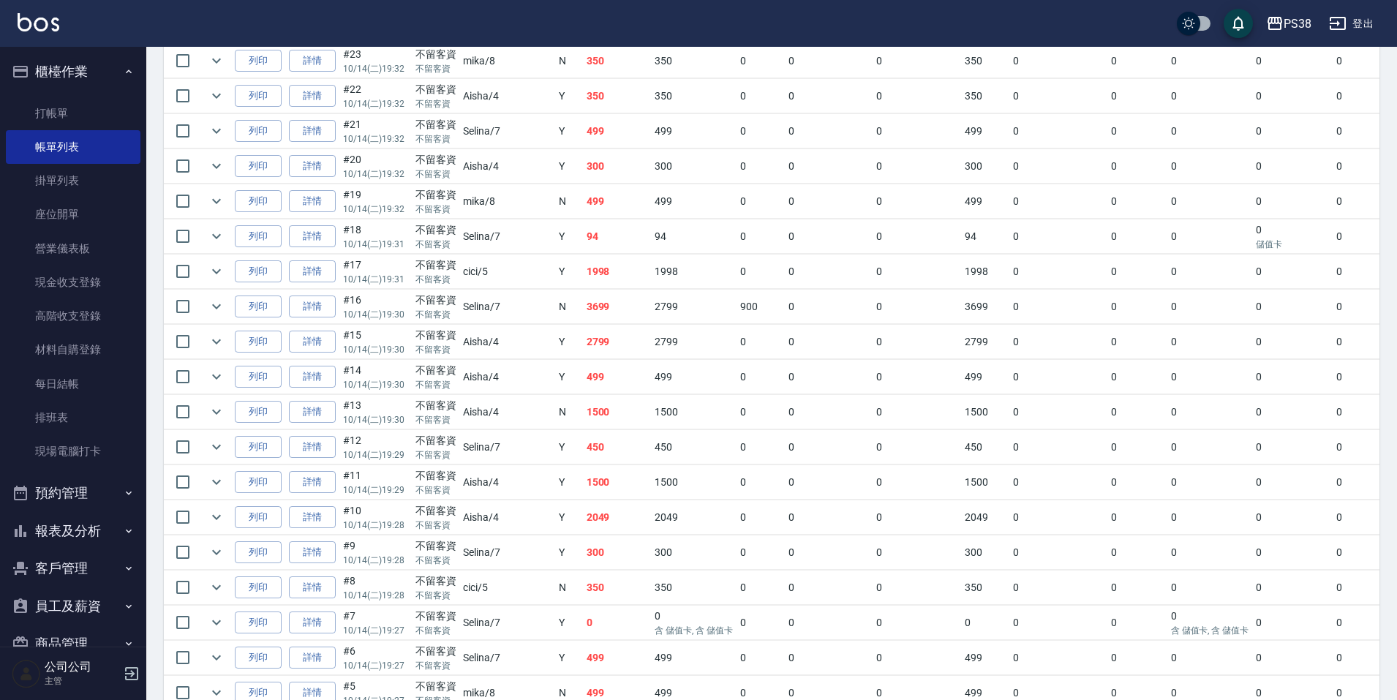
click at [583, 235] on td "94" at bounding box center [617, 236] width 69 height 34
click at [206, 238] on button "expand row" at bounding box center [217, 236] width 22 height 22
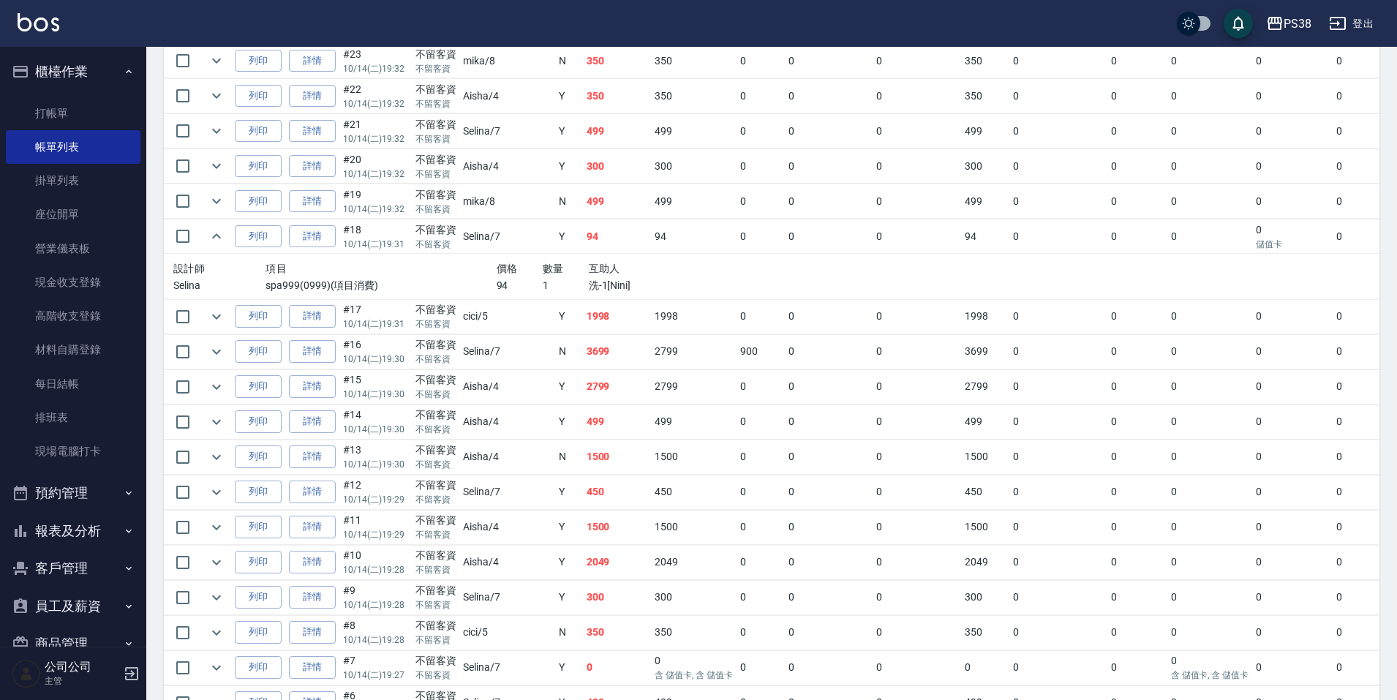
click at [595, 208] on td "499" at bounding box center [617, 201] width 69 height 34
click at [587, 167] on td "300" at bounding box center [617, 166] width 69 height 34
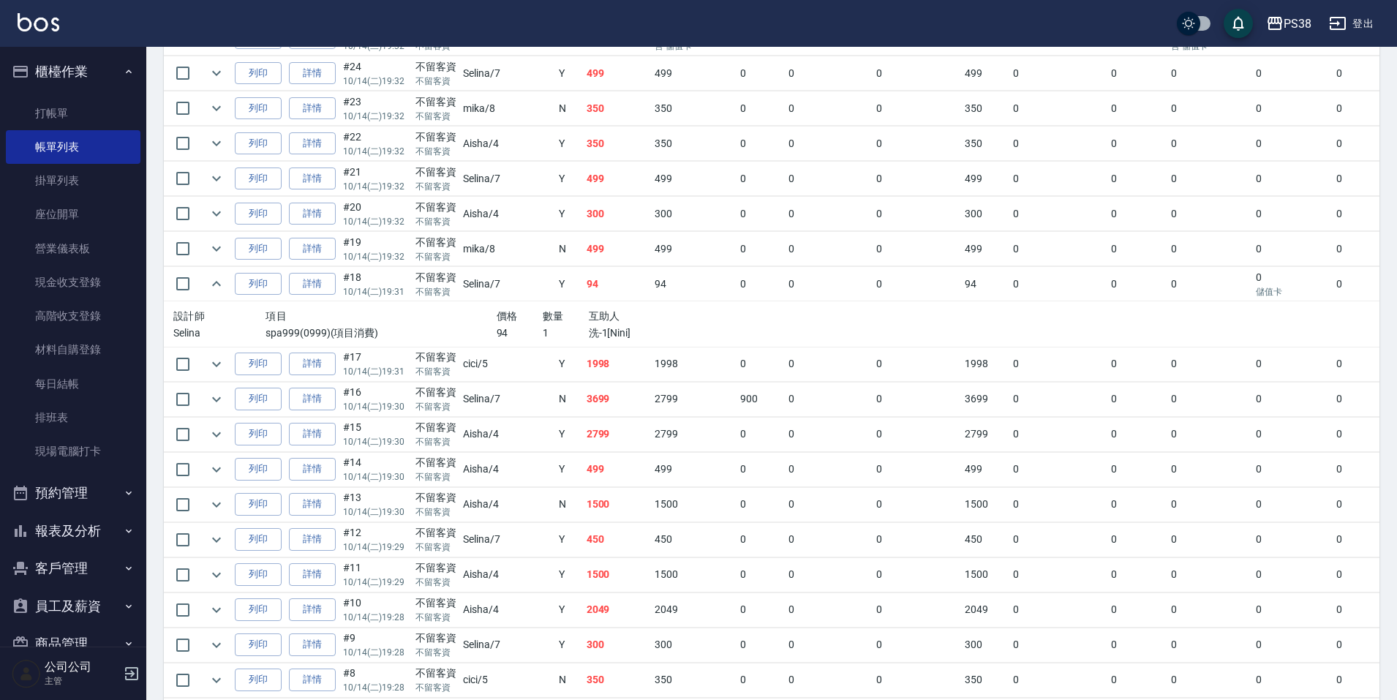
scroll to position [780, 0]
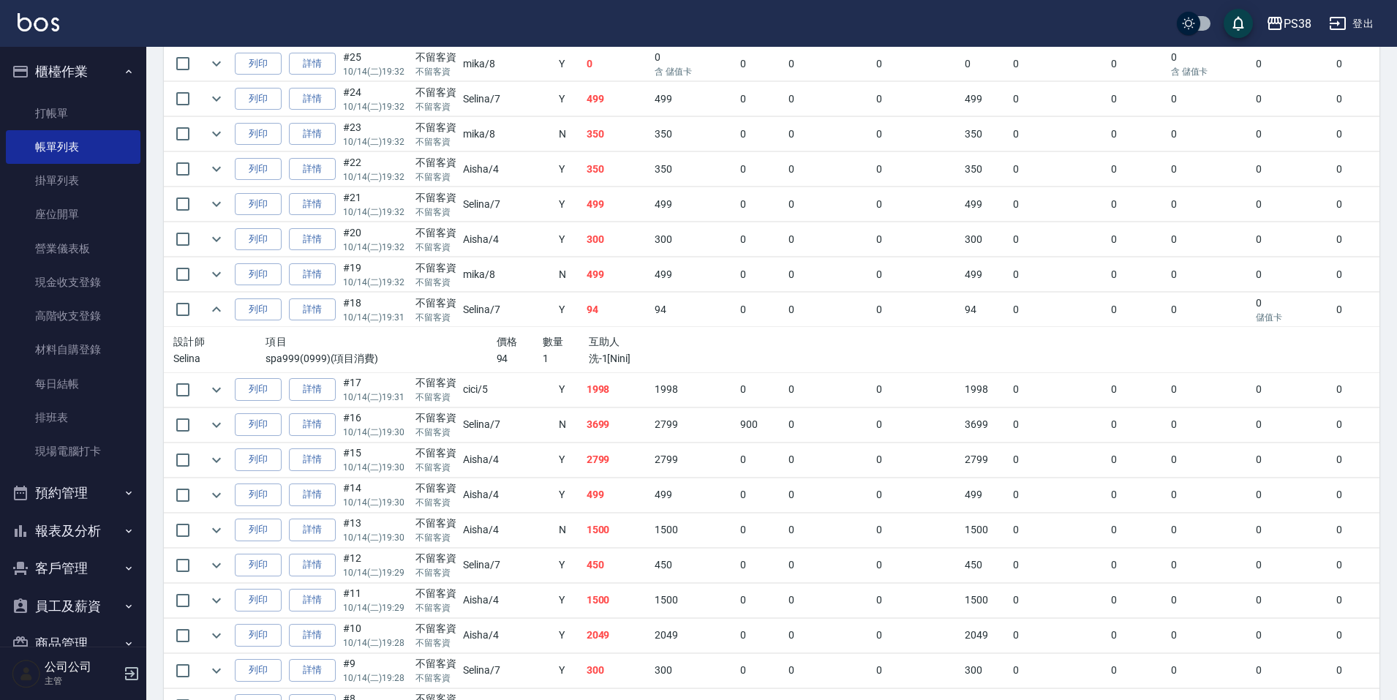
click at [583, 201] on td "499" at bounding box center [617, 204] width 69 height 34
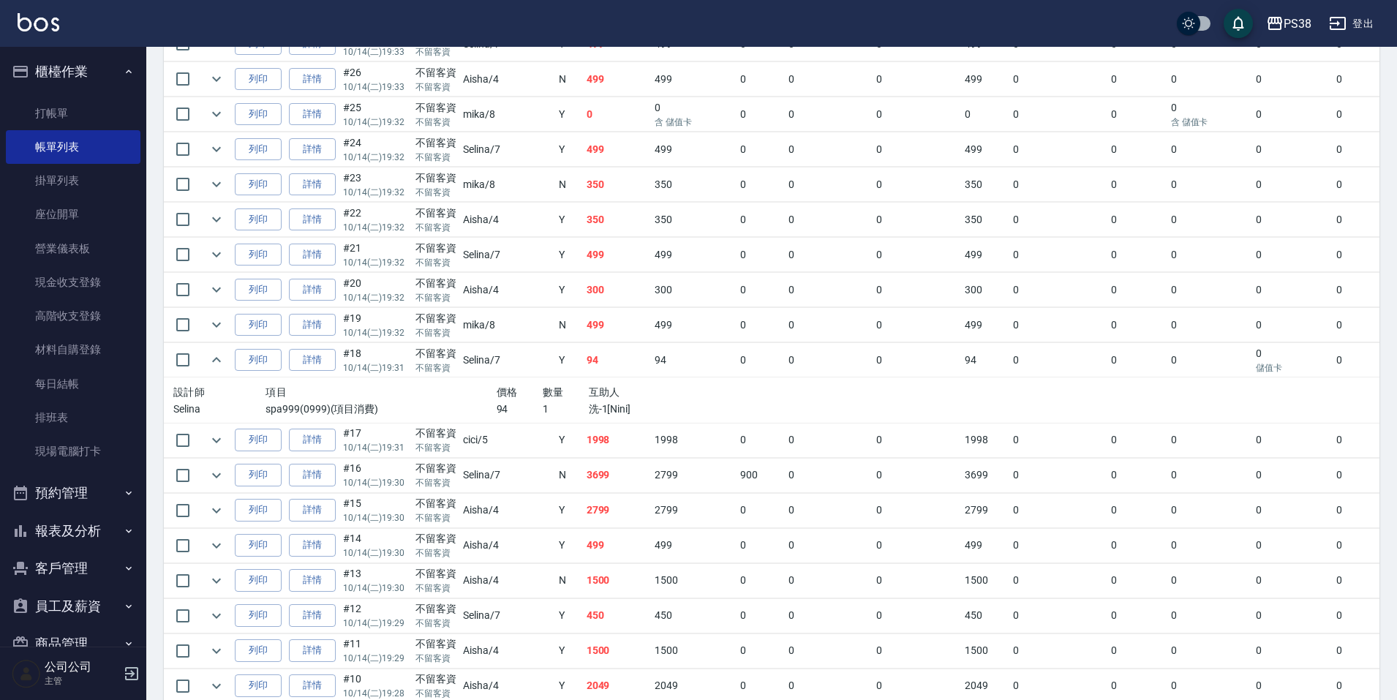
scroll to position [706, 0]
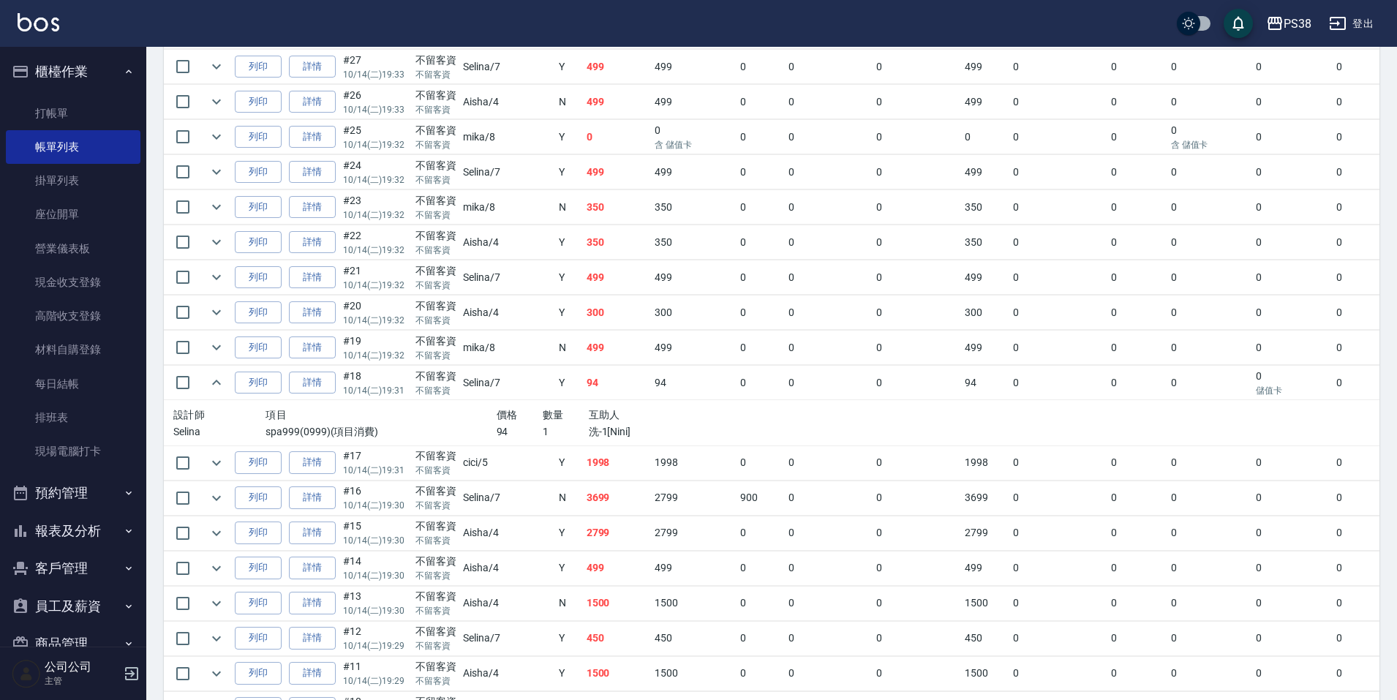
click at [583, 247] on td "350" at bounding box center [617, 242] width 69 height 34
click at [583, 208] on td "350" at bounding box center [617, 207] width 69 height 34
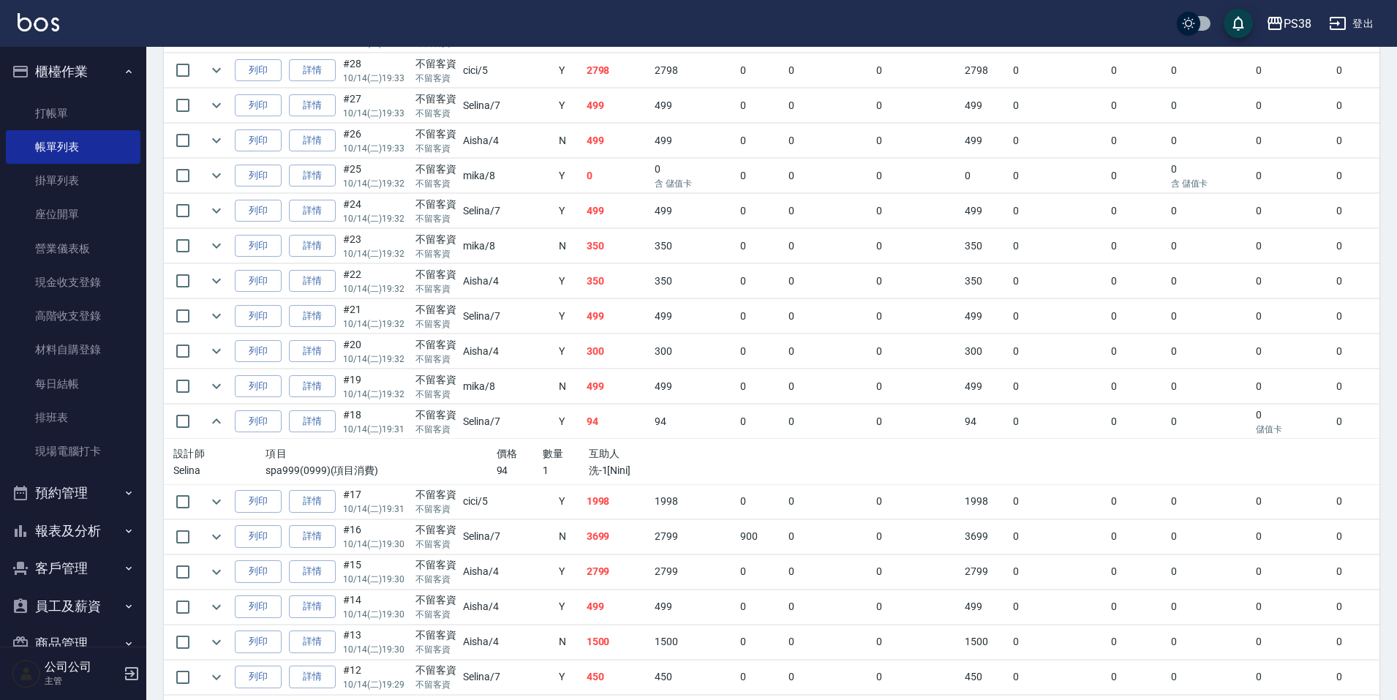
scroll to position [633, 0]
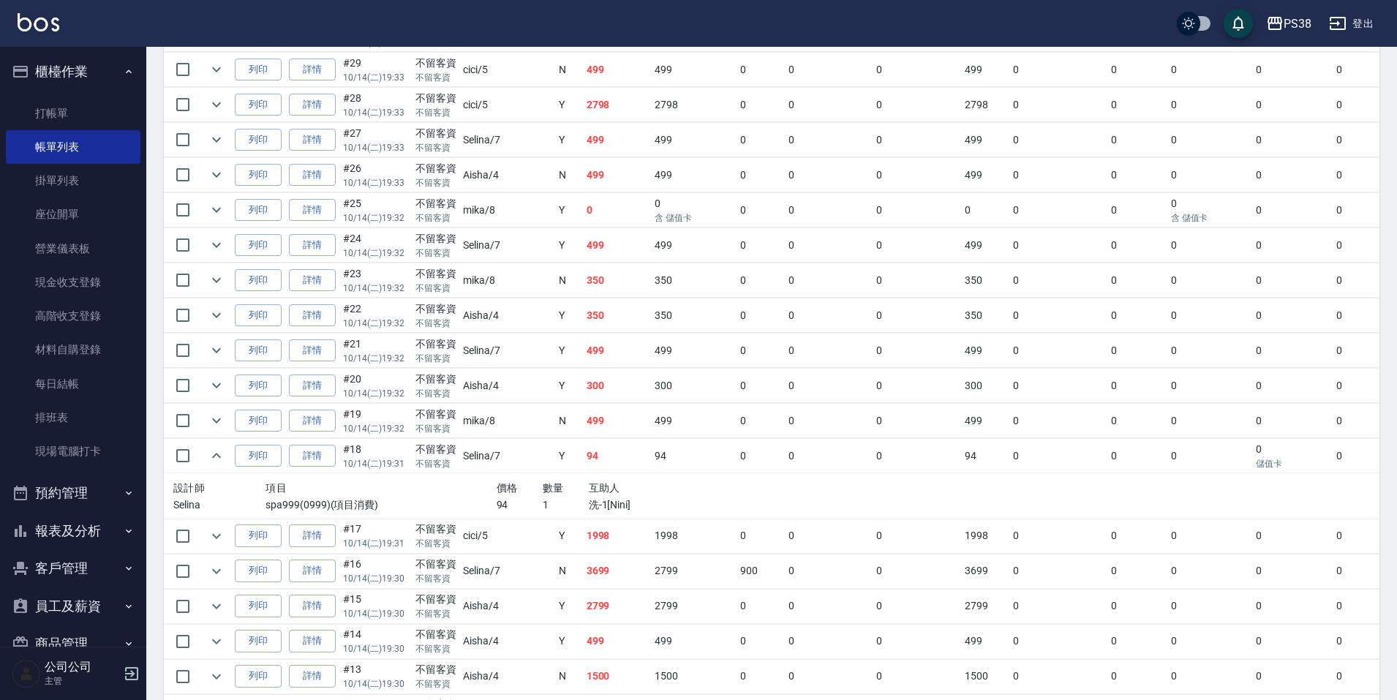
click at [583, 252] on td "499" at bounding box center [617, 245] width 69 height 34
click at [583, 213] on td "0" at bounding box center [617, 210] width 69 height 34
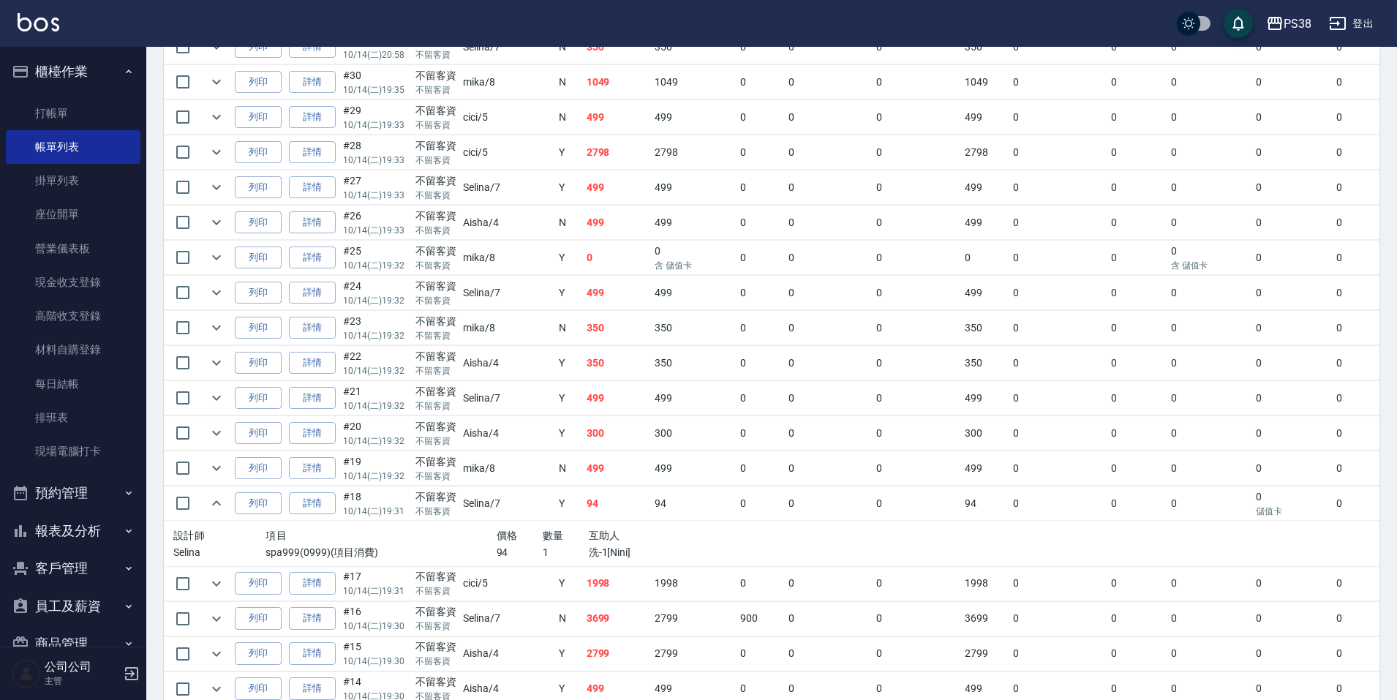
scroll to position [560, 0]
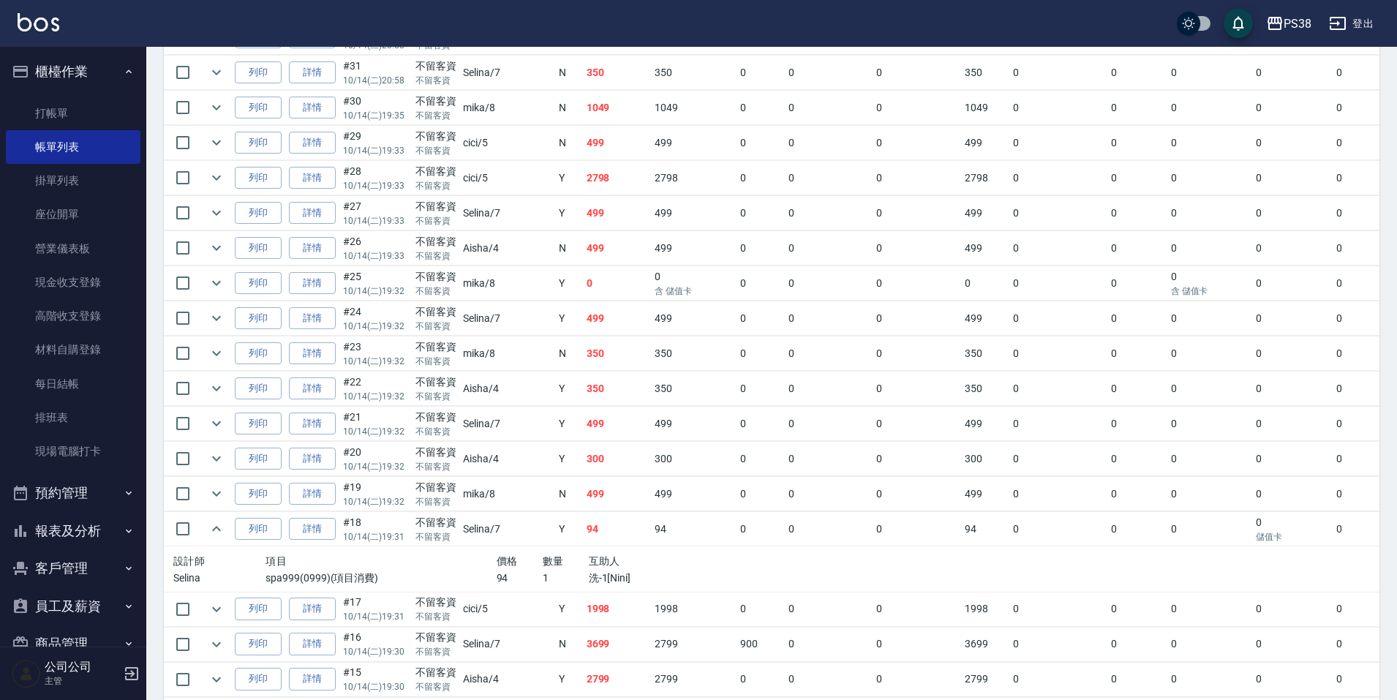
click at [583, 235] on td "499" at bounding box center [617, 248] width 69 height 34
click at [583, 206] on td "499" at bounding box center [617, 213] width 69 height 34
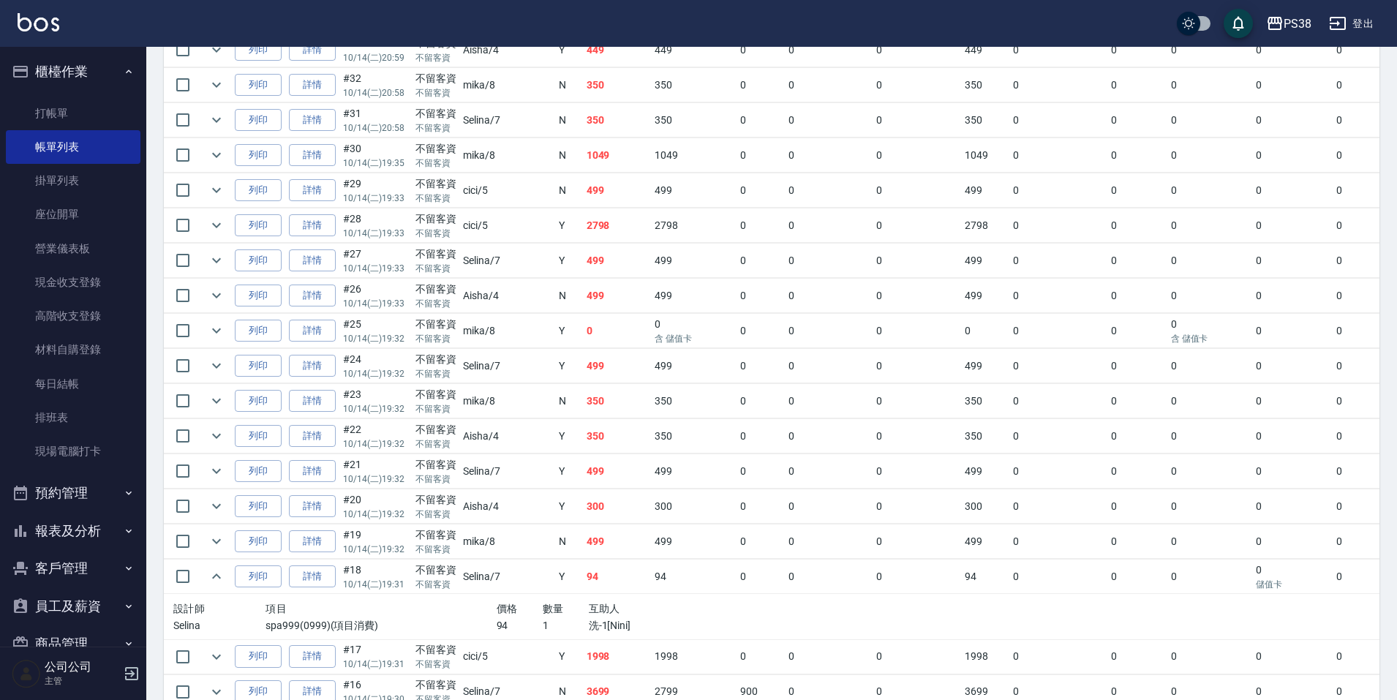
scroll to position [487, 0]
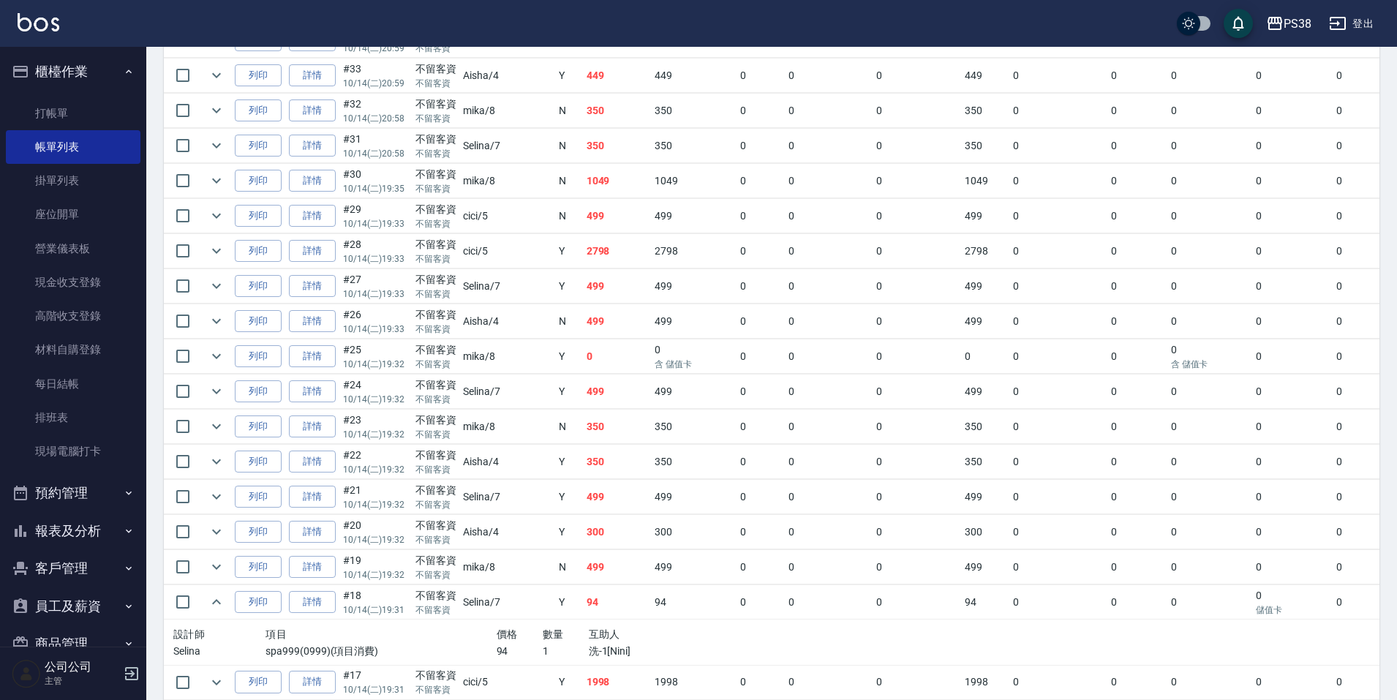
click at [583, 247] on td "2798" at bounding box center [617, 251] width 69 height 34
click at [587, 215] on td "499" at bounding box center [617, 216] width 69 height 34
click at [583, 181] on td "1049" at bounding box center [617, 181] width 69 height 34
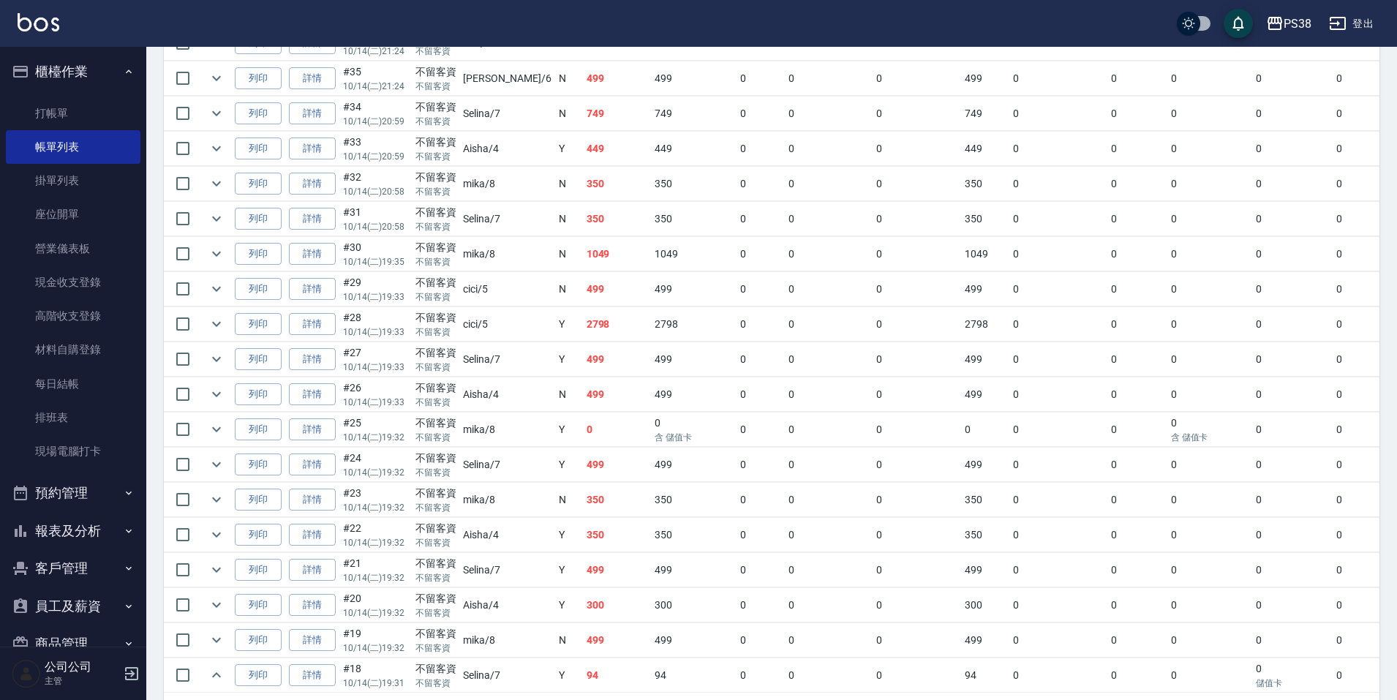
click at [583, 235] on td "350" at bounding box center [617, 219] width 69 height 34
click at [583, 182] on td "350" at bounding box center [617, 184] width 69 height 34
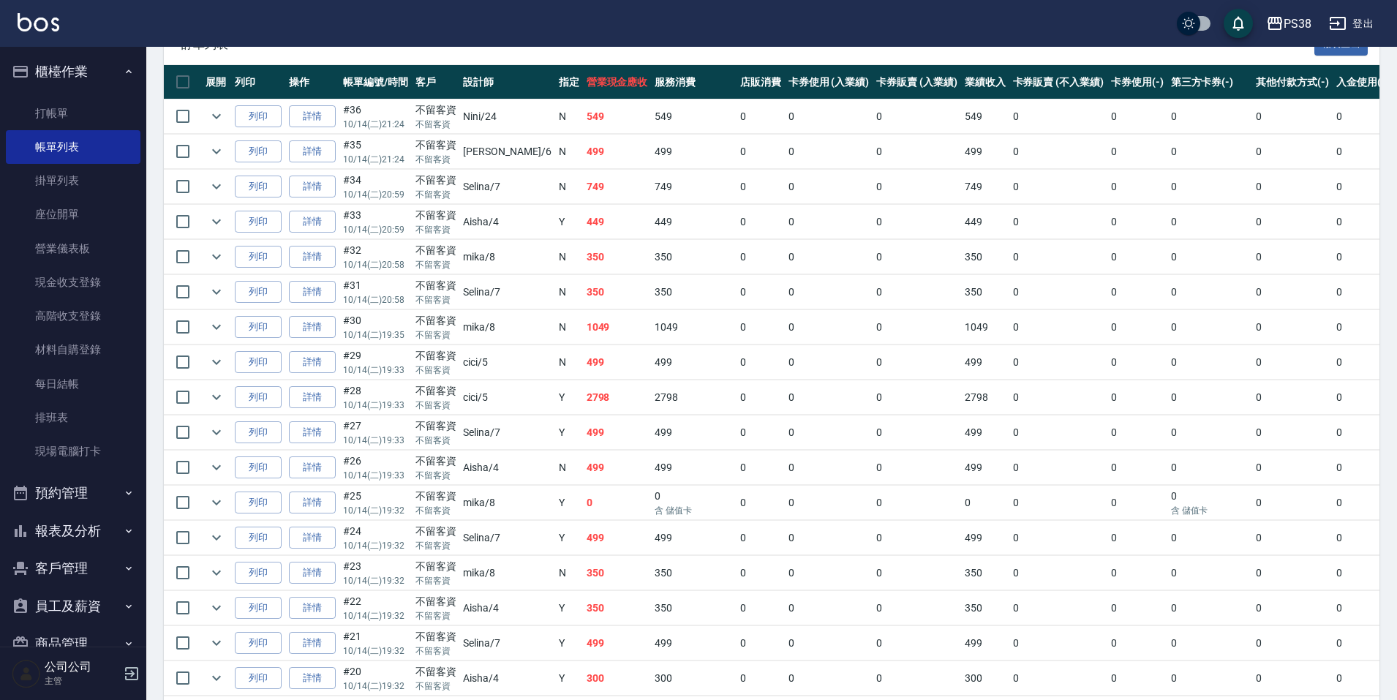
click at [583, 255] on td "350" at bounding box center [617, 257] width 69 height 34
click at [583, 283] on td "350" at bounding box center [617, 292] width 69 height 34
click at [583, 255] on td "350" at bounding box center [617, 257] width 69 height 34
click at [583, 221] on td "449" at bounding box center [617, 222] width 69 height 34
click at [584, 199] on td "749" at bounding box center [617, 187] width 69 height 34
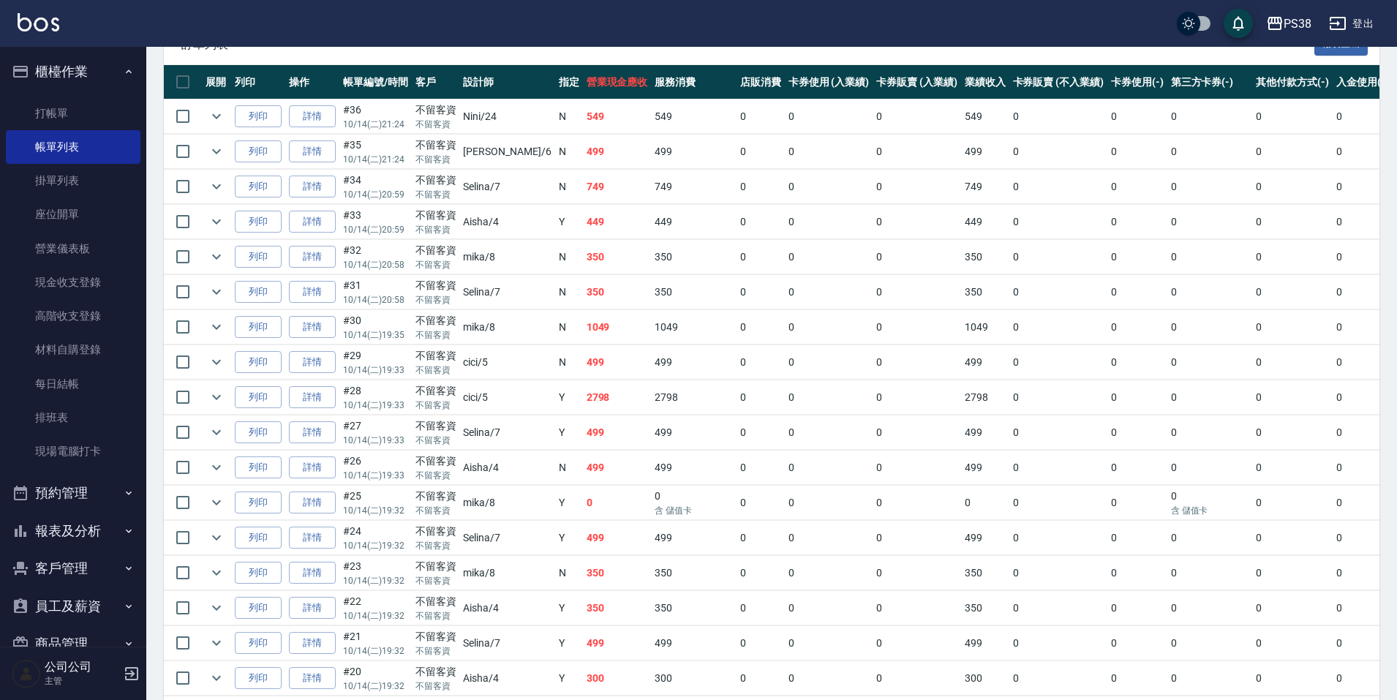
click at [592, 154] on td "499" at bounding box center [617, 152] width 69 height 34
click at [583, 109] on td "549" at bounding box center [617, 116] width 69 height 34
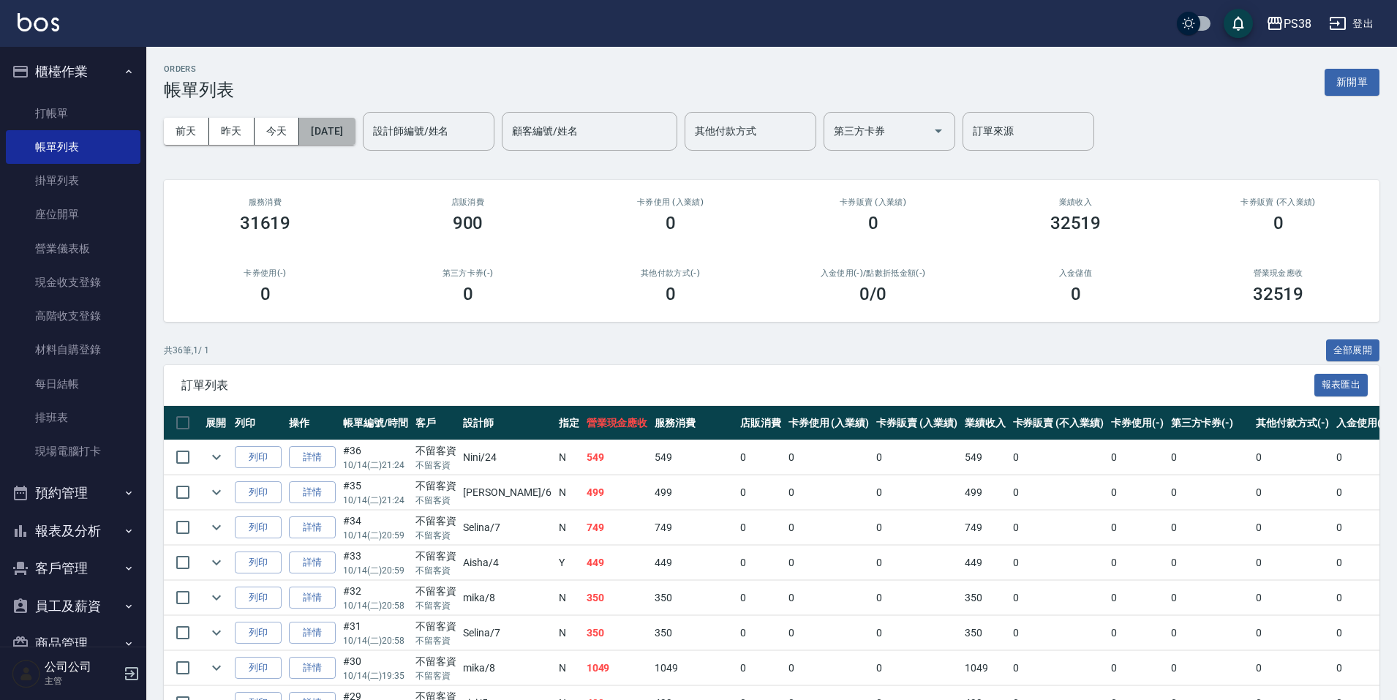
click at [353, 122] on button "[DATE]" at bounding box center [327, 131] width 56 height 27
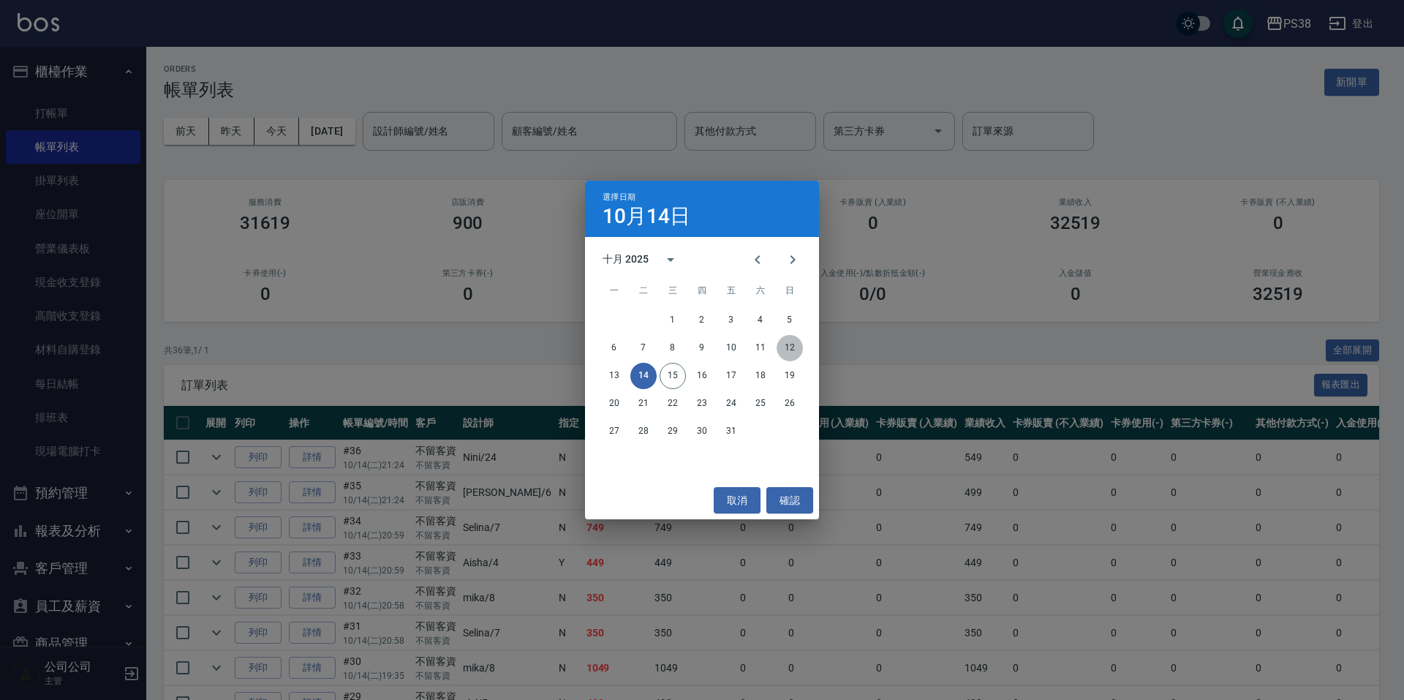
click at [792, 349] on button "12" at bounding box center [790, 348] width 26 height 26
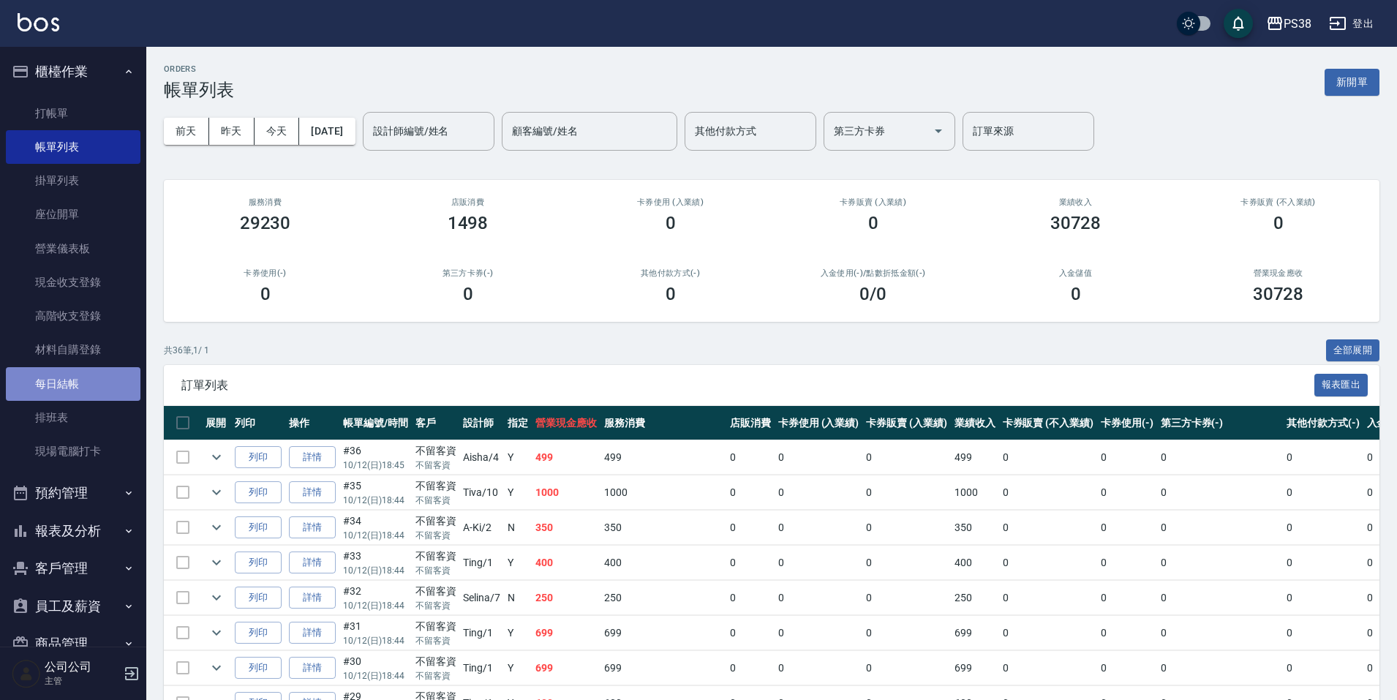
click at [79, 376] on link "每日結帳" at bounding box center [73, 384] width 135 height 34
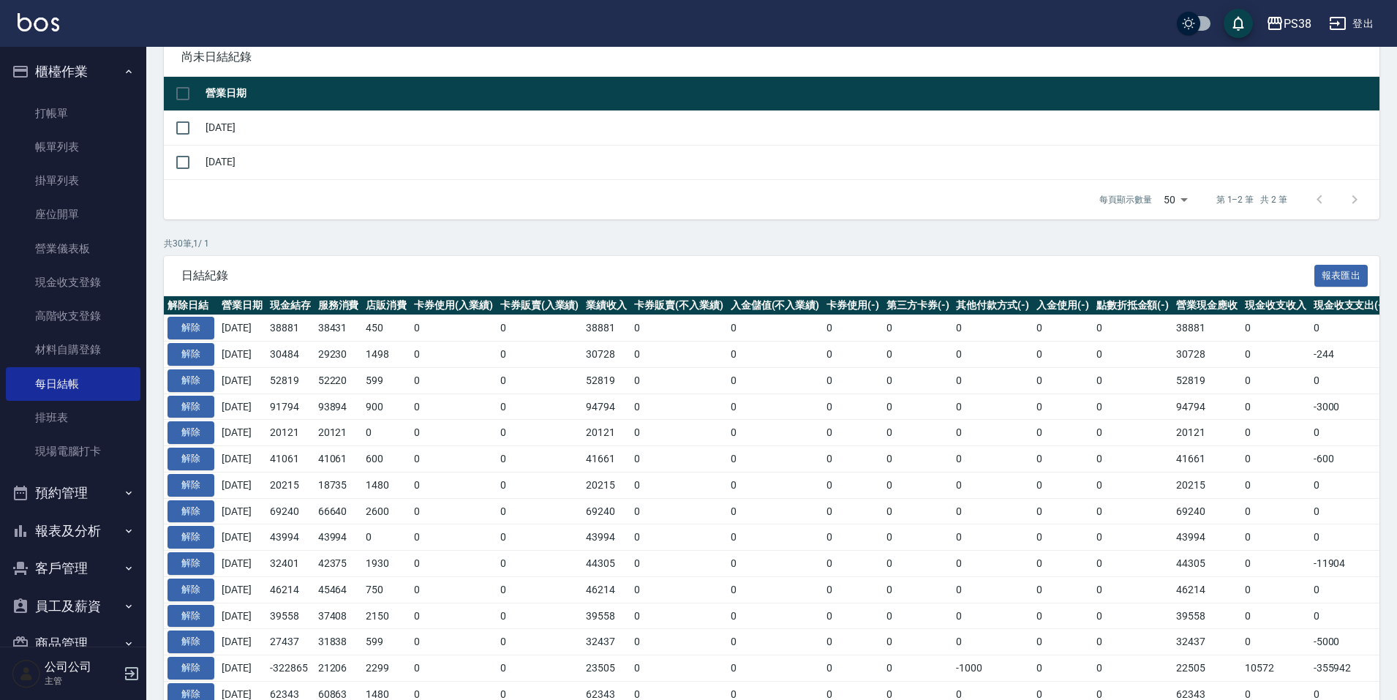
scroll to position [146, 0]
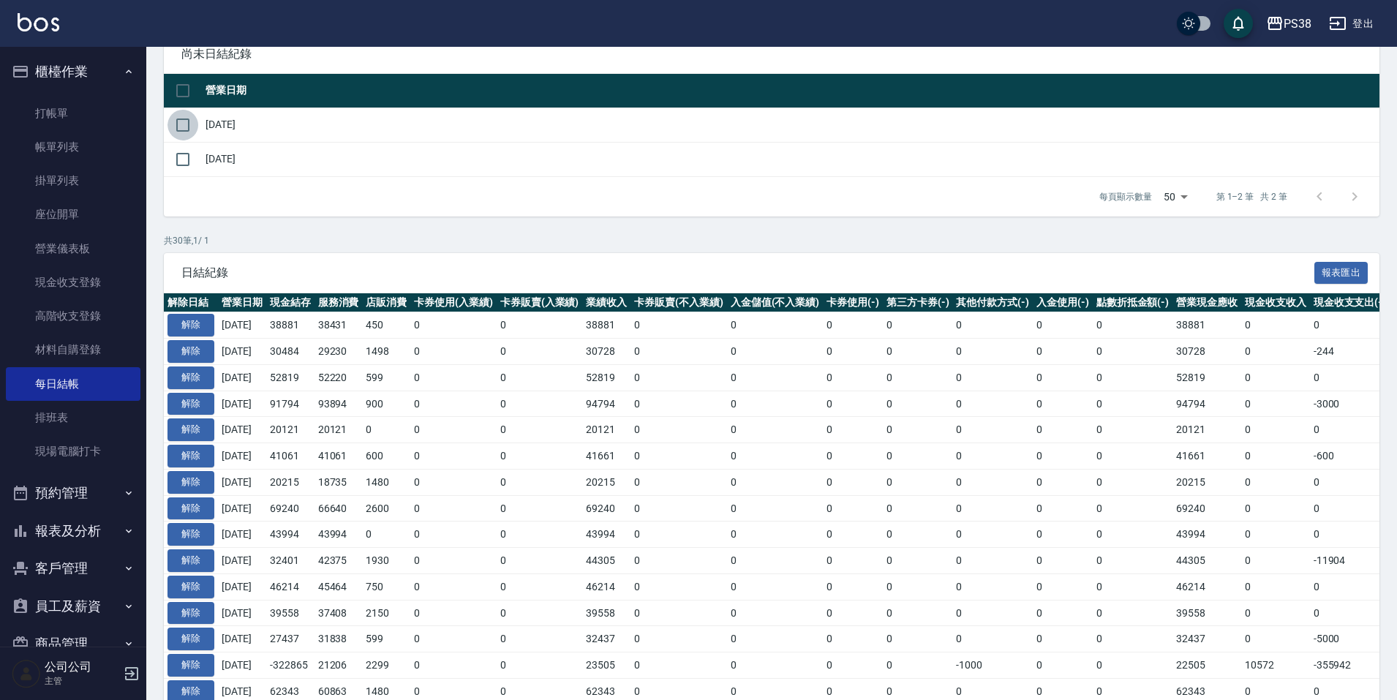
click at [184, 124] on input "checkbox" at bounding box center [182, 125] width 31 height 31
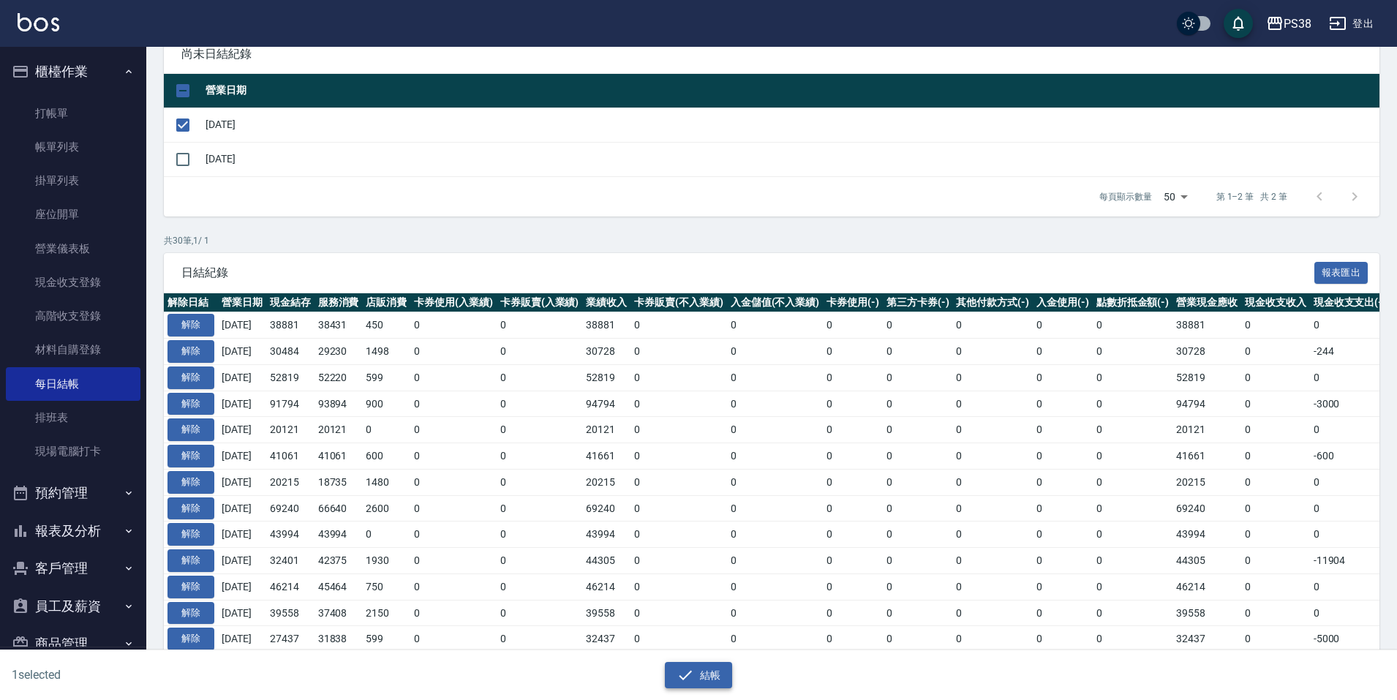
click at [723, 671] on button "結帳" at bounding box center [699, 675] width 68 height 27
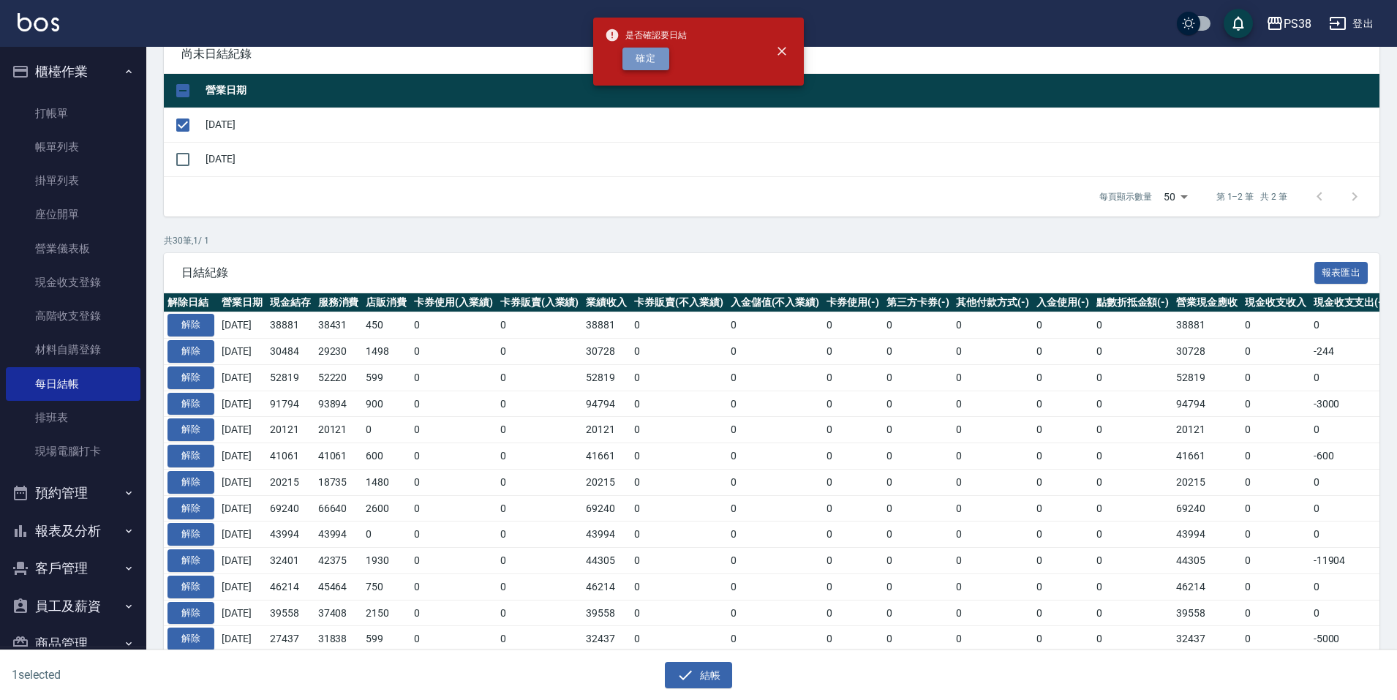
click at [660, 64] on button "確定" at bounding box center [645, 59] width 47 height 23
checkbox input "false"
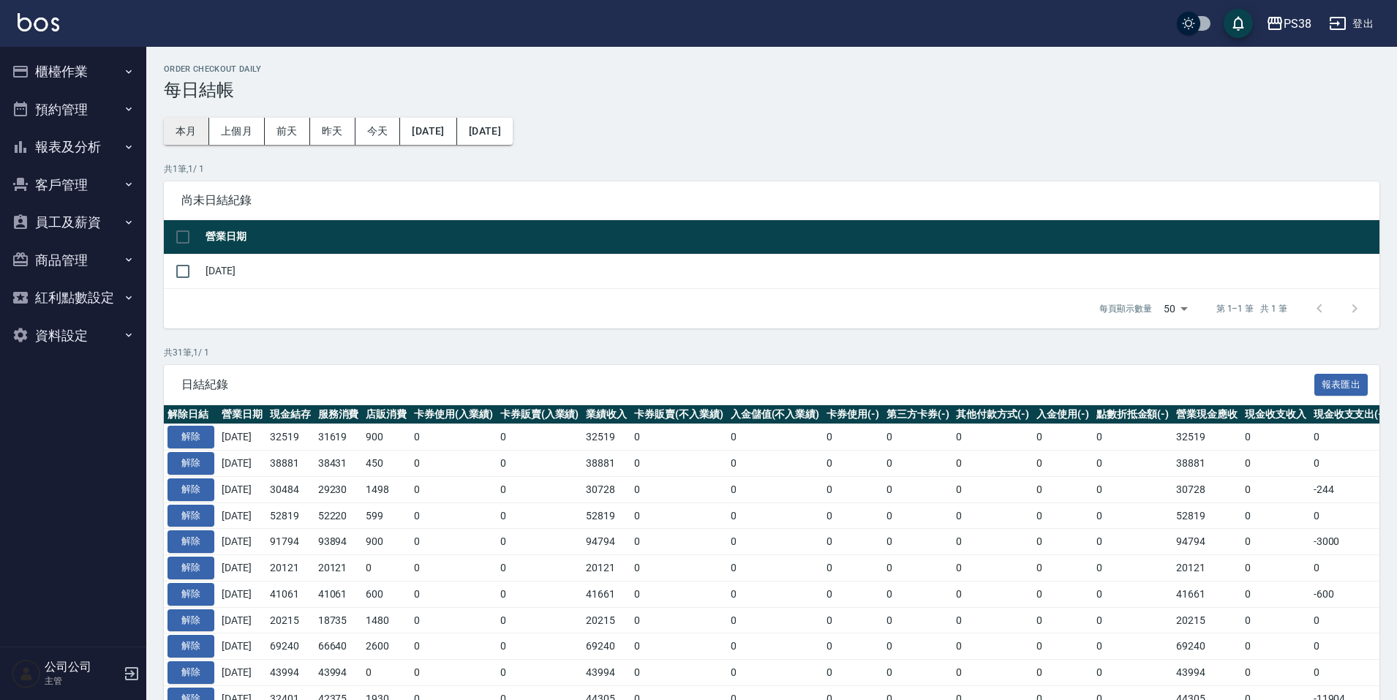
click at [173, 125] on button "本月" at bounding box center [186, 131] width 45 height 27
click at [200, 455] on button "解除" at bounding box center [190, 463] width 47 height 23
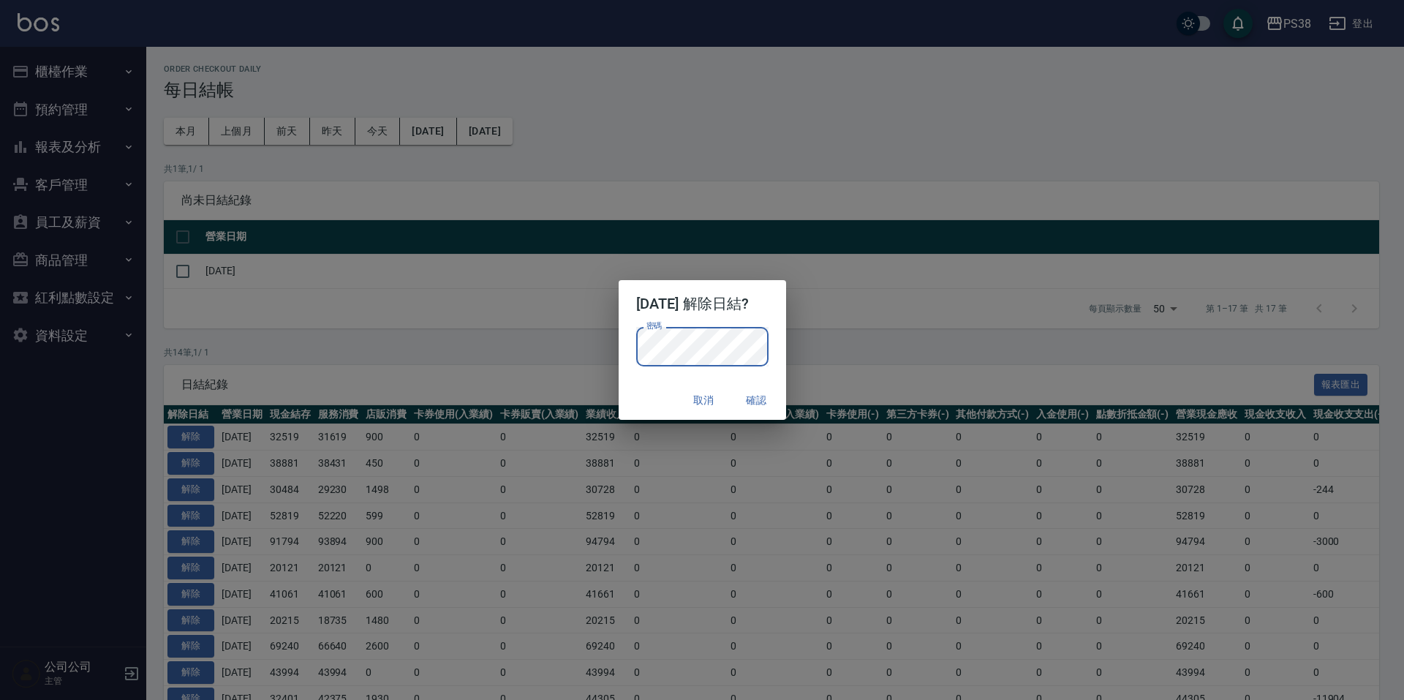
click at [763, 403] on button "確認" at bounding box center [757, 400] width 47 height 27
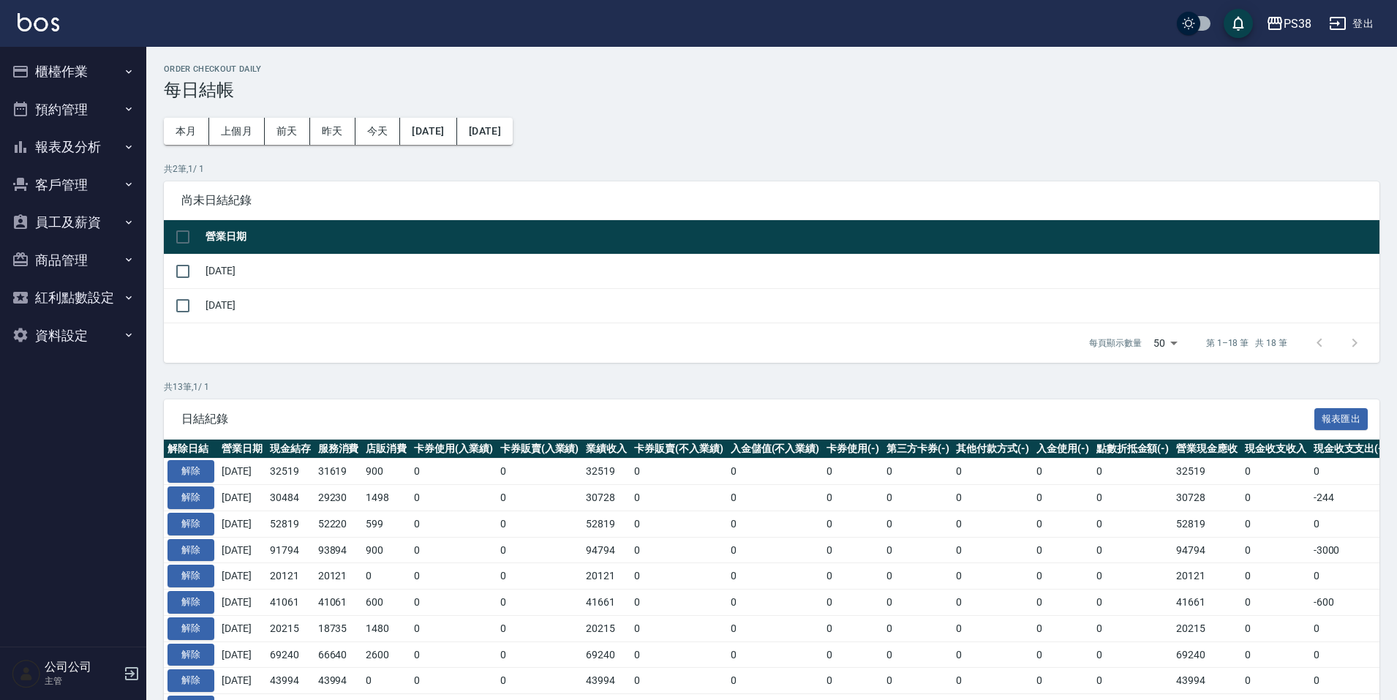
click at [95, 69] on button "櫃檯作業" at bounding box center [73, 72] width 135 height 38
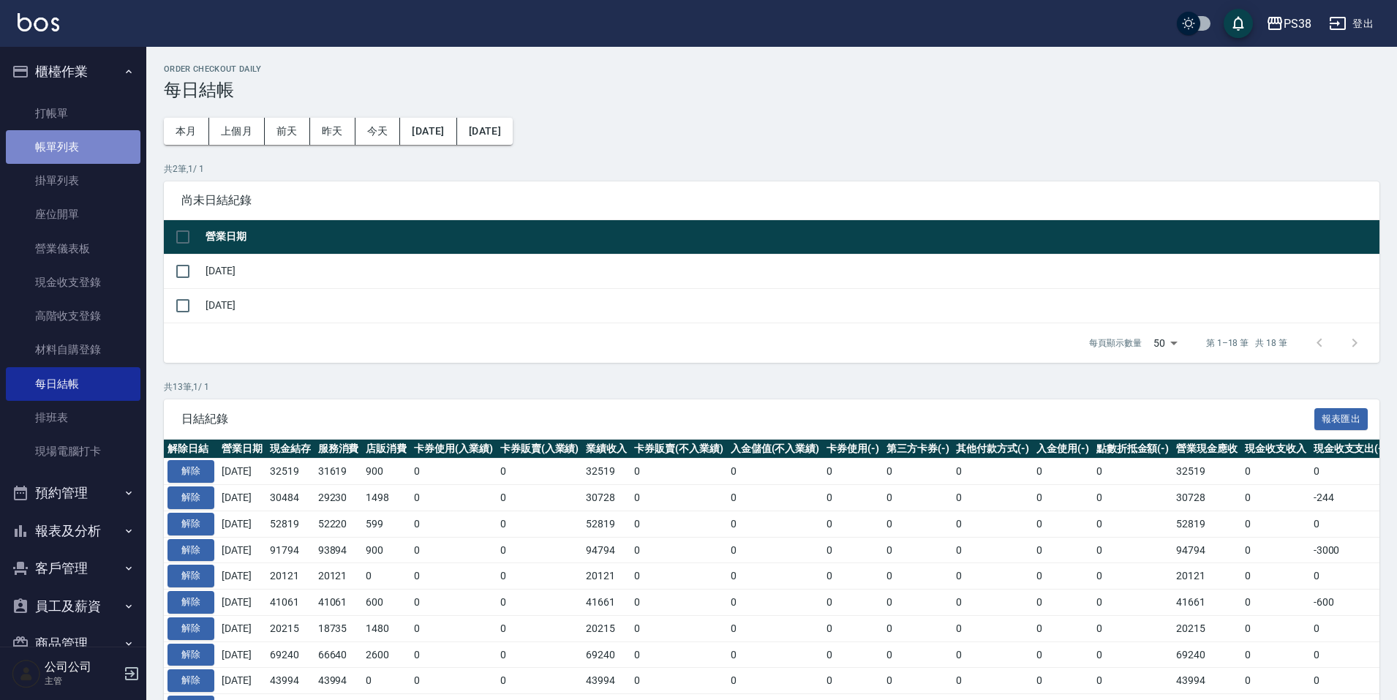
click at [88, 159] on link "帳單列表" at bounding box center [73, 147] width 135 height 34
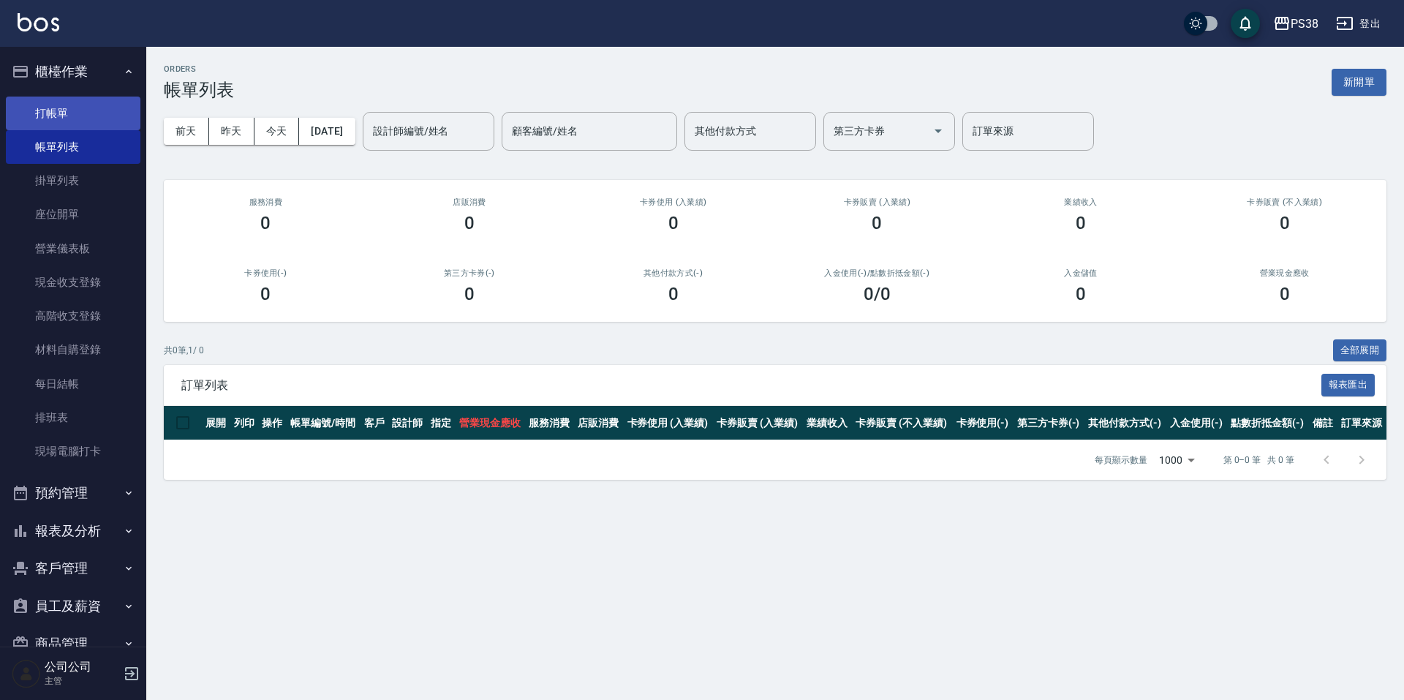
click at [110, 108] on link "打帳單" at bounding box center [73, 114] width 135 height 34
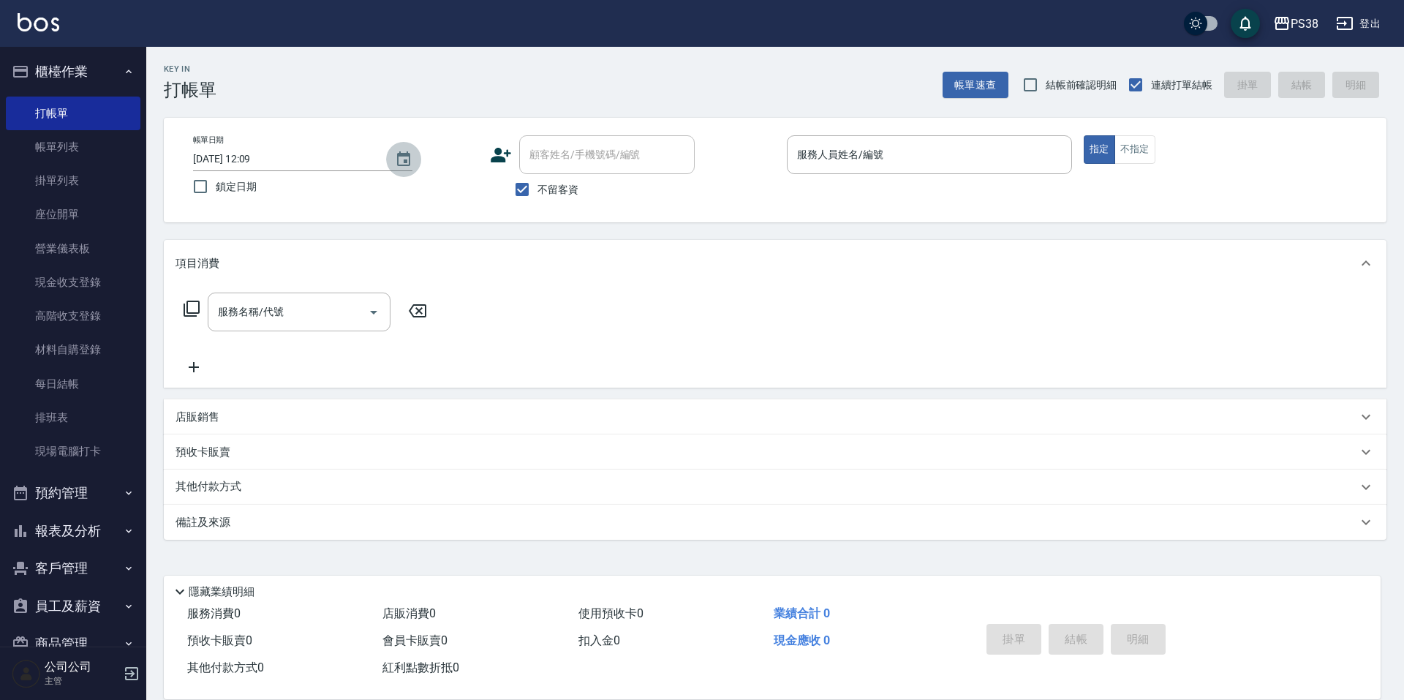
click at [403, 157] on icon "Choose date, selected date is 2025-10-15" at bounding box center [404, 160] width 18 height 18
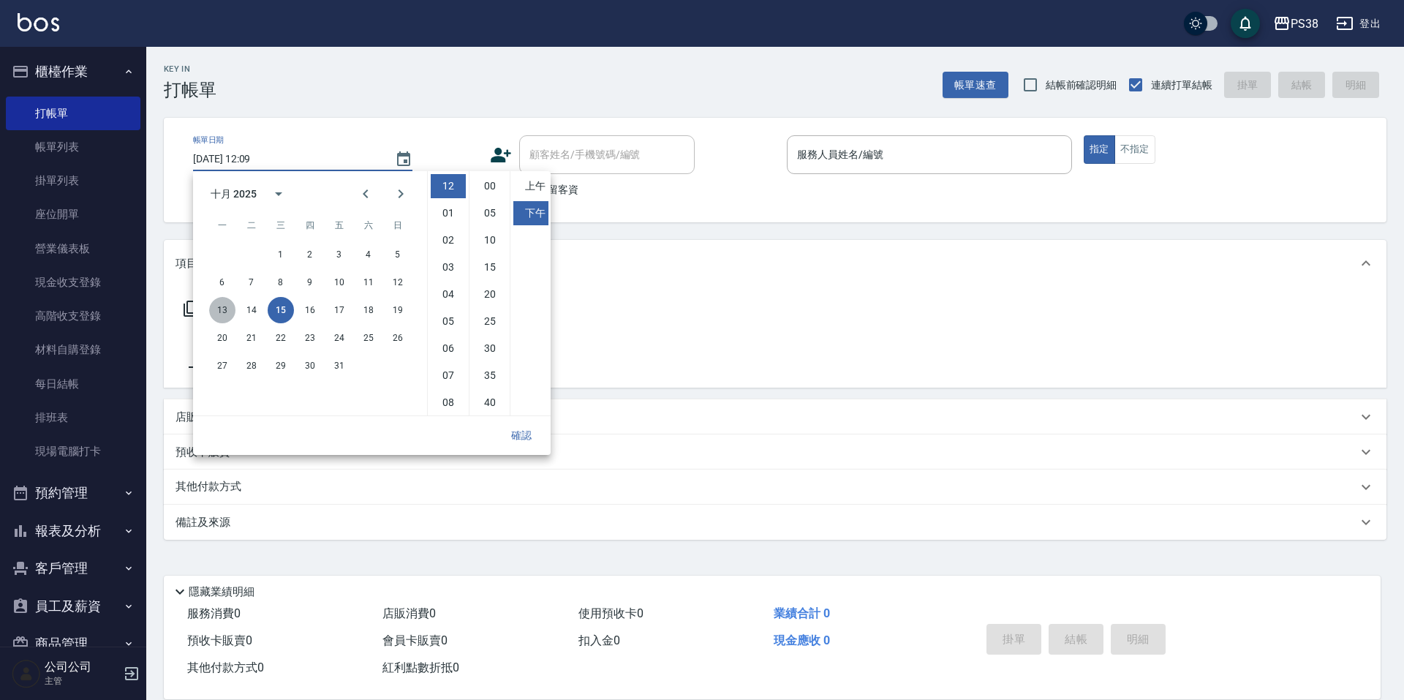
click at [221, 309] on button "13" at bounding box center [222, 310] width 26 height 26
click at [443, 402] on li "11" at bounding box center [448, 402] width 35 height 24
click at [492, 243] on li "10" at bounding box center [489, 240] width 35 height 24
type input "2025/10/13 23:10"
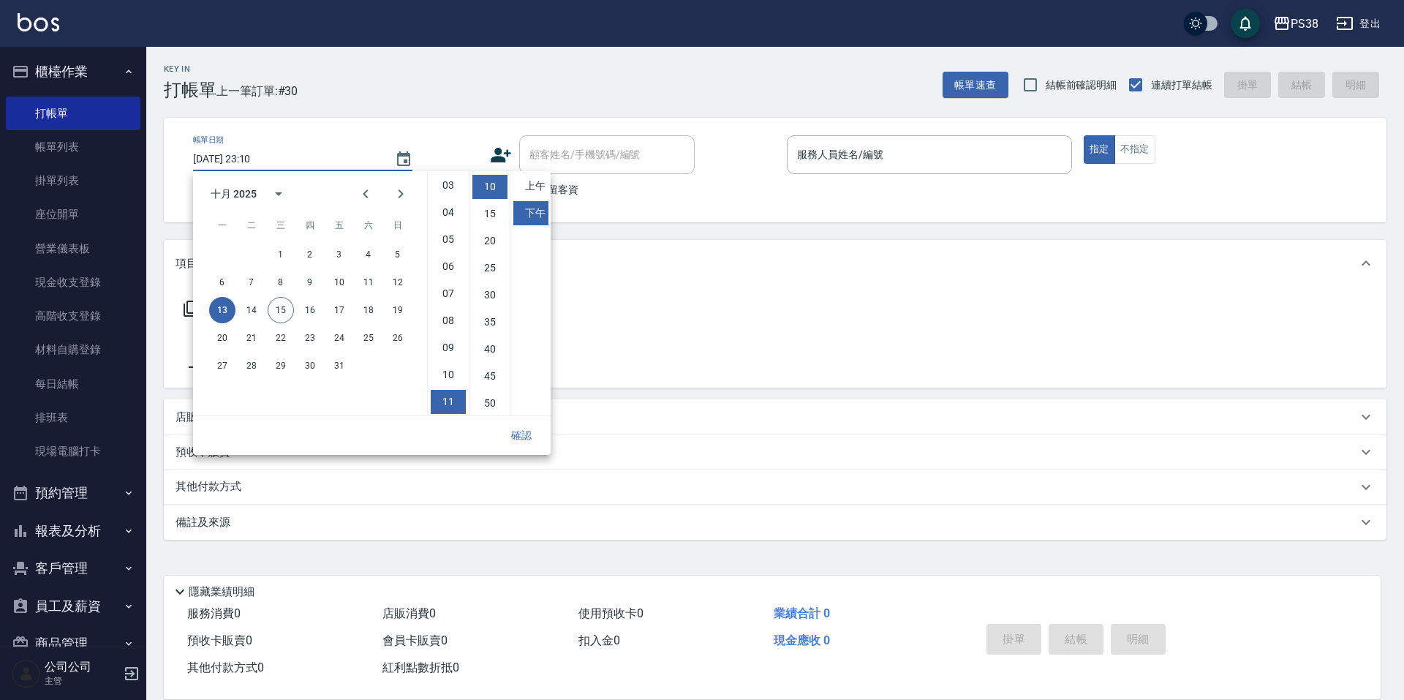
scroll to position [54, 0]
click at [524, 437] on button "確認" at bounding box center [521, 435] width 47 height 27
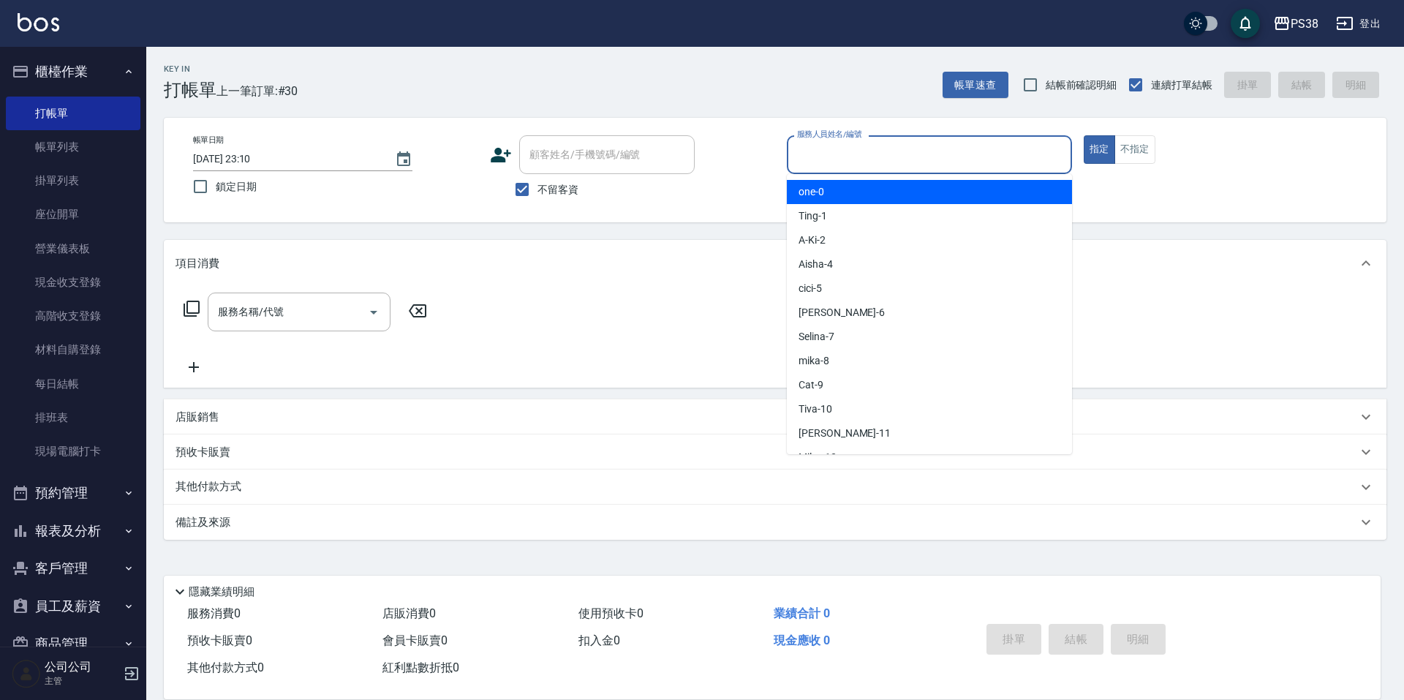
click at [882, 165] on input "服務人員姓名/編號" at bounding box center [929, 155] width 272 height 26
type input "A-Ki-2"
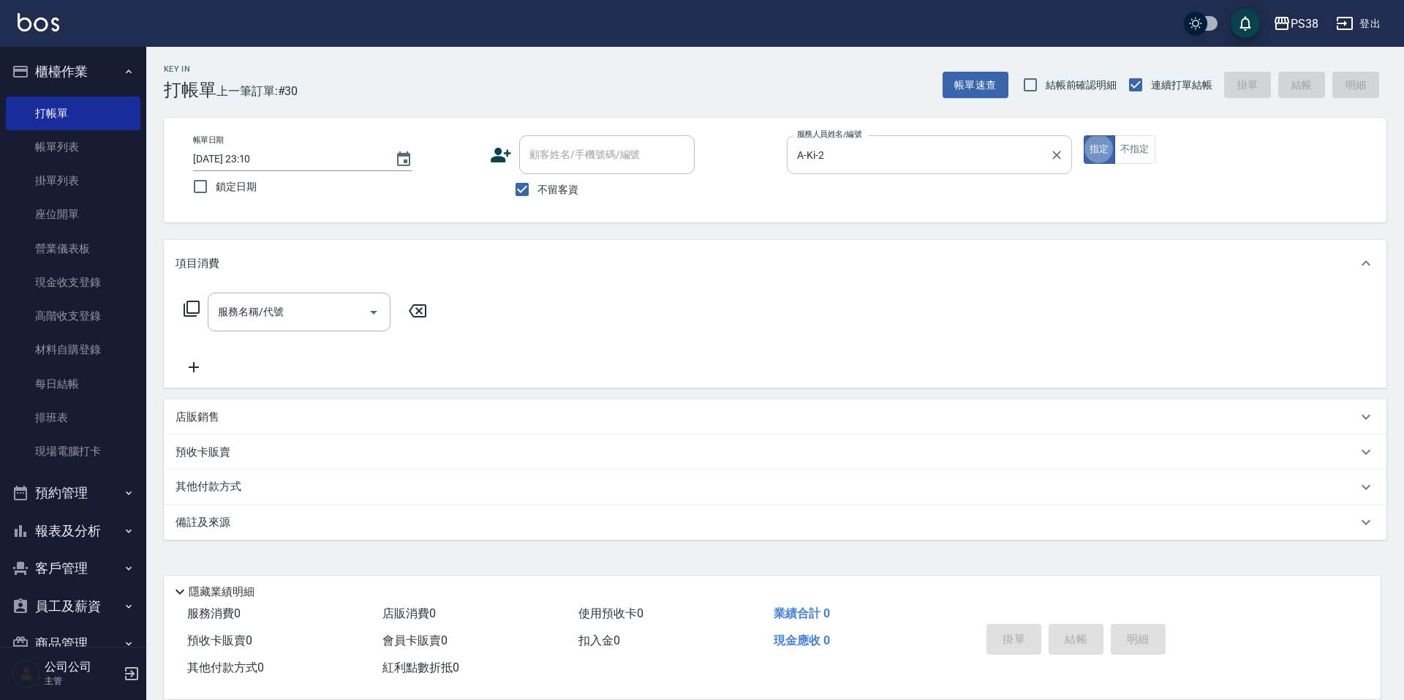
type button "true"
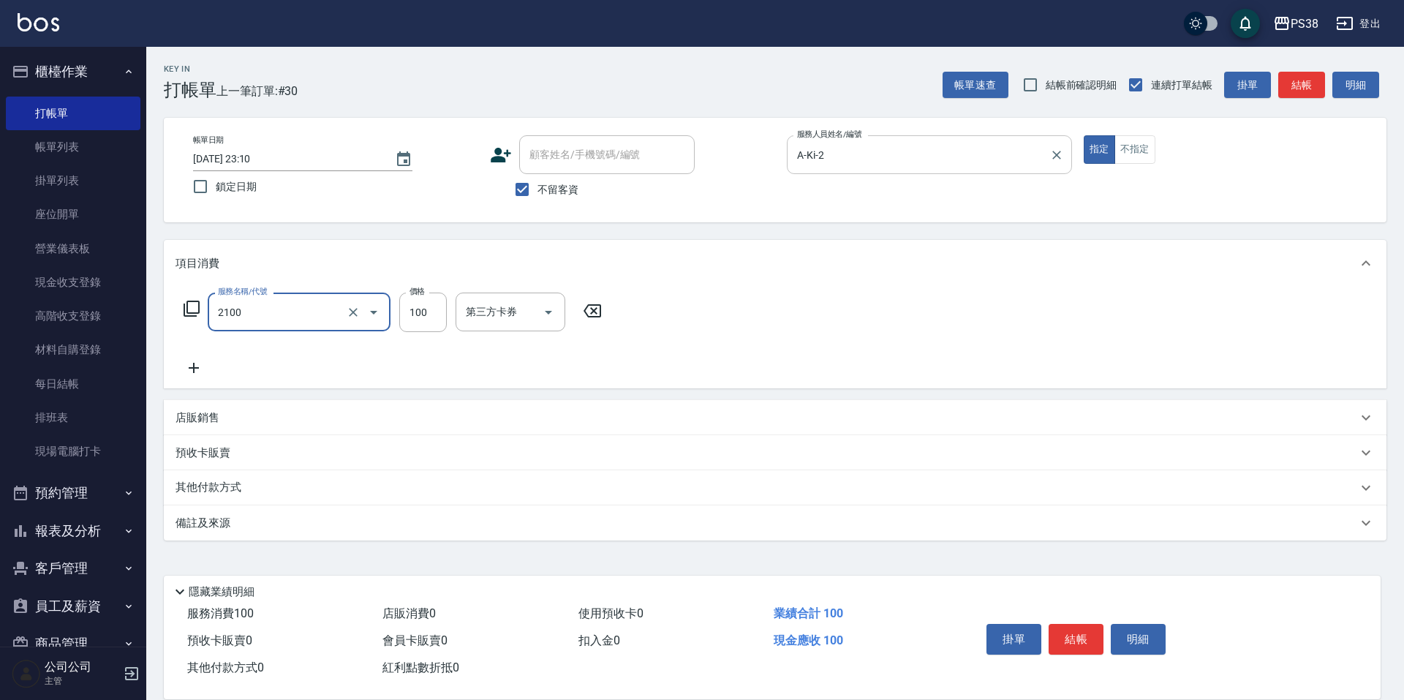
type input "剪髮與造型(任意金額)(2100)"
type input "300"
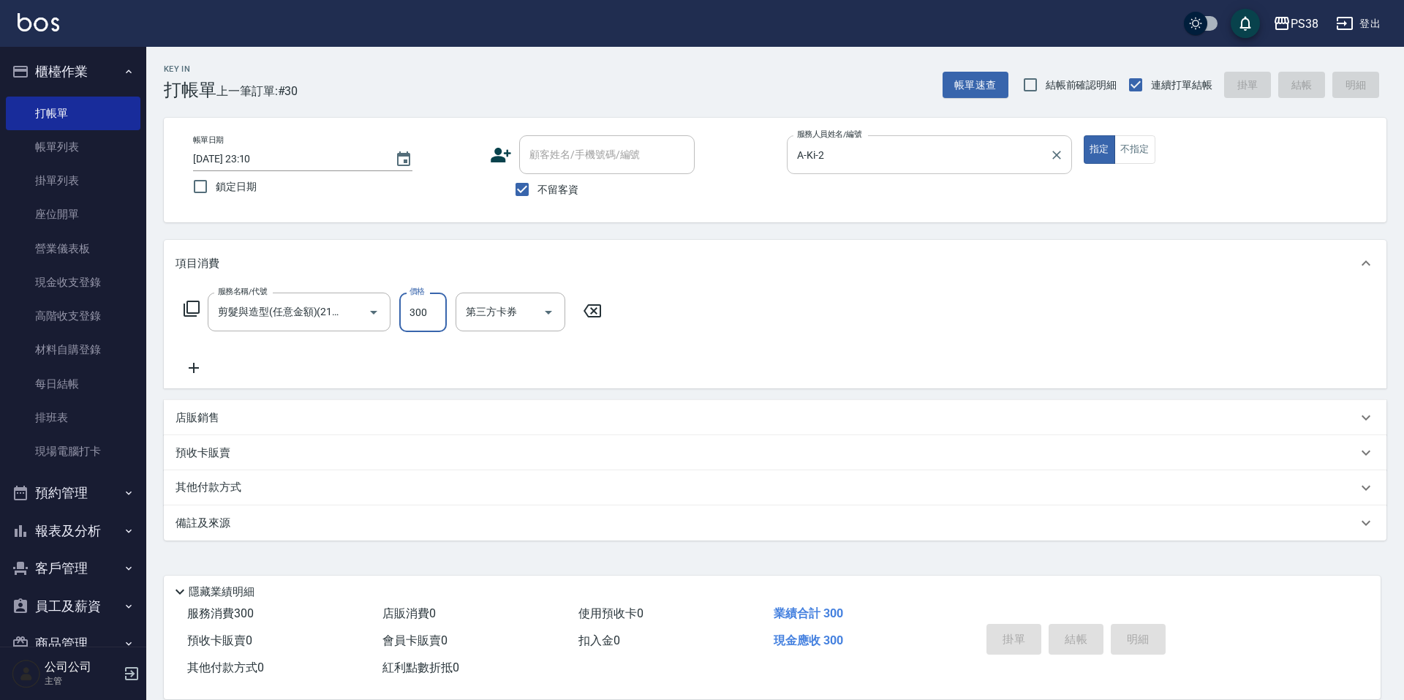
type input "2025/10/15 12:10"
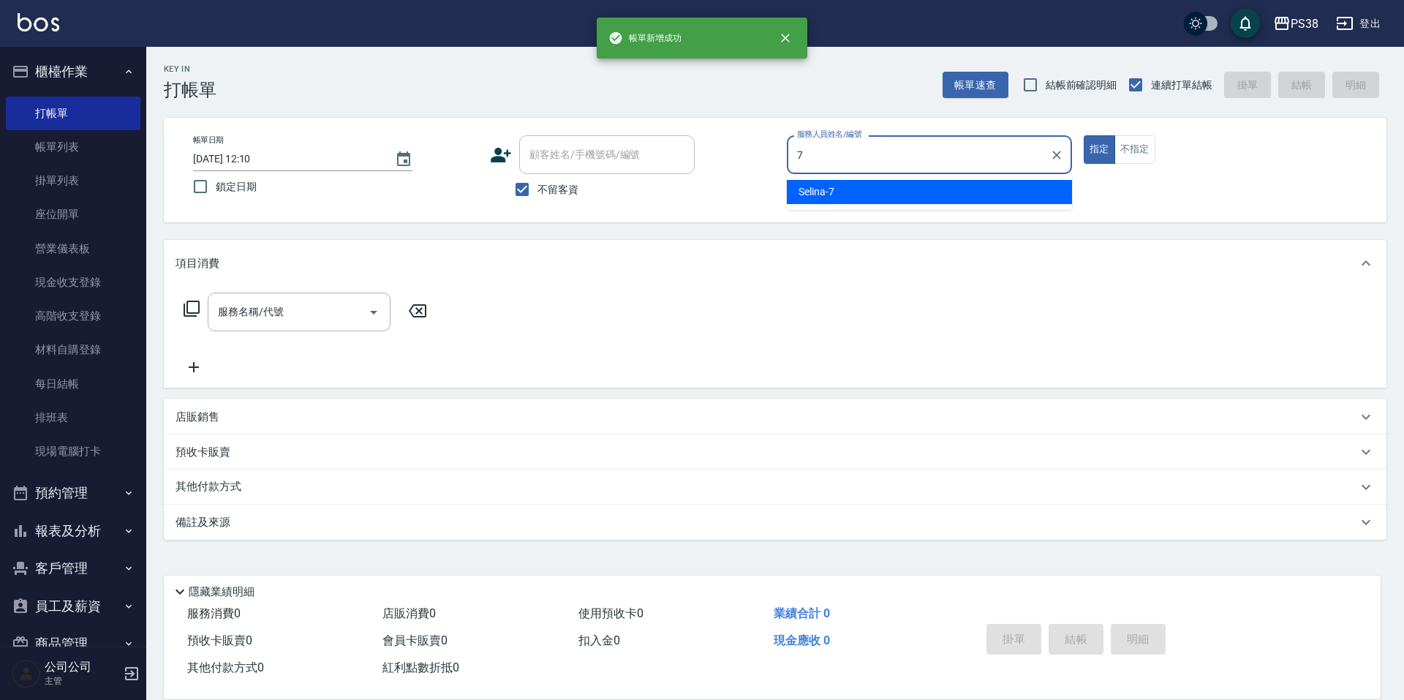
type input "Selina-7"
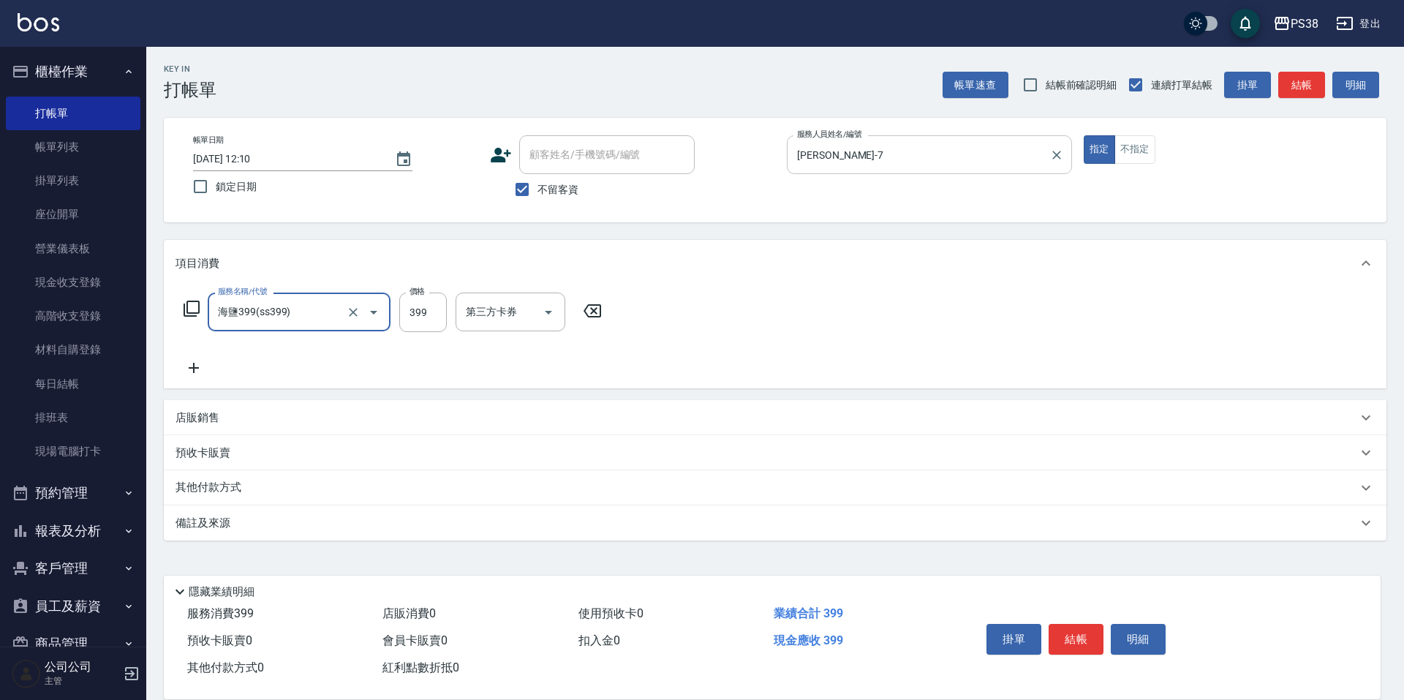
type input "海鹽399(ss399)"
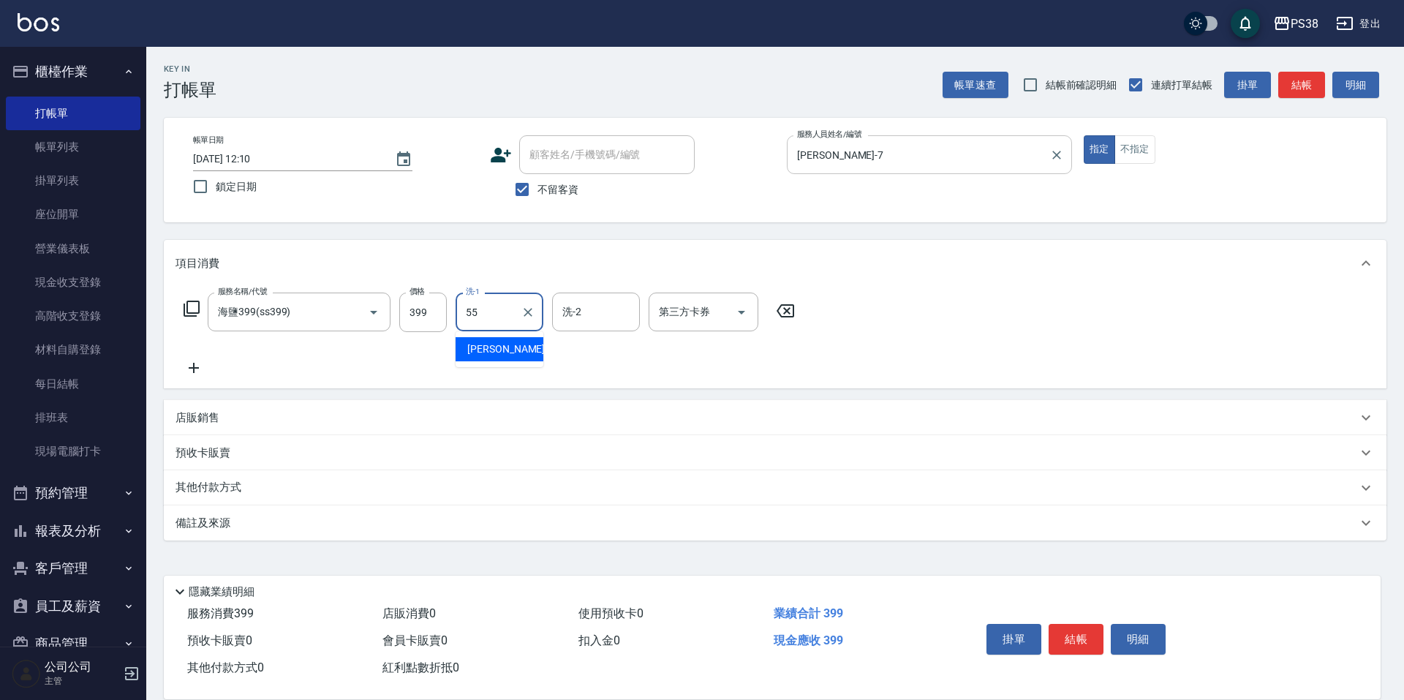
type input "彥丞-55"
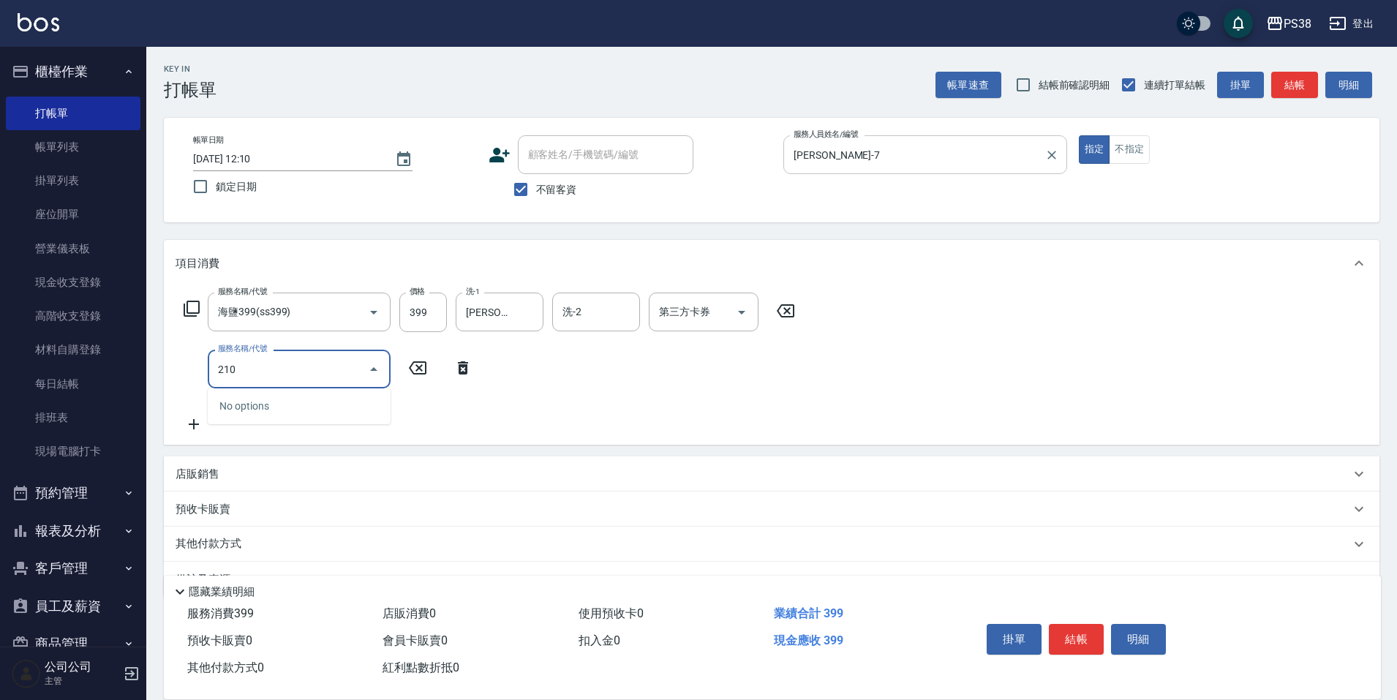
type input "2100"
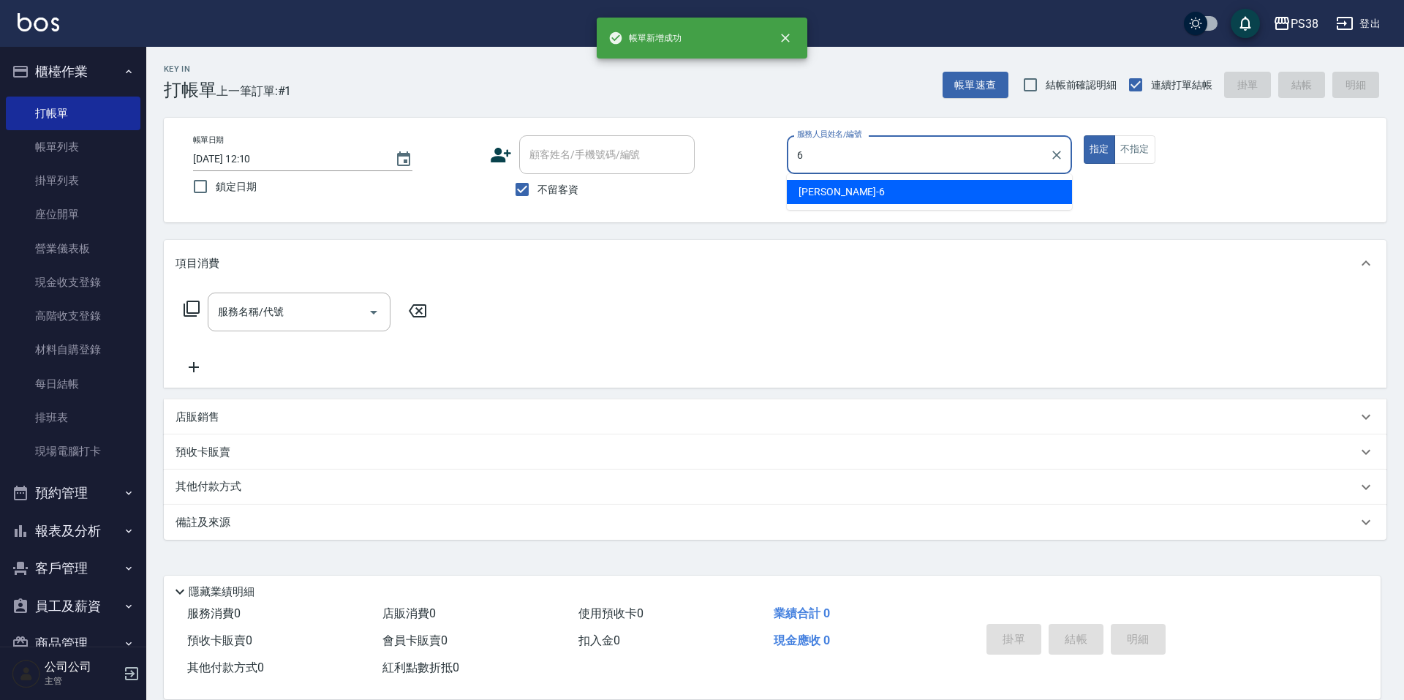
type input "Yuki-6"
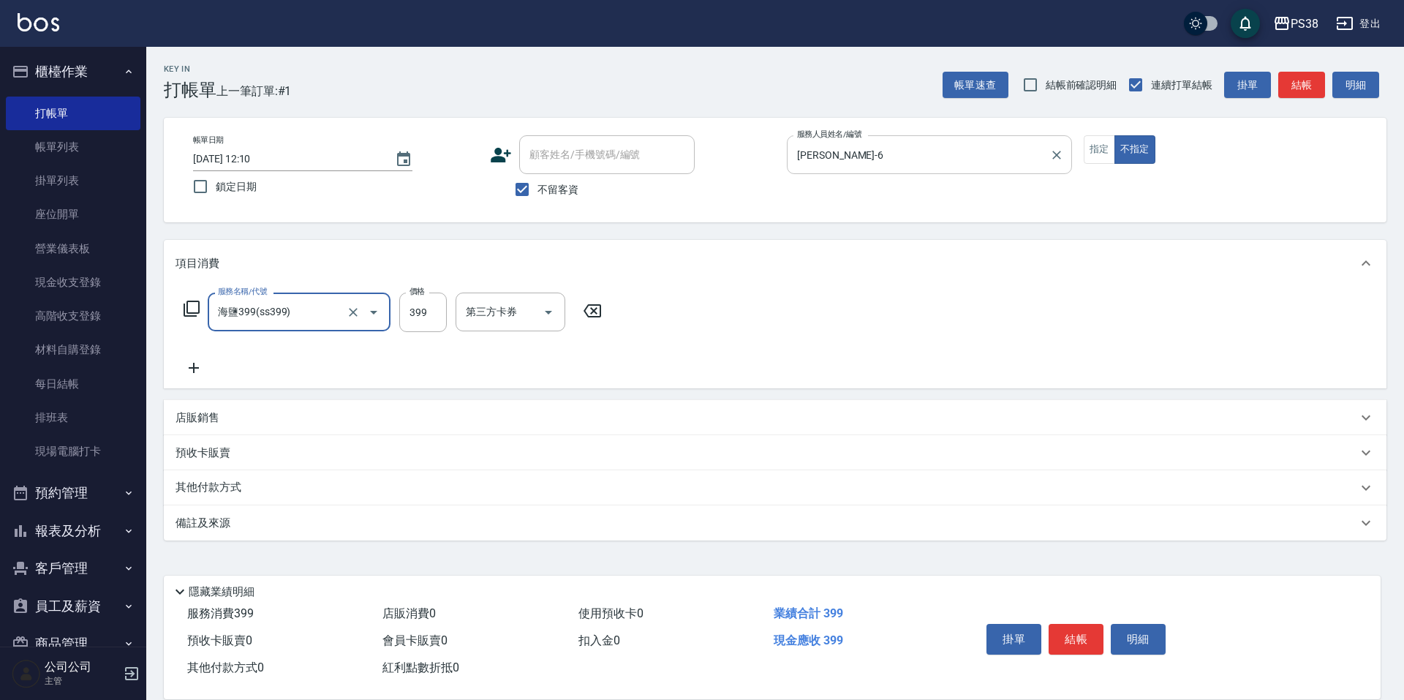
type input "海鹽399(ss399)"
type input "Yuki-6"
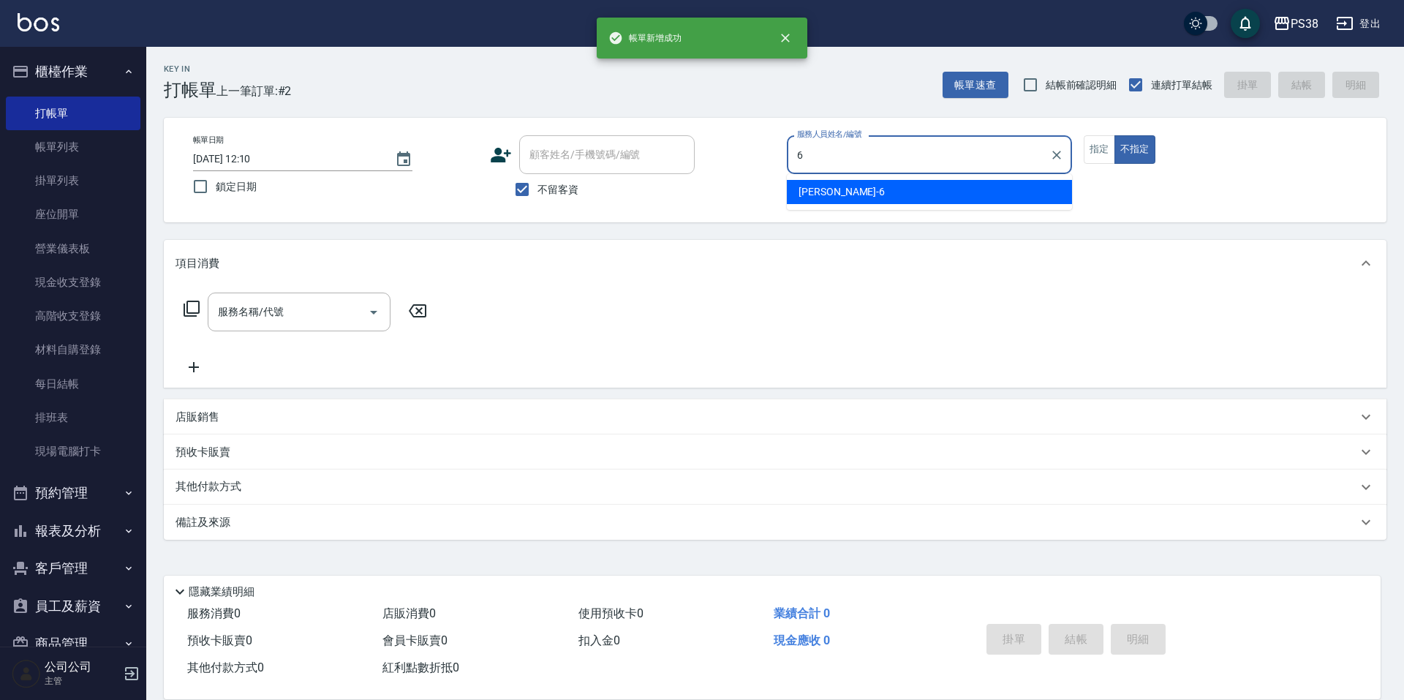
type input "Yuki-6"
type button "false"
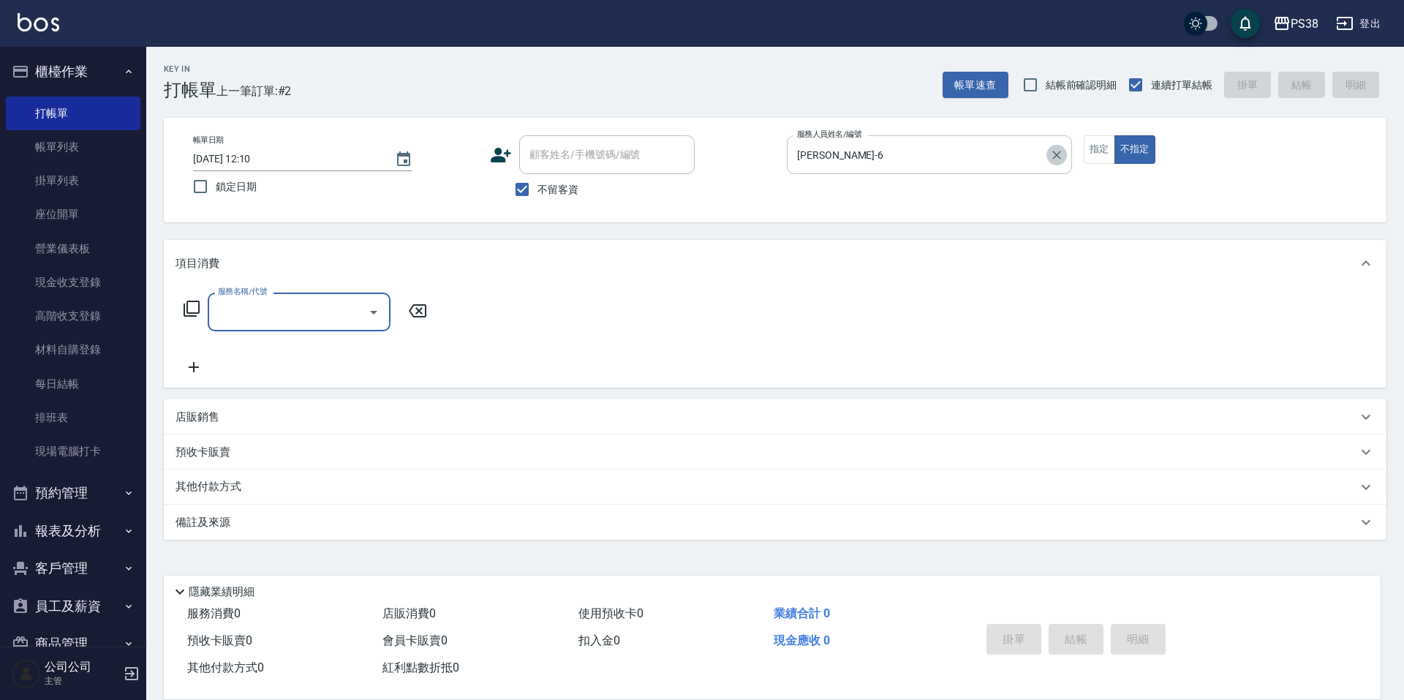
click at [1052, 151] on icon "Clear" at bounding box center [1056, 155] width 15 height 15
type input "Nini-24"
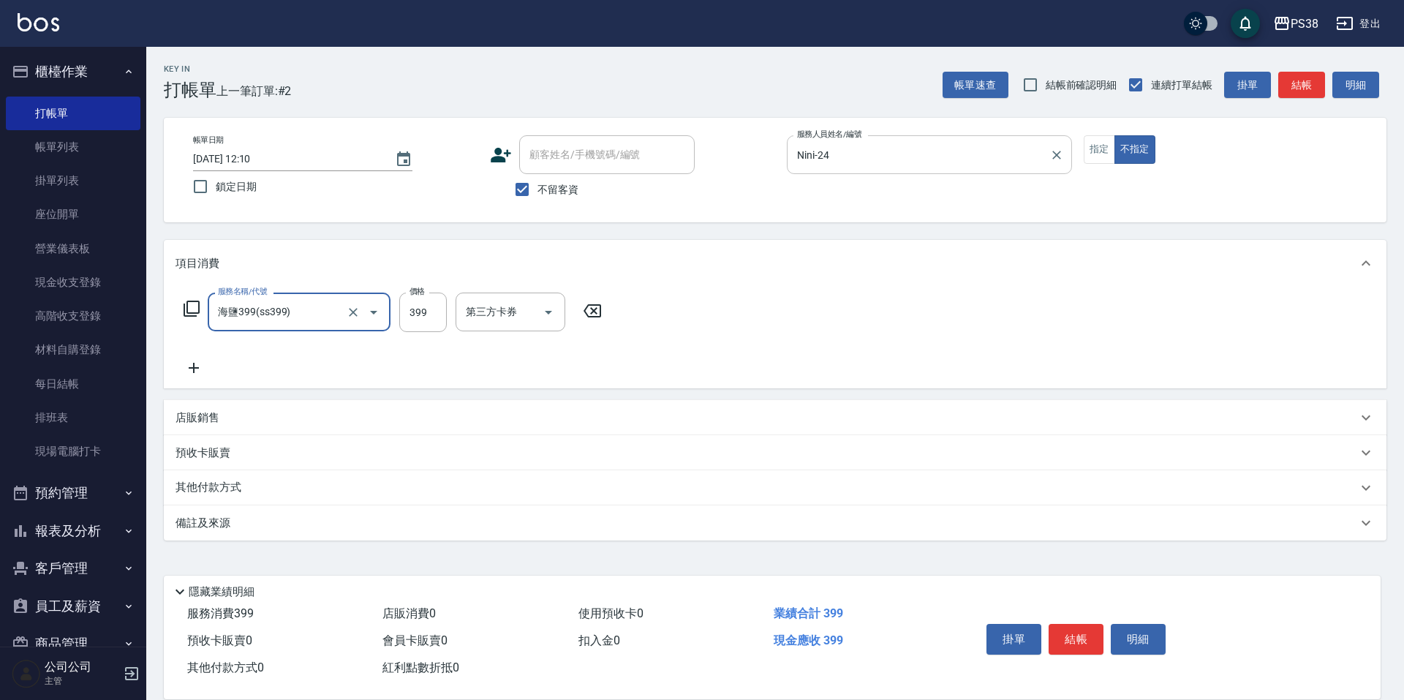
type input "海鹽399(ss399)"
type input "Mona-23"
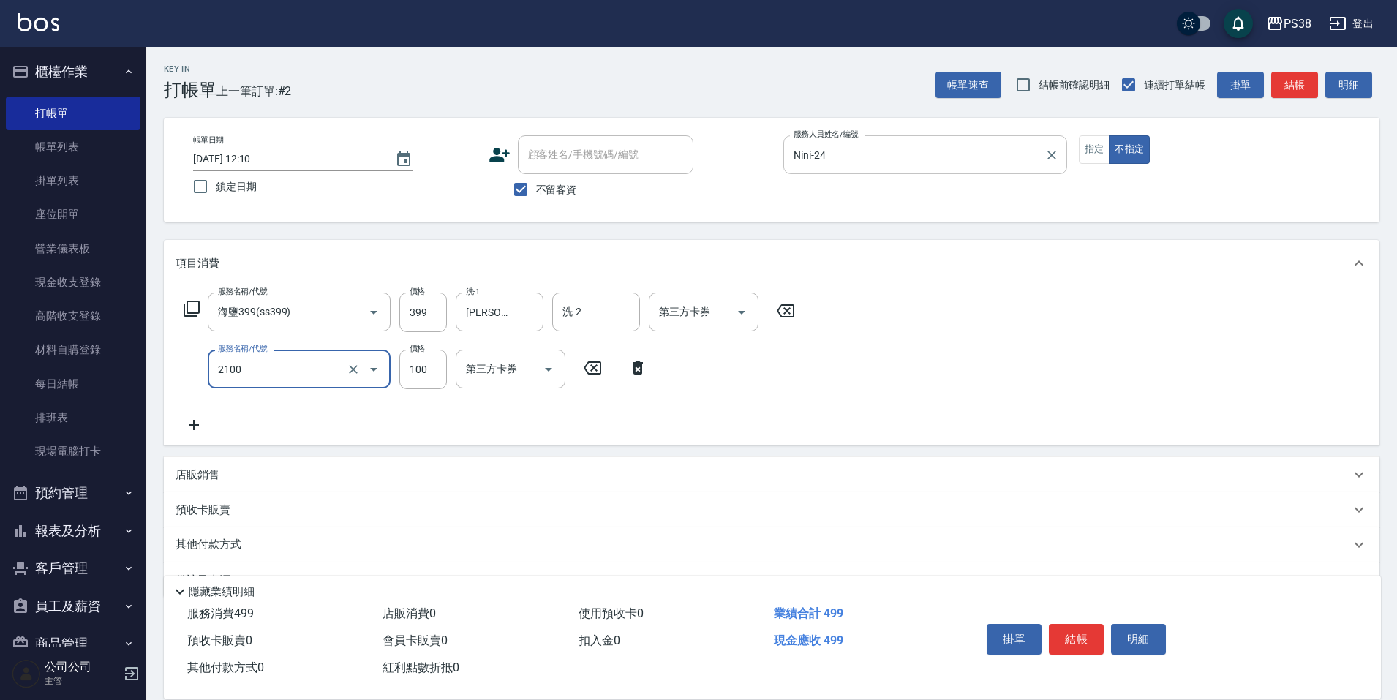
type input "剪髮與造型(任意金額)(2100)"
type input "20"
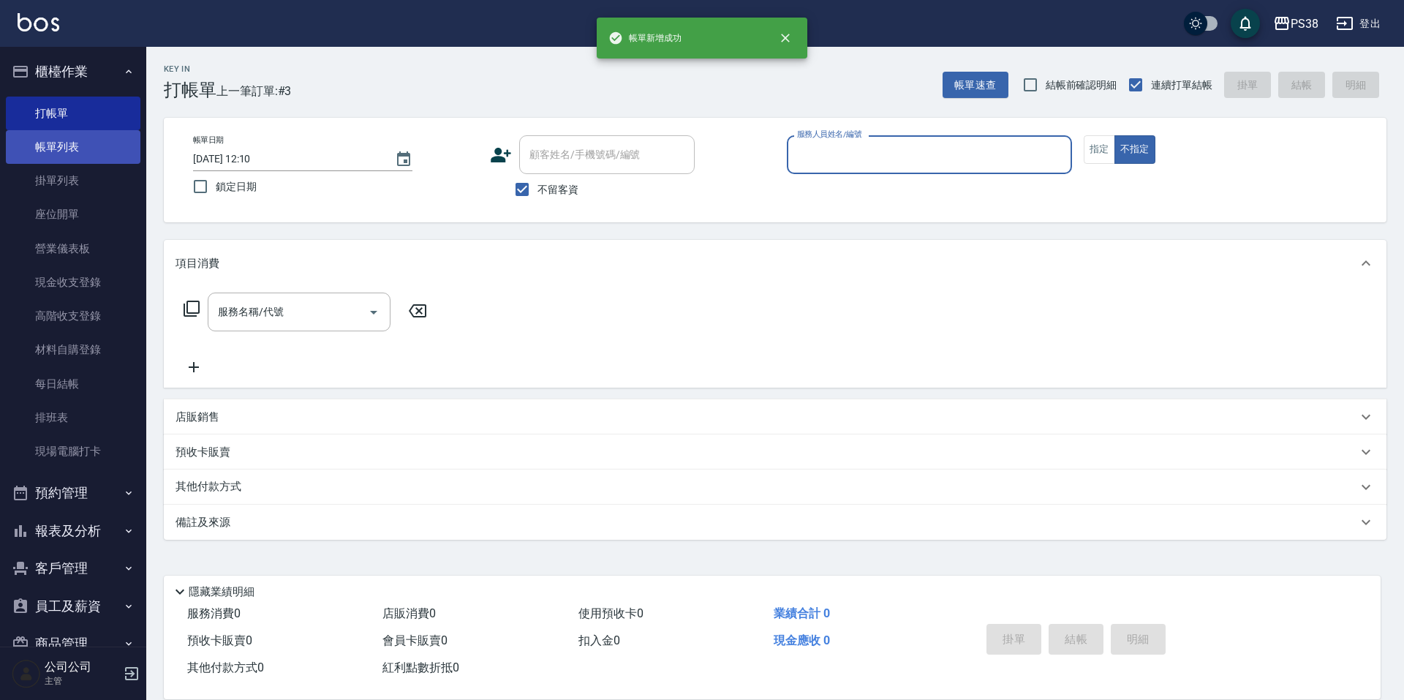
click at [81, 148] on link "帳單列表" at bounding box center [73, 147] width 135 height 34
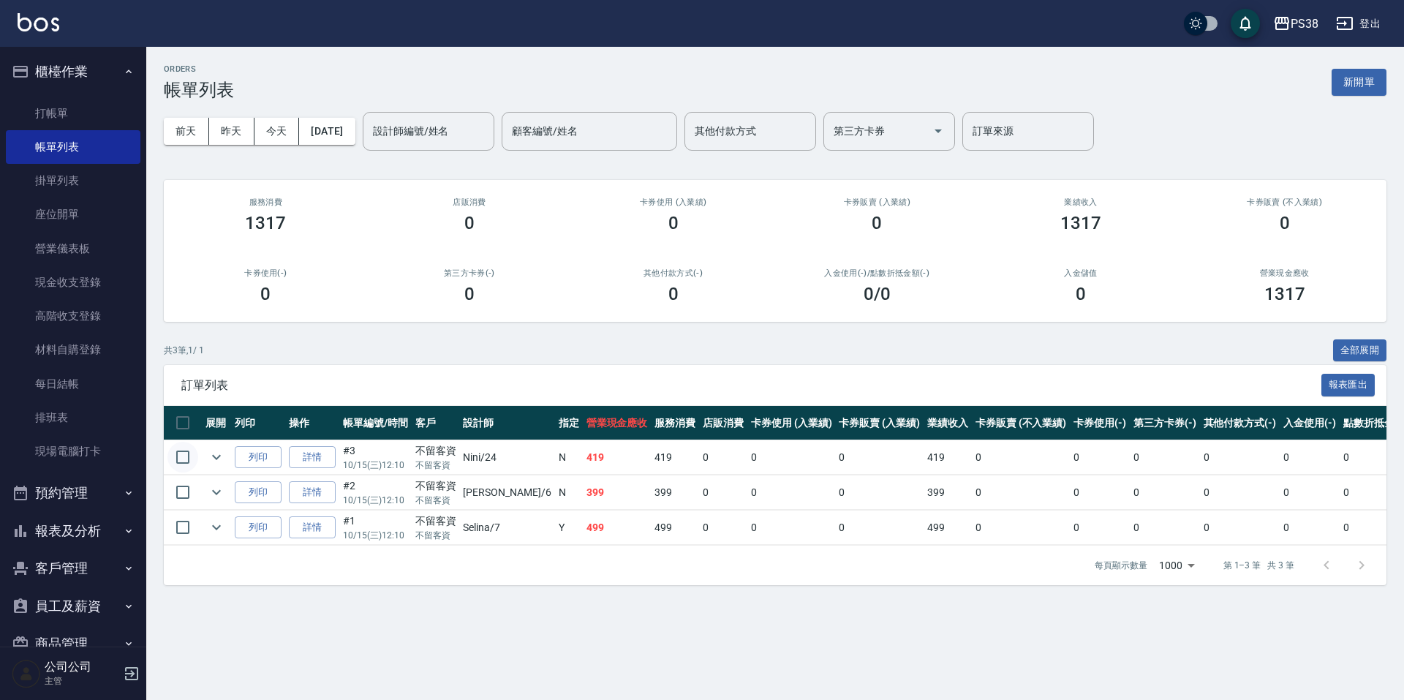
click at [182, 459] on input "checkbox" at bounding box center [182, 457] width 31 height 31
checkbox input "true"
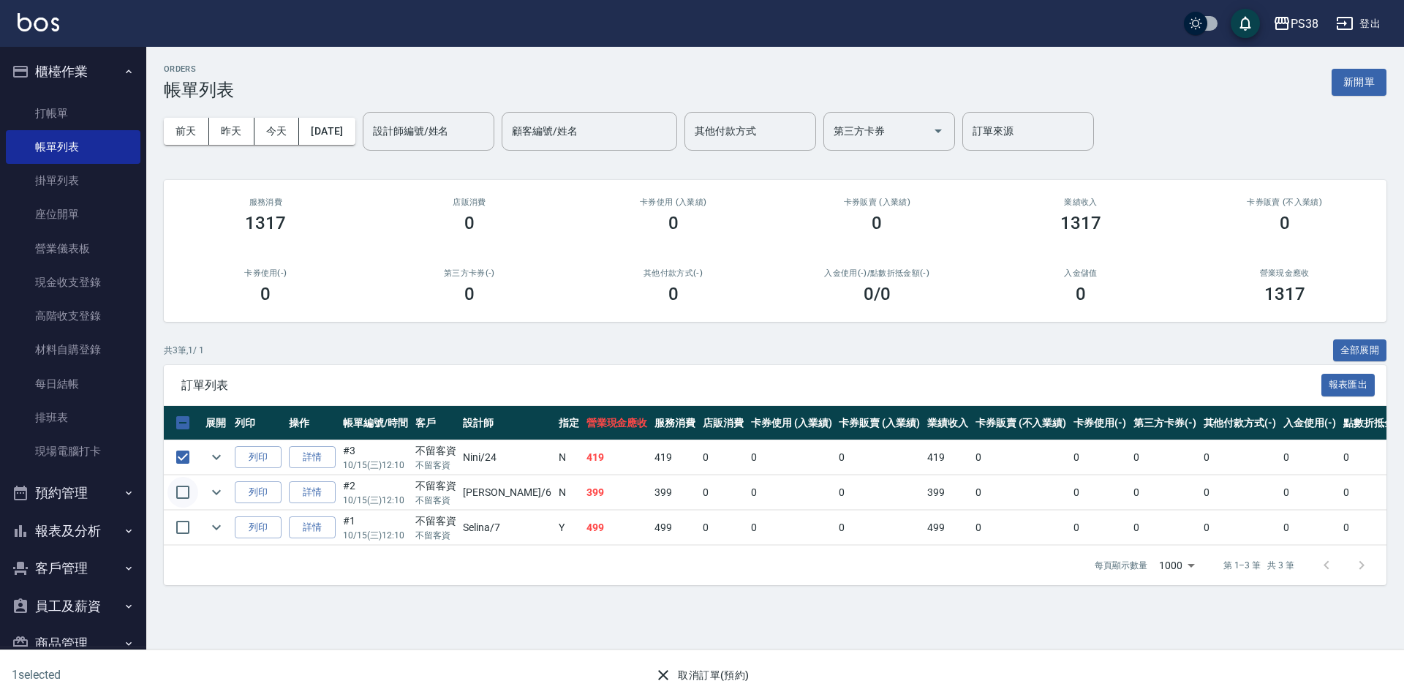
click at [184, 491] on input "checkbox" at bounding box center [182, 492] width 31 height 31
checkbox input "true"
click at [185, 521] on input "checkbox" at bounding box center [182, 527] width 31 height 31
checkbox input "true"
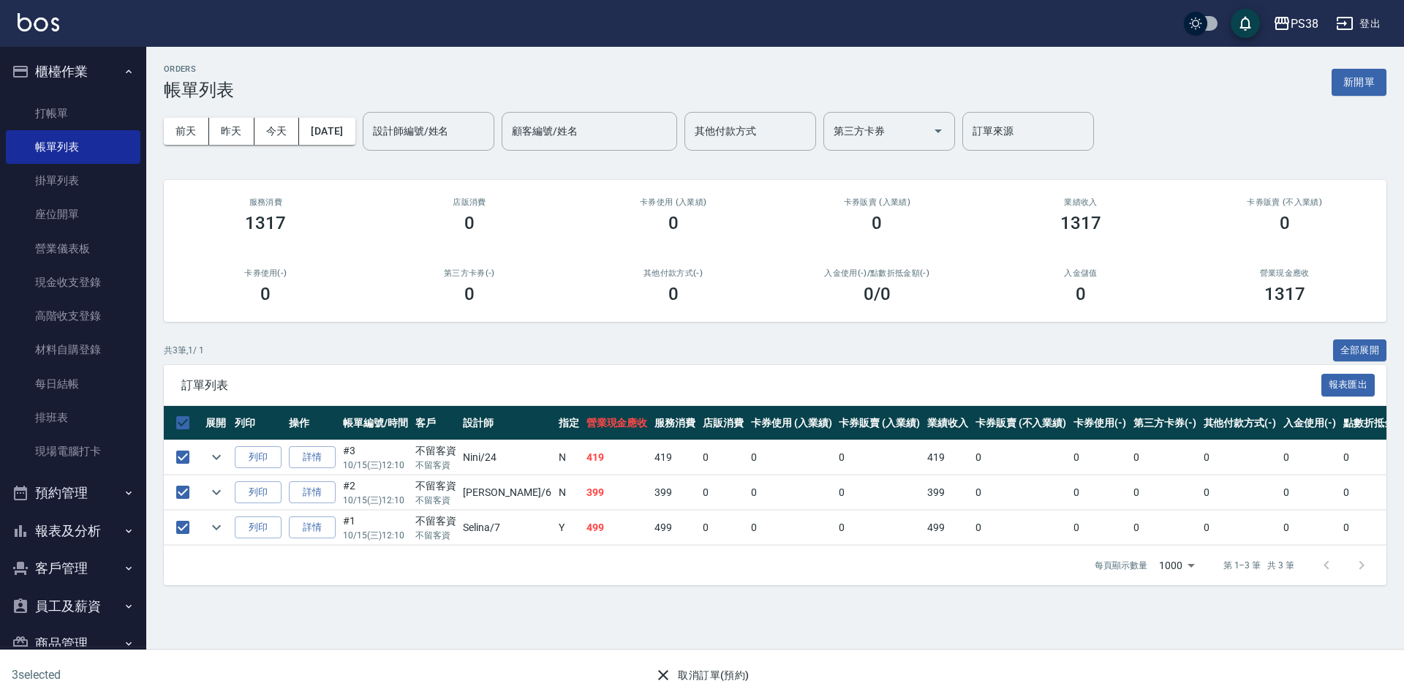
click at [736, 669] on button "取消訂單(預約)" at bounding box center [702, 675] width 106 height 27
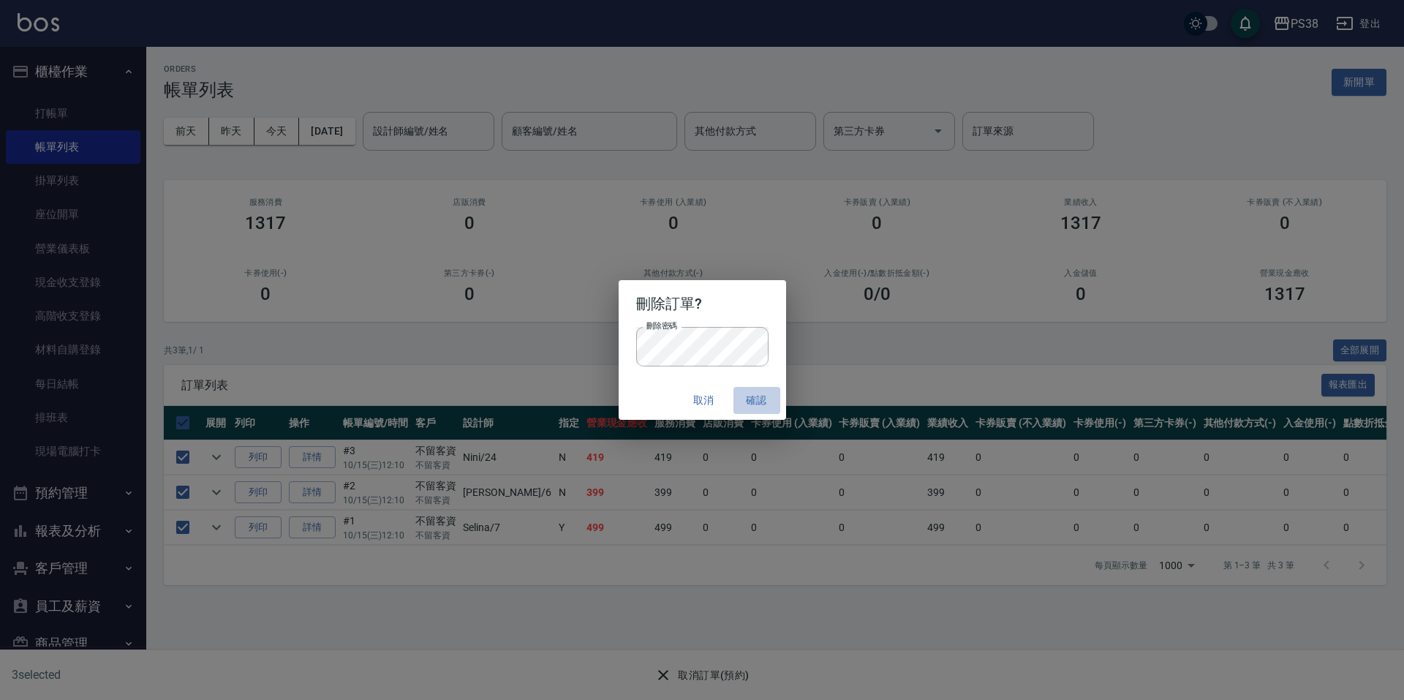
click at [753, 388] on button "確認" at bounding box center [757, 400] width 47 height 27
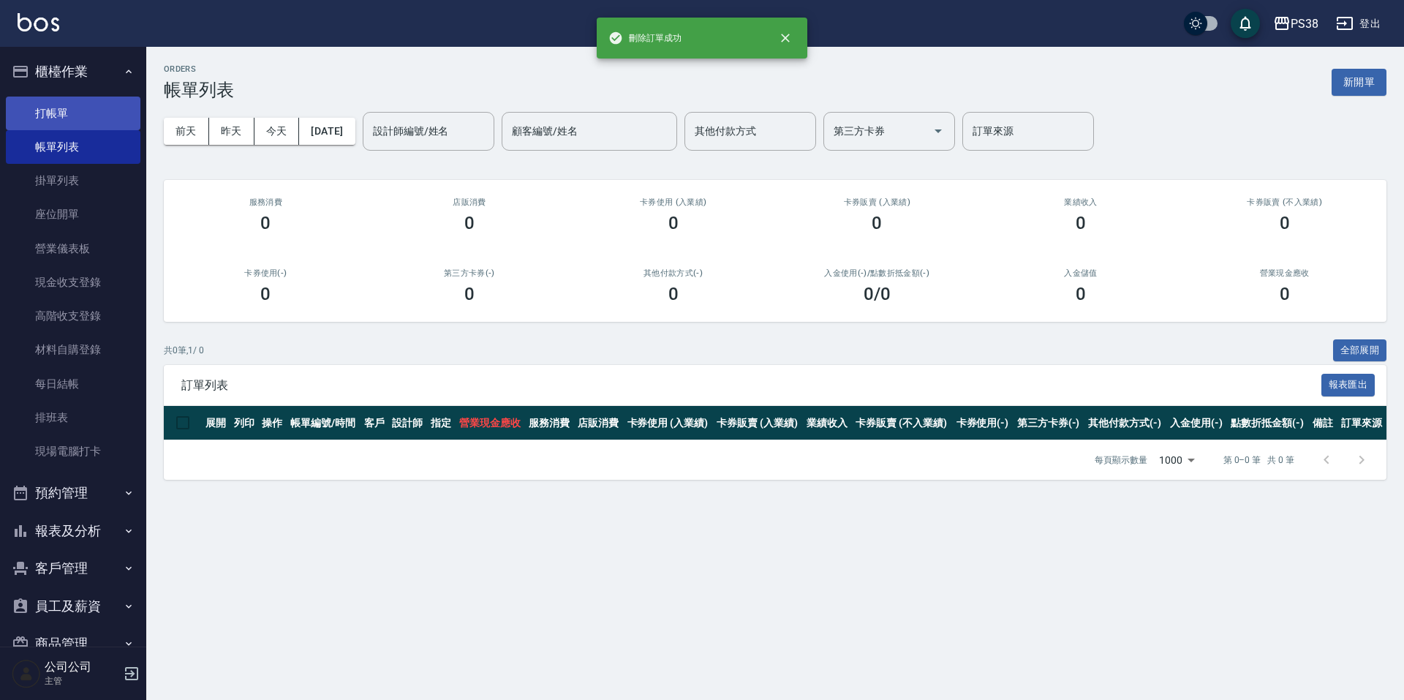
click at [75, 113] on link "打帳單" at bounding box center [73, 114] width 135 height 34
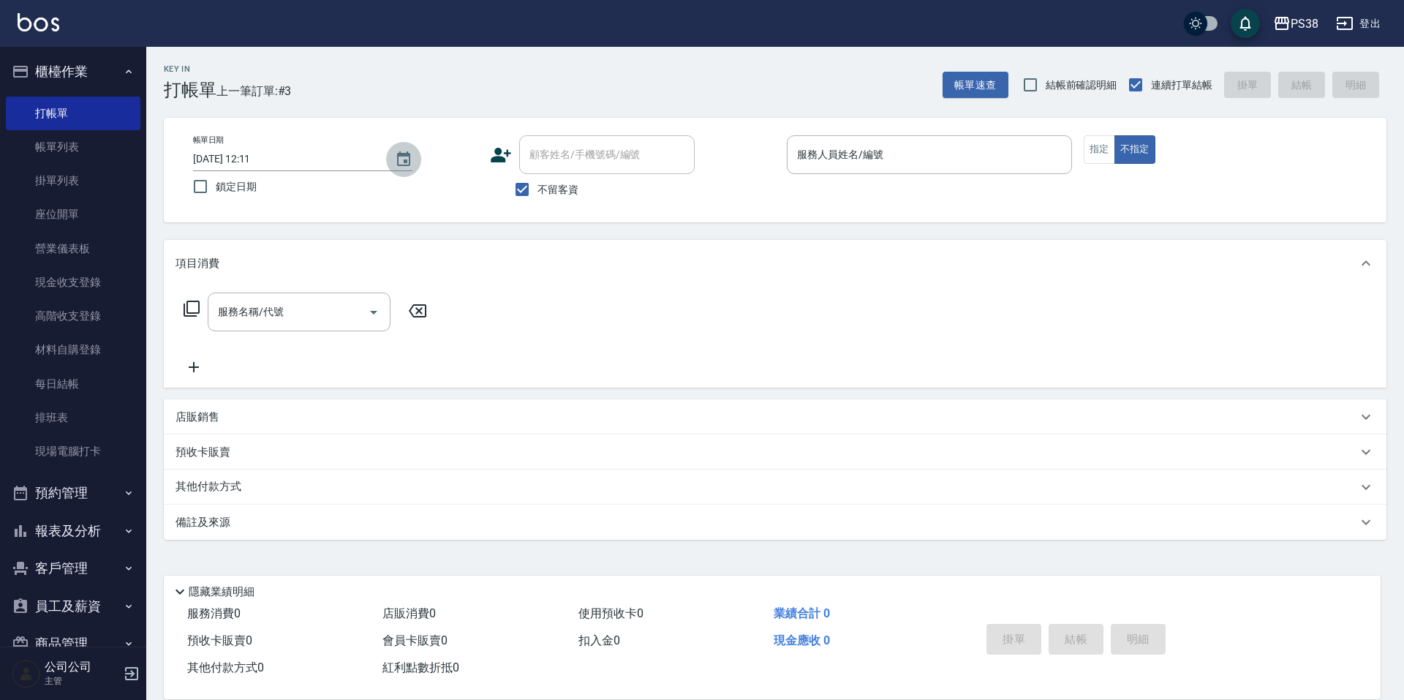
click at [393, 161] on button "Choose date, selected date is 2025-10-15" at bounding box center [403, 159] width 35 height 35
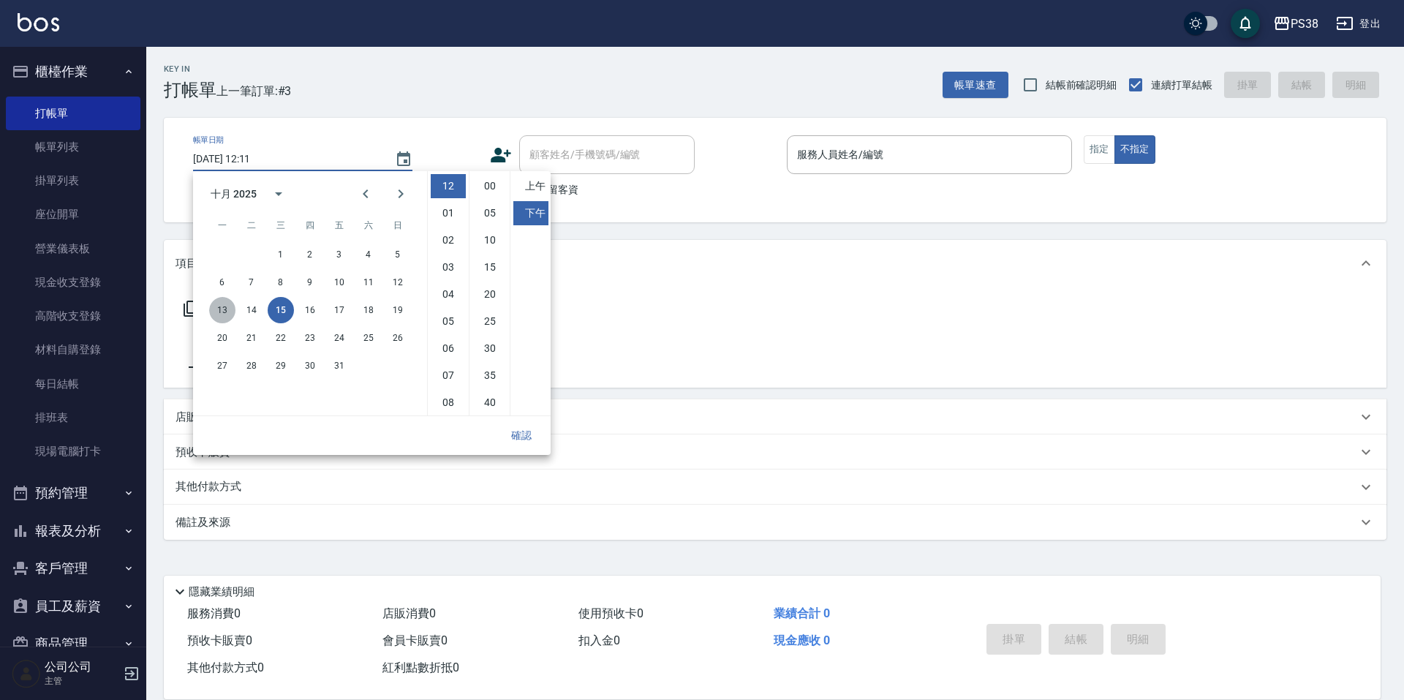
click at [224, 304] on button "13" at bounding box center [222, 310] width 26 height 26
click at [452, 401] on li "11" at bounding box center [448, 402] width 35 height 24
click at [484, 237] on li "10" at bounding box center [489, 240] width 35 height 24
type input "2025/10/13 23:10"
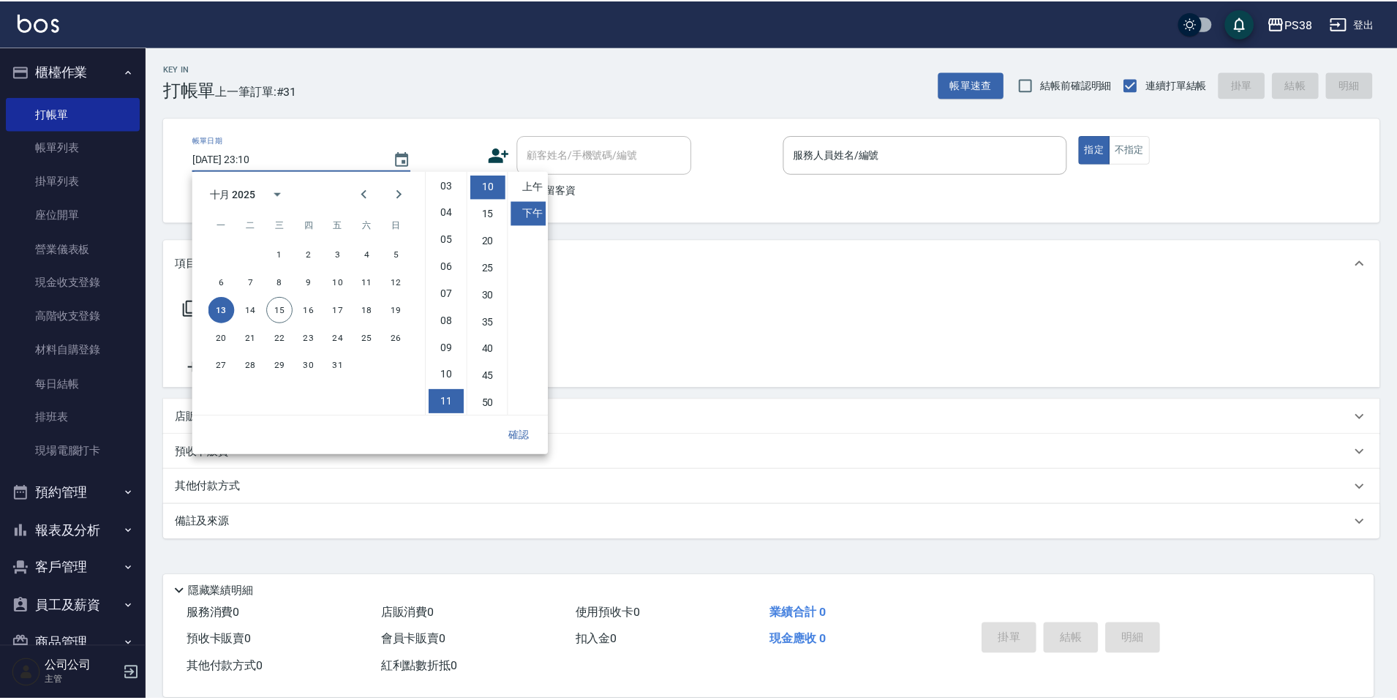
scroll to position [54, 0]
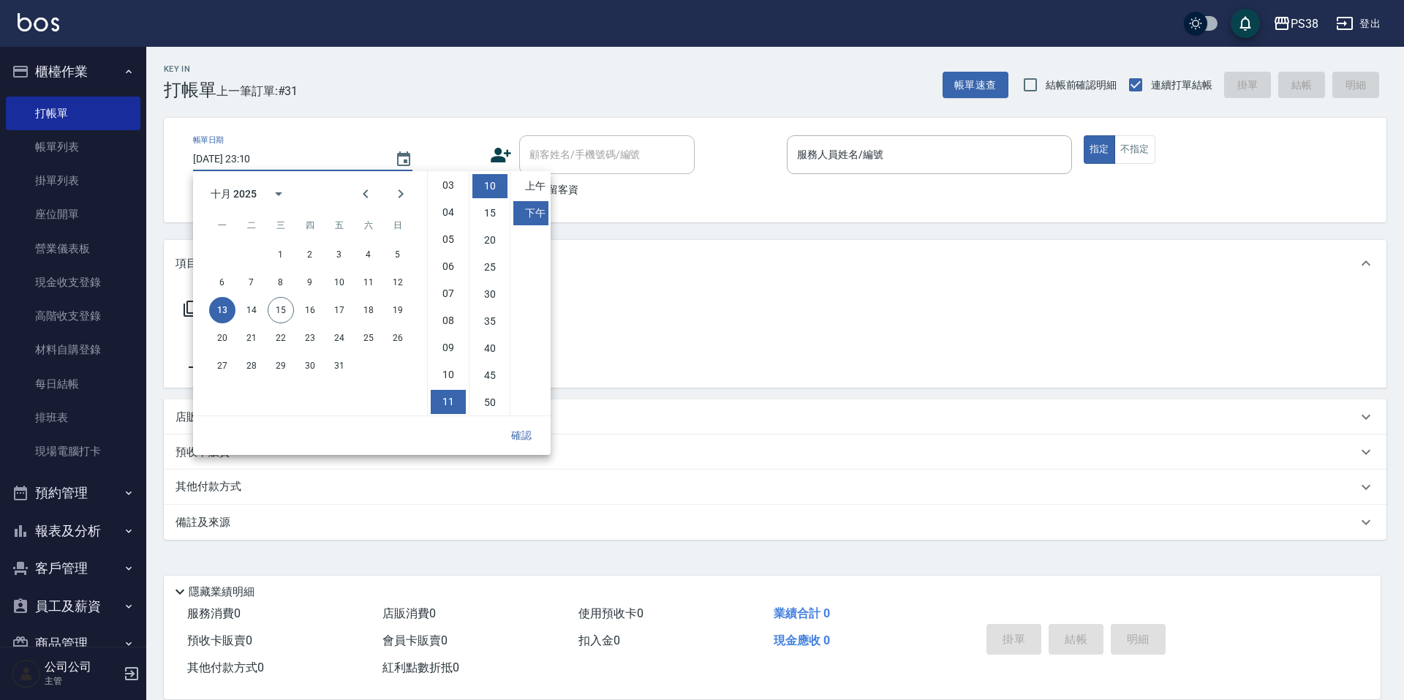
click at [510, 450] on div "確認" at bounding box center [372, 435] width 358 height 39
click at [521, 439] on button "確認" at bounding box center [521, 435] width 47 height 27
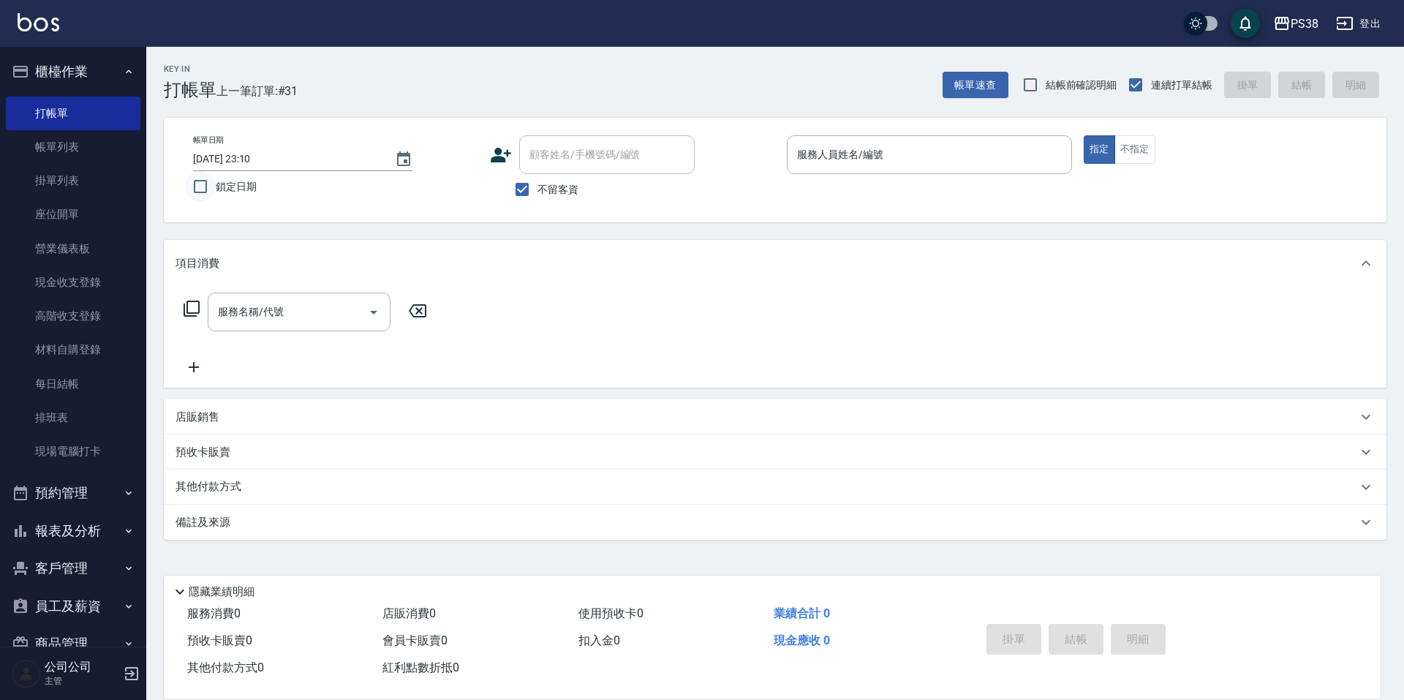
click at [193, 192] on input "鎖定日期" at bounding box center [200, 186] width 31 height 31
checkbox input "true"
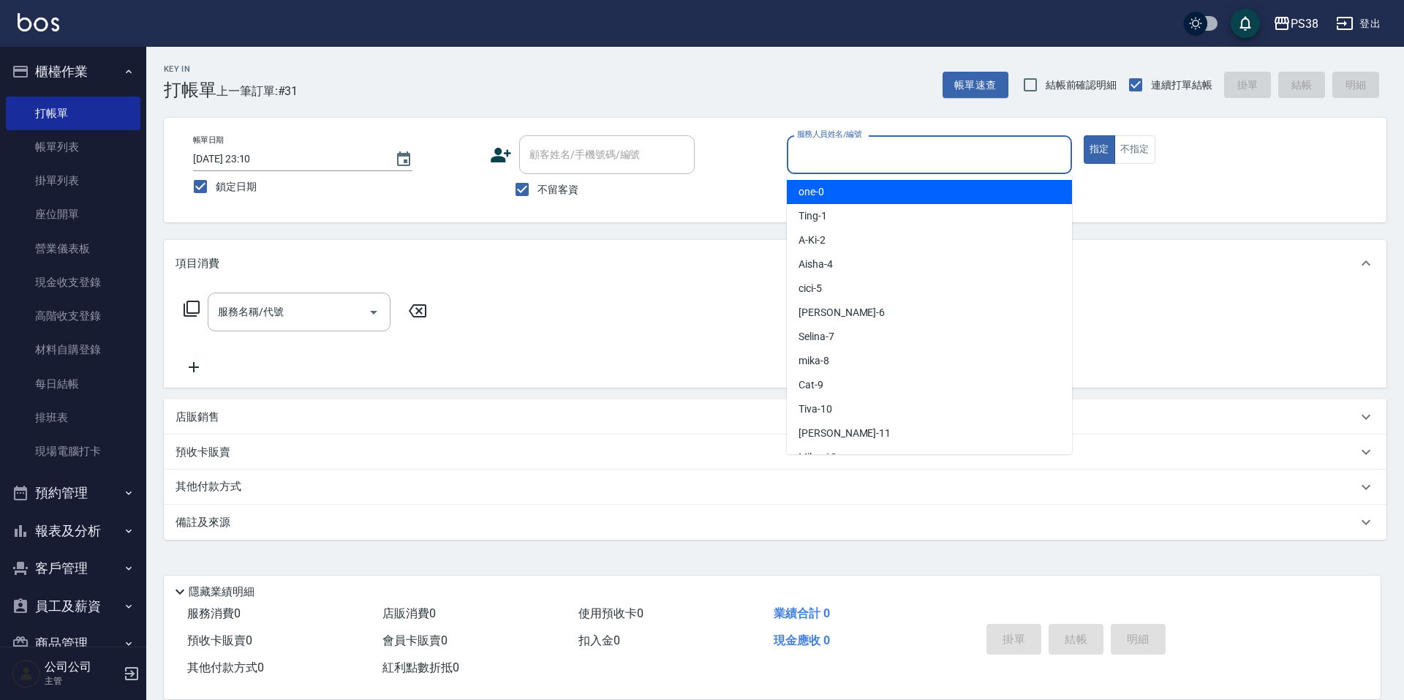
click at [876, 162] on input "服務人員姓名/編號" at bounding box center [929, 155] width 272 height 26
type input "Selina-7"
type button "true"
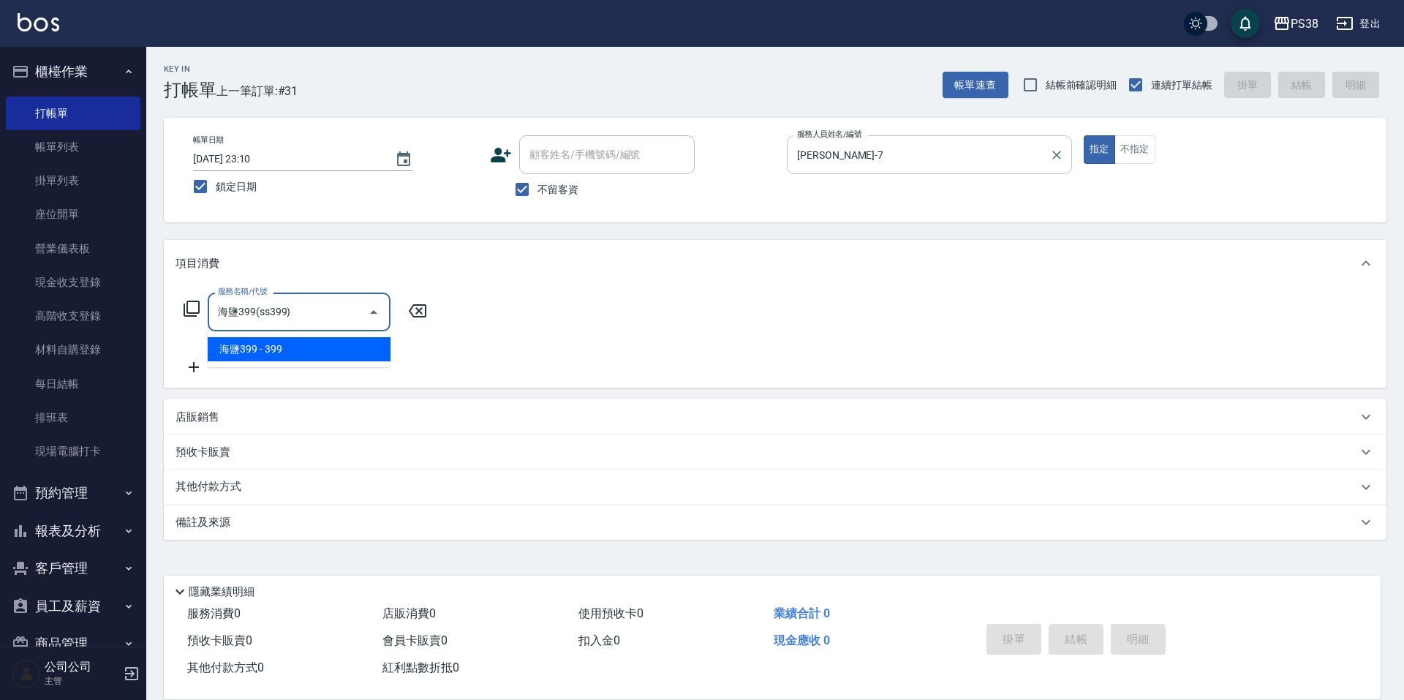
type input "海鹽399(ss399)"
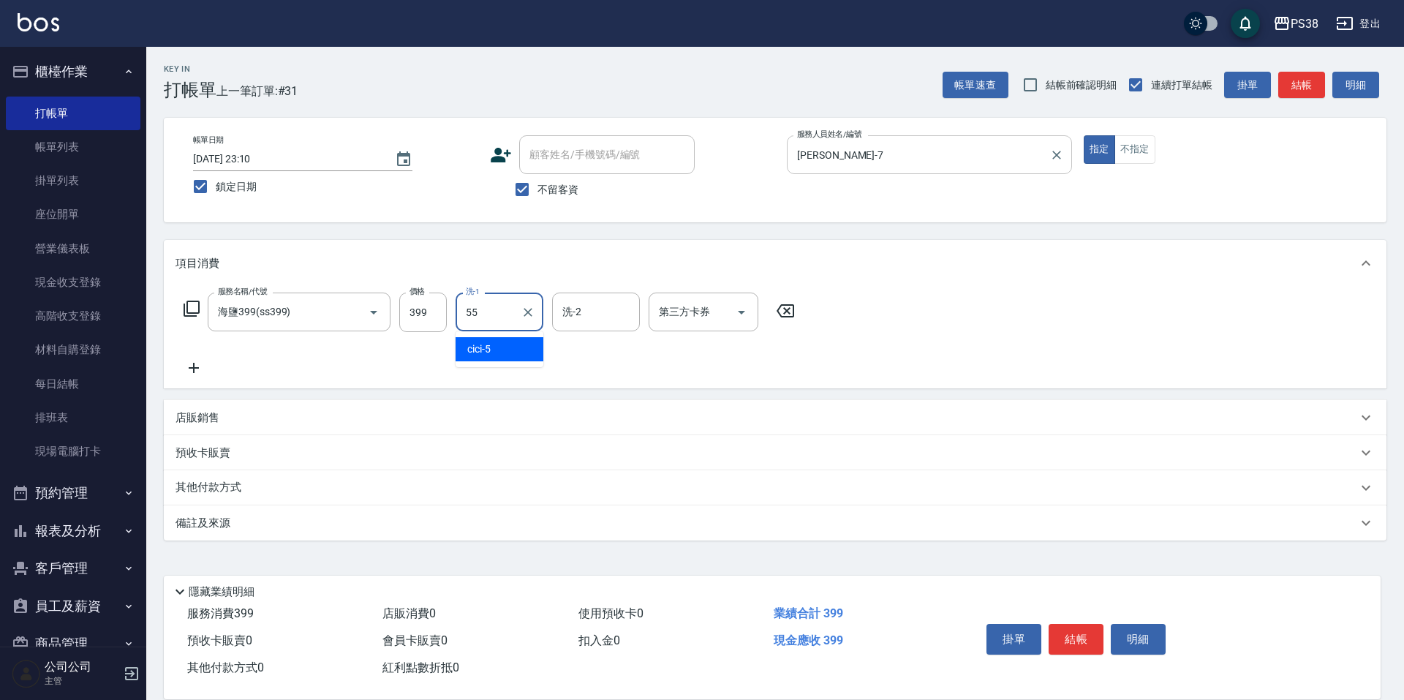
type input "彥丞-55"
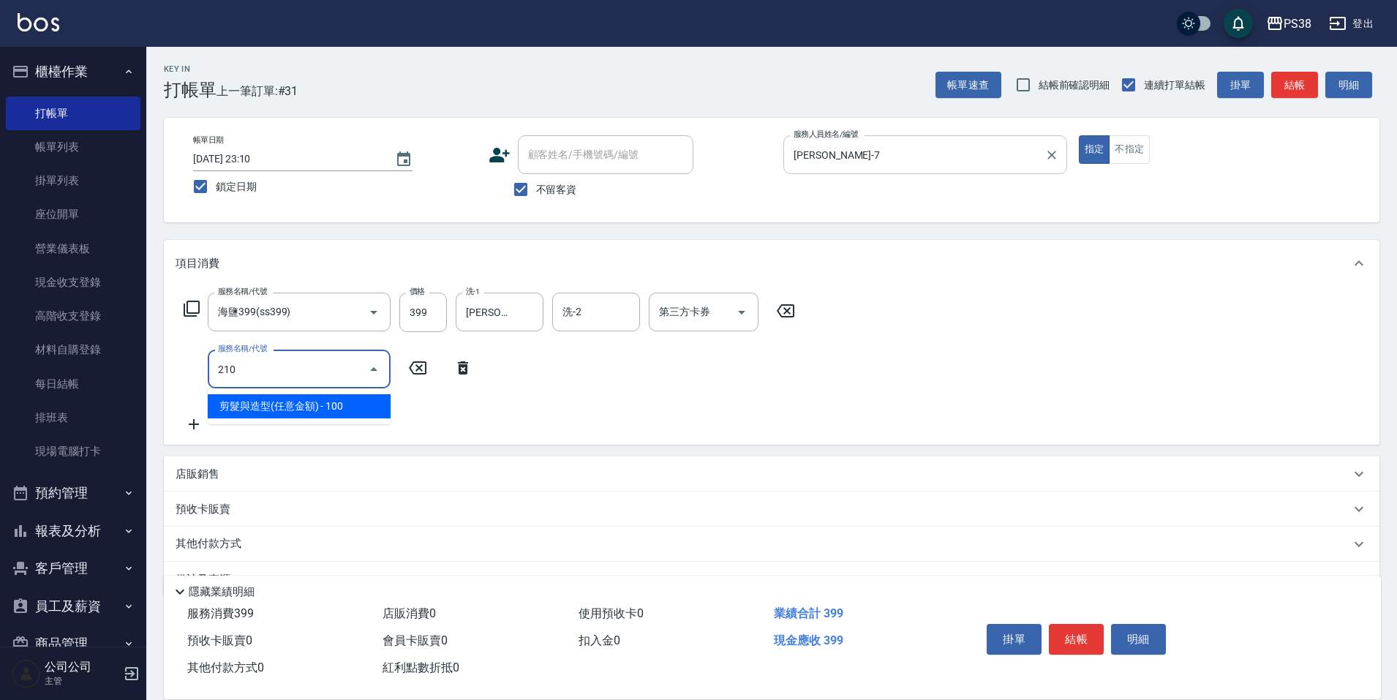
type input "2100"
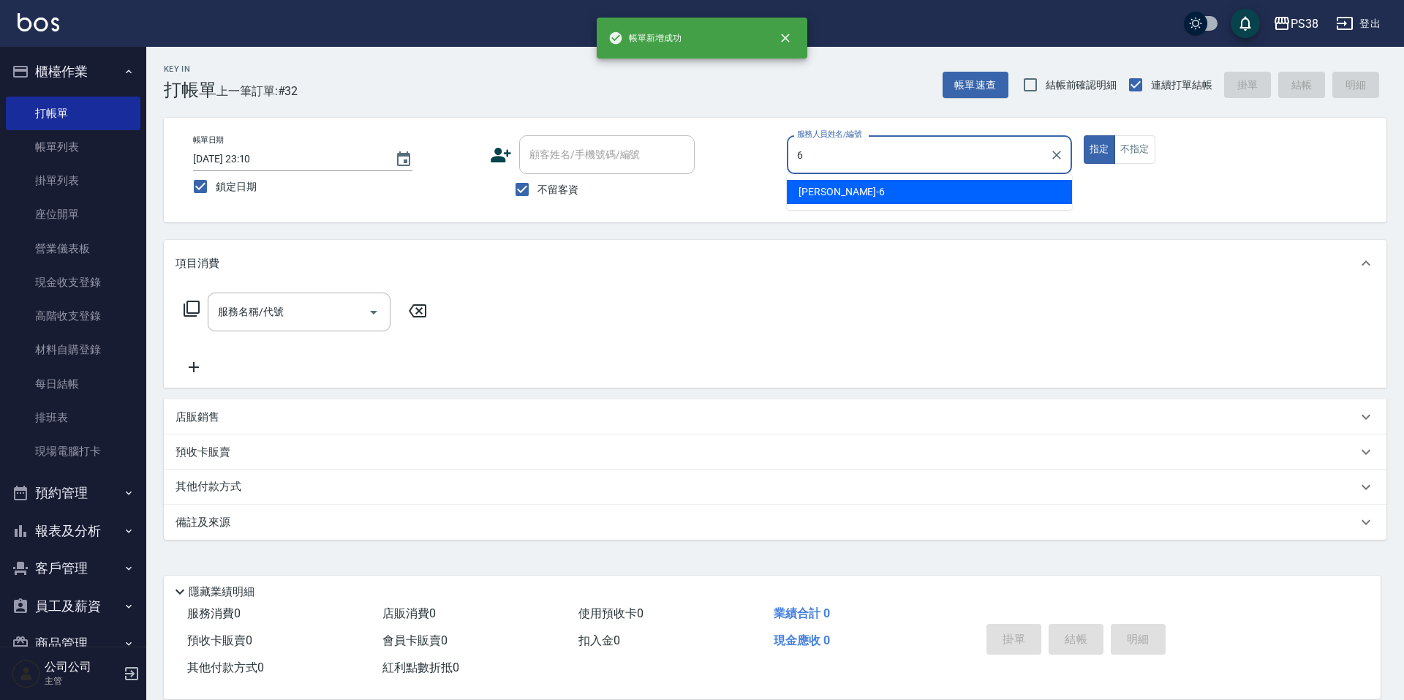
type input "Yuki-6"
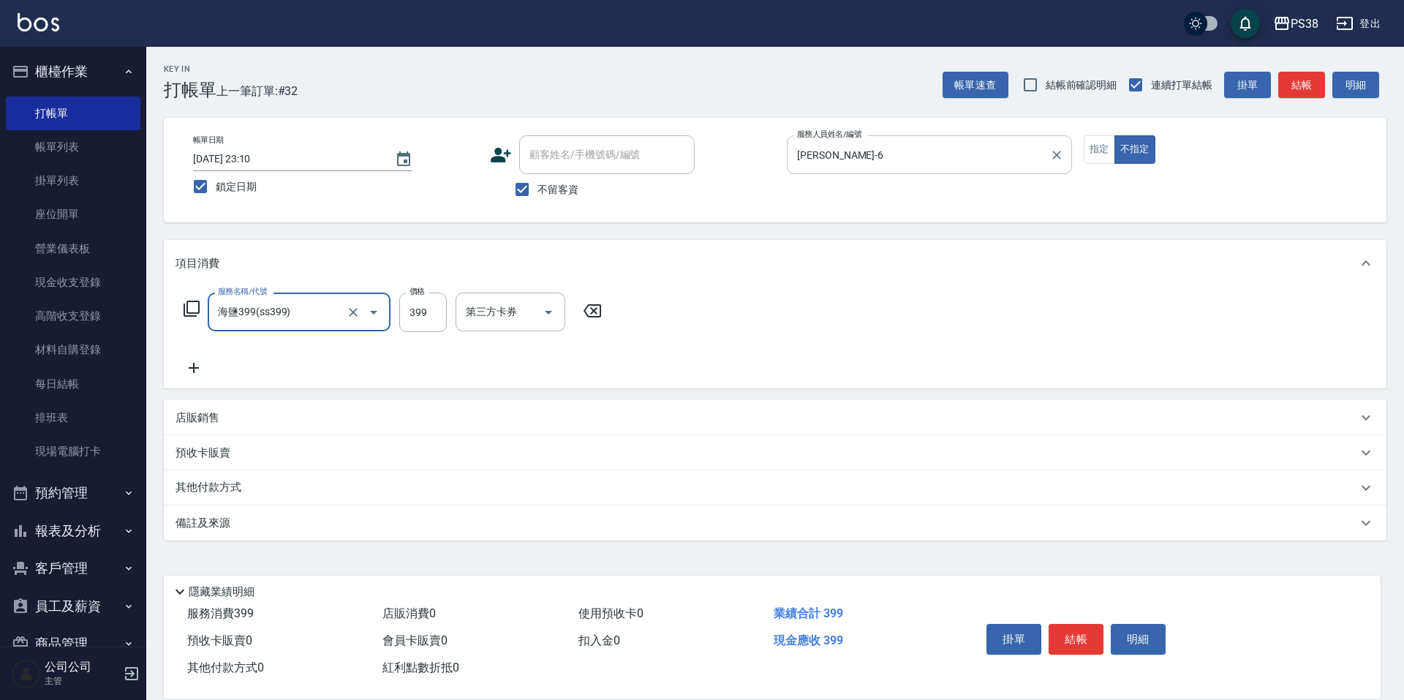
type input "海鹽399(ss399)"
type input "Yuki-6"
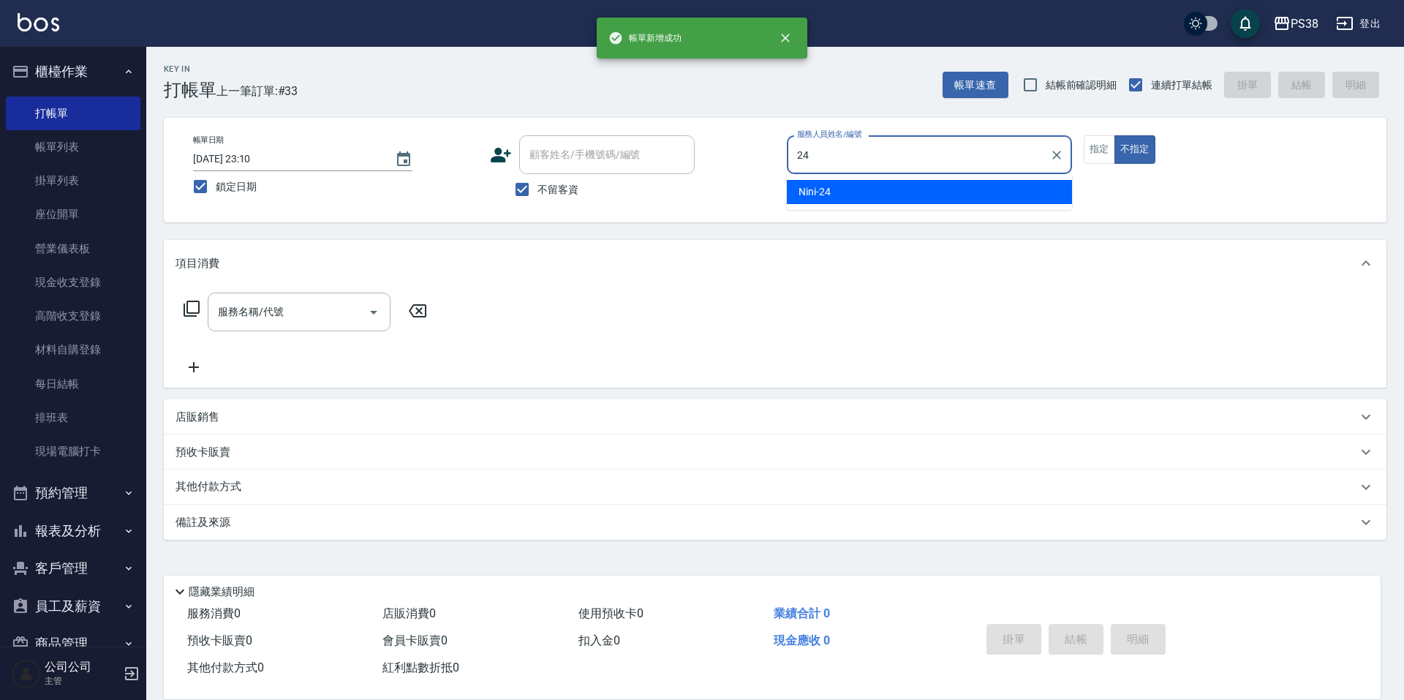
type input "Nini-24"
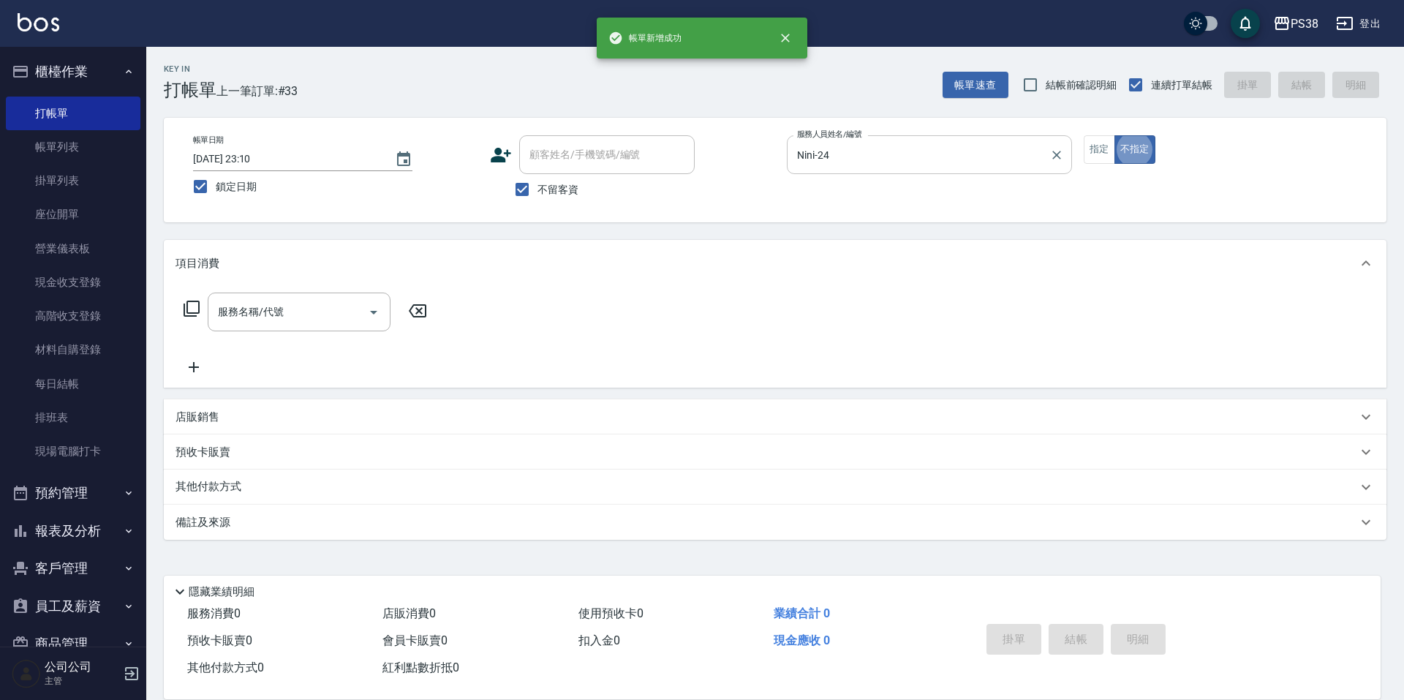
type button "false"
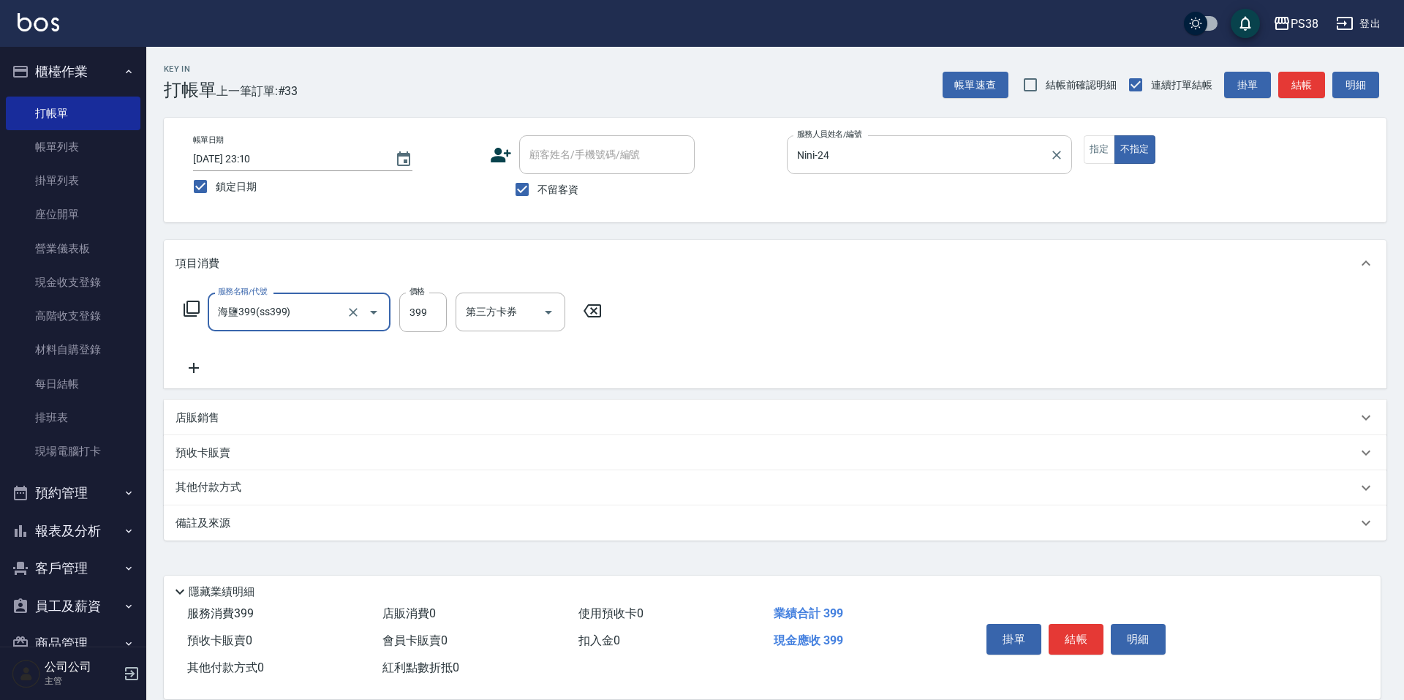
type input "海鹽399(ss399)"
type input "Mona-23"
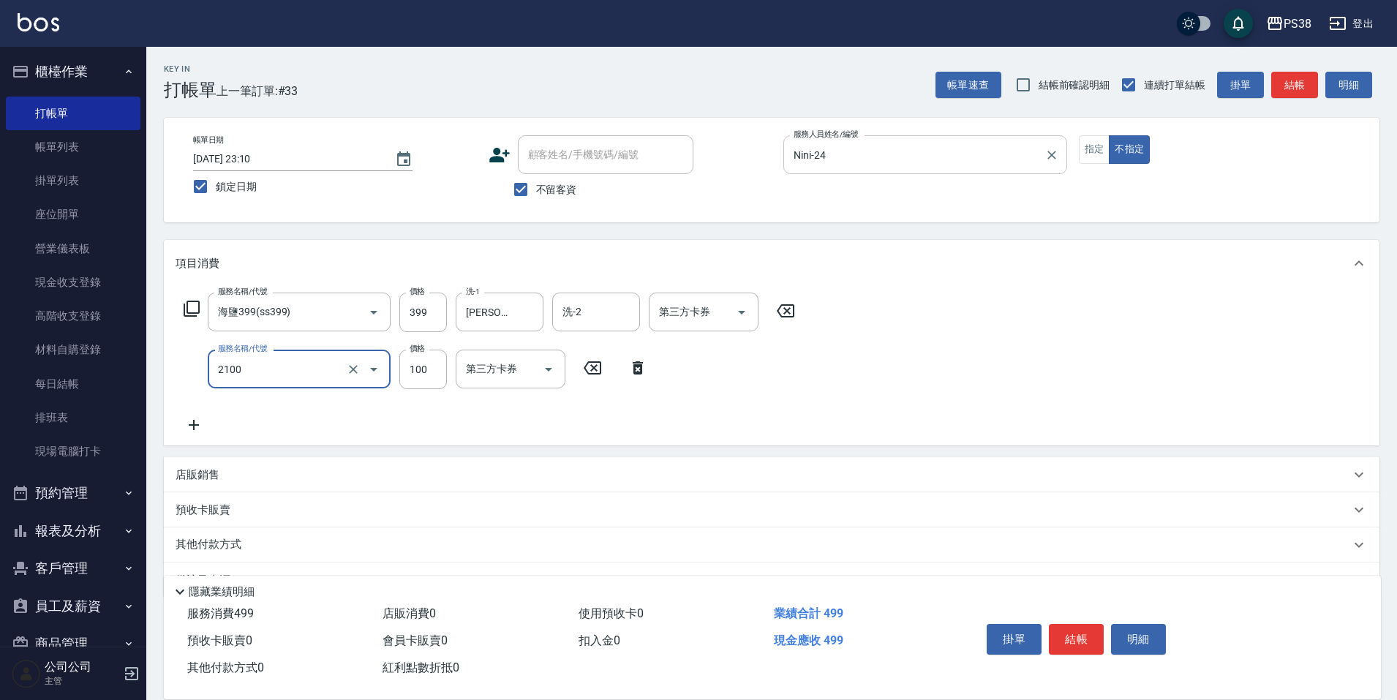
type input "剪髮與造型(任意金額)(2100)"
type input "50"
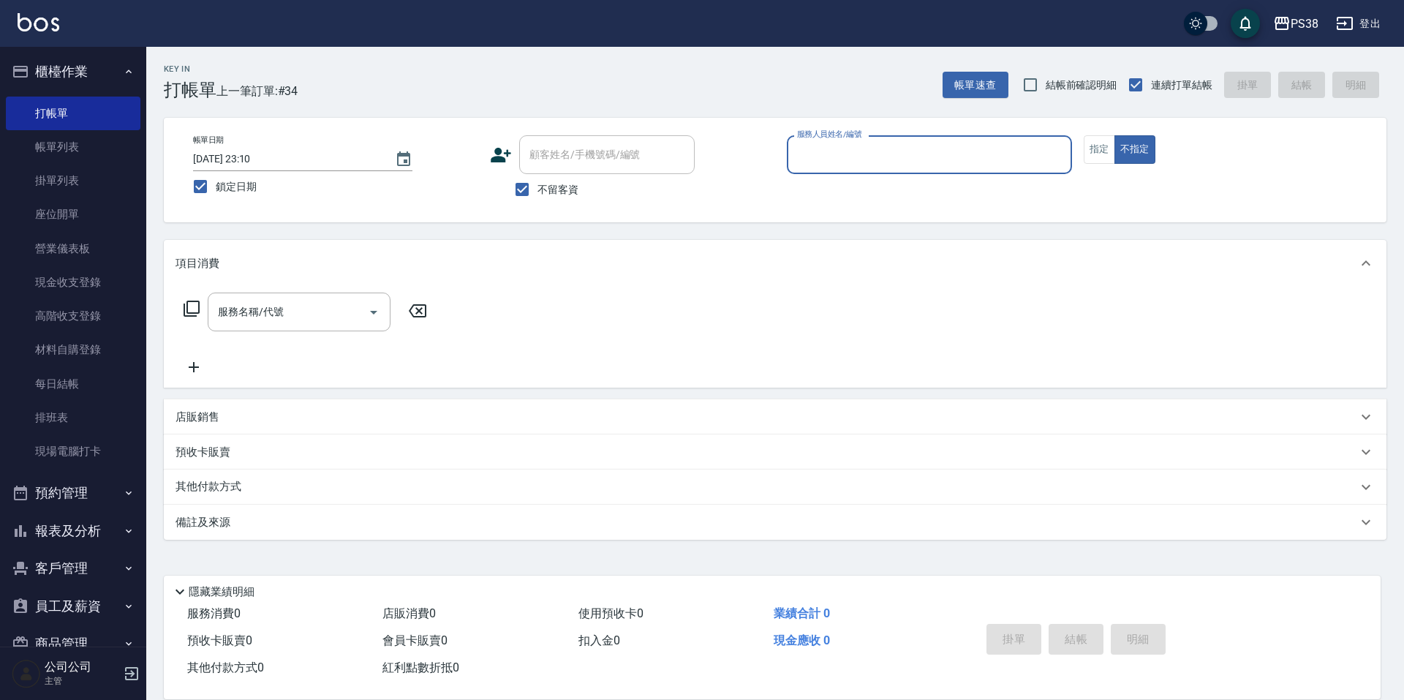
drag, startPoint x: 72, startPoint y: 146, endPoint x: 538, endPoint y: 219, distance: 471.7
click at [71, 147] on link "帳單列表" at bounding box center [73, 147] width 135 height 34
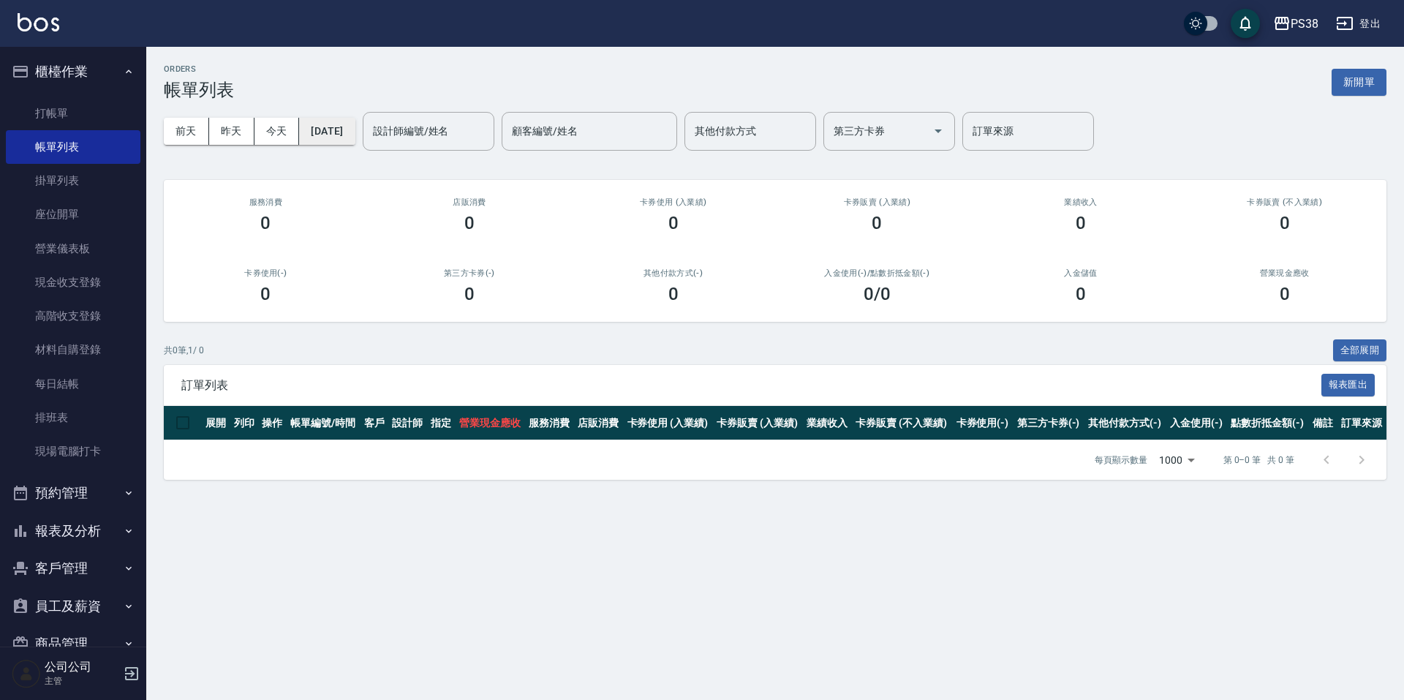
click at [355, 130] on button "[DATE]" at bounding box center [327, 131] width 56 height 27
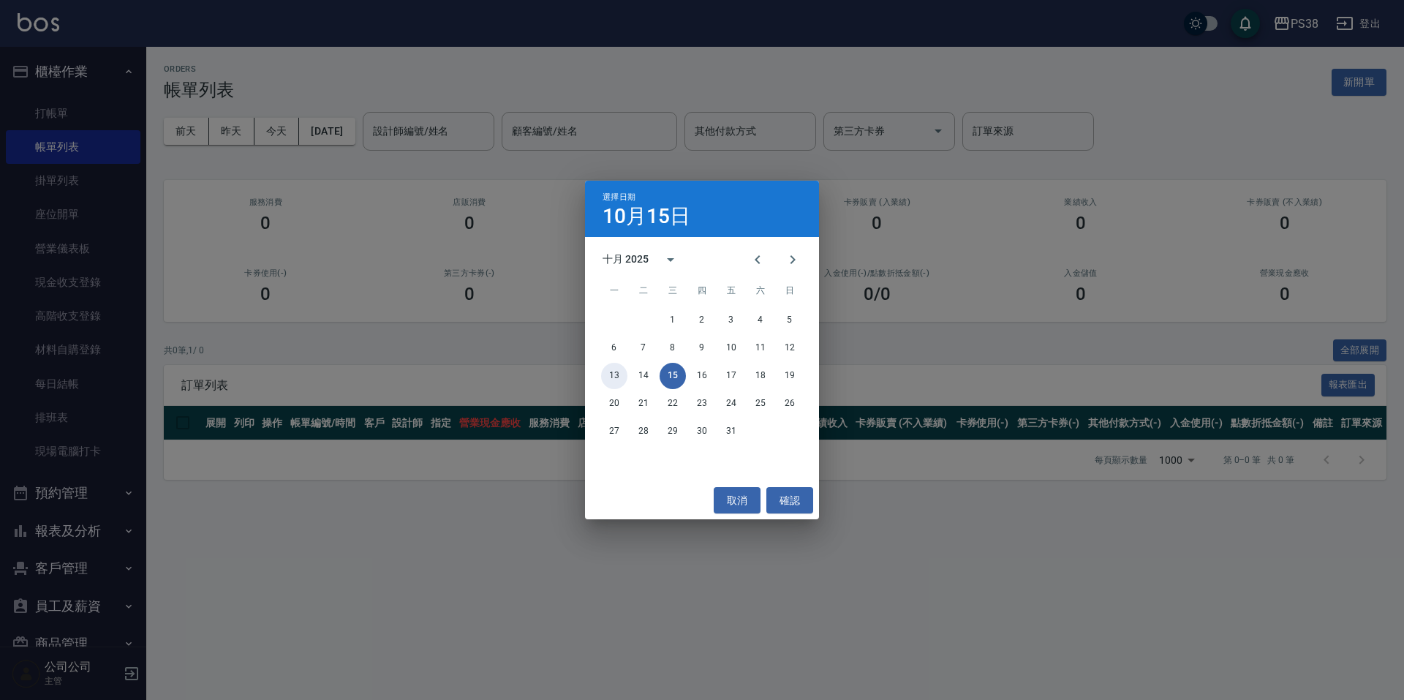
click at [614, 376] on button "13" at bounding box center [614, 376] width 26 height 26
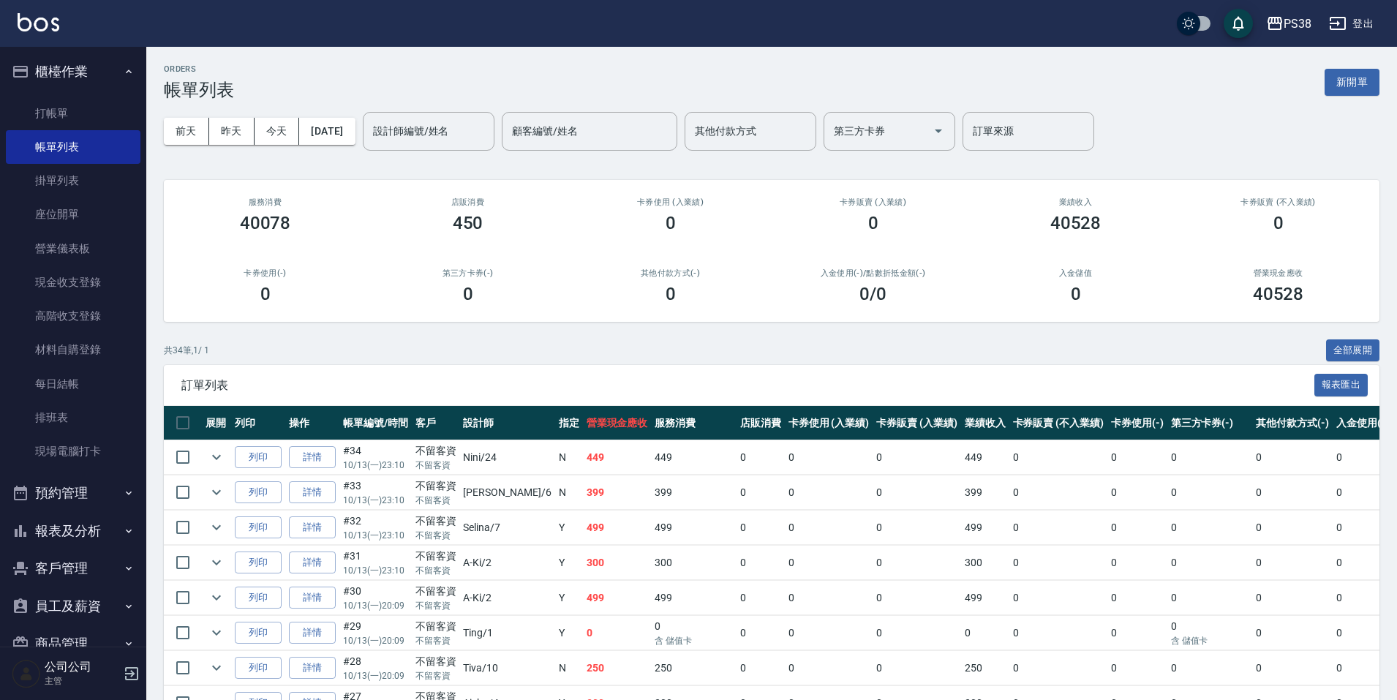
scroll to position [293, 0]
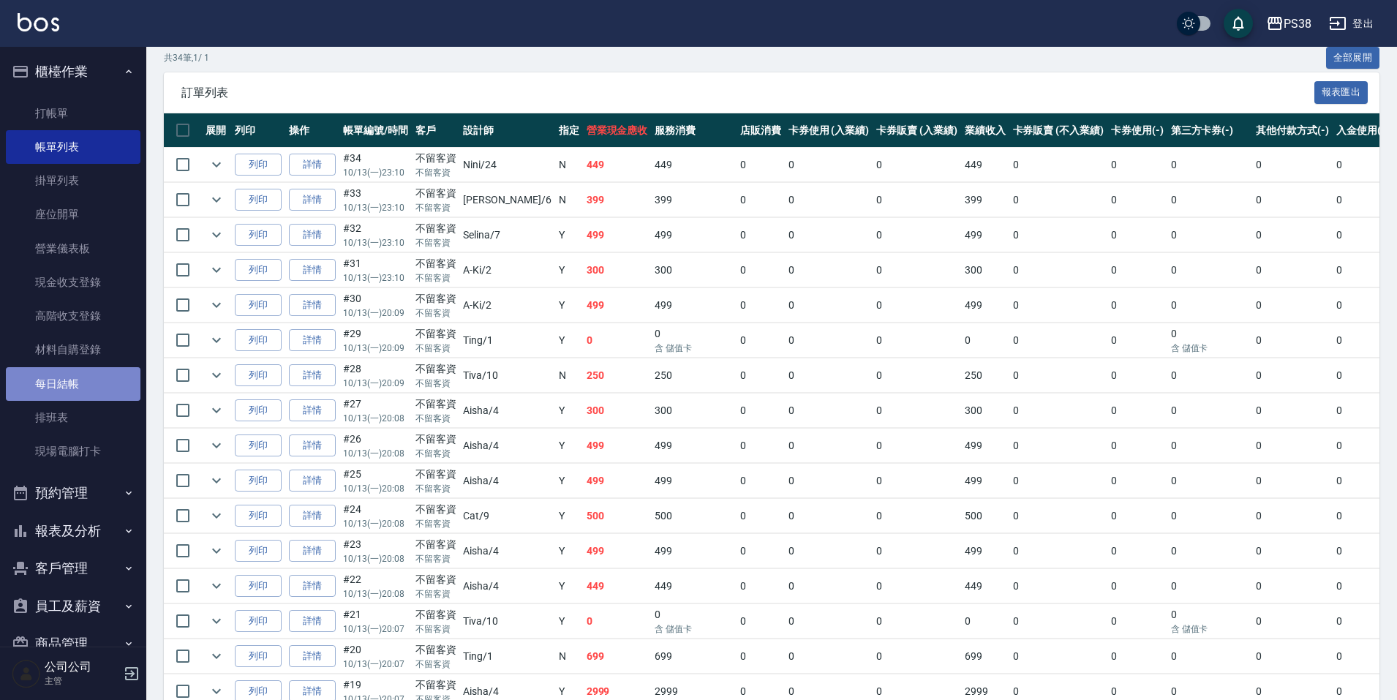
click at [111, 372] on link "每日結帳" at bounding box center [73, 384] width 135 height 34
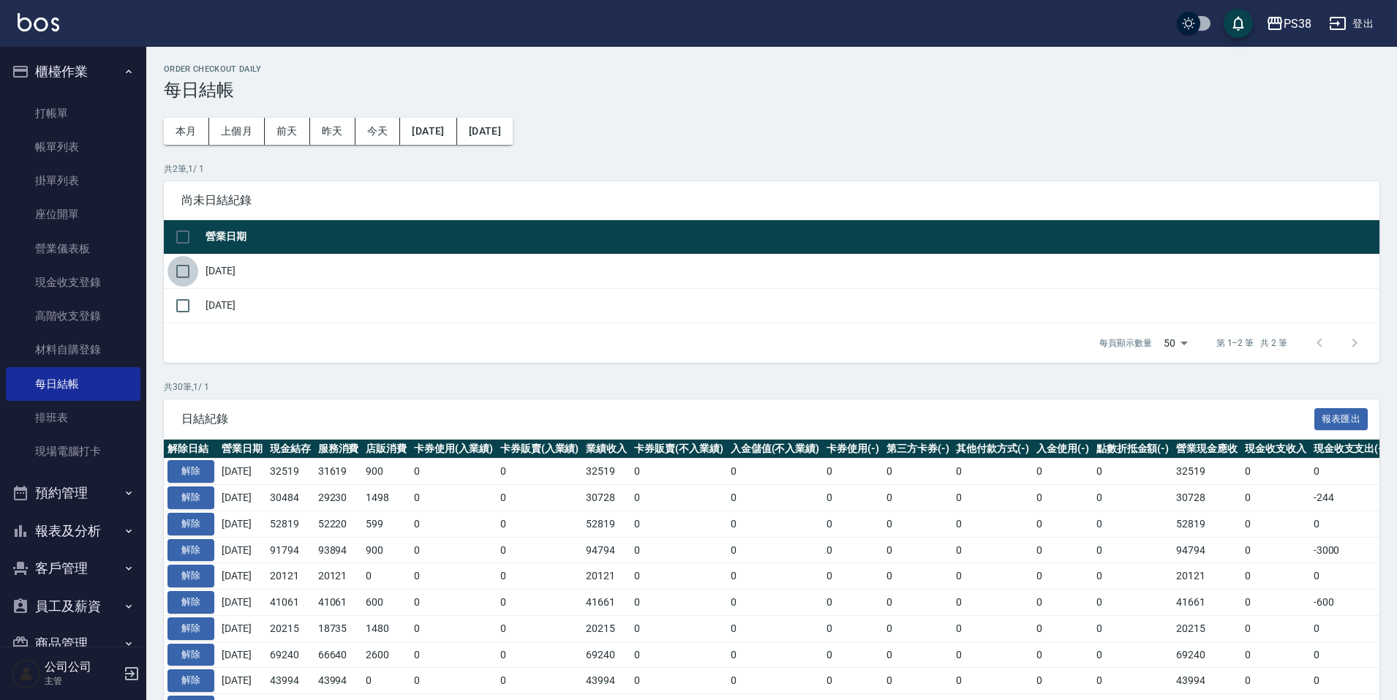
click at [179, 263] on input "checkbox" at bounding box center [182, 271] width 31 height 31
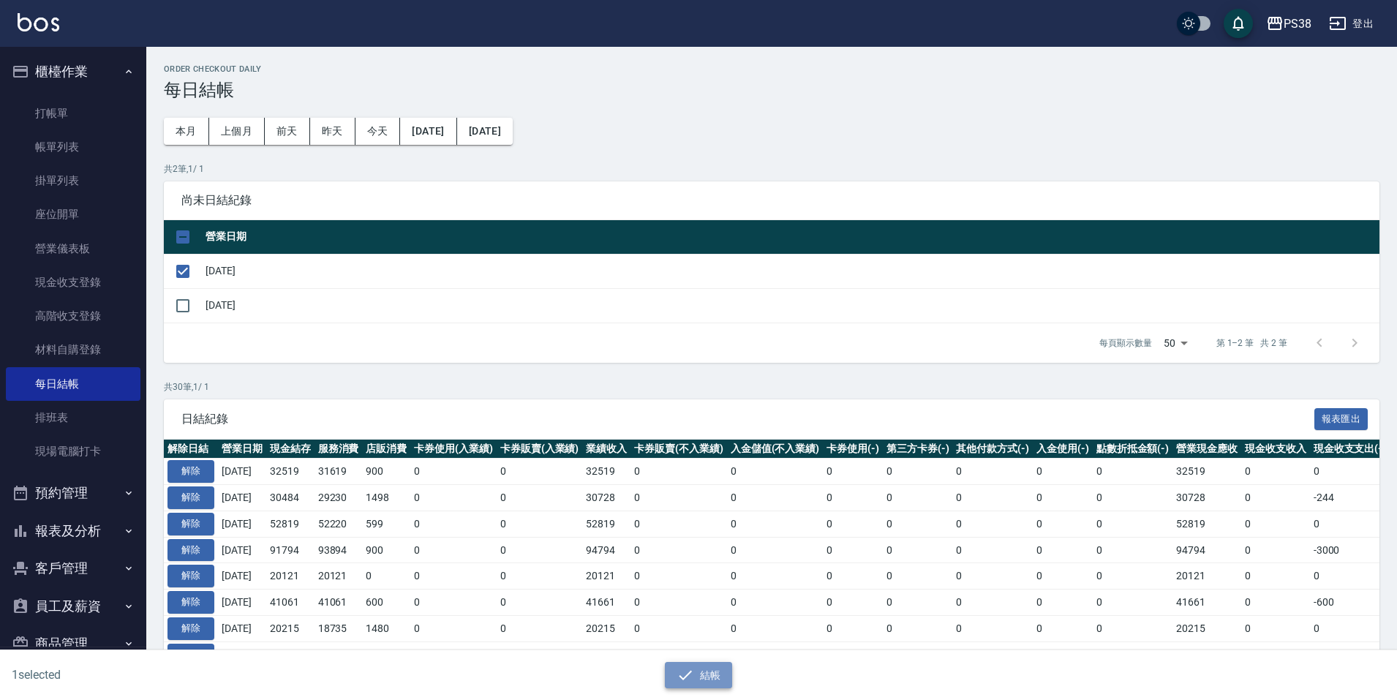
click at [679, 669] on icon "button" at bounding box center [685, 675] width 18 height 18
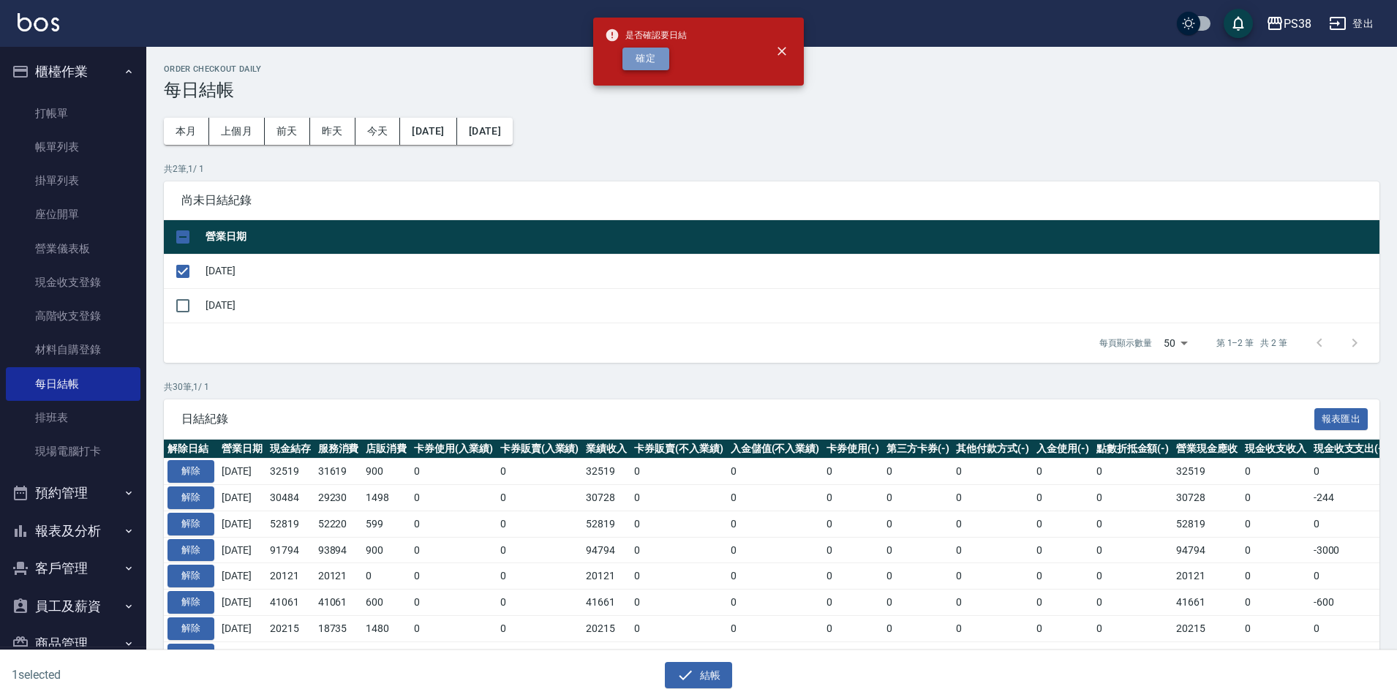
click at [647, 64] on button "確定" at bounding box center [645, 59] width 47 height 23
checkbox input "false"
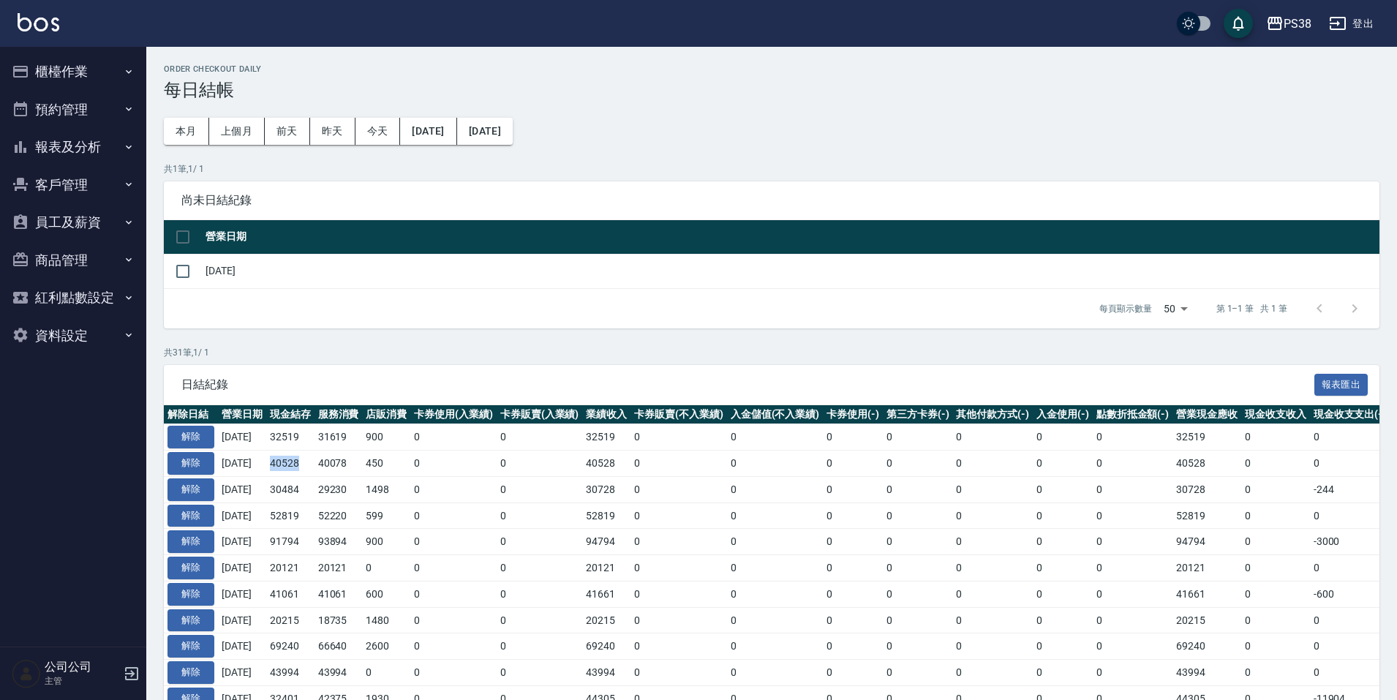
drag, startPoint x: 282, startPoint y: 464, endPoint x: 319, endPoint y: 465, distance: 37.3
click at [314, 465] on td "40528" at bounding box center [290, 463] width 48 height 26
click at [440, 529] on td "0" at bounding box center [453, 542] width 86 height 26
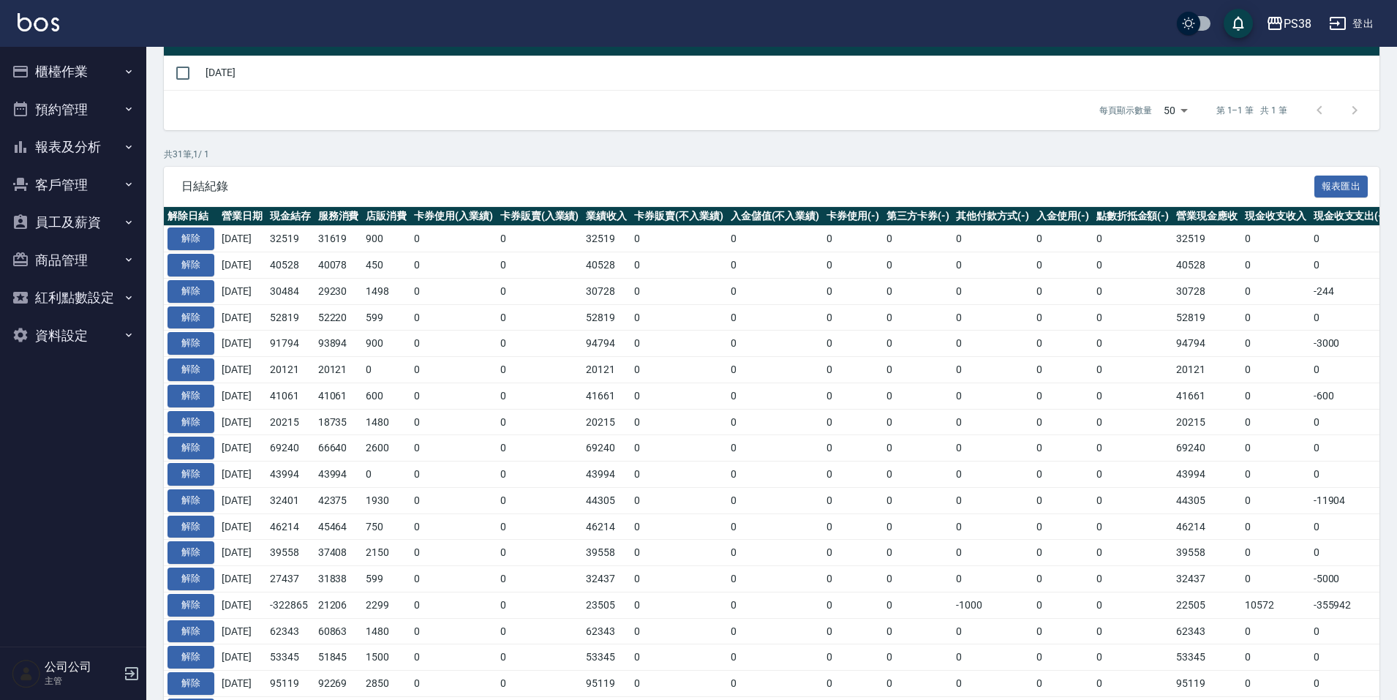
scroll to position [219, 0]
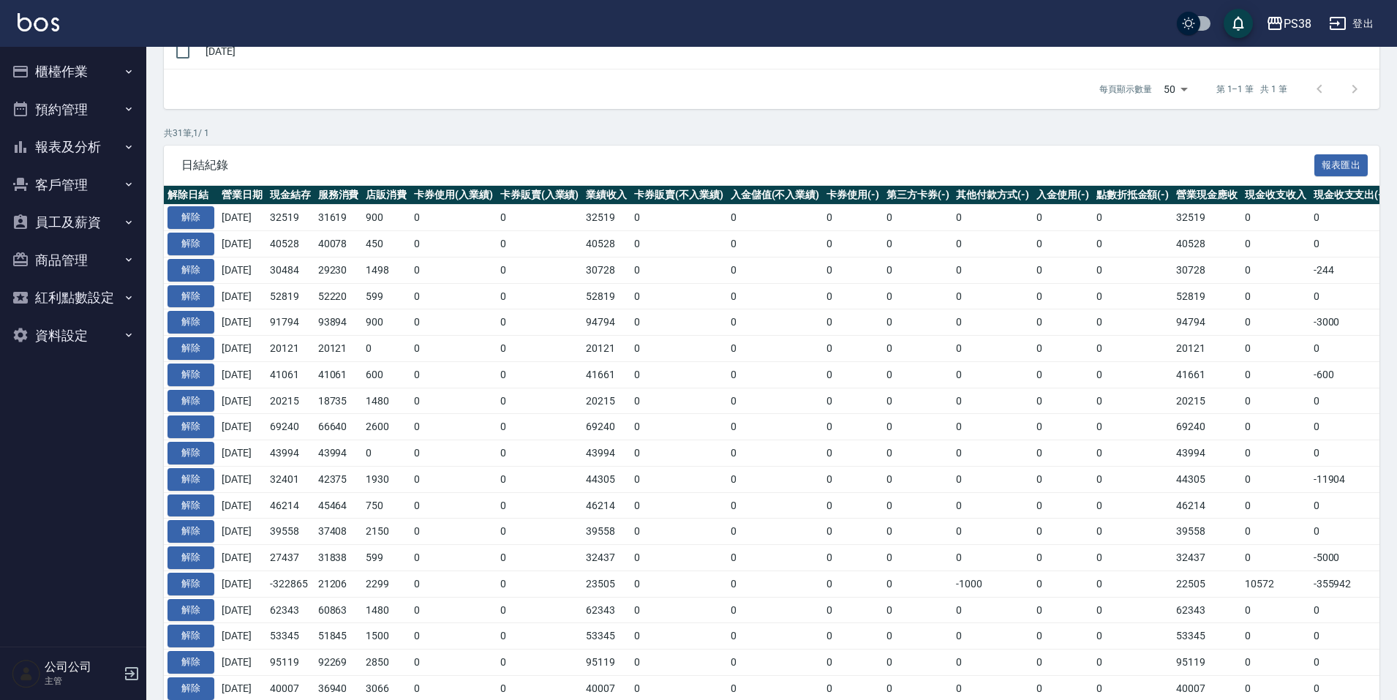
click at [58, 69] on button "櫃檯作業" at bounding box center [73, 72] width 135 height 38
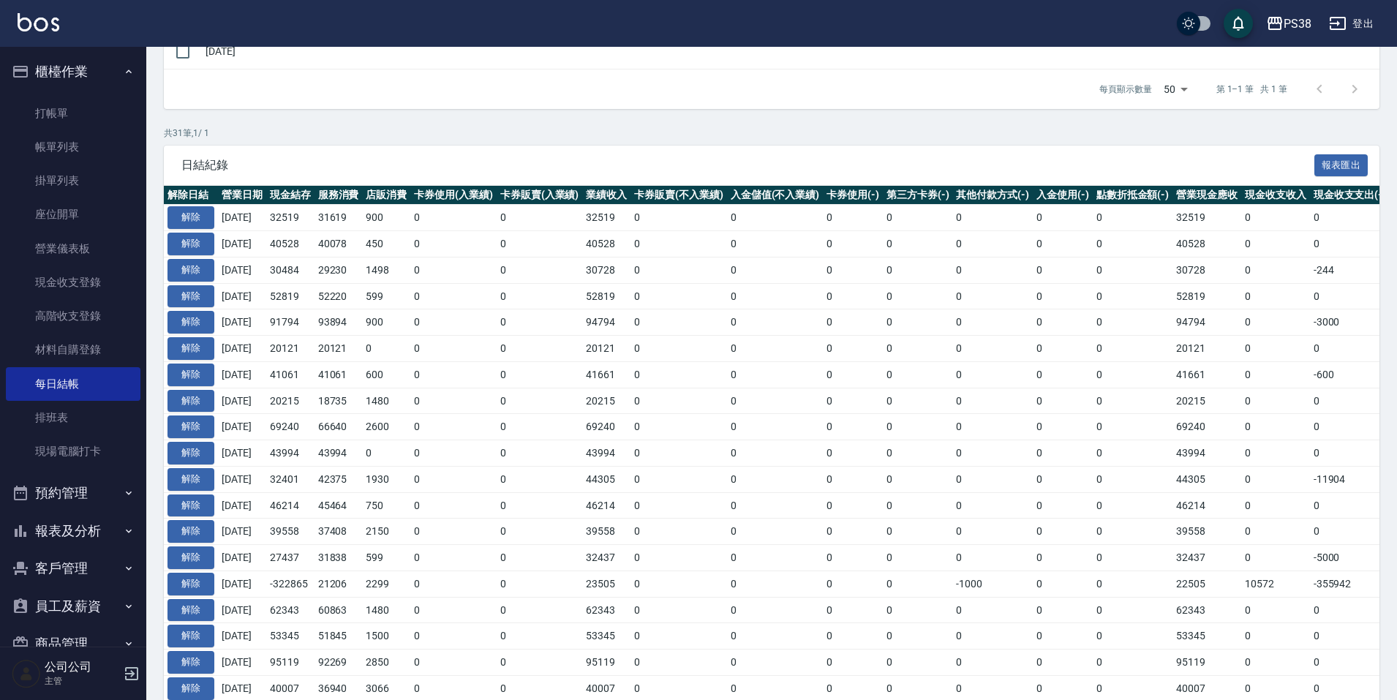
click at [88, 500] on button "預約管理" at bounding box center [73, 493] width 135 height 38
click at [88, 496] on button "預約管理" at bounding box center [73, 493] width 135 height 38
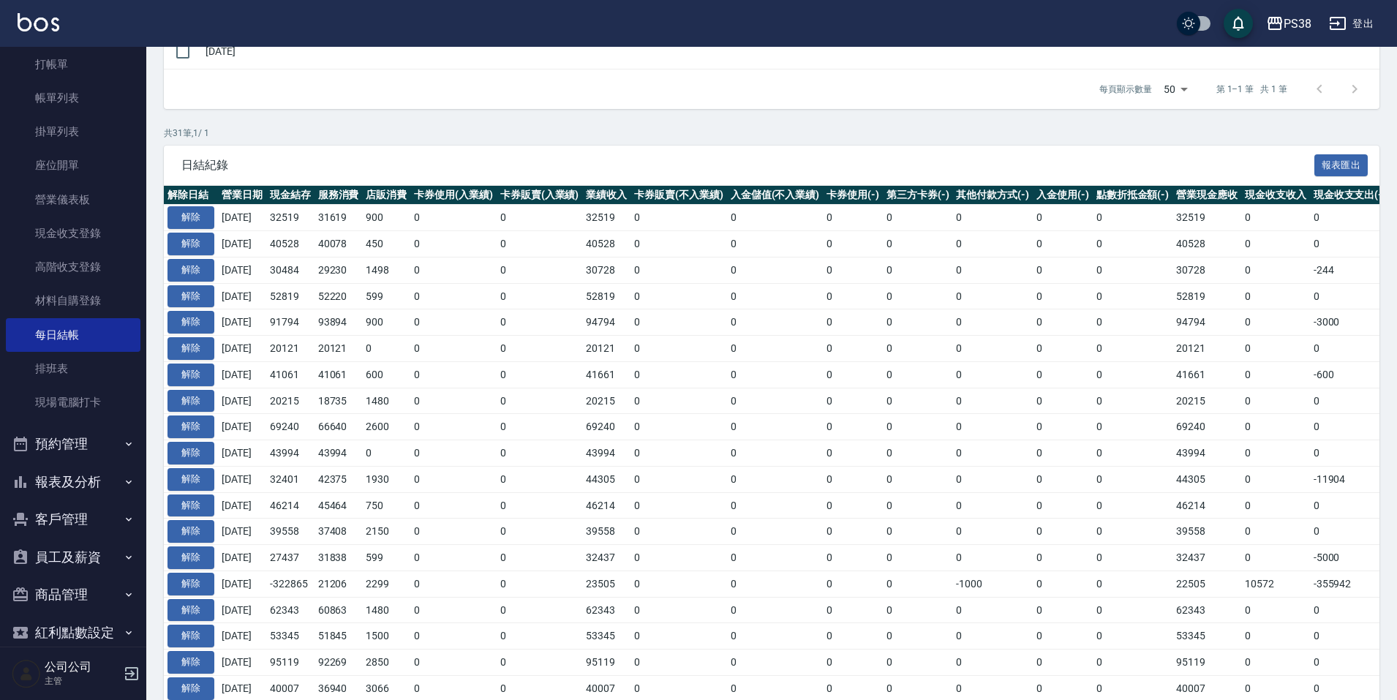
scroll to position [109, 0]
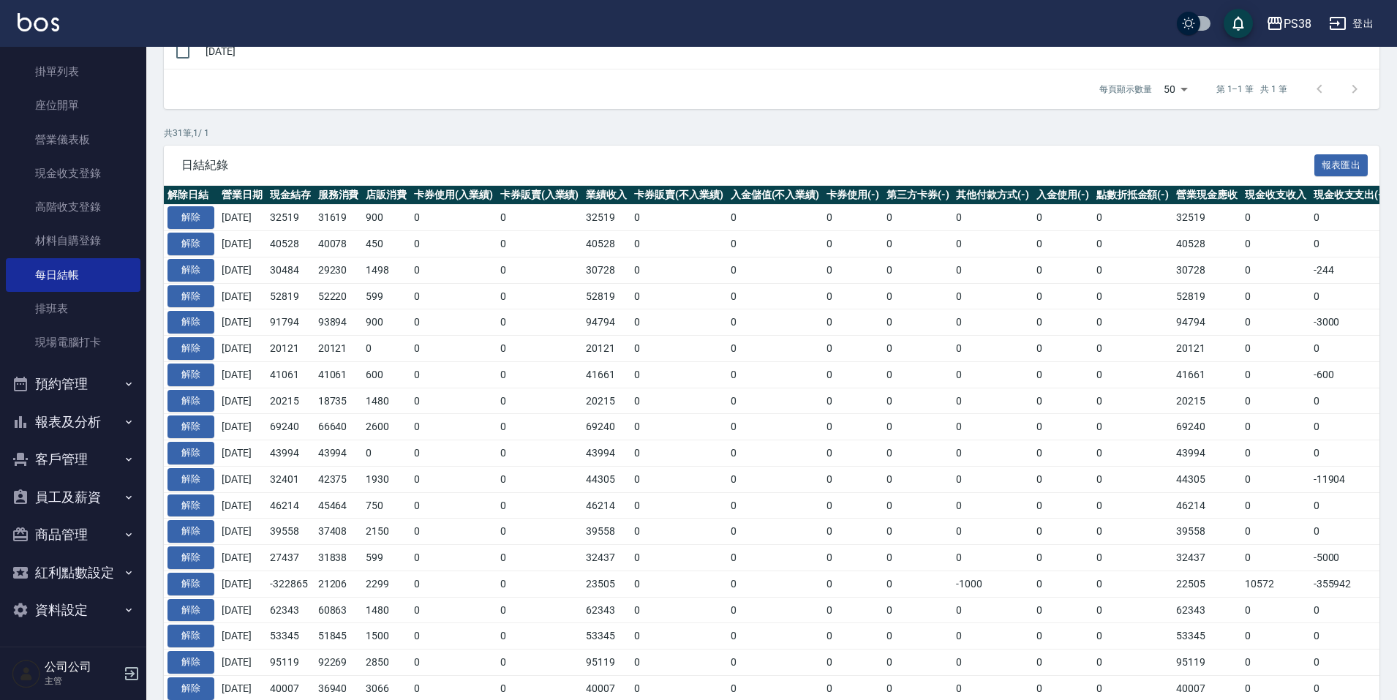
click at [121, 364] on ul "打帳單 帳單列表 掛單列表 座位開單 營業儀表板 現金收支登錄 高階收支登錄 材料自購登錄 每日結帳 排班表 現場電腦打卡" at bounding box center [73, 174] width 135 height 384
click at [102, 427] on button "報表及分析" at bounding box center [73, 422] width 135 height 38
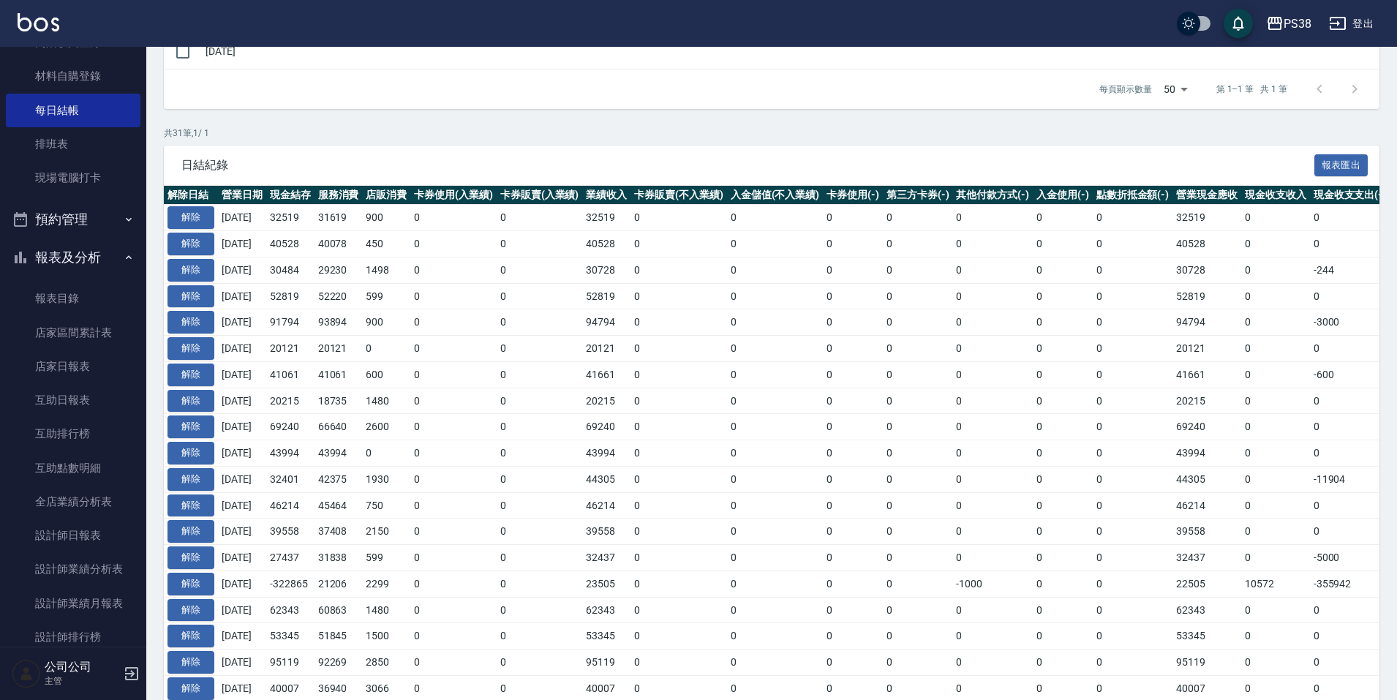
scroll to position [548, 0]
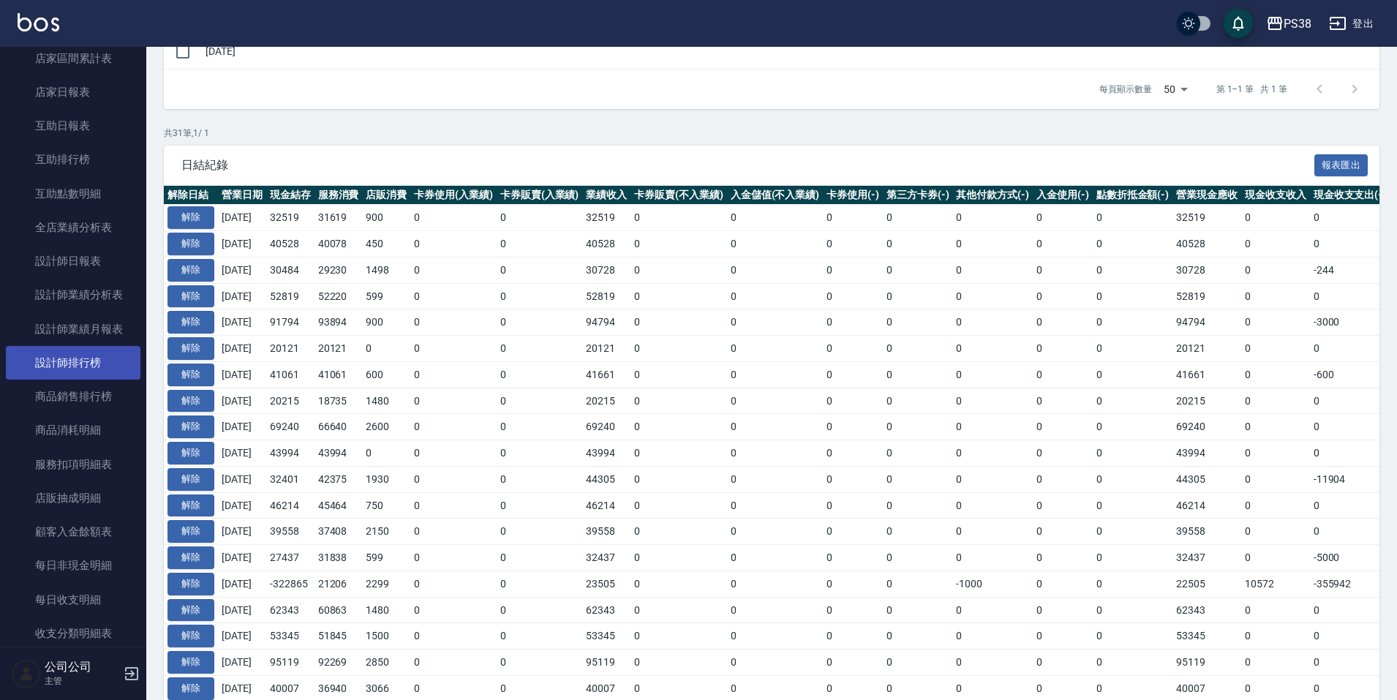
click at [101, 350] on link "設計師排行榜" at bounding box center [73, 363] width 135 height 34
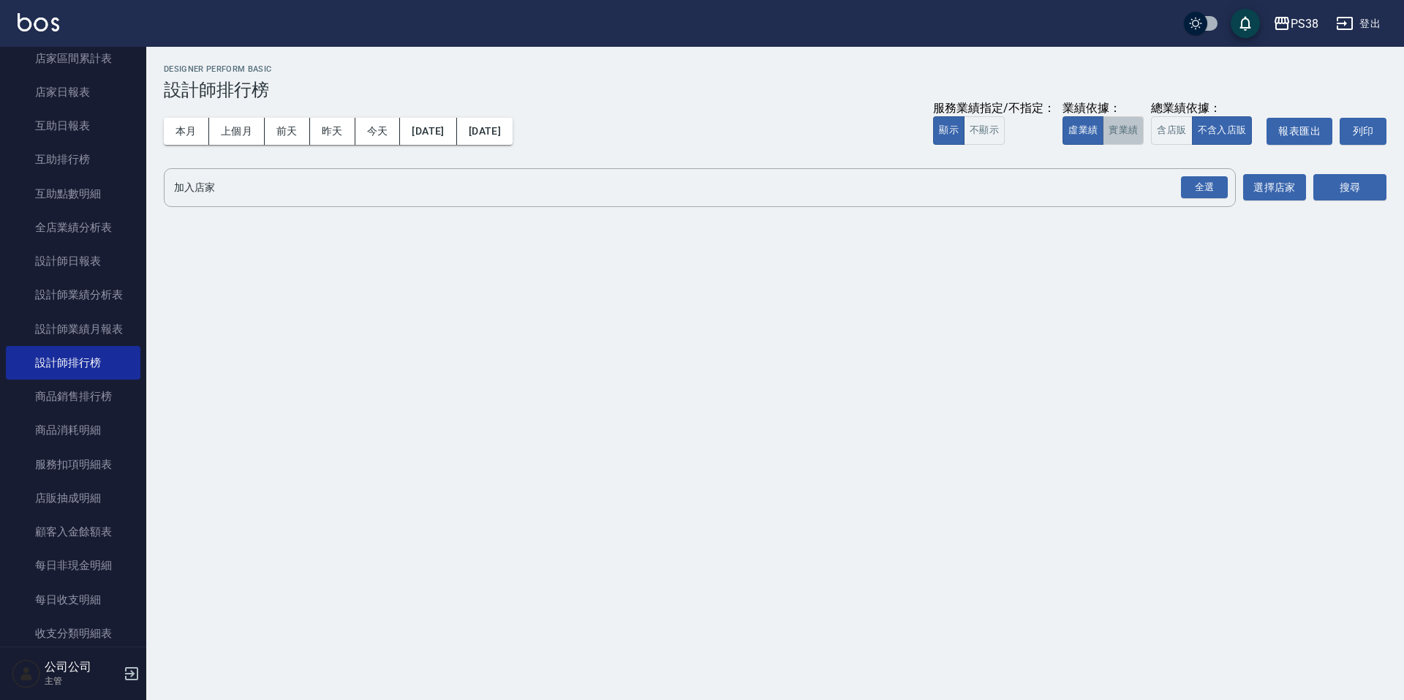
click at [1121, 129] on button "實業績" at bounding box center [1123, 130] width 41 height 29
click at [1202, 193] on div "全選" at bounding box center [1204, 187] width 47 height 23
click at [1343, 186] on button "搜尋" at bounding box center [1349, 188] width 73 height 27
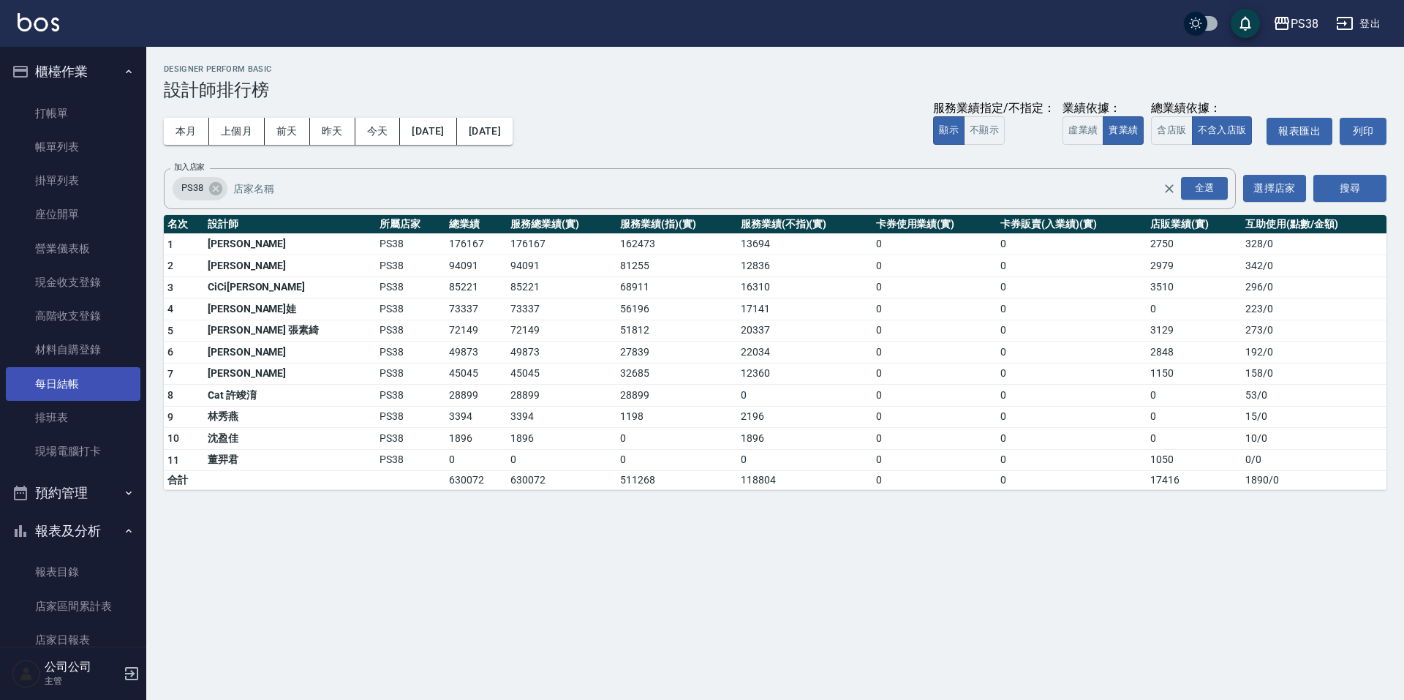
click at [78, 379] on link "每日結帳" at bounding box center [73, 384] width 135 height 34
